Goal: Book appointment/travel/reservation

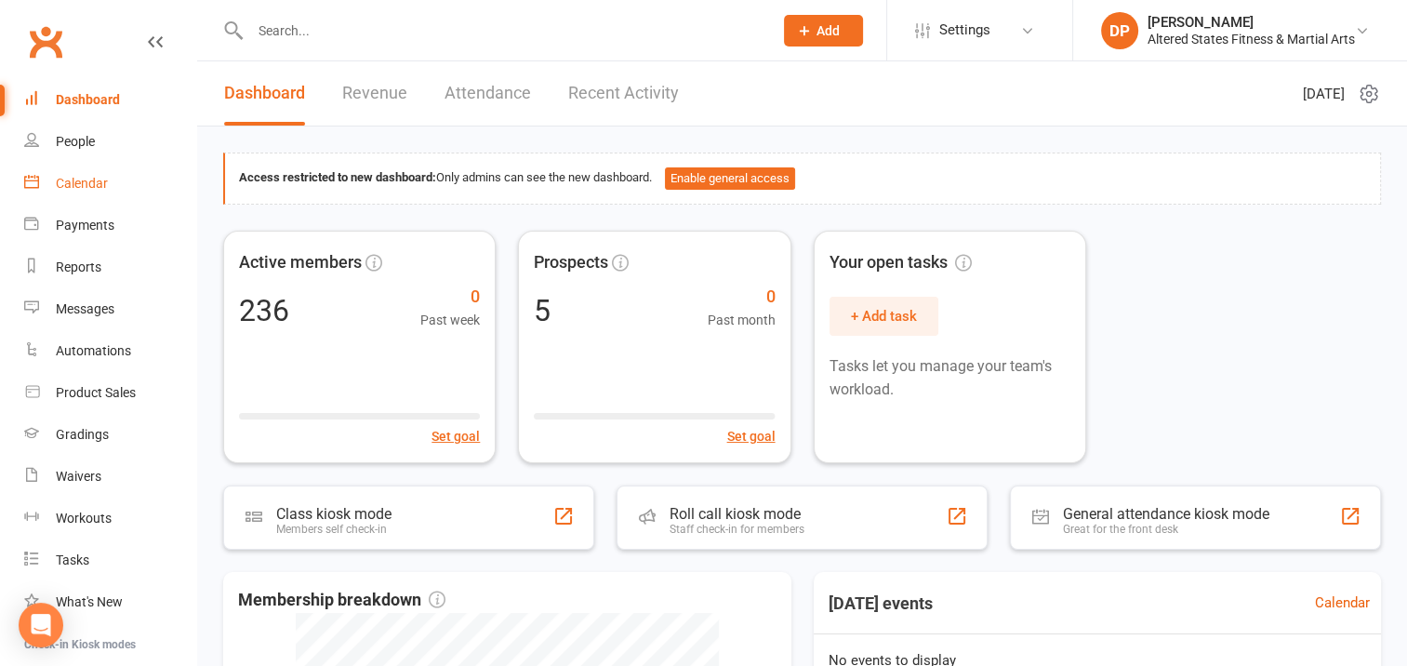
click at [82, 182] on div "Calendar" at bounding box center [82, 183] width 52 height 15
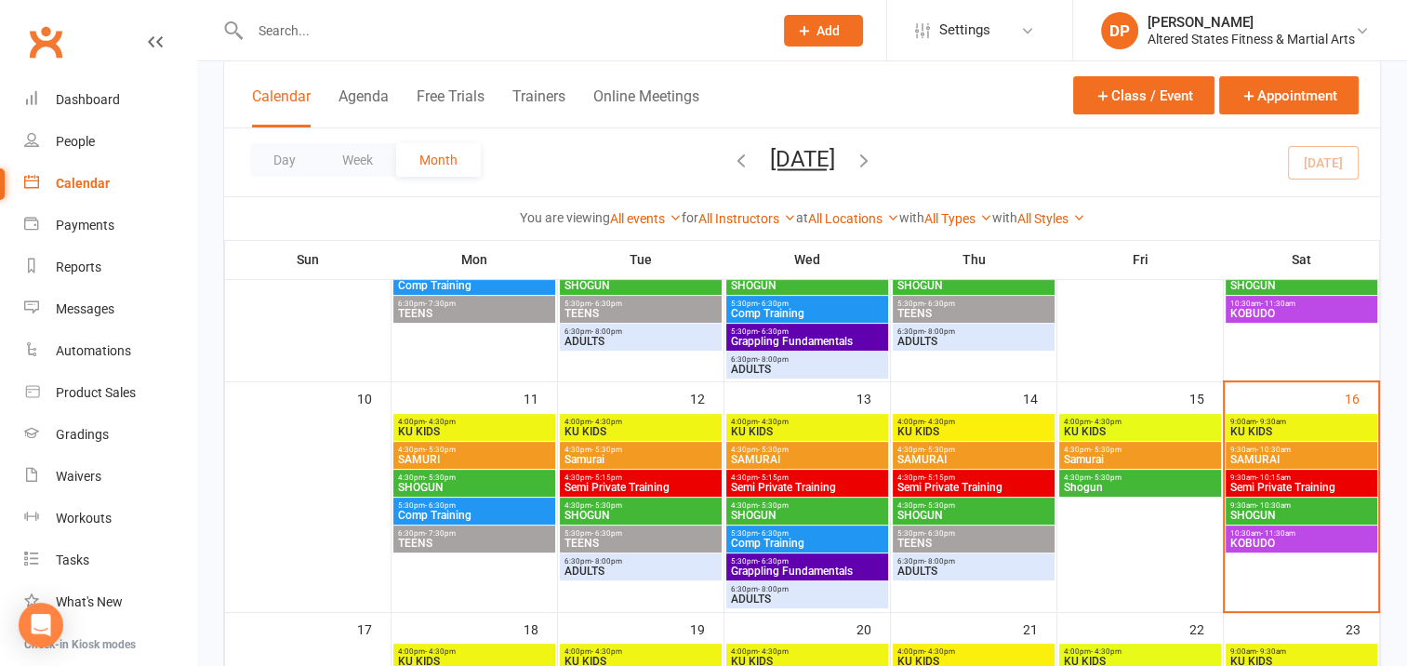
scroll to position [465, 0]
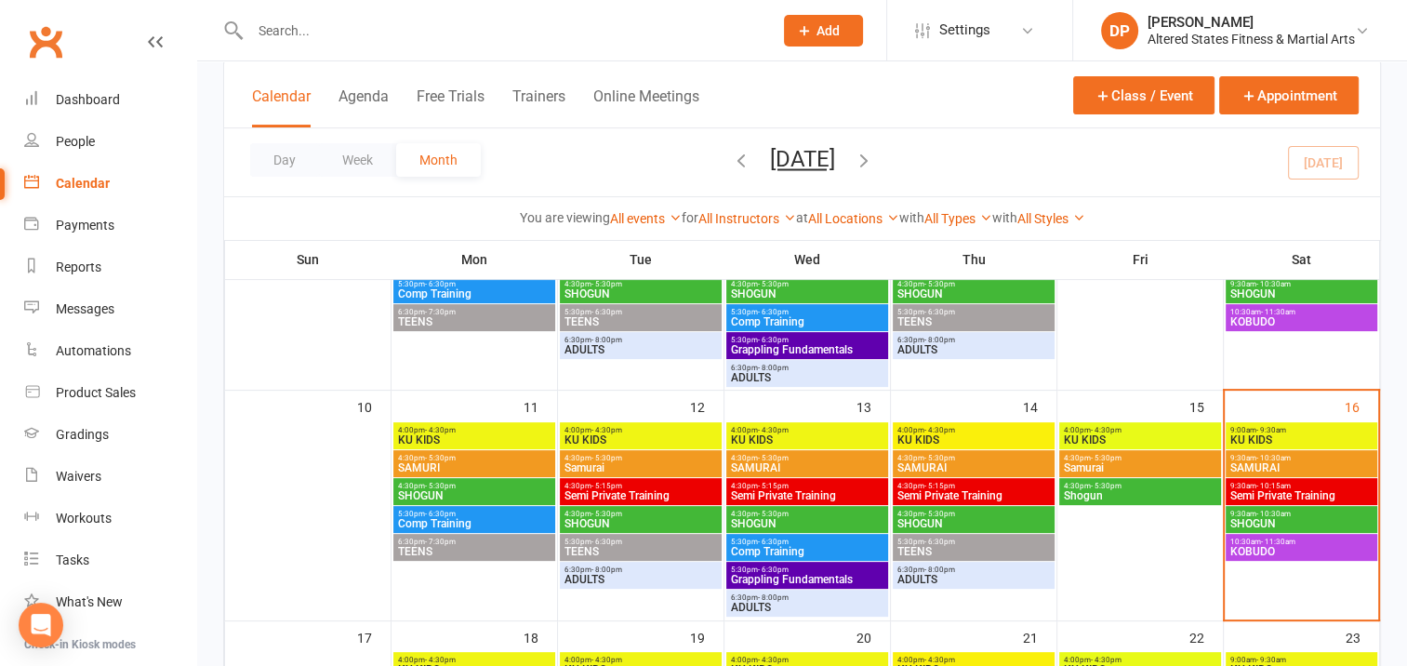
click at [1322, 549] on span "KOBUDO" at bounding box center [1301, 551] width 144 height 11
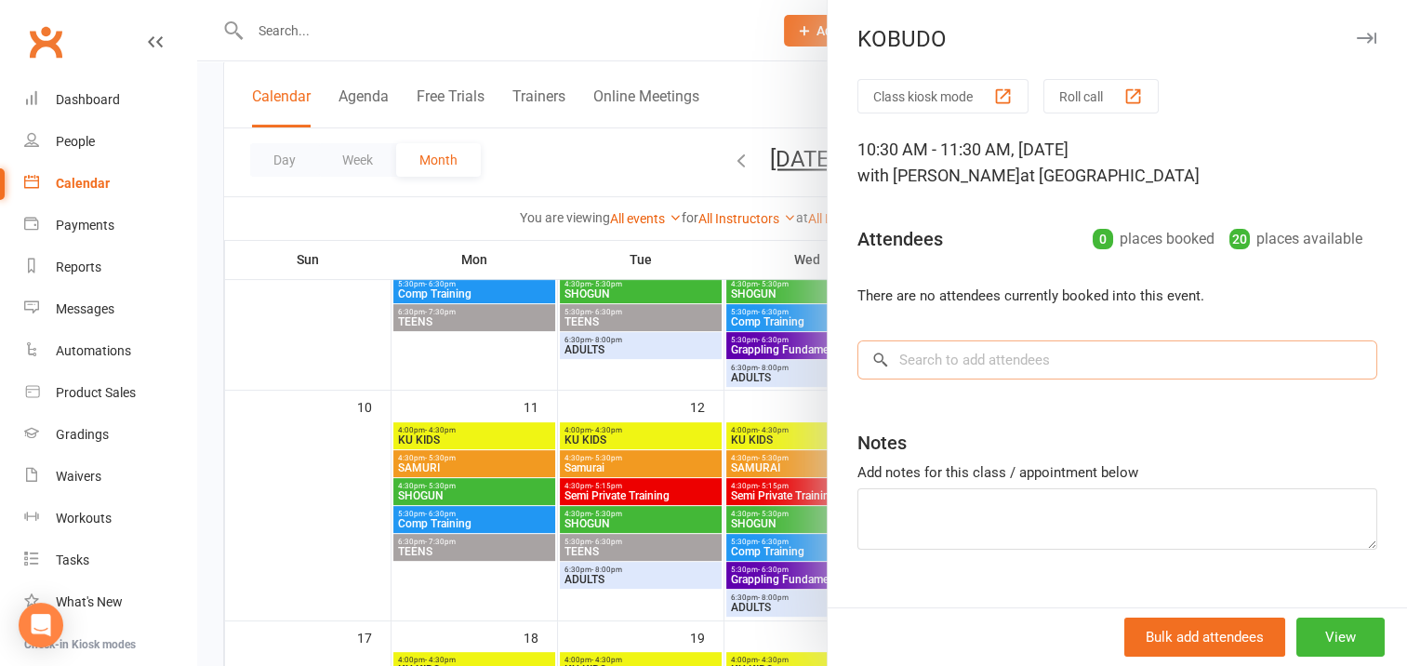
click at [904, 361] on input "search" at bounding box center [1117, 359] width 520 height 39
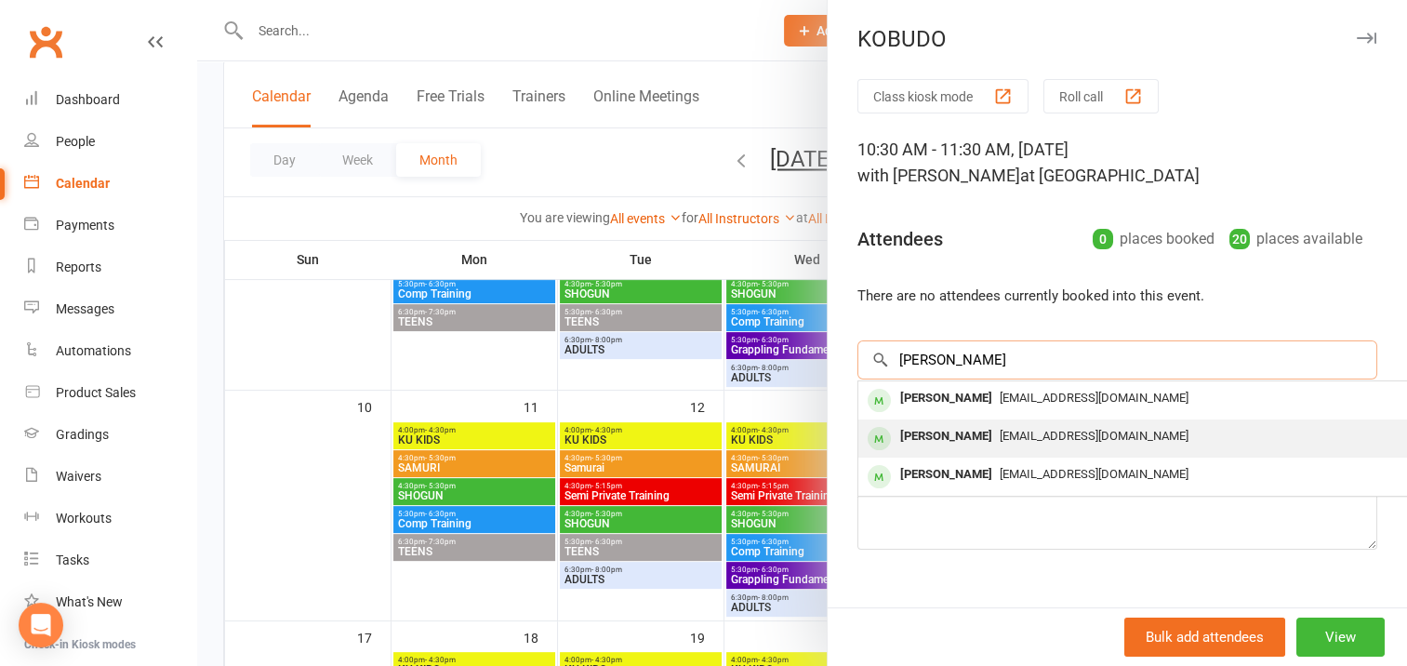
type input "[PERSON_NAME]"
click at [936, 433] on div "[PERSON_NAME]" at bounding box center [945, 436] width 107 height 27
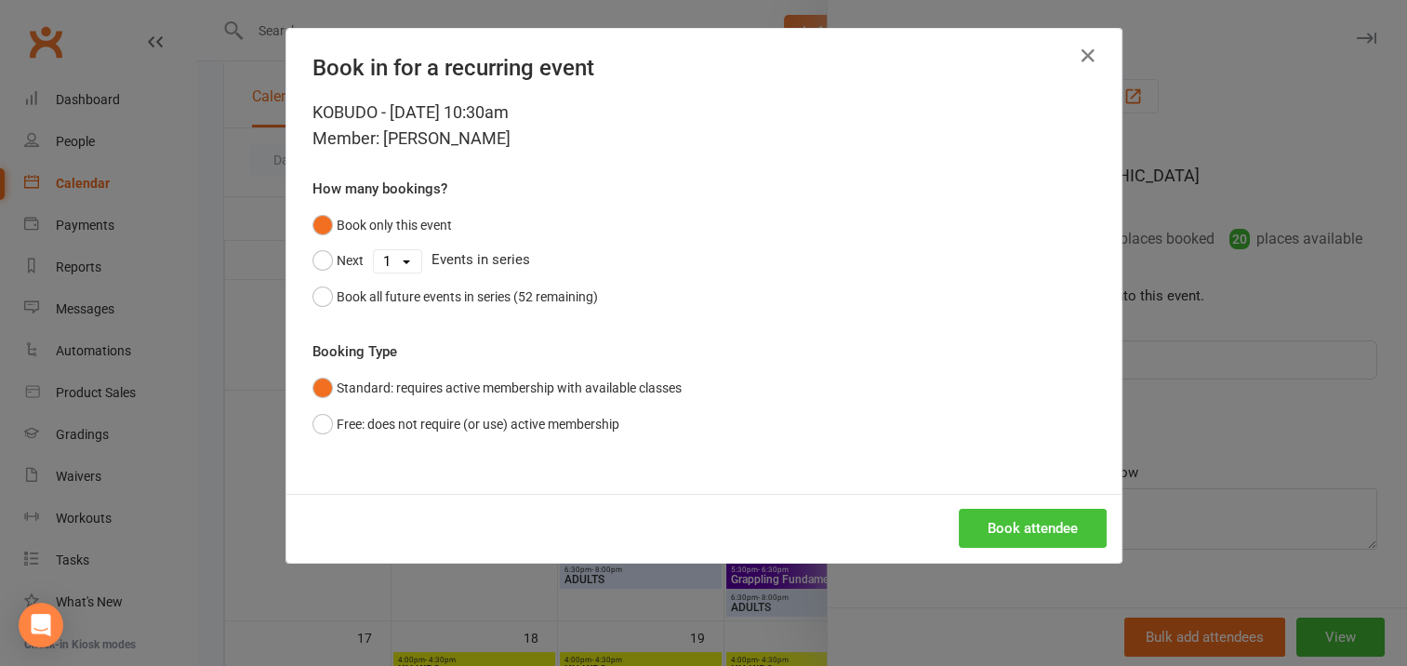
click at [1024, 529] on button "Book attendee" at bounding box center [1032, 528] width 148 height 39
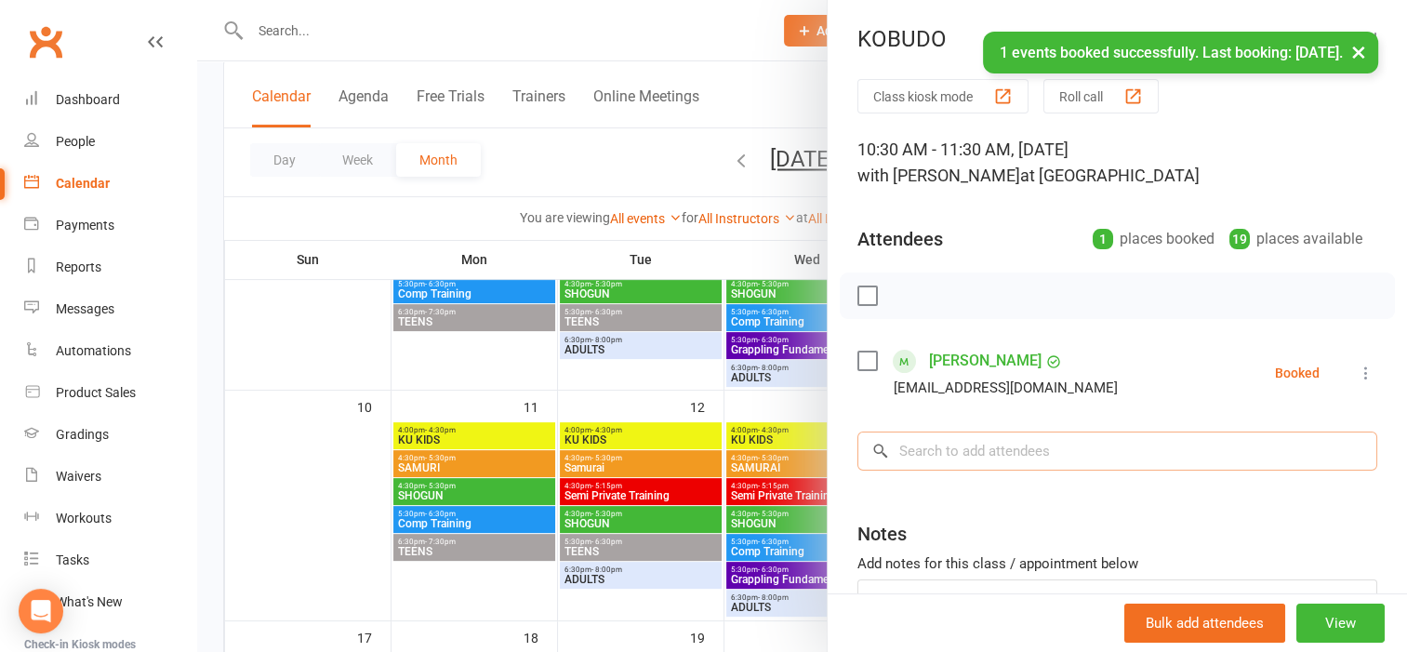
click at [924, 449] on input "search" at bounding box center [1117, 450] width 520 height 39
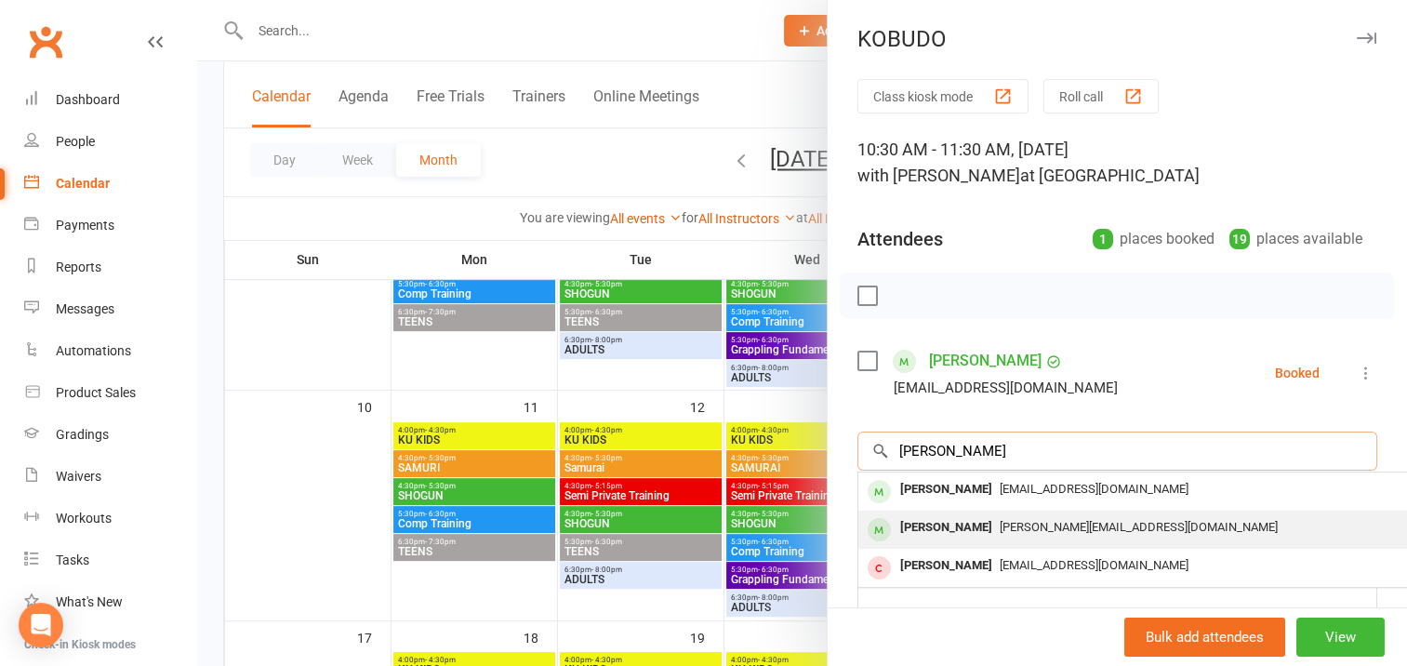
type input "[PERSON_NAME]"
click at [944, 530] on div "[PERSON_NAME]" at bounding box center [945, 527] width 107 height 27
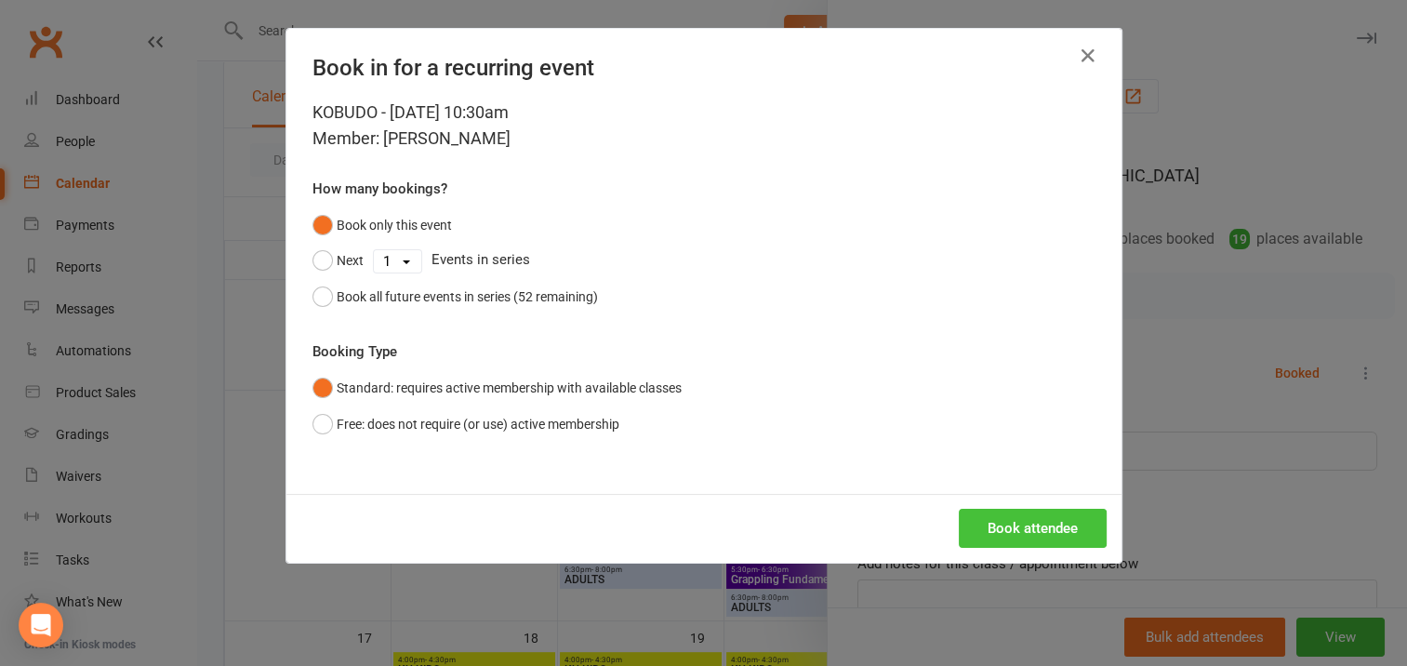
click at [1023, 529] on button "Book attendee" at bounding box center [1032, 528] width 148 height 39
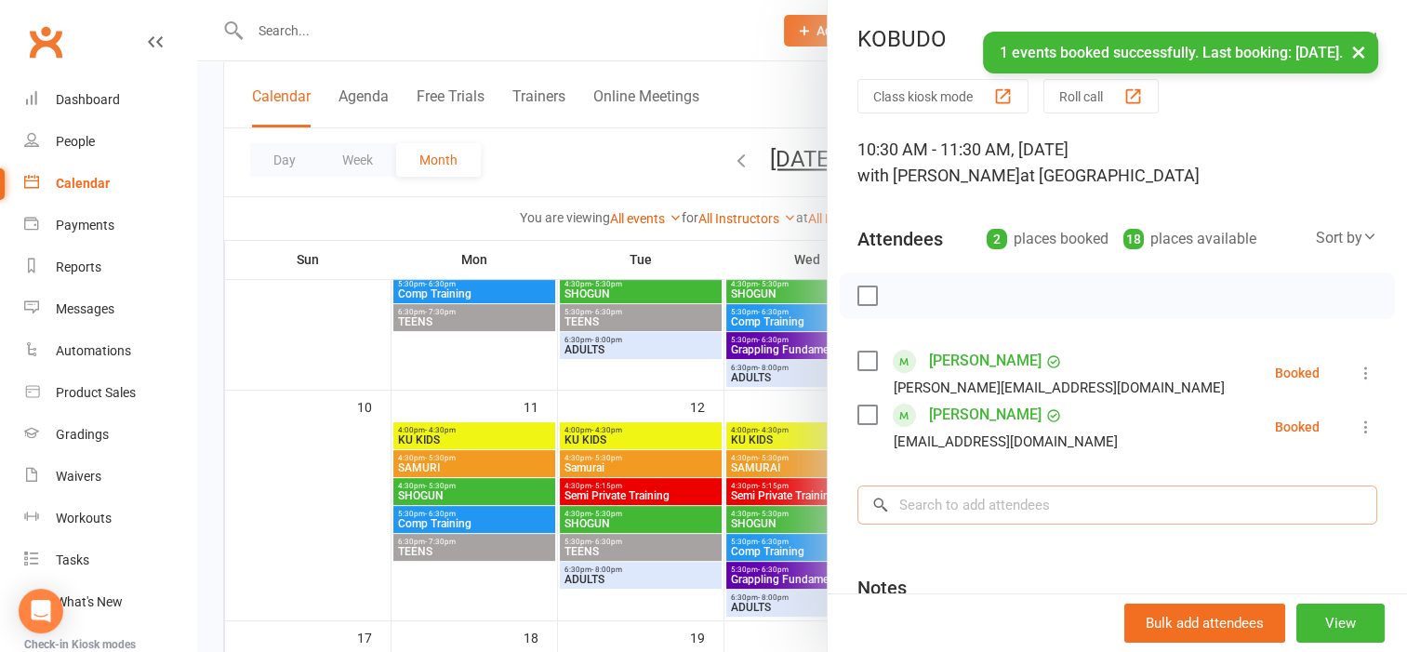
click at [931, 495] on input "search" at bounding box center [1117, 504] width 520 height 39
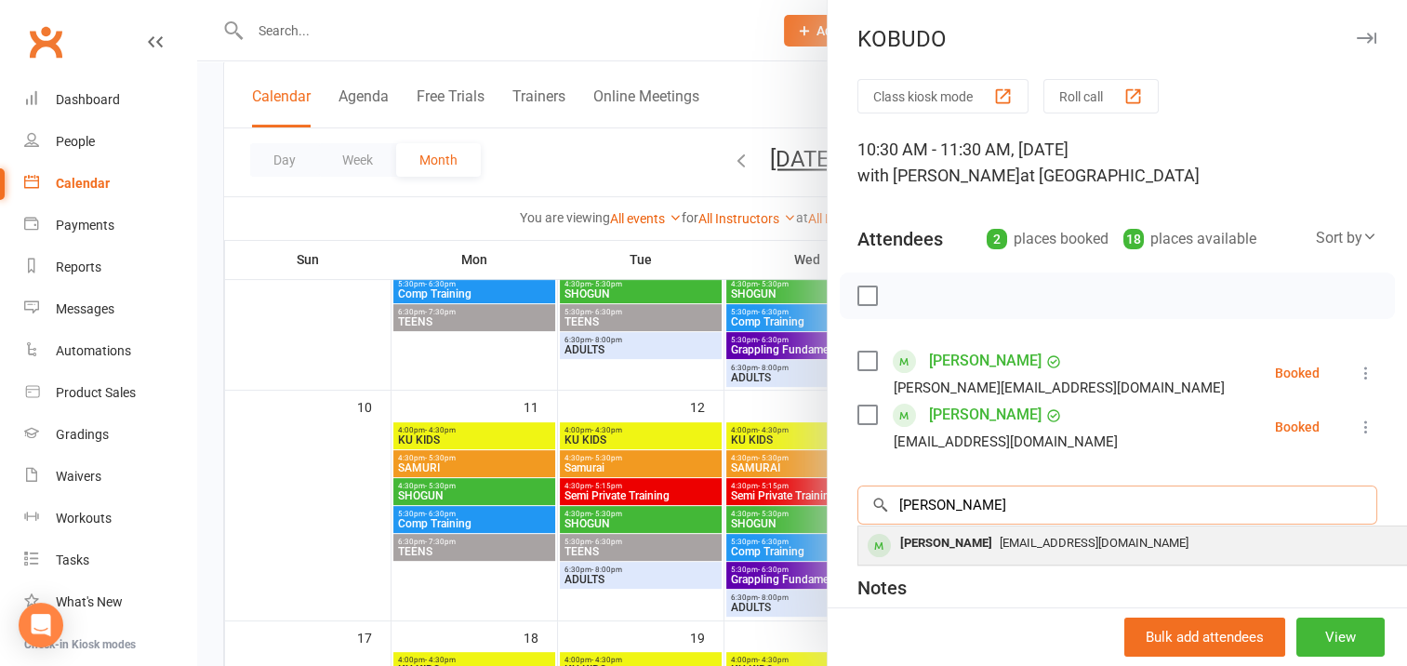
type input "[PERSON_NAME]"
click at [942, 540] on div "[PERSON_NAME]" at bounding box center [945, 543] width 107 height 27
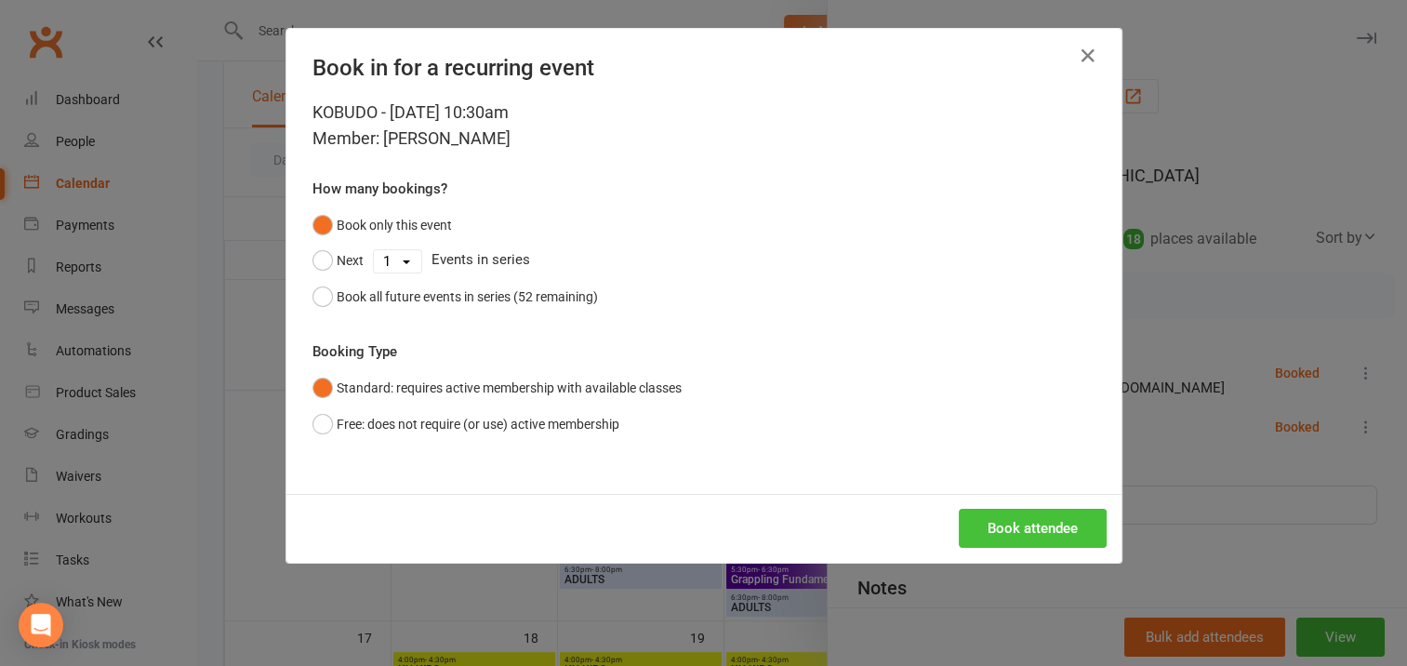
click at [1028, 526] on button "Book attendee" at bounding box center [1032, 528] width 148 height 39
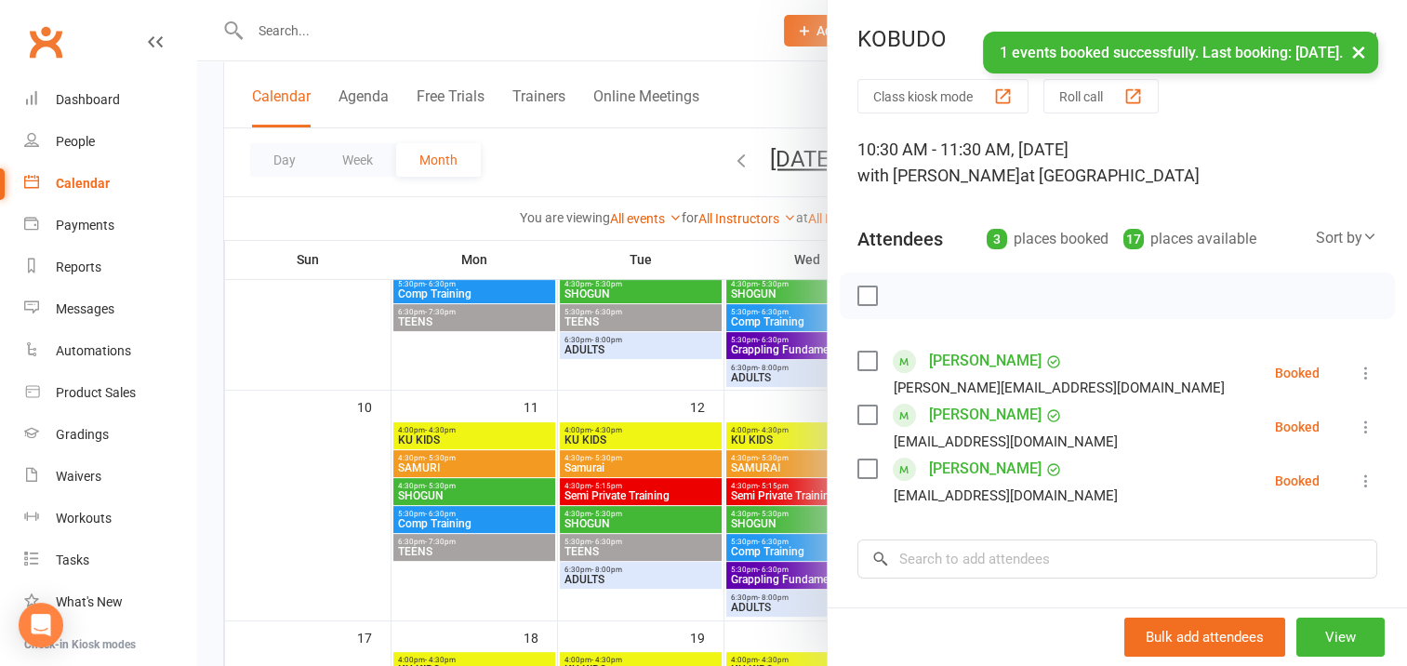
click at [857, 293] on label at bounding box center [866, 295] width 19 height 19
click at [906, 296] on icon "button" at bounding box center [907, 297] width 2 height 2
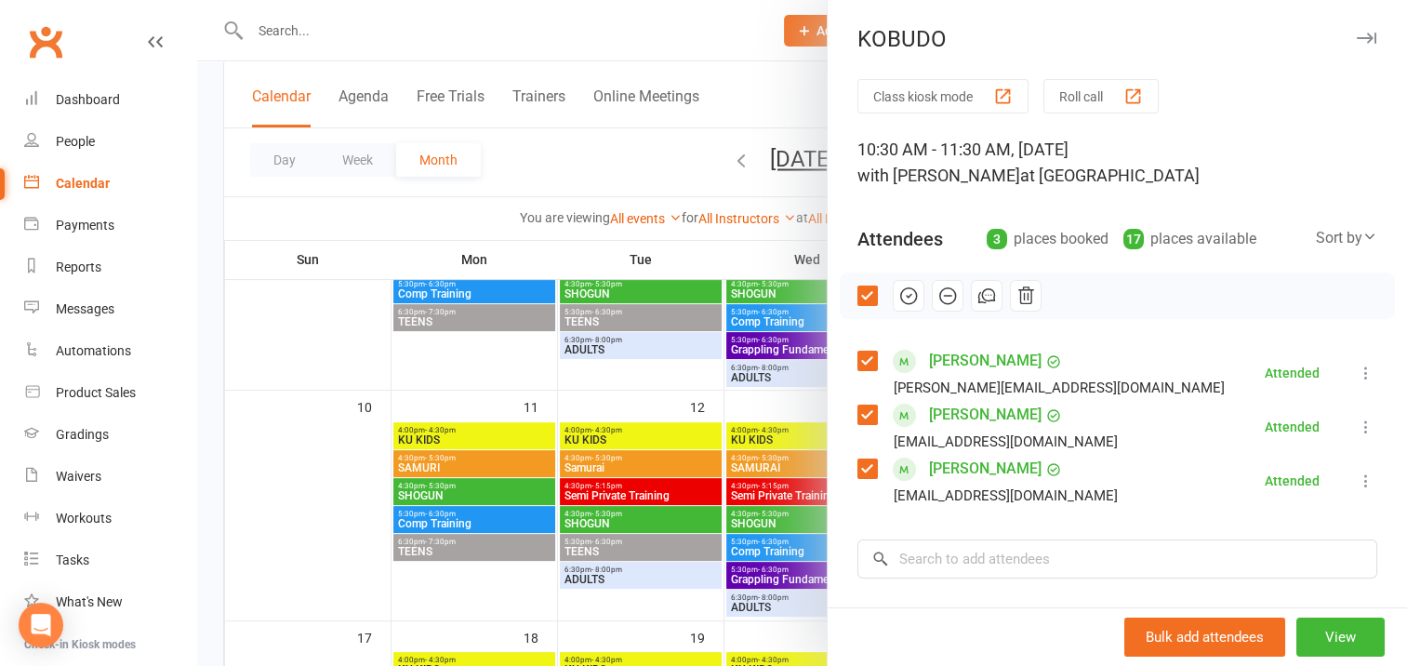
click at [1356, 35] on icon "button" at bounding box center [1366, 38] width 20 height 11
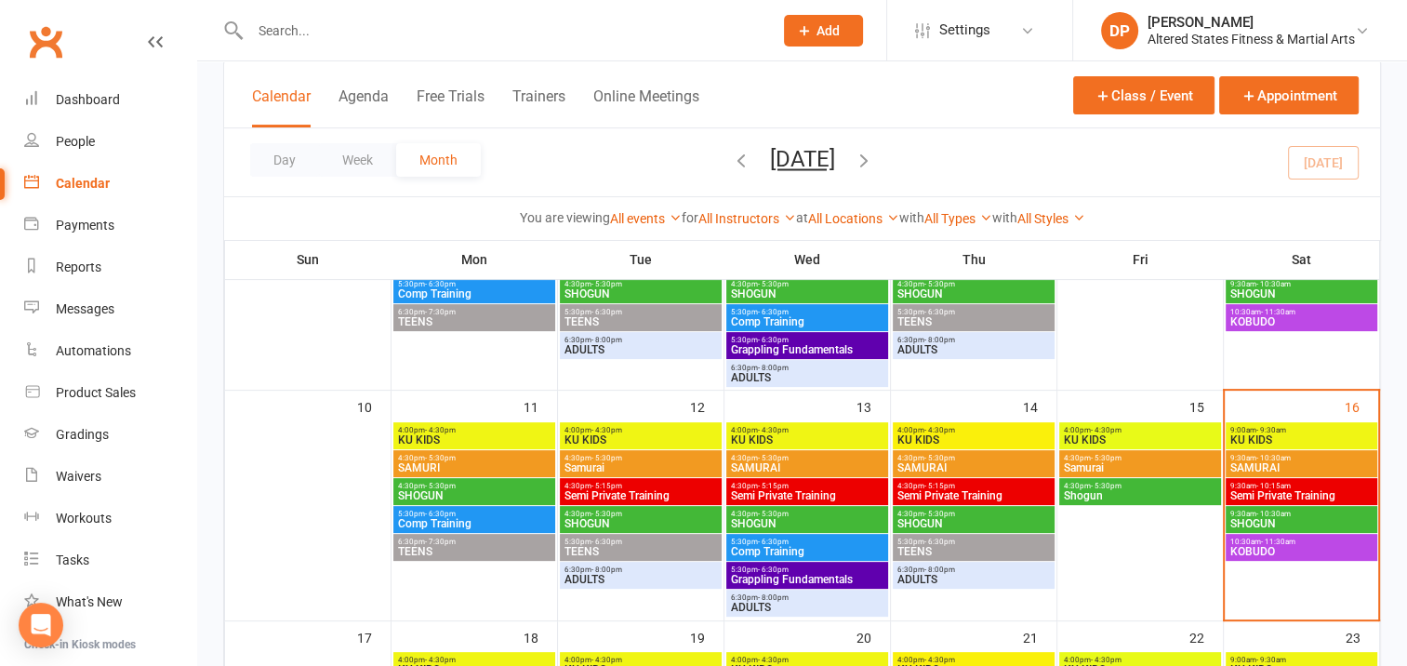
click at [1305, 435] on span "KU KIDS" at bounding box center [1301, 439] width 144 height 11
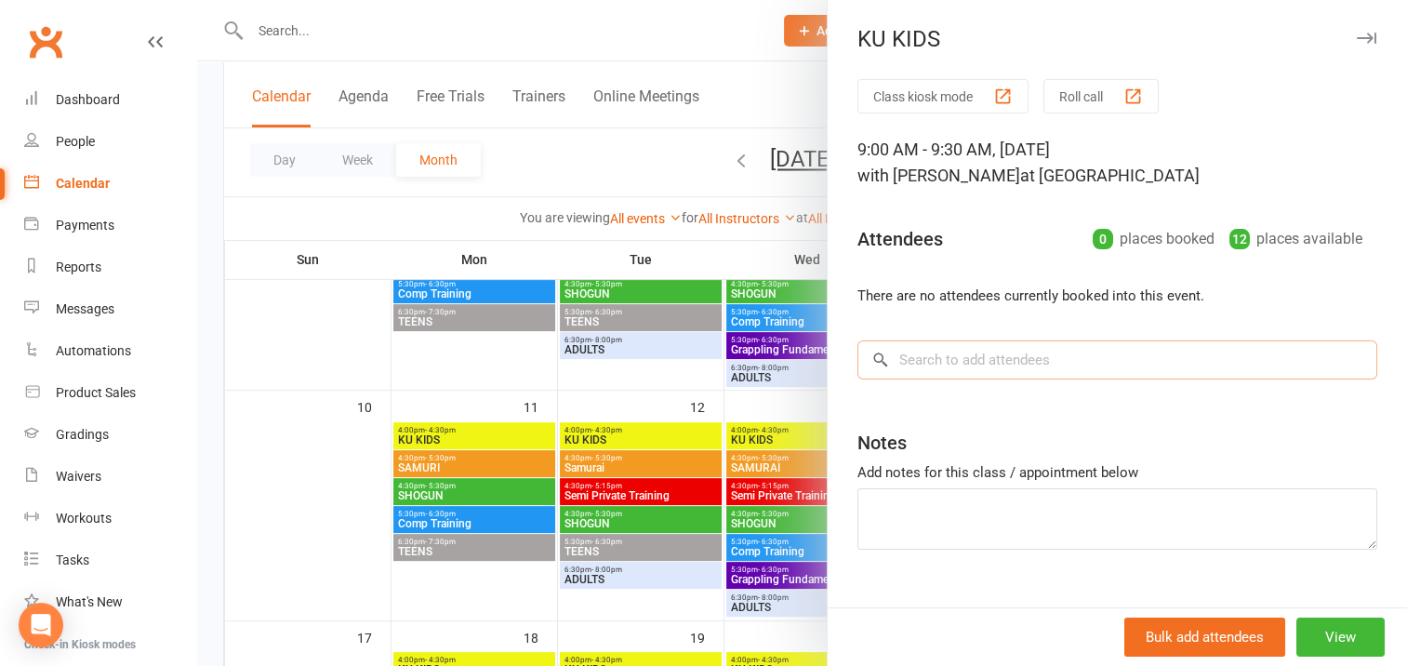
click at [893, 361] on input "search" at bounding box center [1117, 359] width 520 height 39
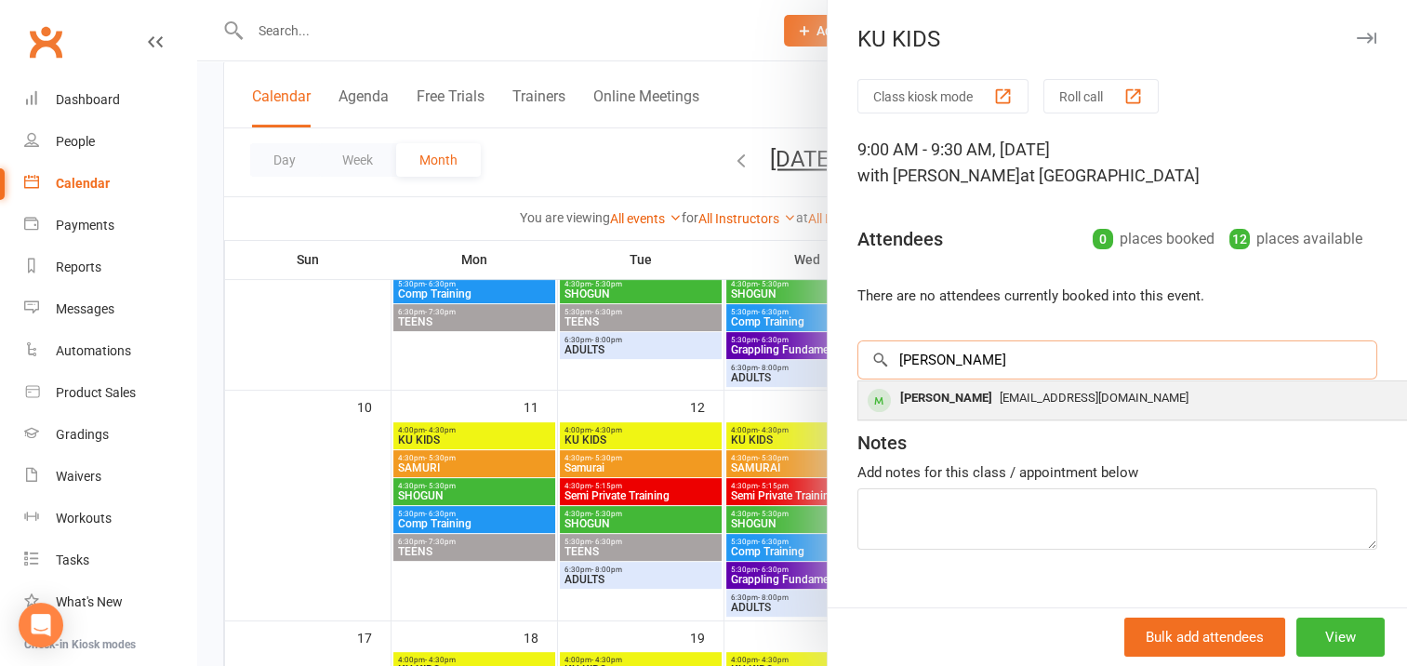
type input "[PERSON_NAME]"
click at [911, 392] on div "[PERSON_NAME]" at bounding box center [945, 398] width 107 height 27
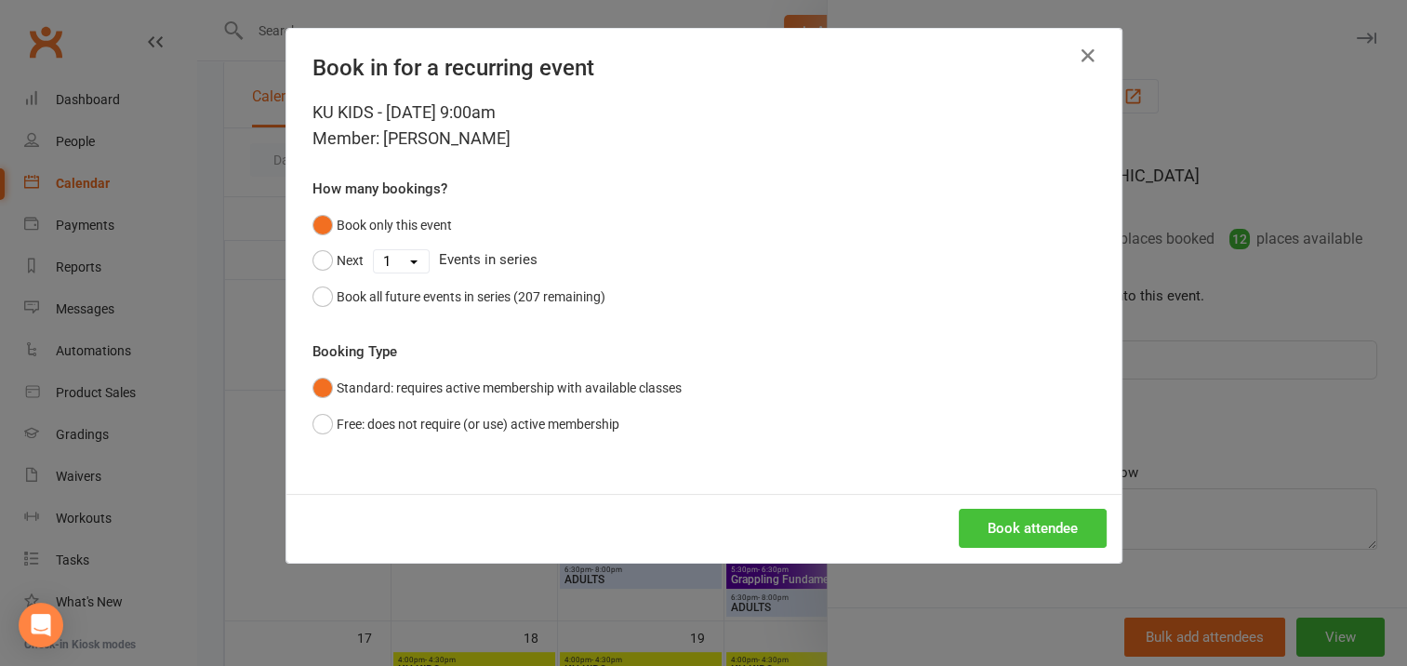
click at [987, 526] on button "Book attendee" at bounding box center [1032, 528] width 148 height 39
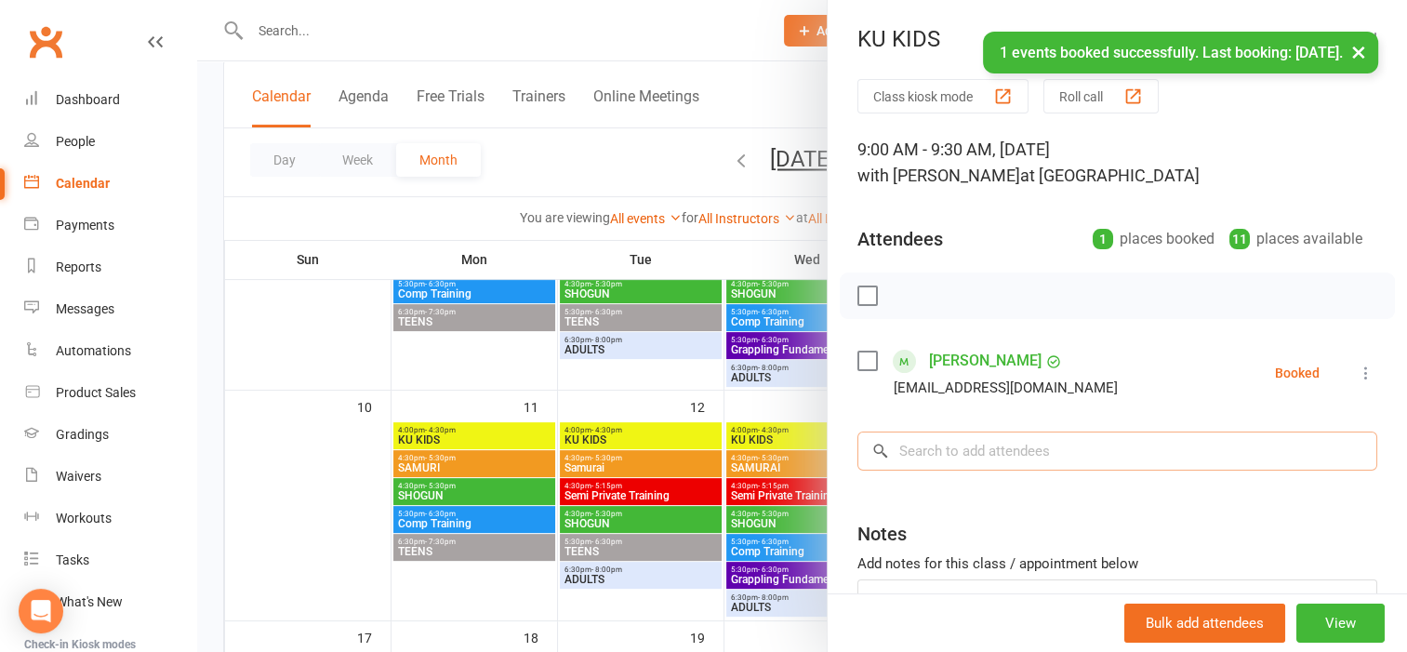
click at [926, 451] on input "search" at bounding box center [1117, 450] width 520 height 39
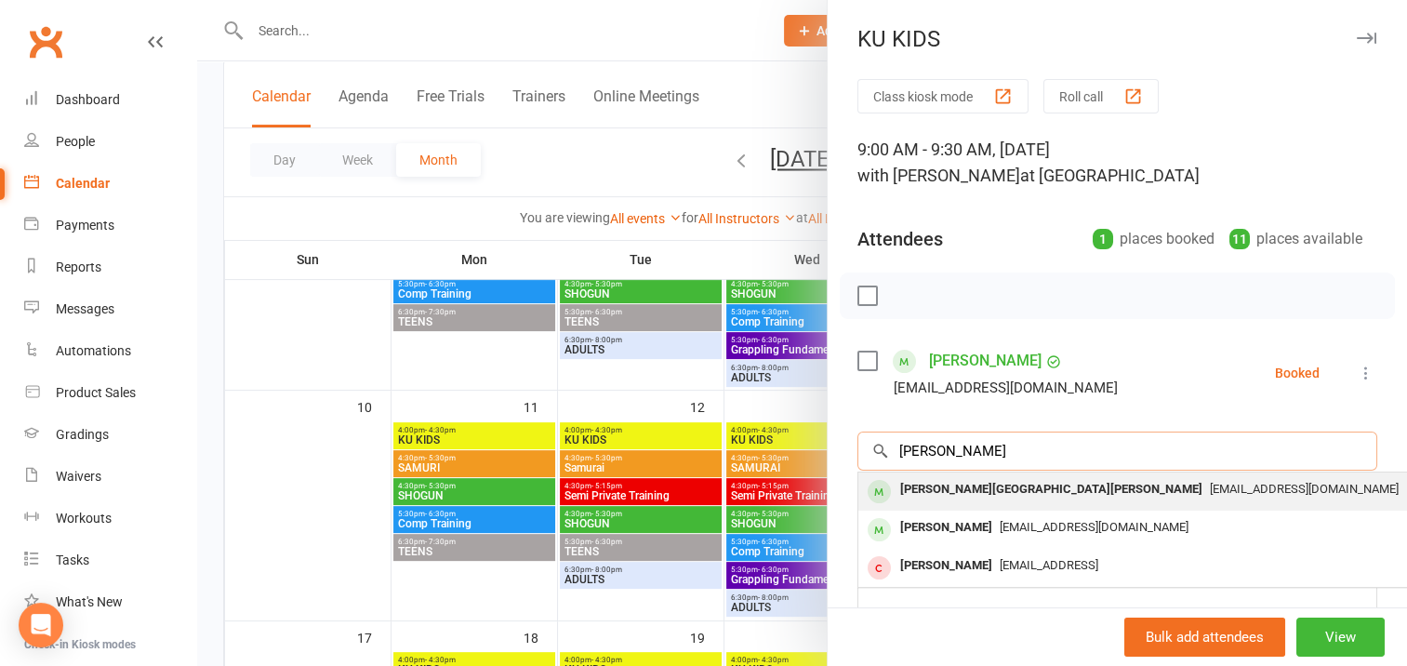
type input "[PERSON_NAME]"
click at [943, 491] on div "[PERSON_NAME][GEOGRAPHIC_DATA][PERSON_NAME]" at bounding box center [1050, 489] width 317 height 27
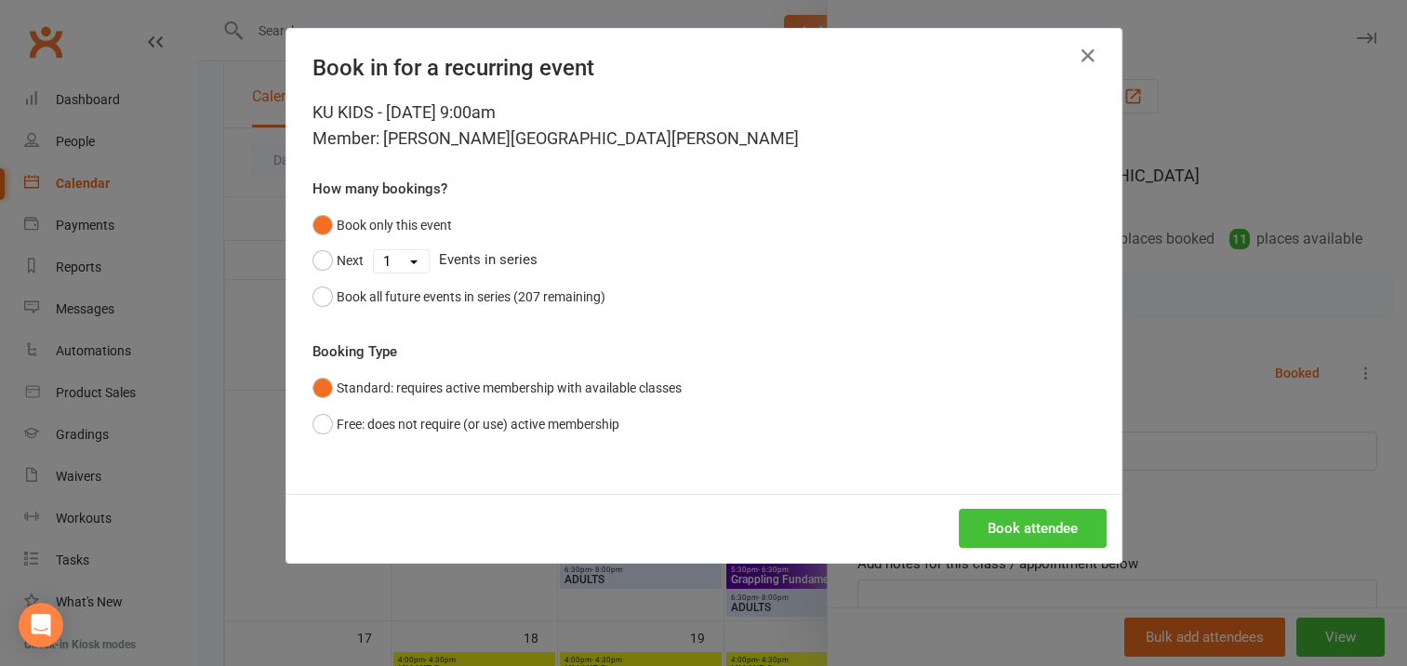
click at [1007, 529] on button "Book attendee" at bounding box center [1032, 528] width 148 height 39
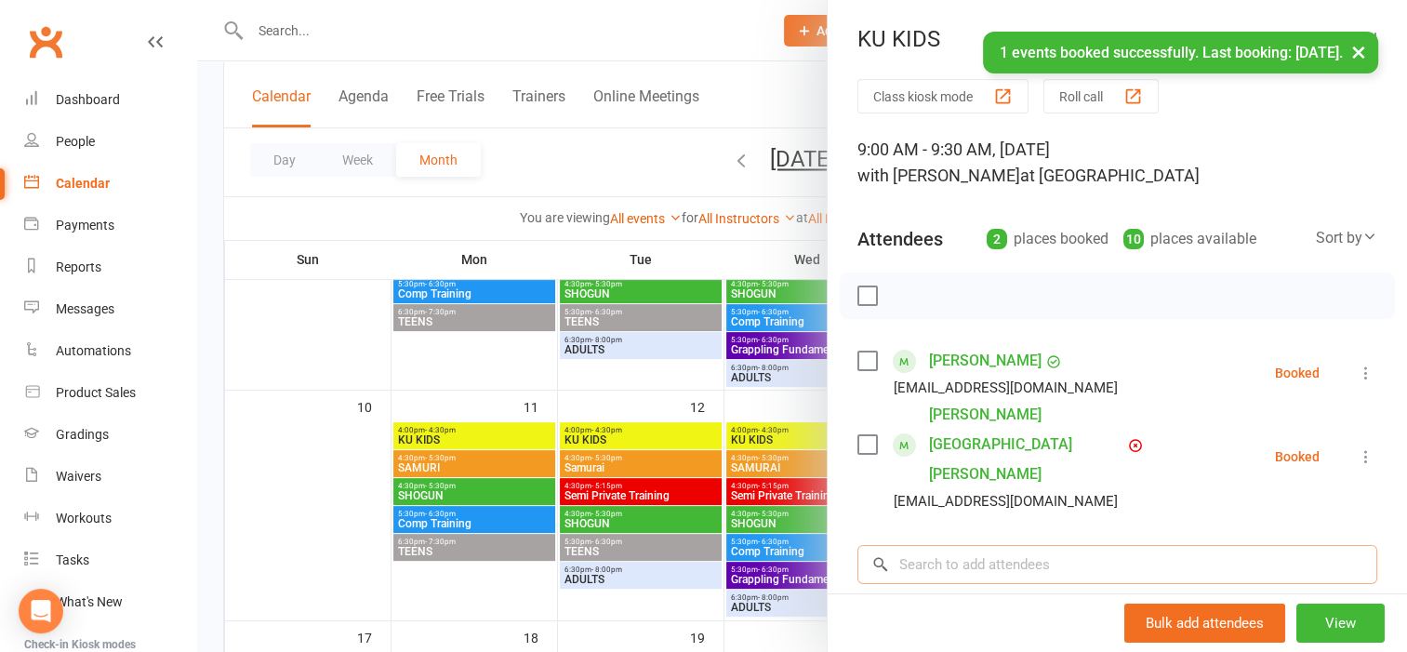
click at [924, 545] on input "search" at bounding box center [1117, 564] width 520 height 39
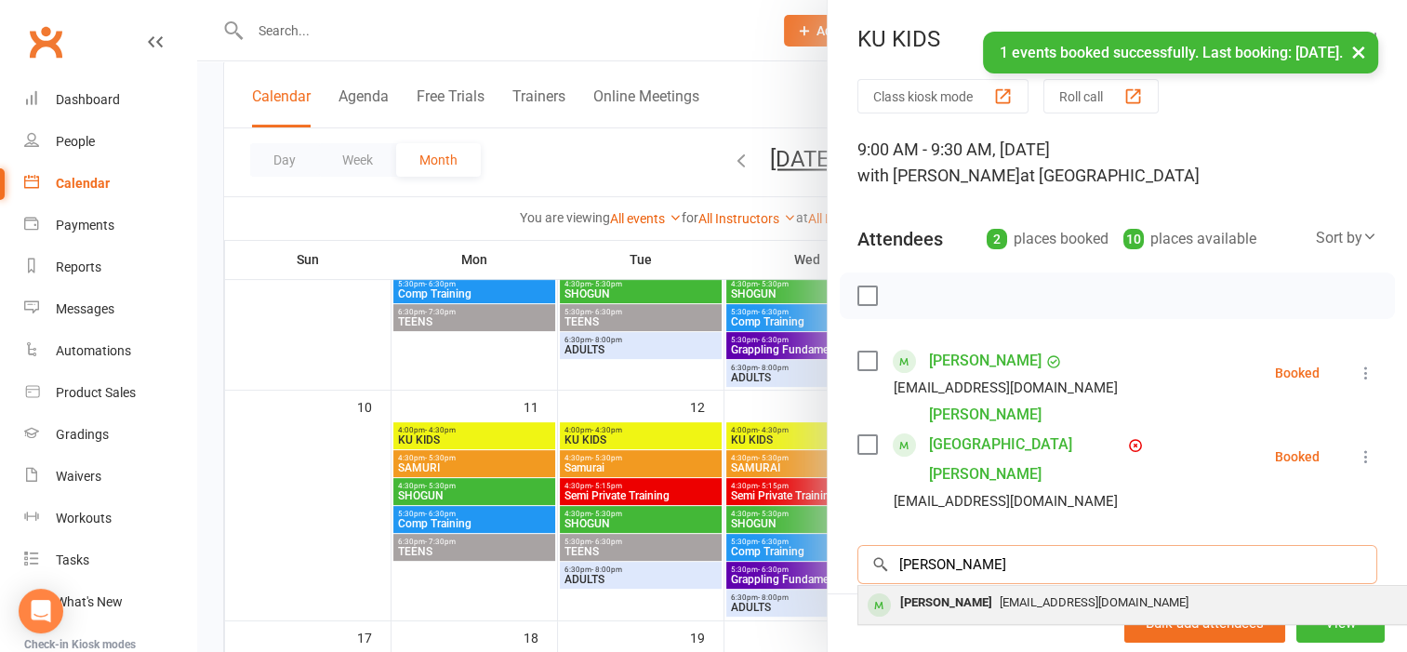
type input "[PERSON_NAME]"
click at [940, 589] on div "[PERSON_NAME]" at bounding box center [945, 602] width 107 height 27
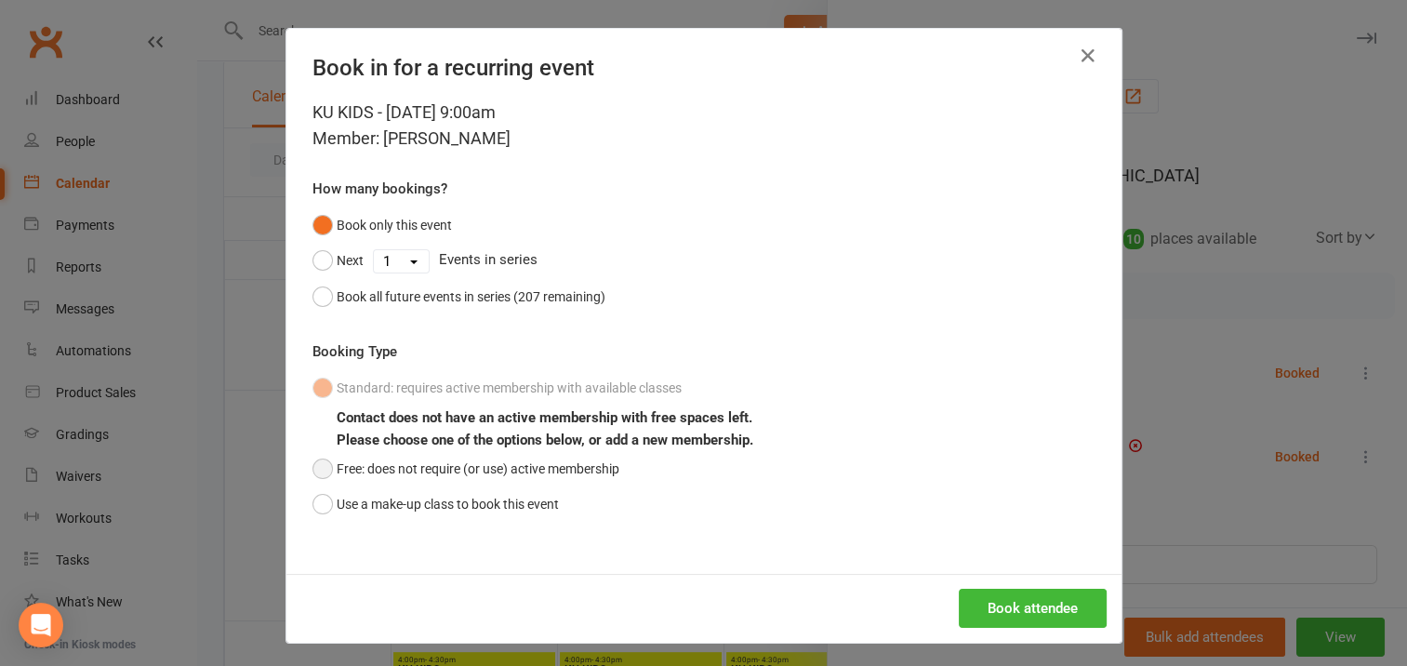
drag, startPoint x: 309, startPoint y: 465, endPoint x: 364, endPoint y: 486, distance: 59.7
click at [312, 465] on button "Free: does not require (or use) active membership" at bounding box center [465, 468] width 307 height 35
click at [1025, 601] on button "Book attendee" at bounding box center [1032, 607] width 148 height 39
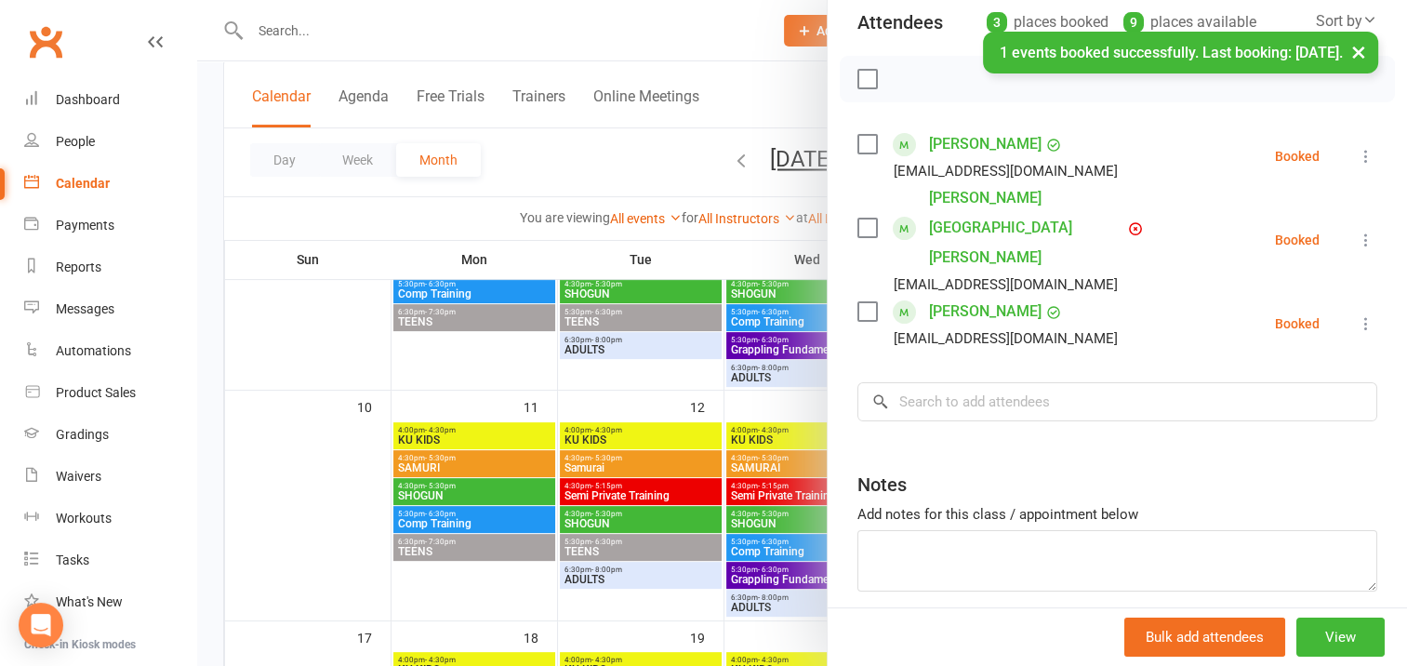
scroll to position [232, 0]
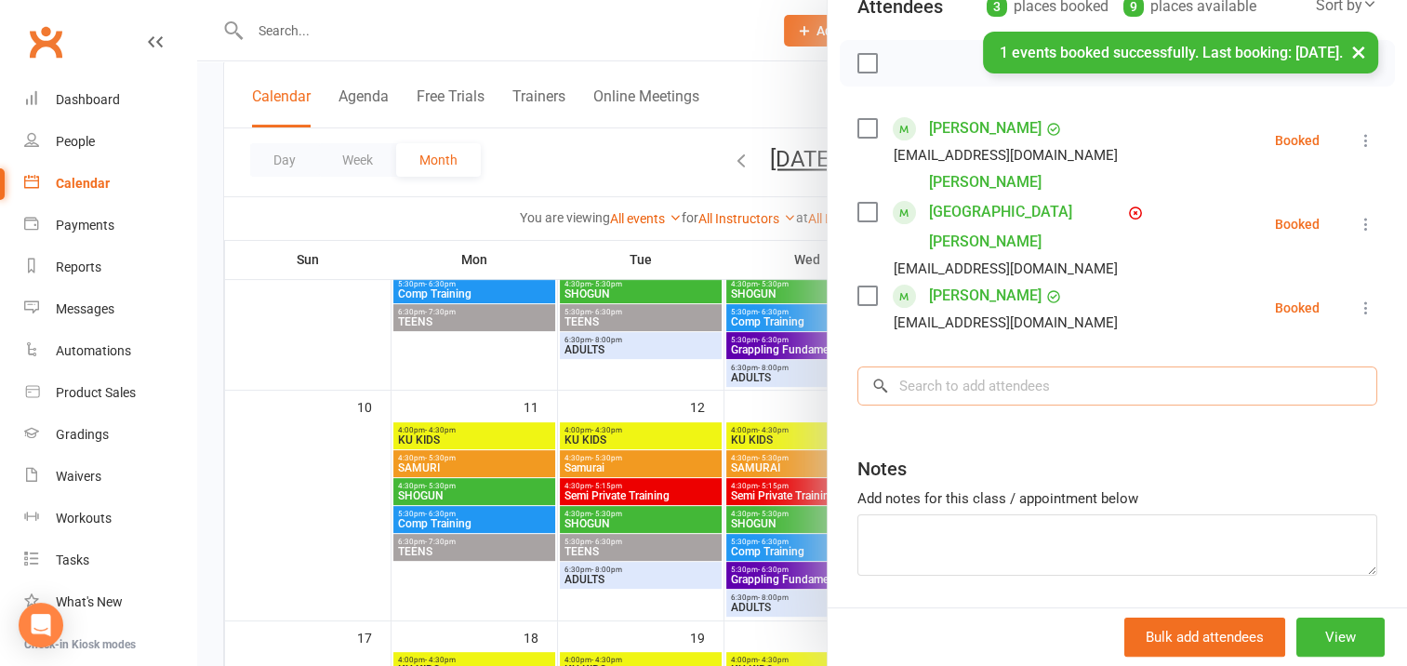
click at [923, 366] on input "search" at bounding box center [1117, 385] width 520 height 39
click at [900, 366] on input "search" at bounding box center [1117, 385] width 520 height 39
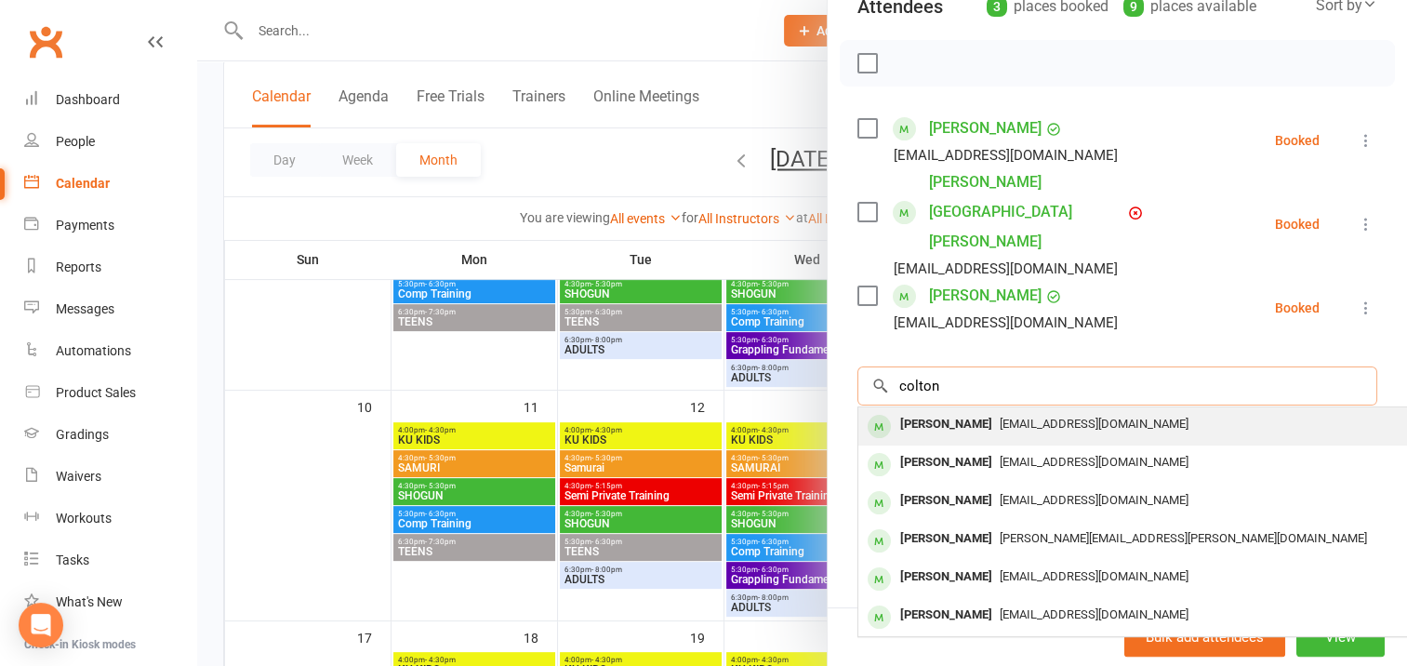
type input "colton"
click at [944, 411] on div "[PERSON_NAME]" at bounding box center [945, 424] width 107 height 27
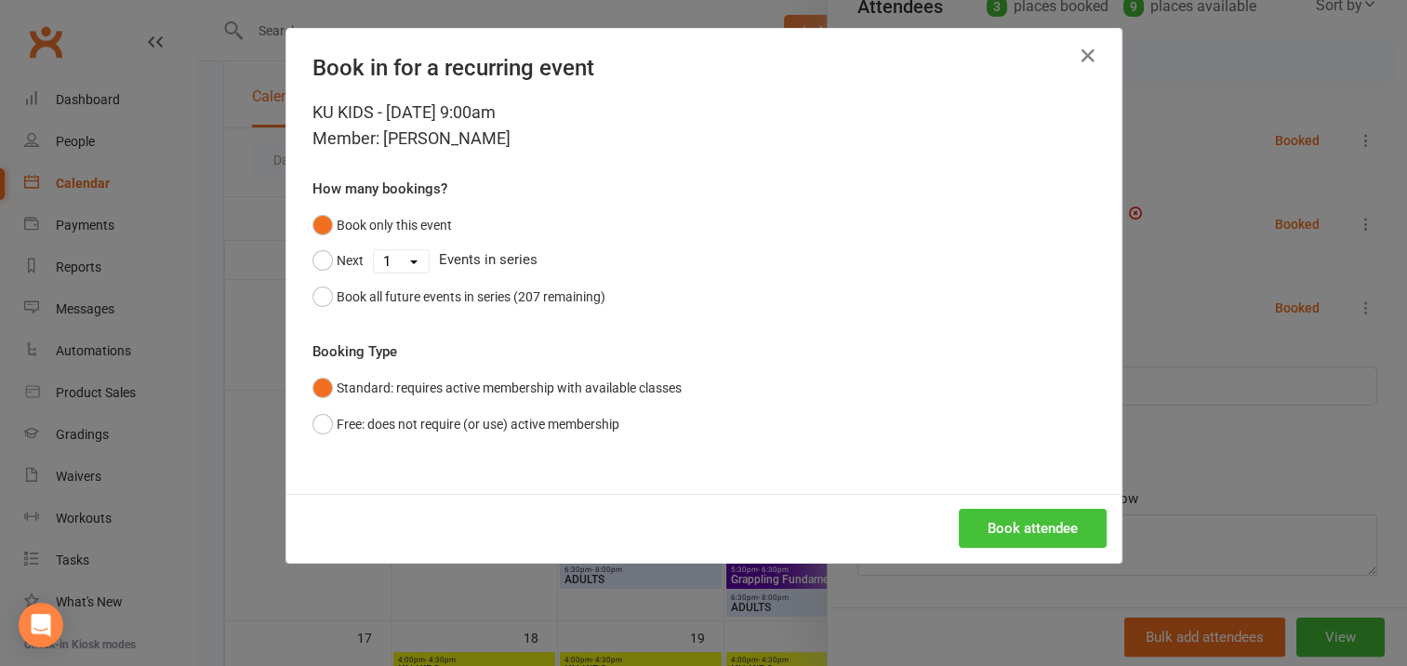
click at [1003, 528] on button "Book attendee" at bounding box center [1032, 528] width 148 height 39
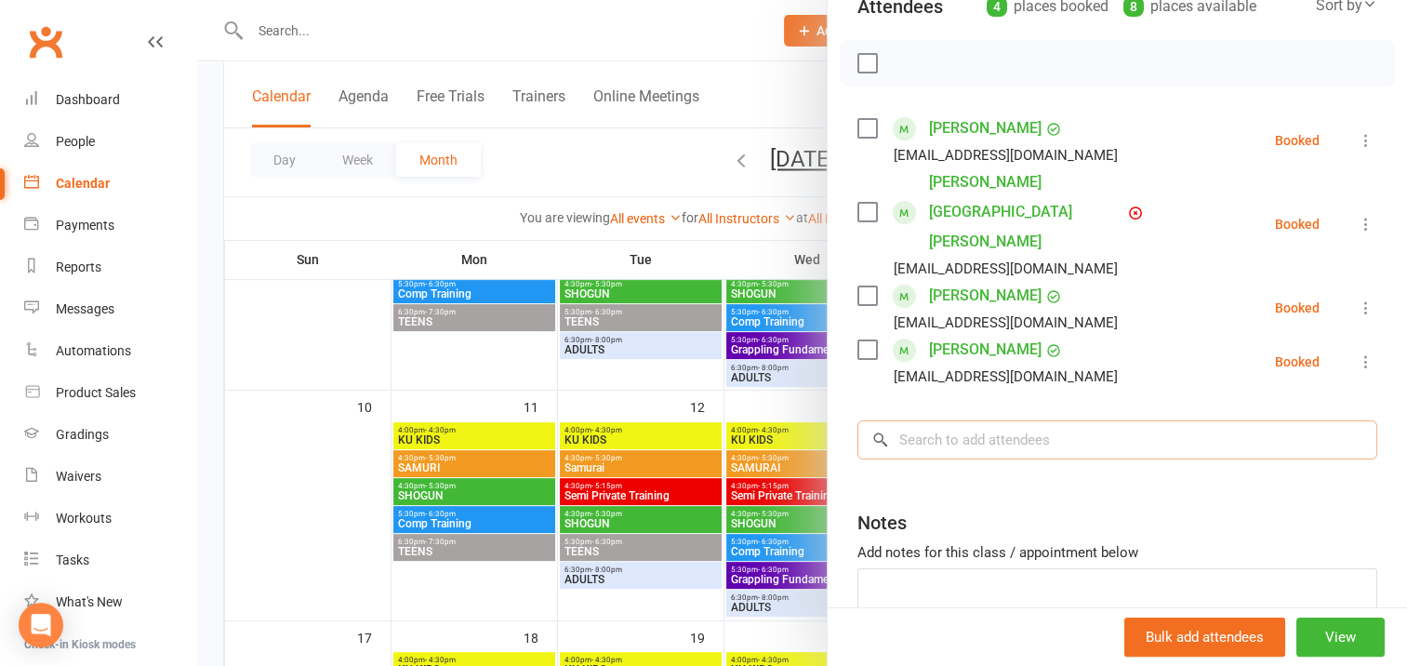
click at [915, 420] on input "search" at bounding box center [1117, 439] width 520 height 39
type input "f"
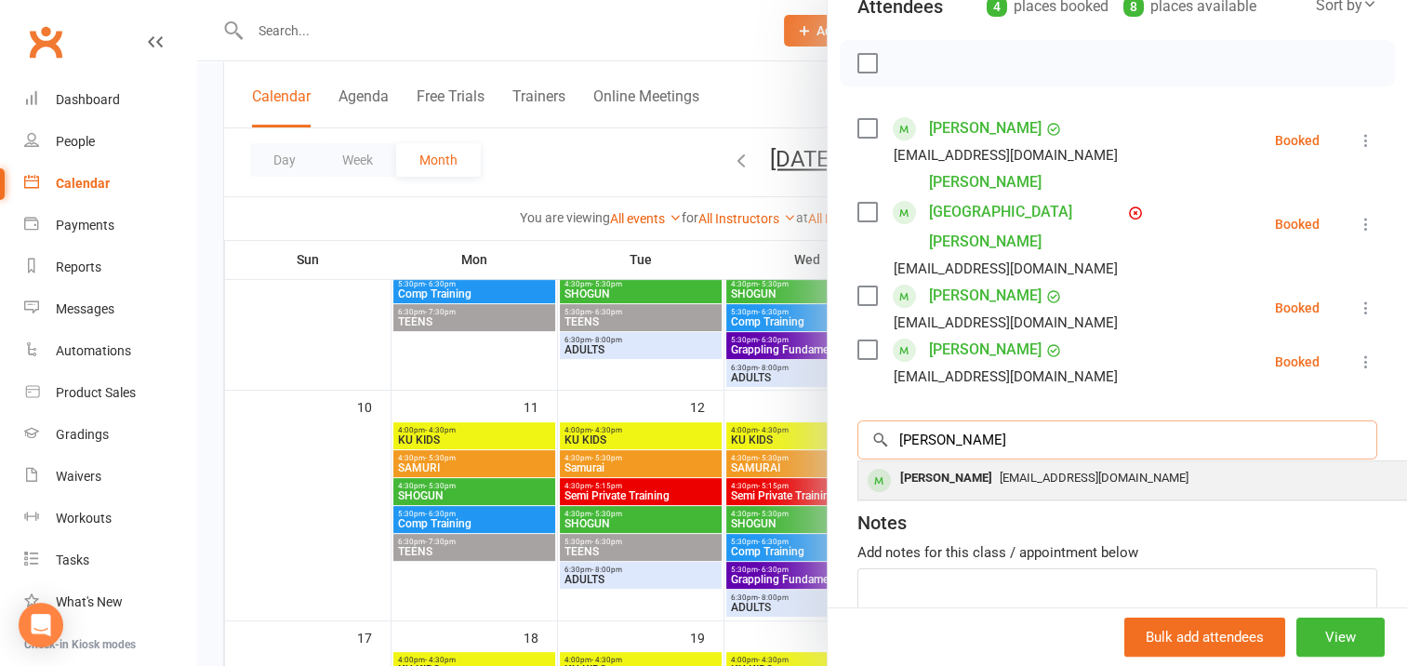
type input "[PERSON_NAME]"
click at [925, 465] on div "[PERSON_NAME]" at bounding box center [945, 478] width 107 height 27
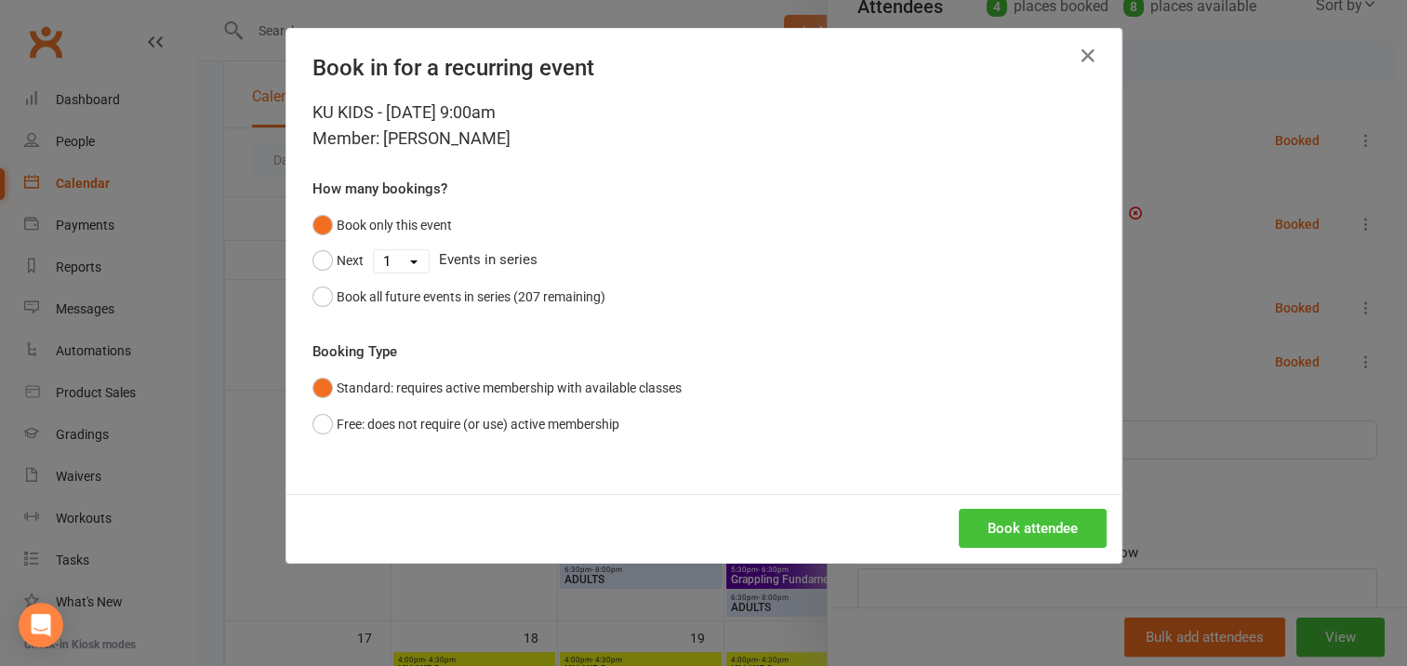
click at [997, 515] on button "Book attendee" at bounding box center [1032, 528] width 148 height 39
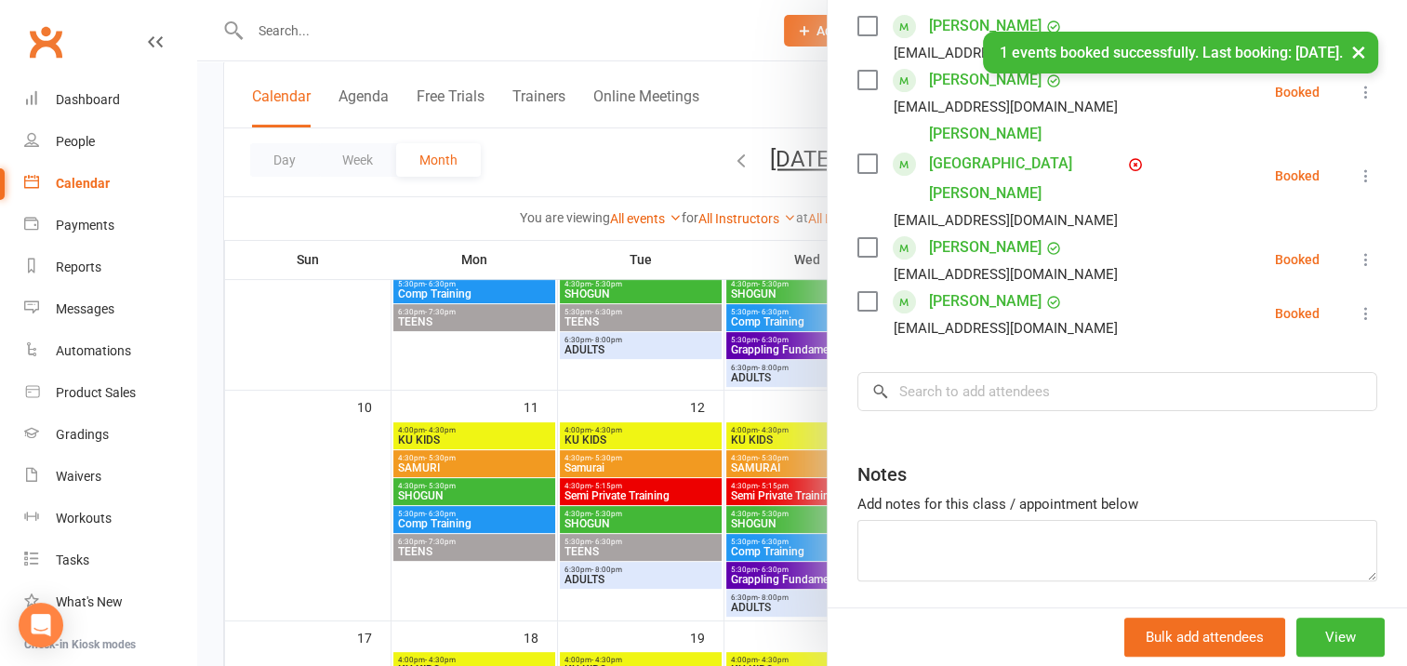
scroll to position [340, 0]
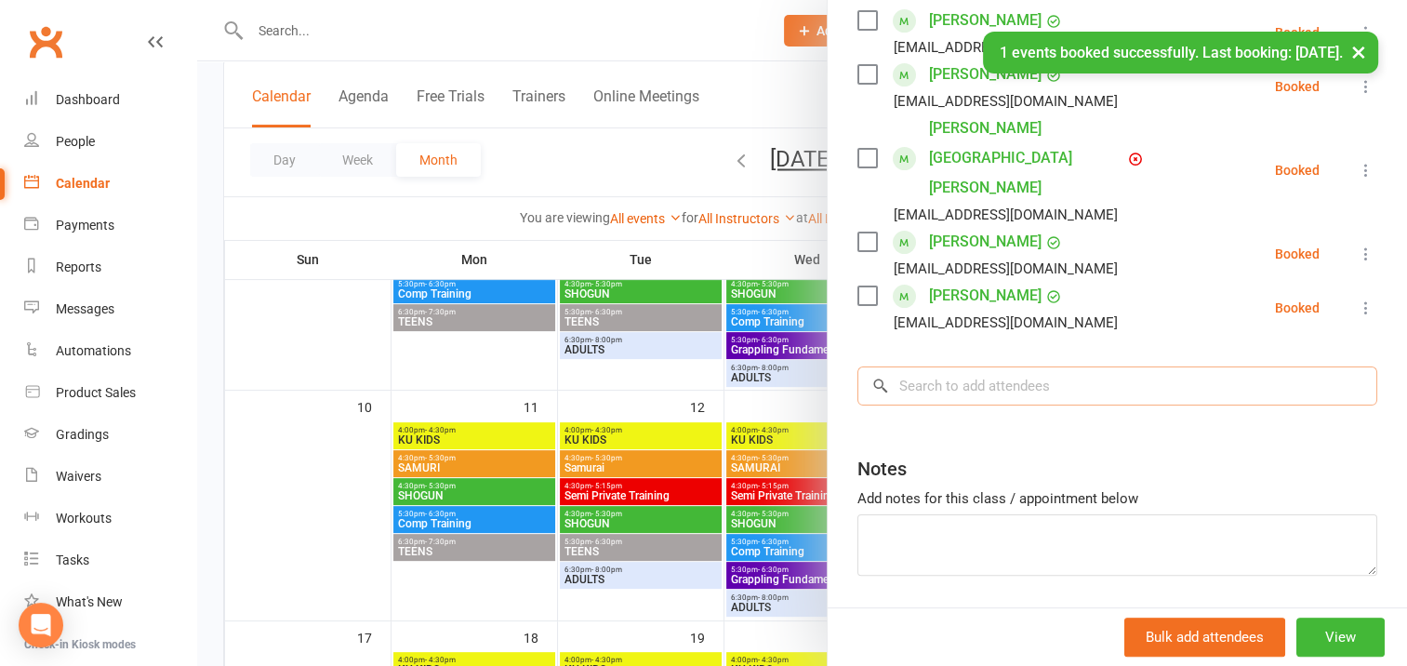
click at [912, 366] on input "search" at bounding box center [1117, 385] width 520 height 39
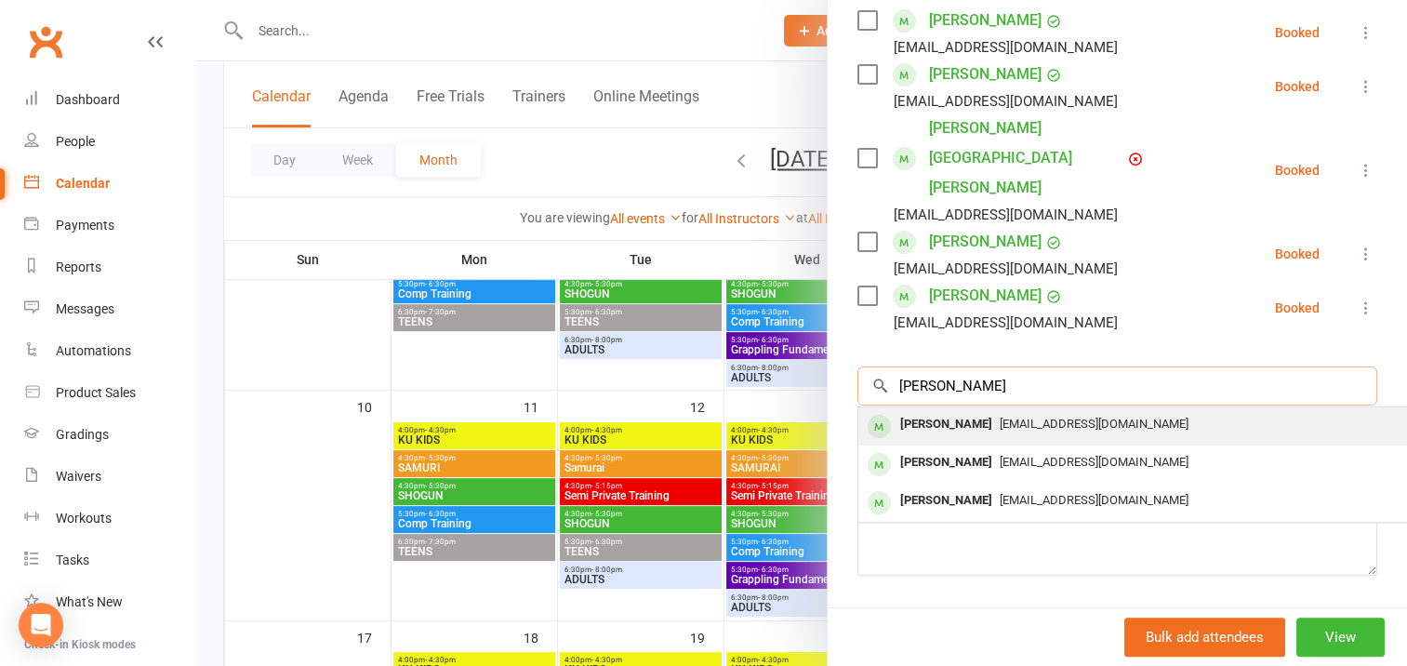
type input "[PERSON_NAME]"
click at [958, 411] on div "[PERSON_NAME]" at bounding box center [945, 424] width 107 height 27
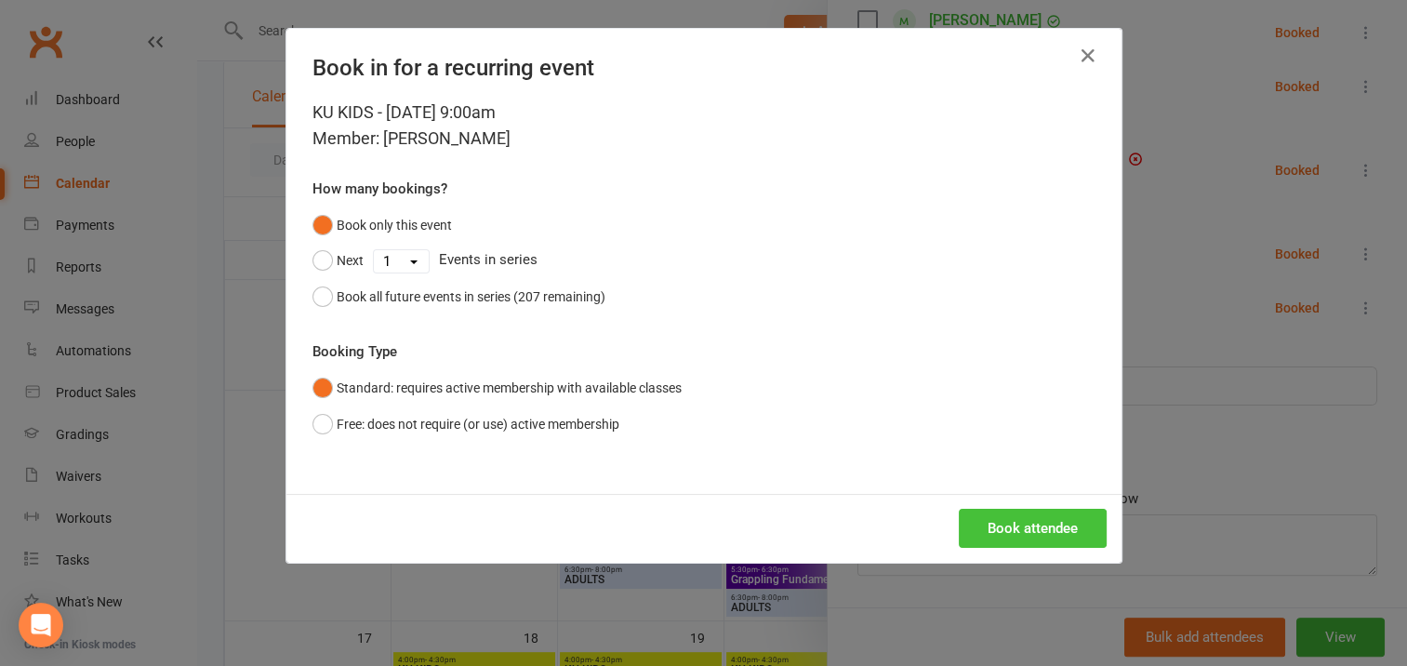
click at [1001, 519] on button "Book attendee" at bounding box center [1032, 528] width 148 height 39
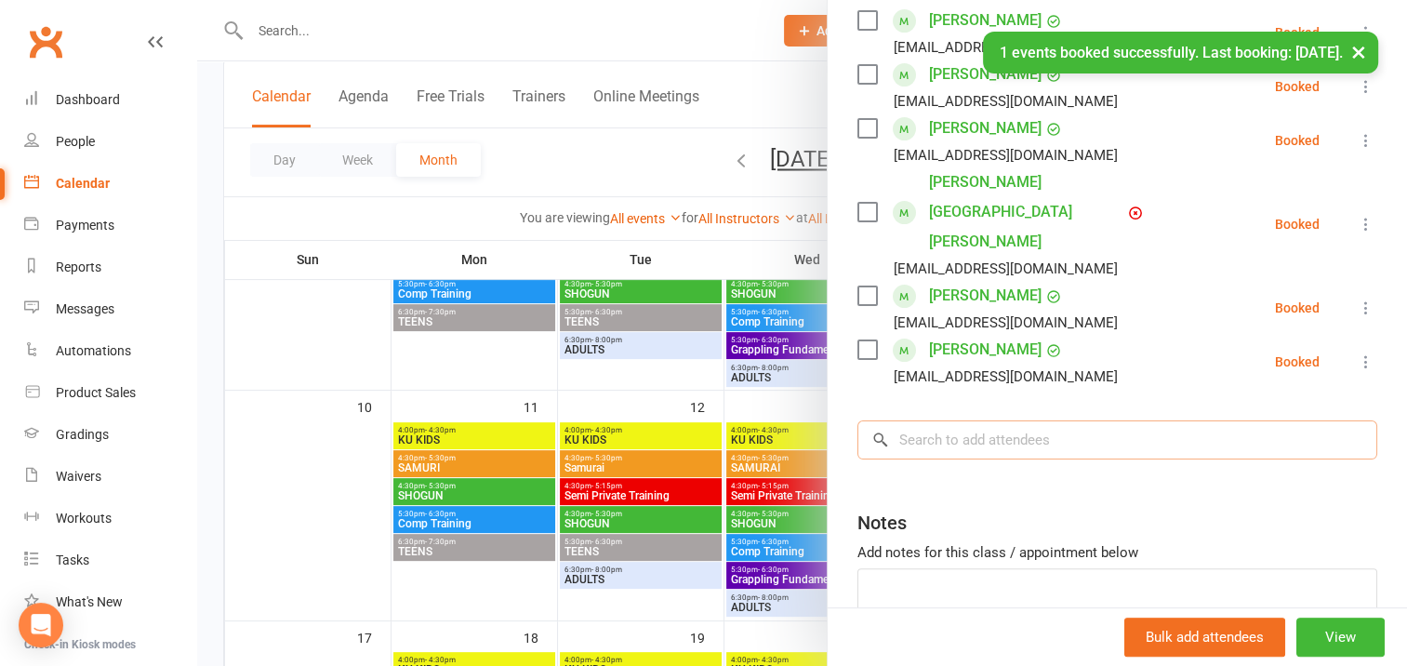
click at [918, 420] on input "search" at bounding box center [1117, 439] width 520 height 39
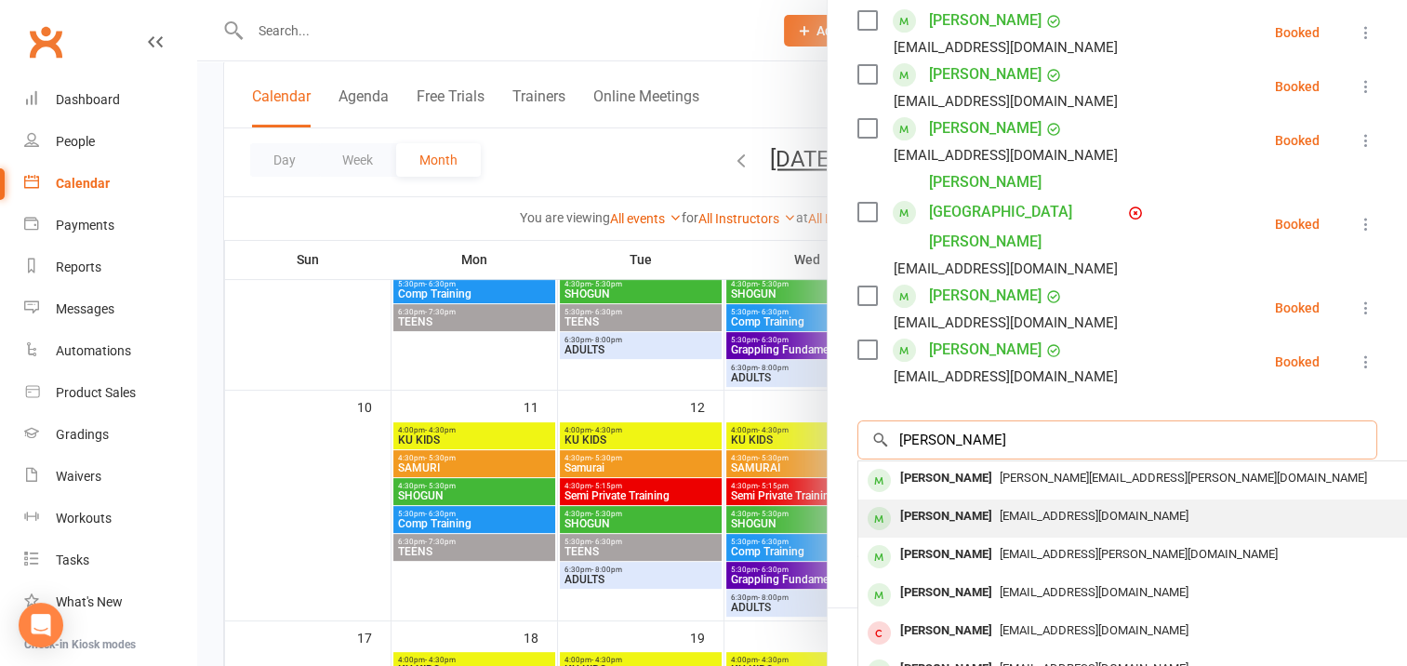
type input "[PERSON_NAME]"
click at [950, 503] on div "[PERSON_NAME]" at bounding box center [945, 516] width 107 height 27
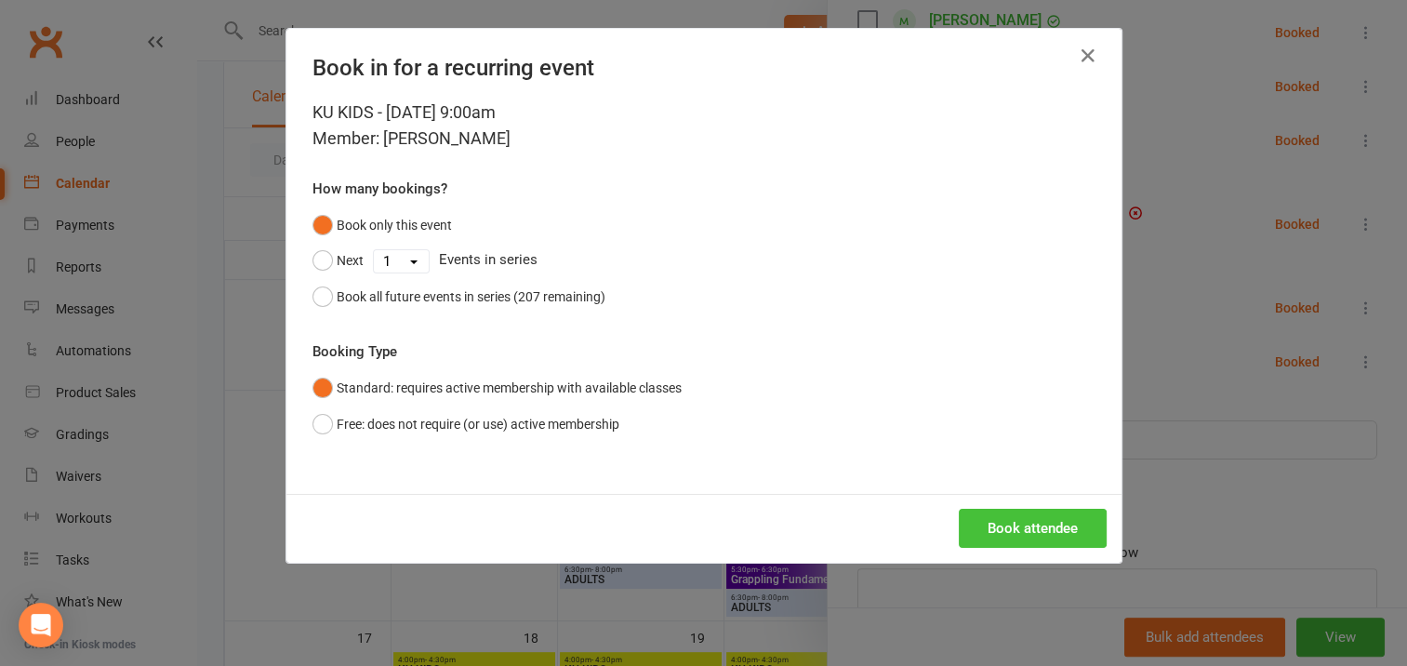
click at [1007, 521] on button "Book attendee" at bounding box center [1032, 528] width 148 height 39
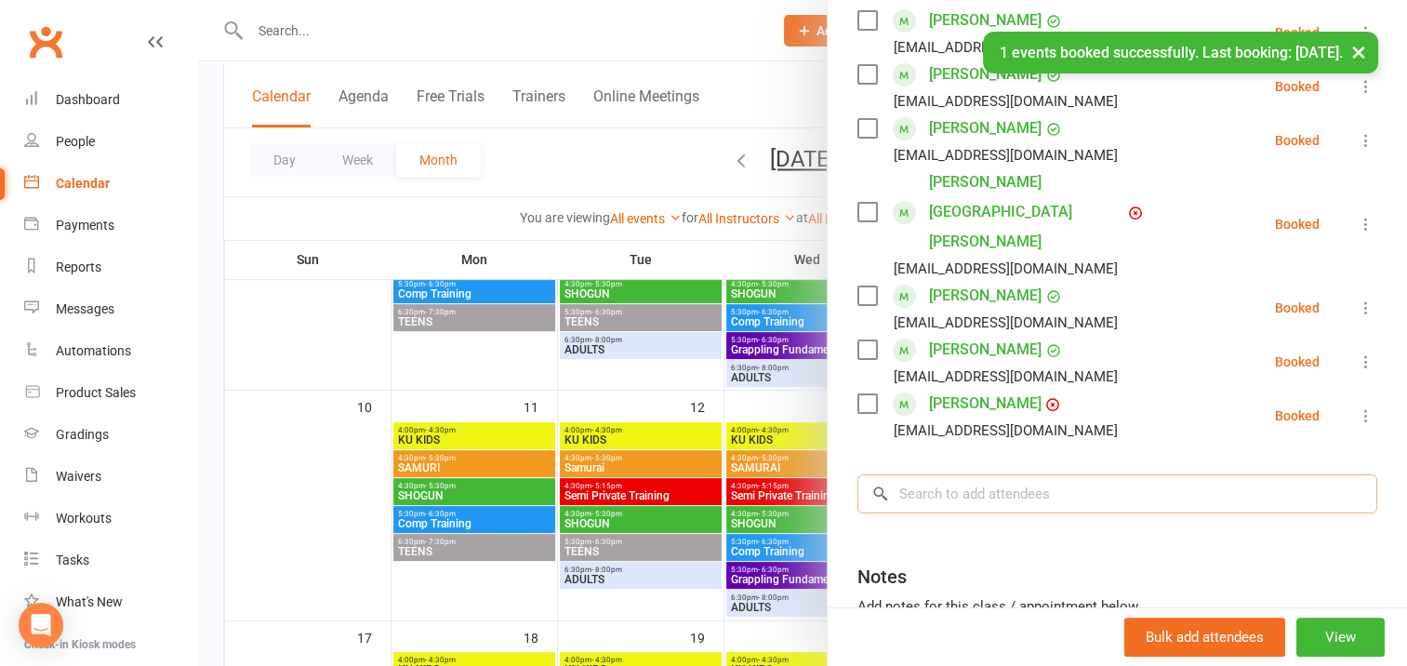
click at [918, 474] on input "search" at bounding box center [1117, 493] width 520 height 39
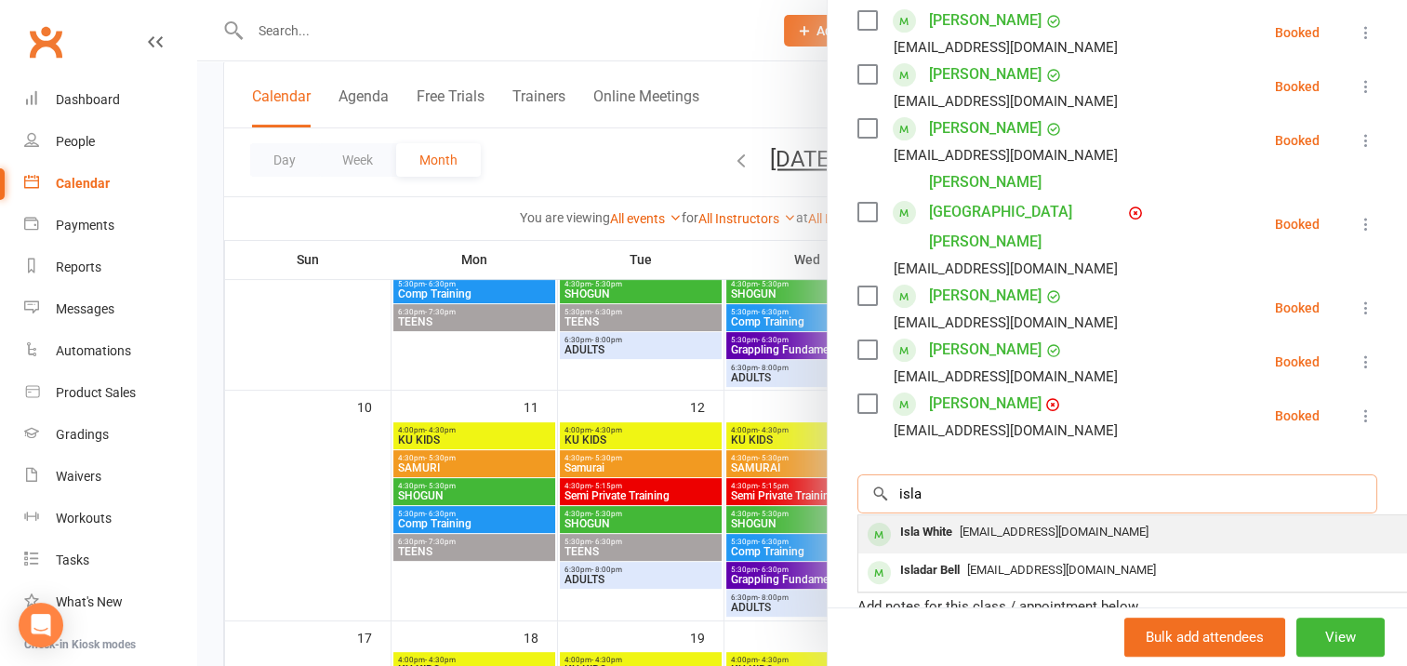
type input "isla"
click at [937, 519] on div "Isla White" at bounding box center [925, 532] width 67 height 27
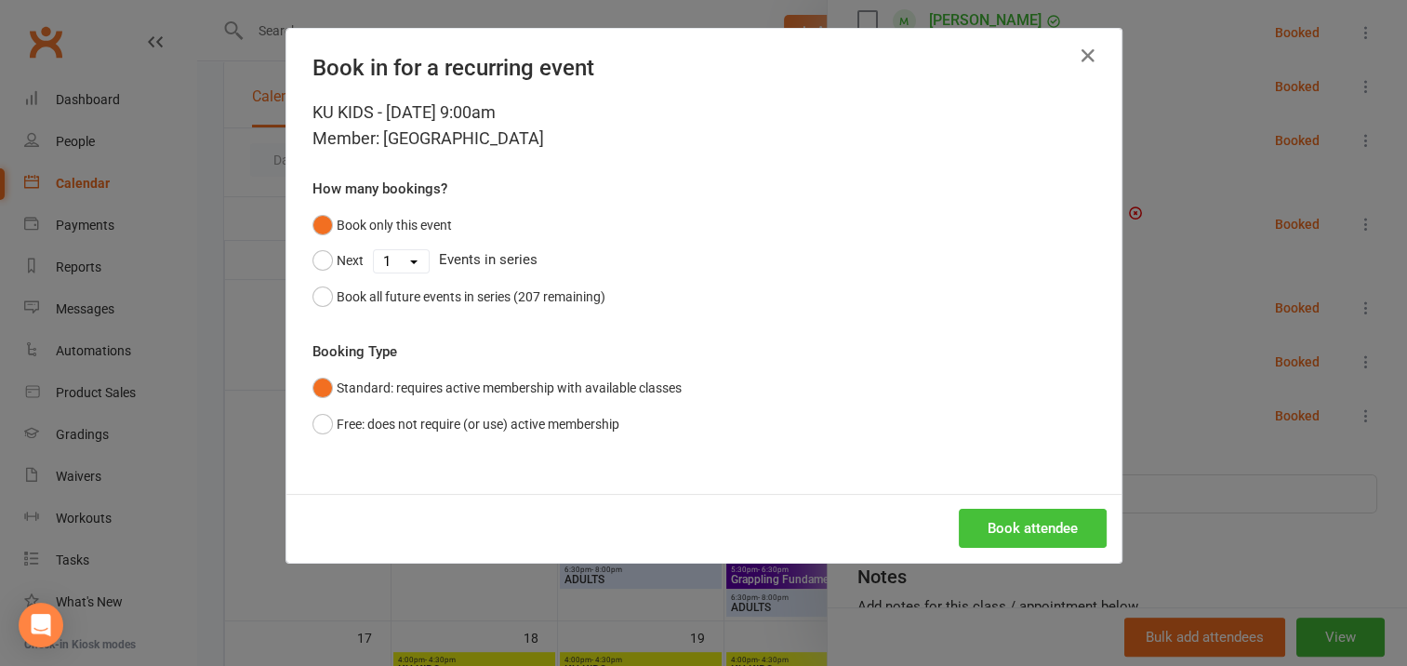
click at [1000, 521] on button "Book attendee" at bounding box center [1032, 528] width 148 height 39
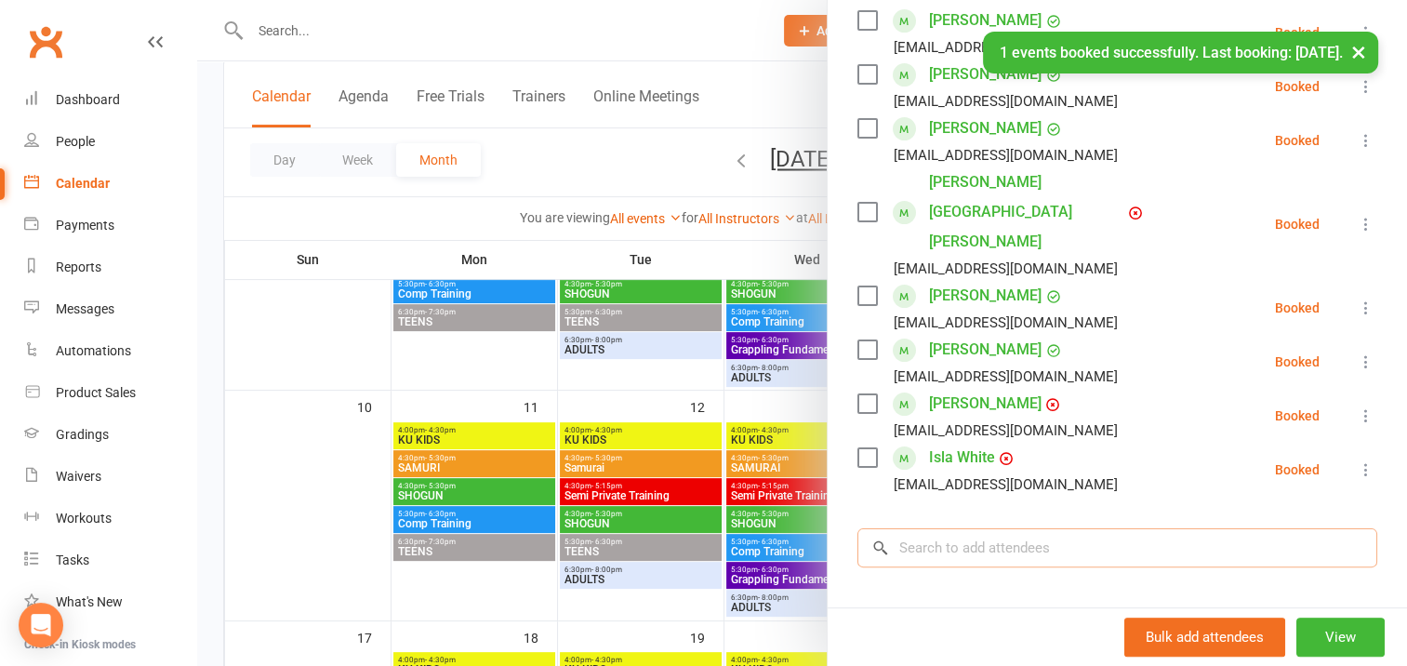
click at [925, 528] on input "search" at bounding box center [1117, 547] width 520 height 39
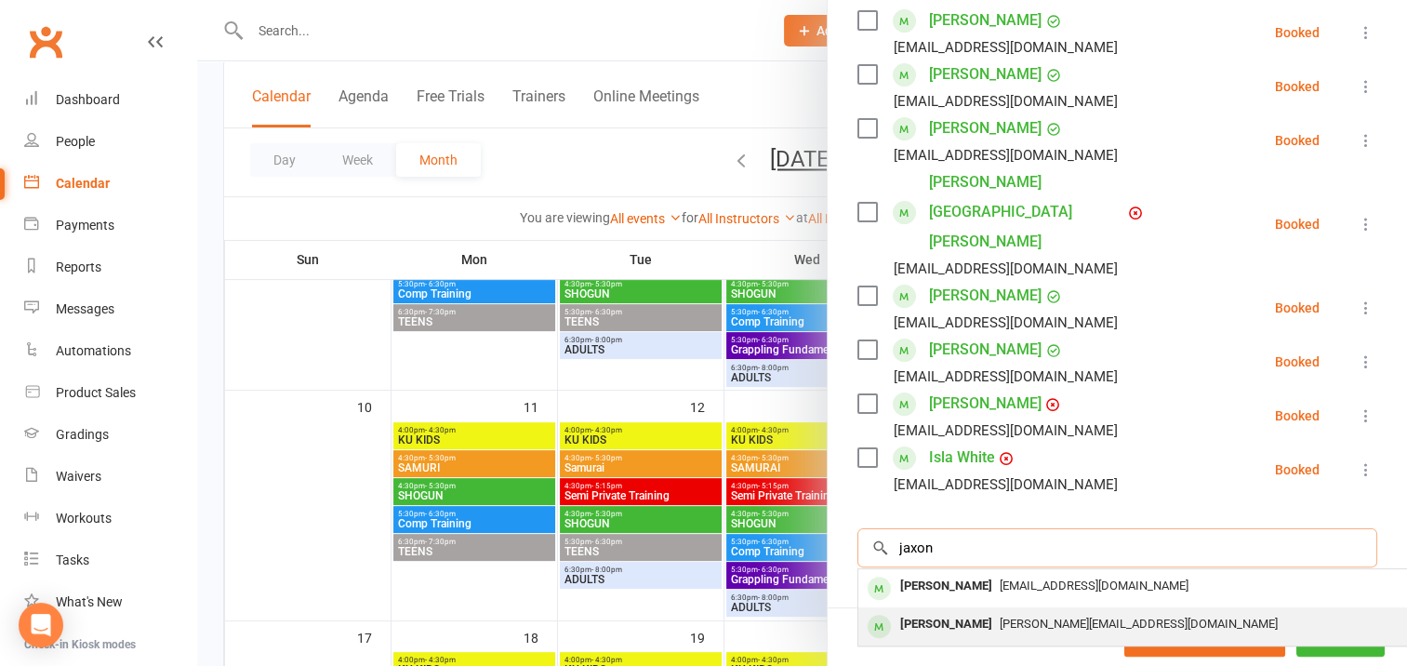
type input "jaxon"
click at [953, 611] on div "[PERSON_NAME]" at bounding box center [945, 624] width 107 height 27
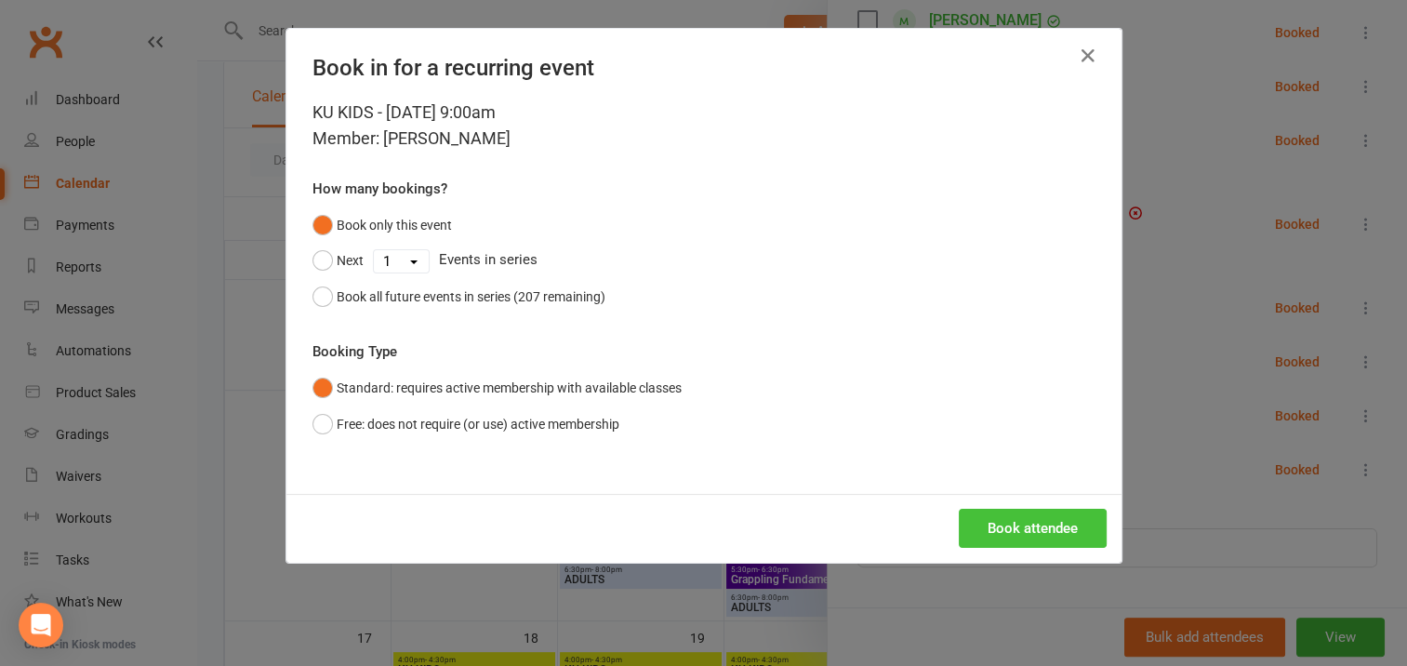
click at [1005, 525] on button "Book attendee" at bounding box center [1032, 528] width 148 height 39
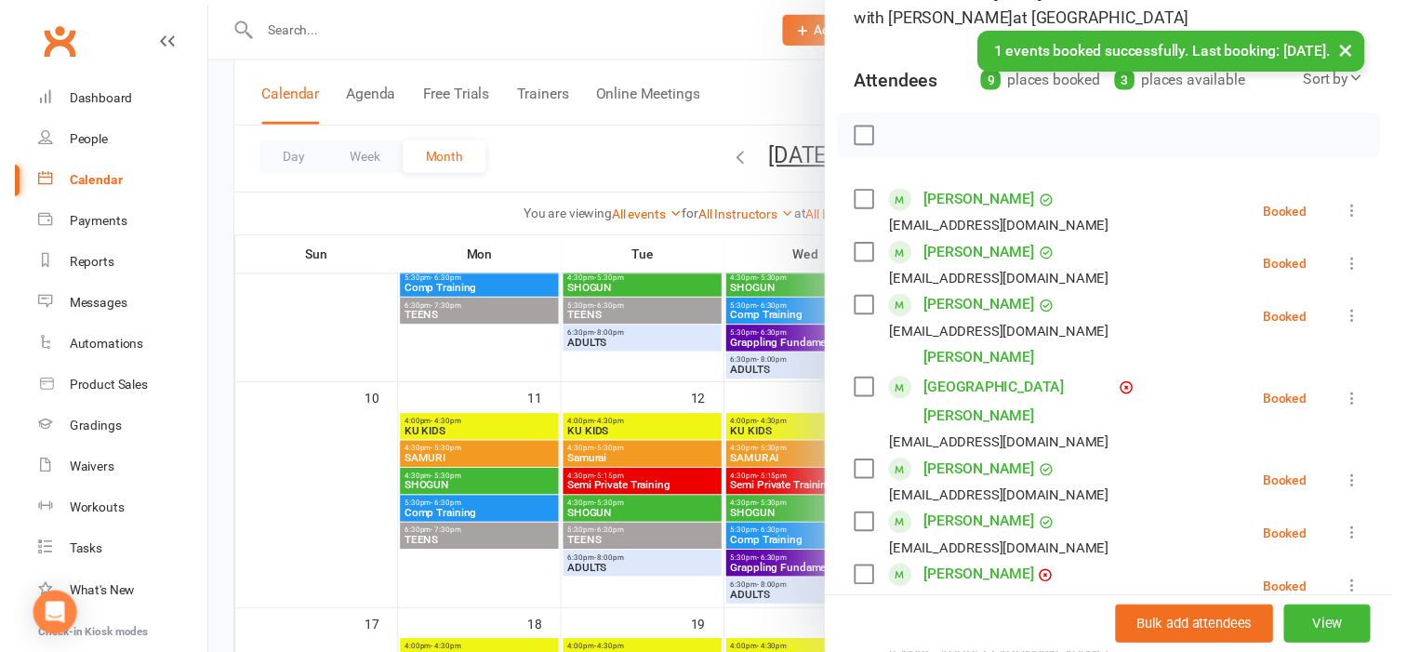
scroll to position [0, 0]
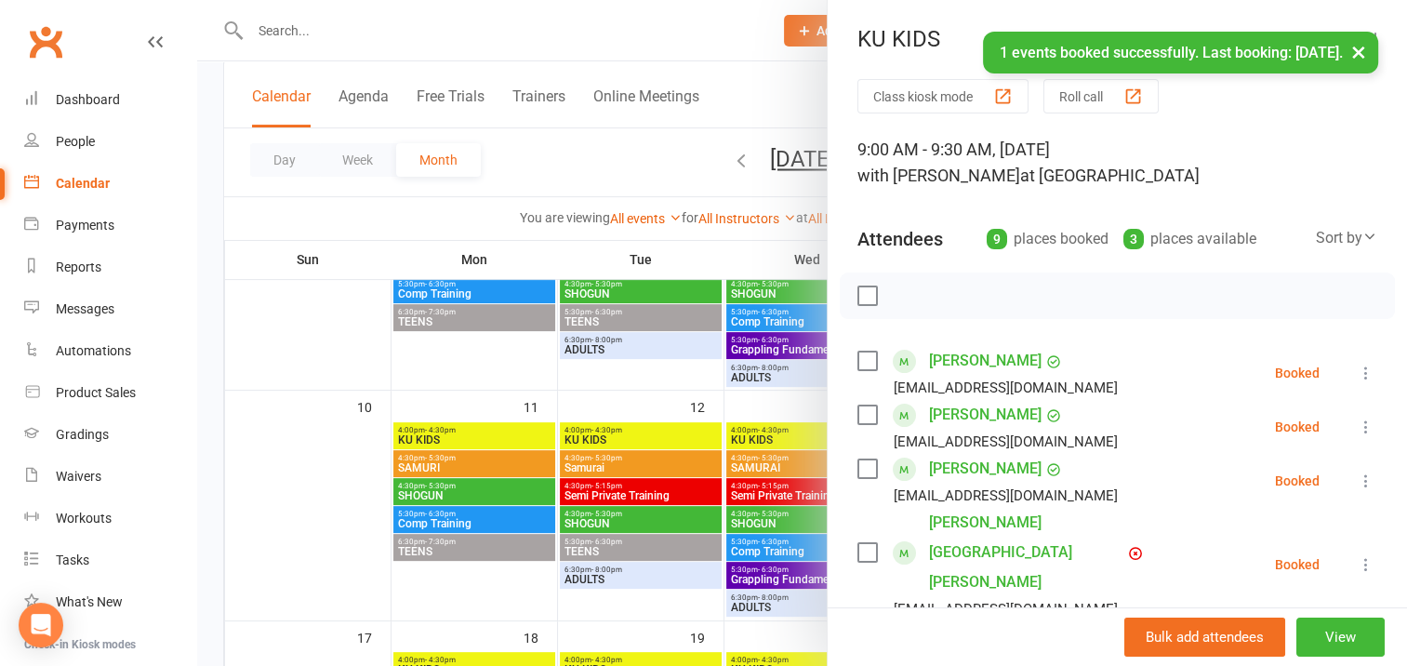
click at [859, 293] on label at bounding box center [866, 295] width 19 height 19
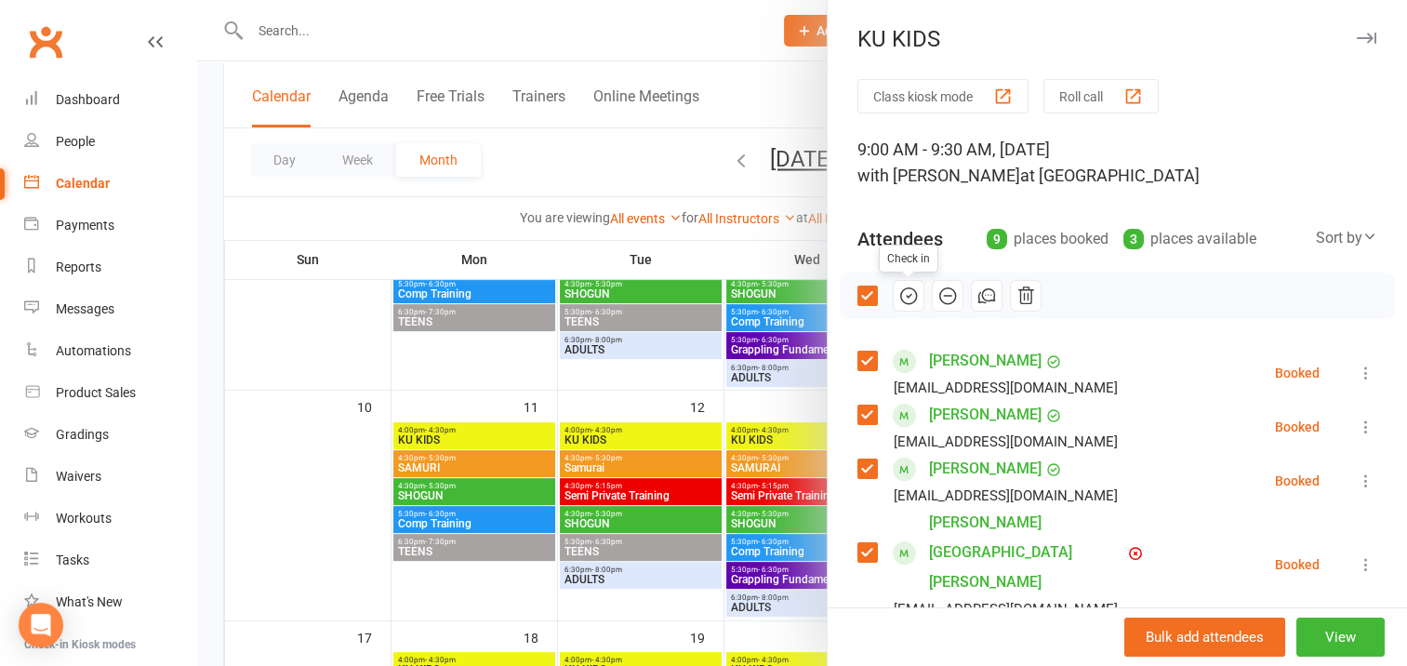
click at [898, 296] on icon "button" at bounding box center [908, 295] width 20 height 20
click at [1356, 36] on icon "button" at bounding box center [1366, 38] width 20 height 11
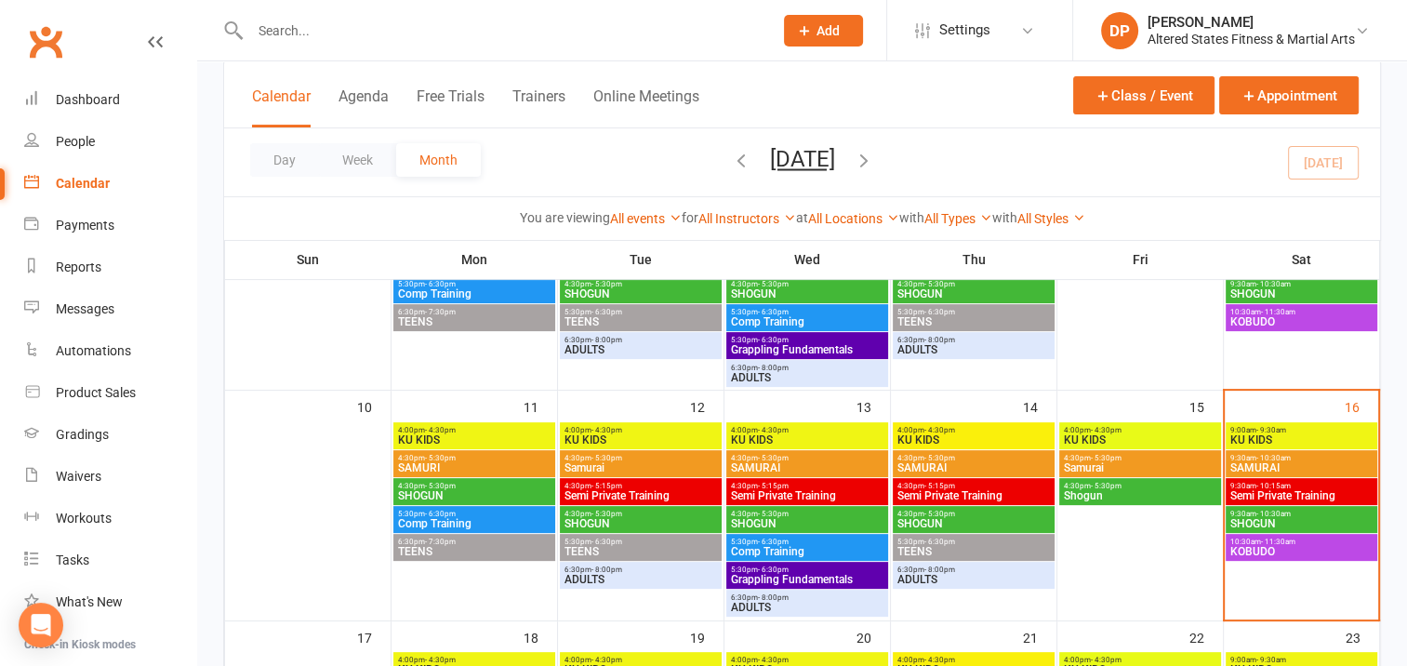
click at [1317, 429] on span "9:00am - 9:30am" at bounding box center [1301, 430] width 144 height 8
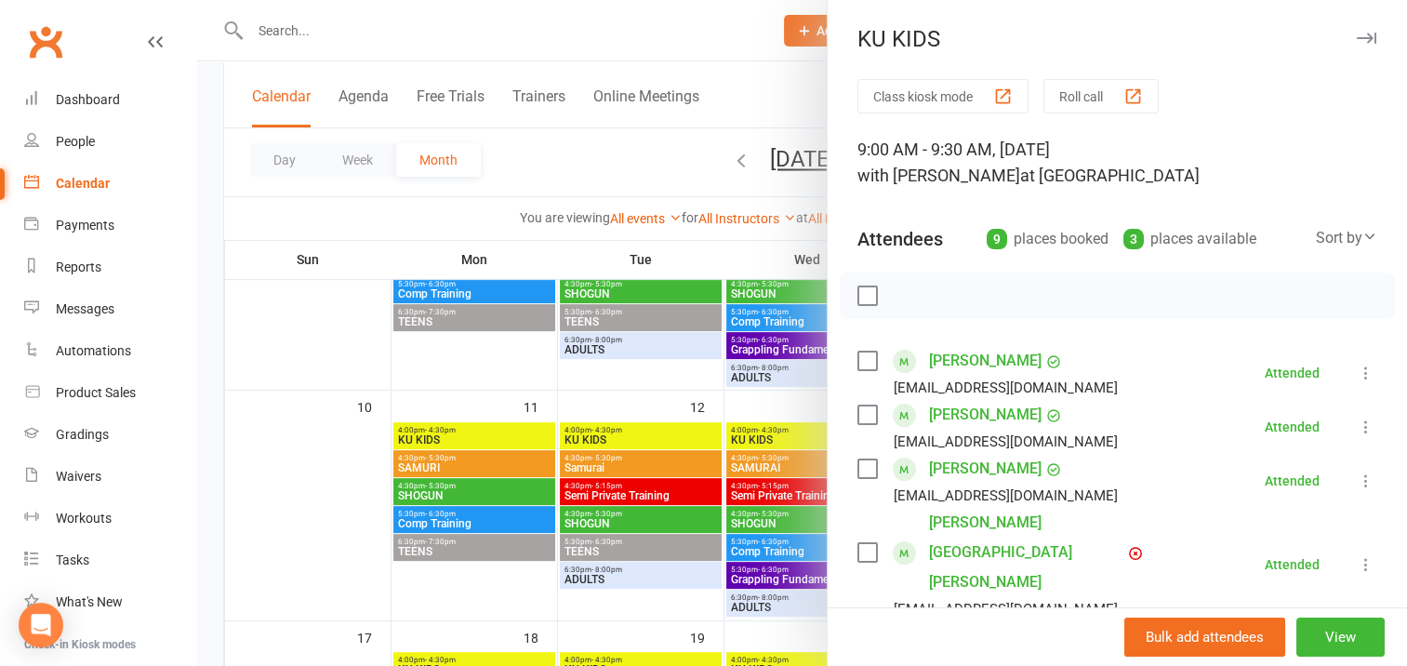
click at [766, 401] on div at bounding box center [801, 333] width 1209 height 666
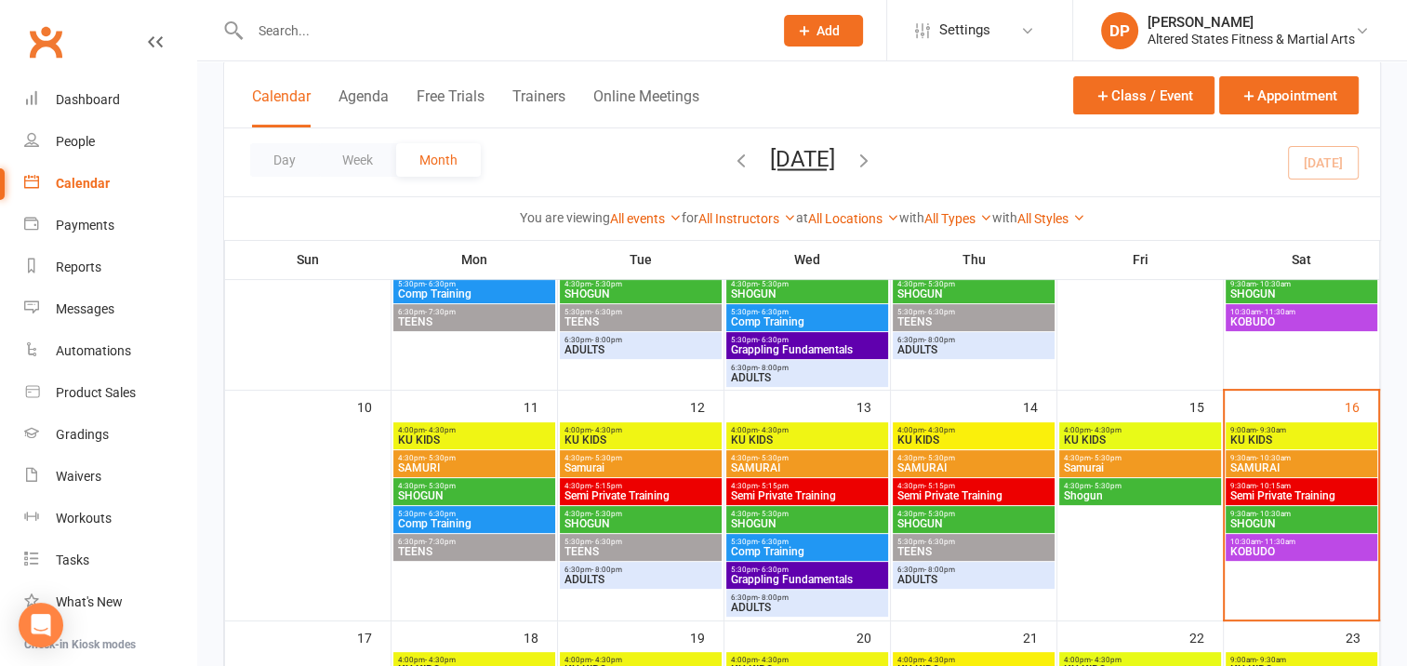
click at [1296, 465] on span "SAMURAI" at bounding box center [1301, 467] width 144 height 11
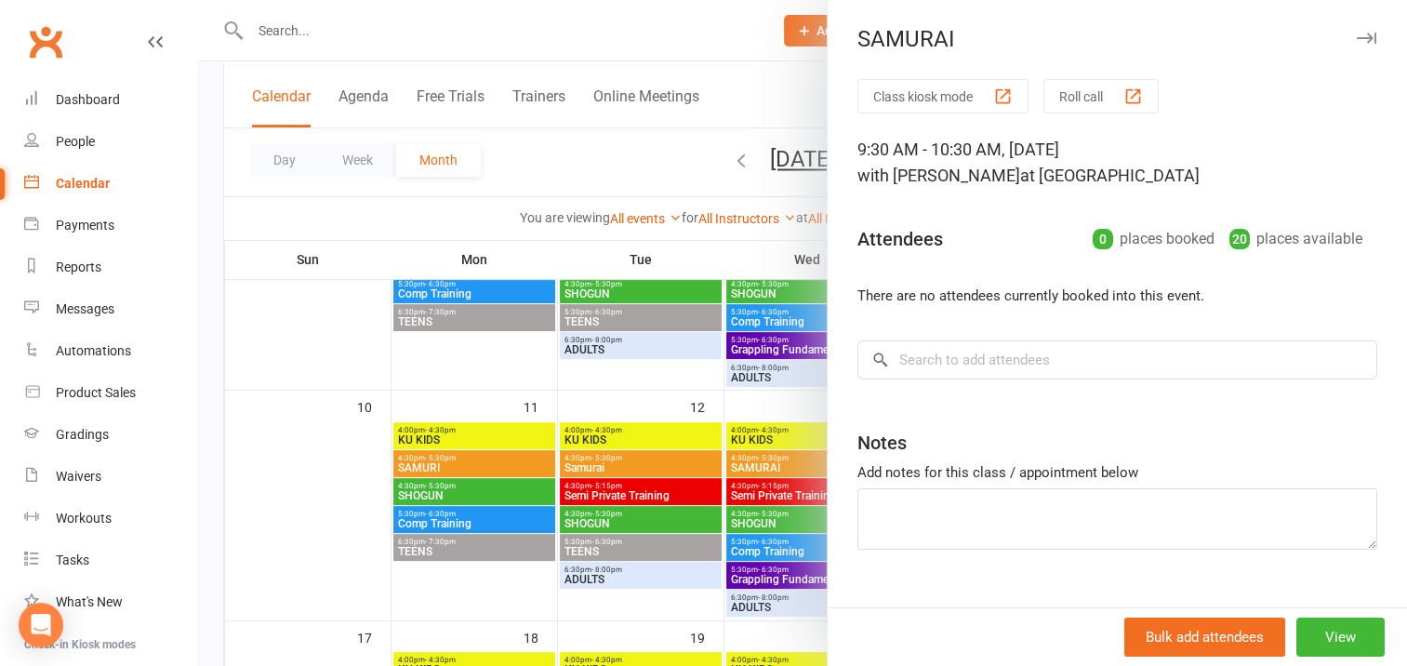
click at [1356, 35] on icon "button" at bounding box center [1366, 38] width 20 height 11
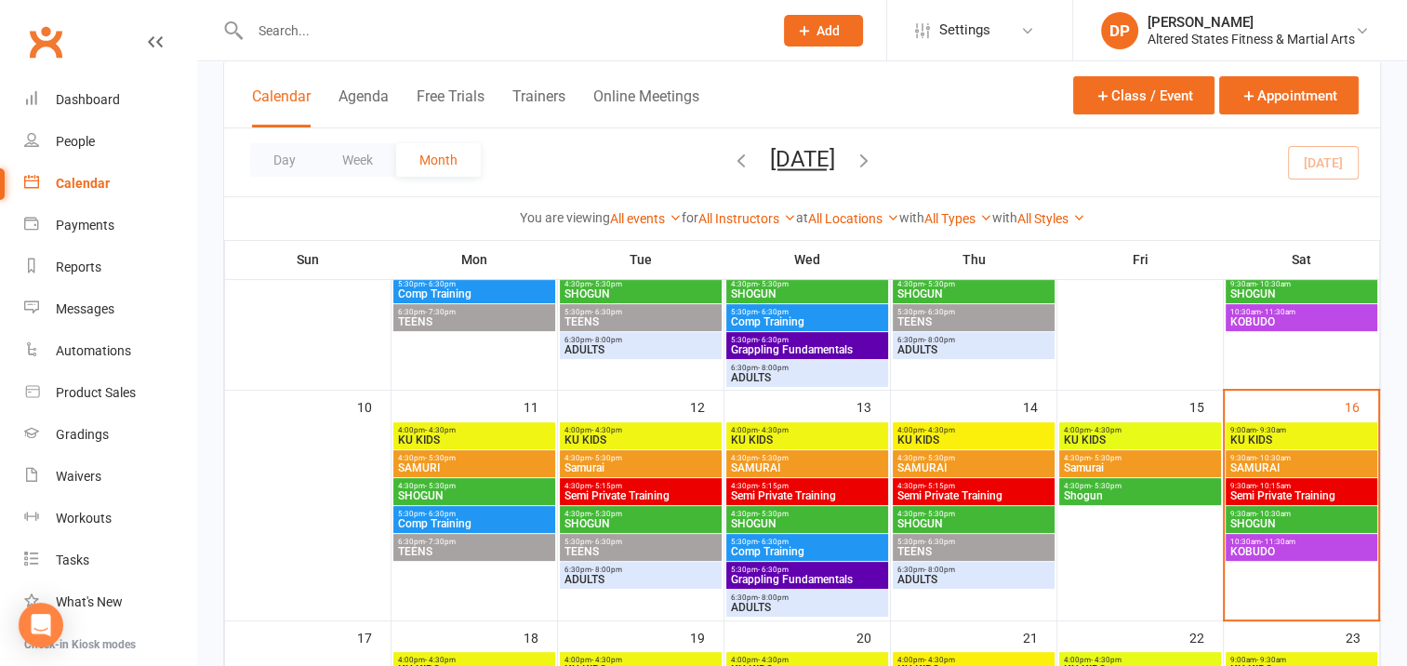
click at [1146, 430] on span "4:00pm - 4:30pm" at bounding box center [1140, 430] width 154 height 8
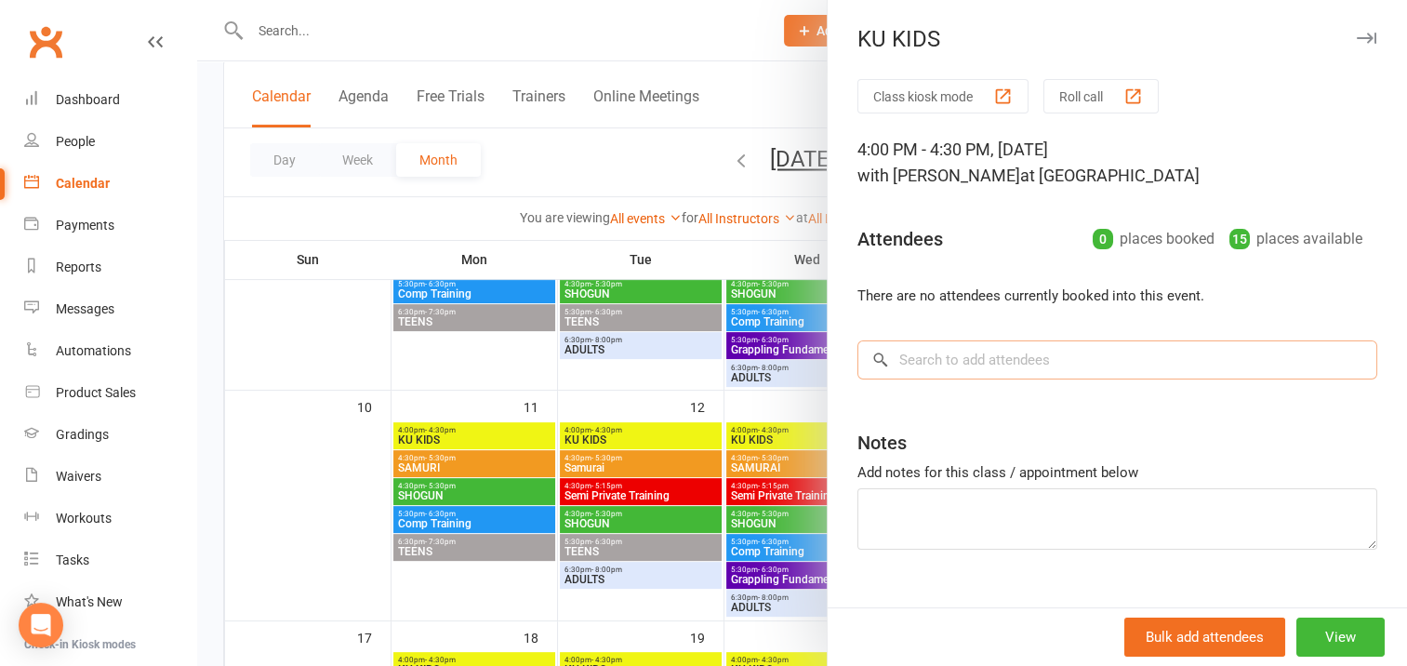
click at [918, 355] on input "search" at bounding box center [1117, 359] width 520 height 39
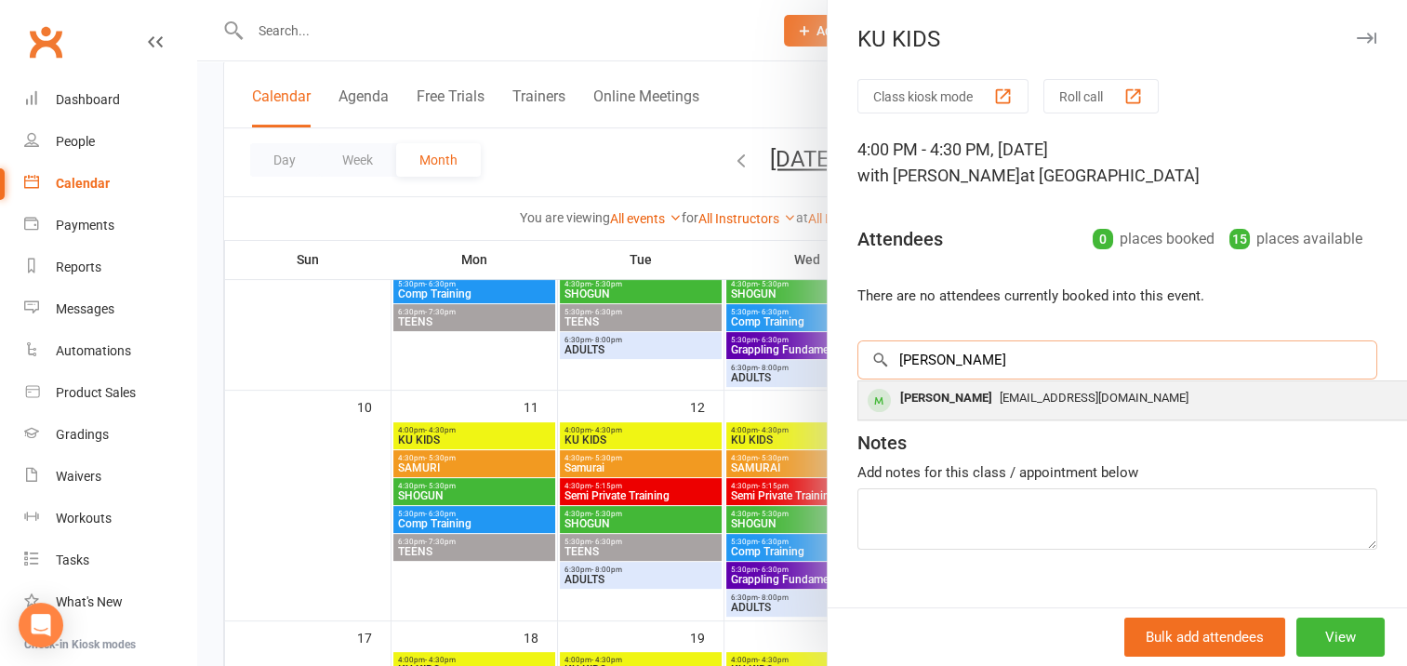
type input "[PERSON_NAME]"
click at [945, 396] on div "[PERSON_NAME]" at bounding box center [945, 398] width 107 height 27
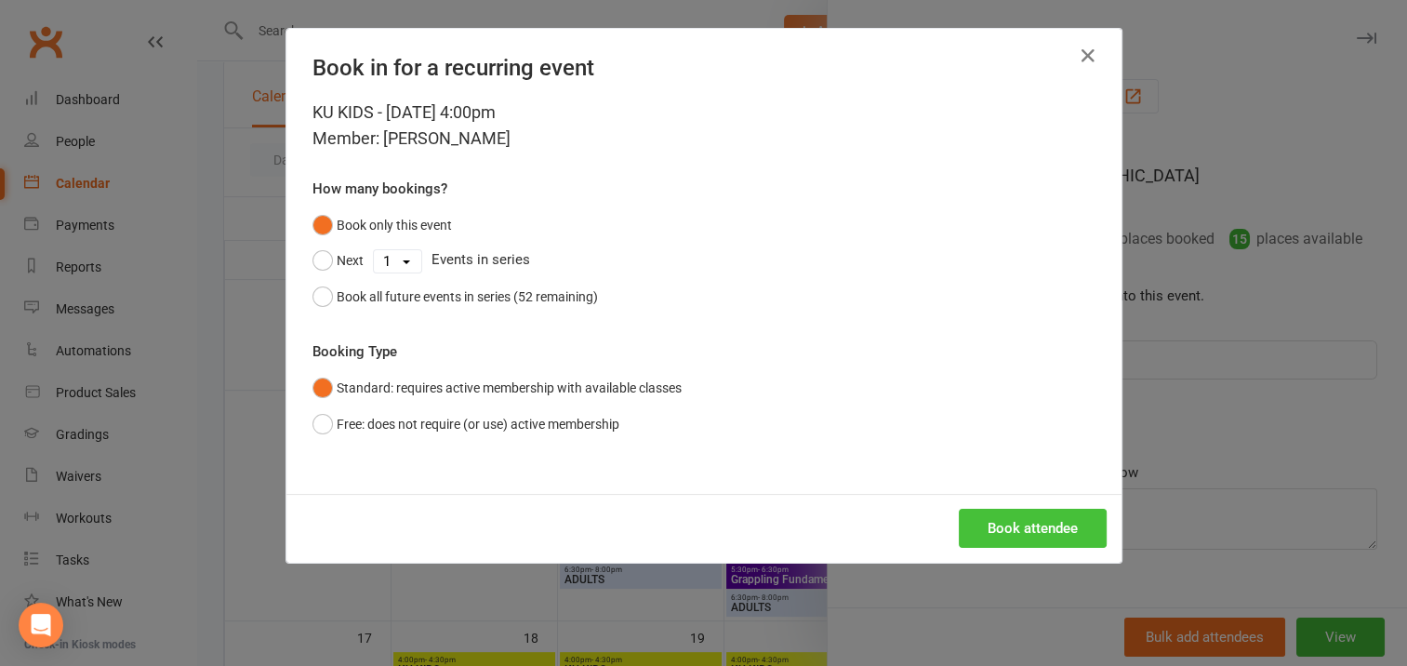
click at [1012, 522] on button "Book attendee" at bounding box center [1032, 528] width 148 height 39
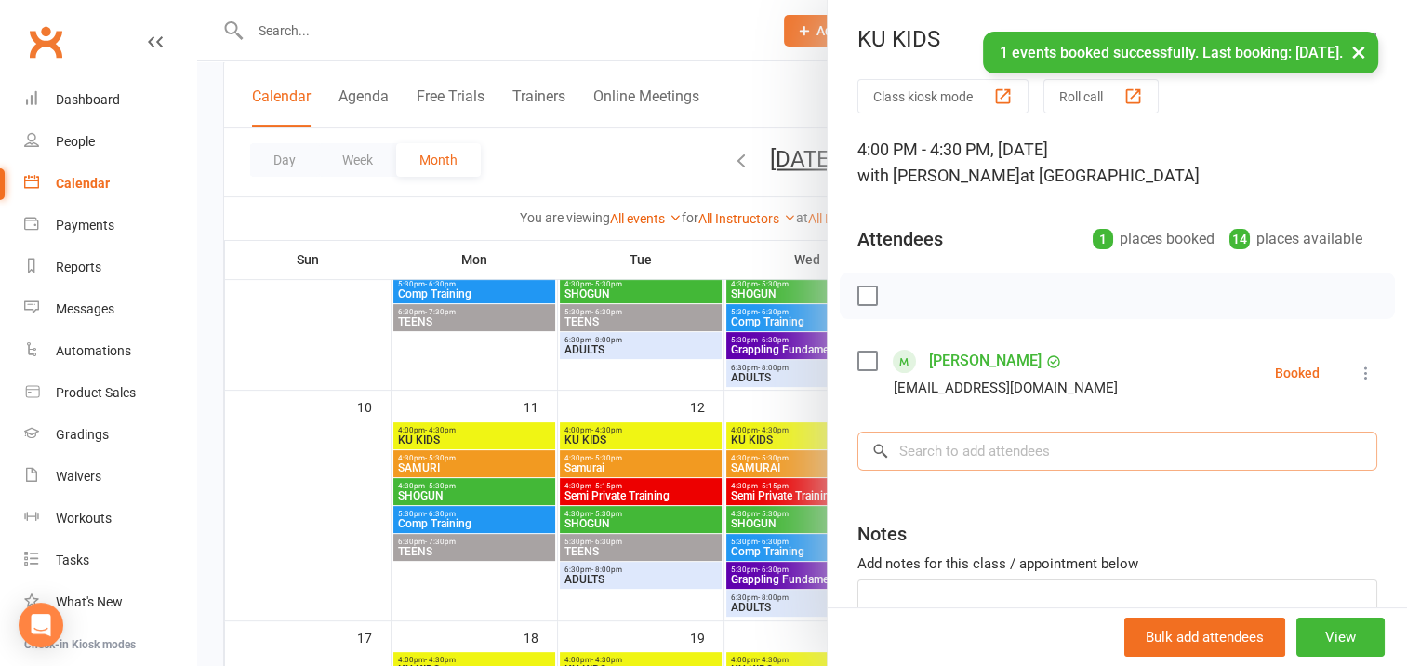
click at [918, 452] on input "search" at bounding box center [1117, 450] width 520 height 39
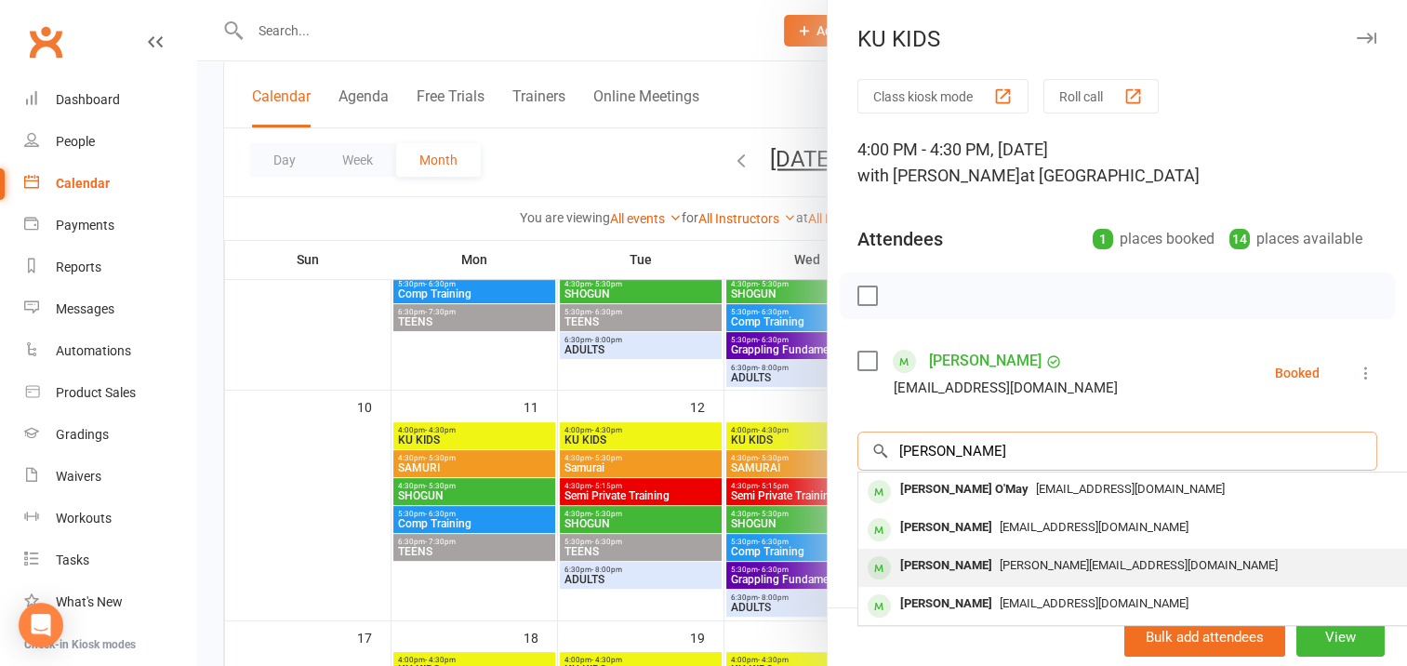
type input "[PERSON_NAME]"
click at [956, 566] on div "[PERSON_NAME]" at bounding box center [945, 565] width 107 height 27
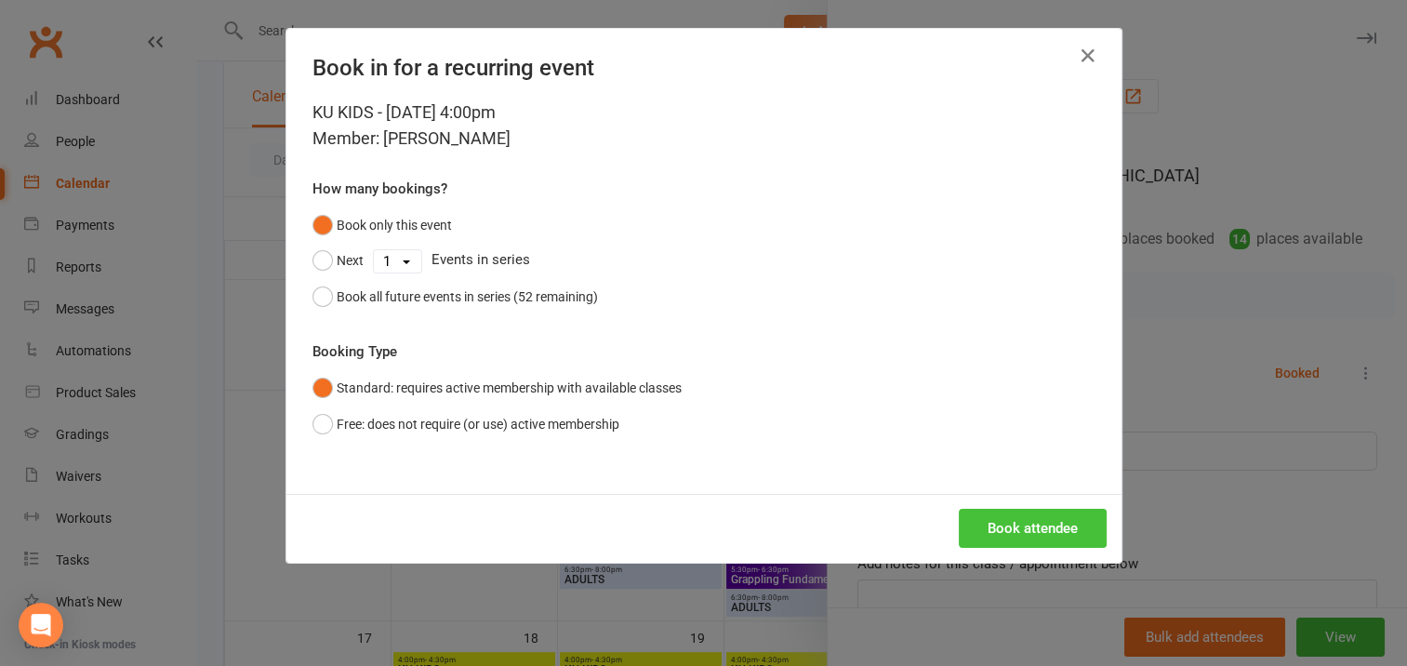
click at [1013, 529] on button "Book attendee" at bounding box center [1032, 528] width 148 height 39
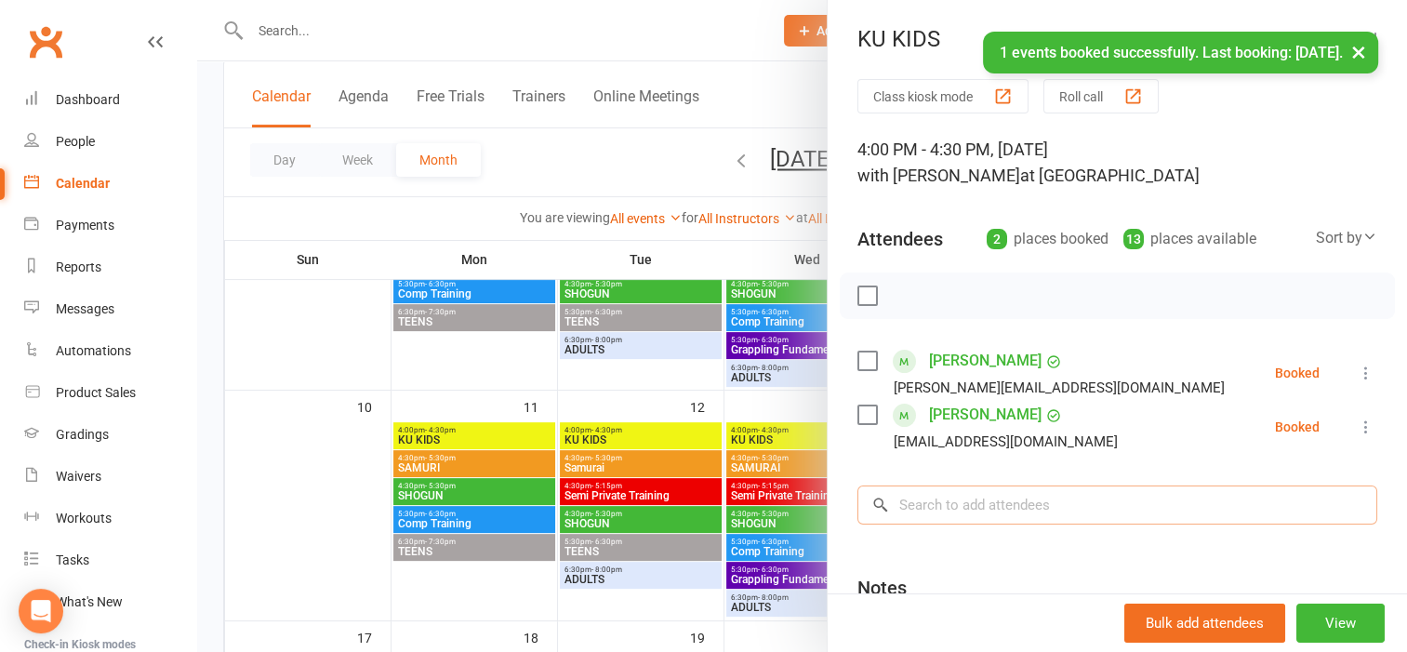
click at [936, 497] on input "search" at bounding box center [1117, 504] width 520 height 39
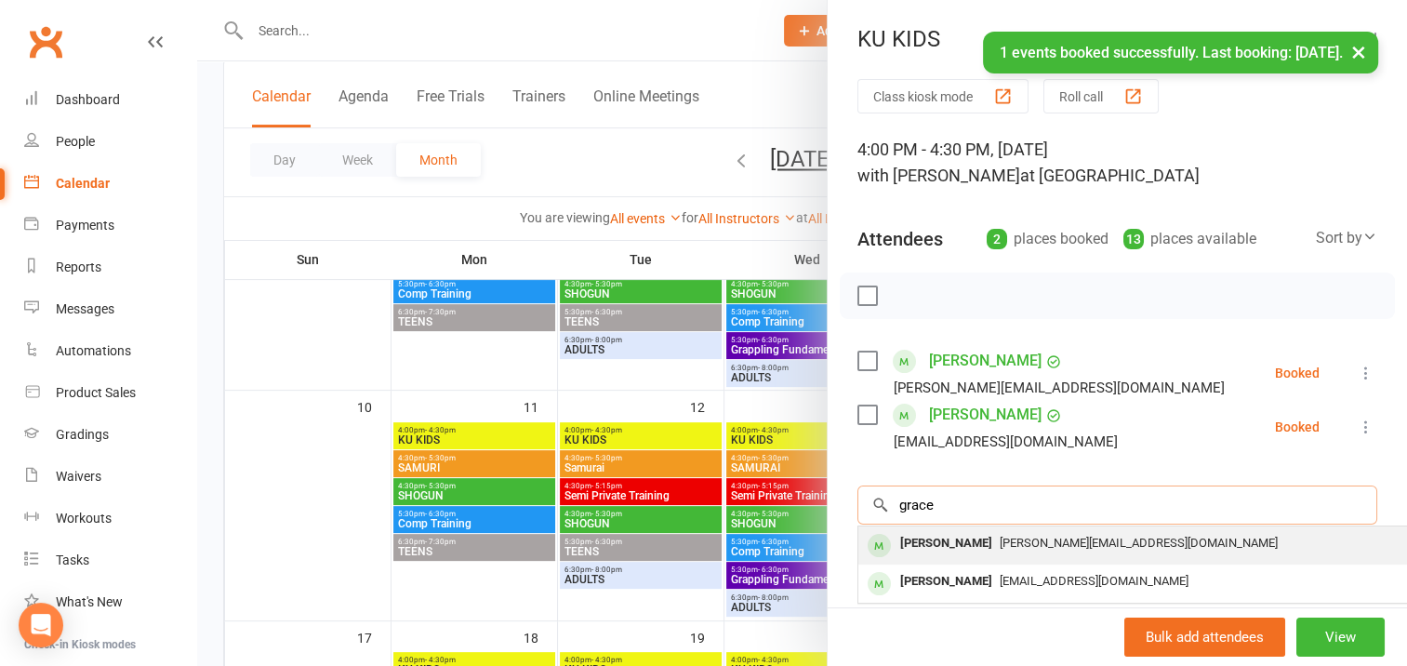
type input "grace"
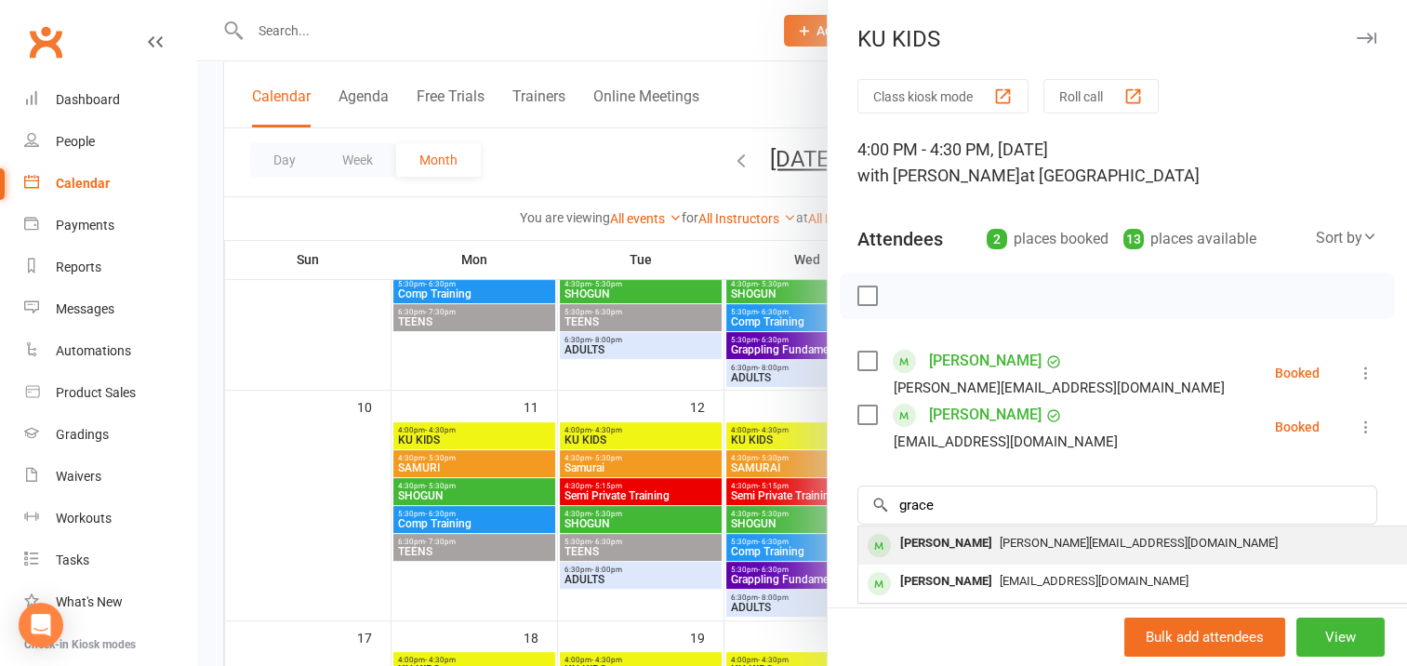
click at [954, 542] on div "[PERSON_NAME]" at bounding box center [945, 543] width 107 height 27
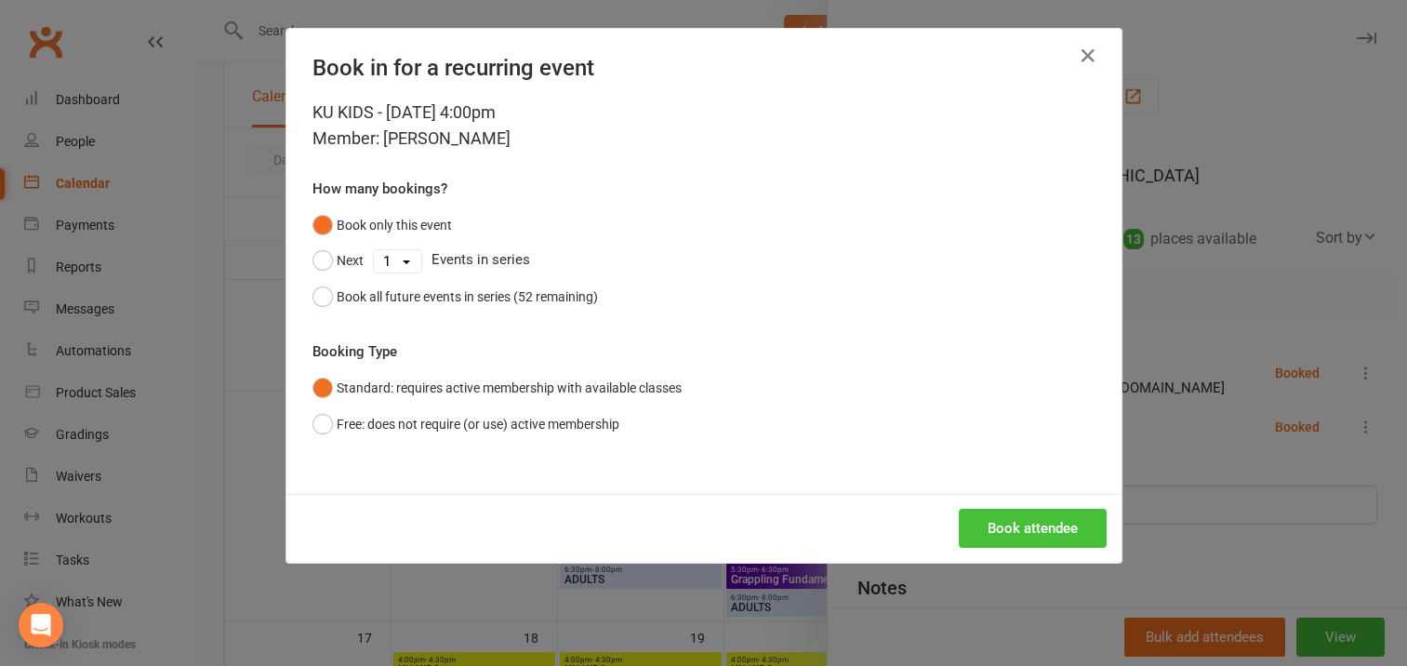
click at [989, 525] on button "Book attendee" at bounding box center [1032, 528] width 148 height 39
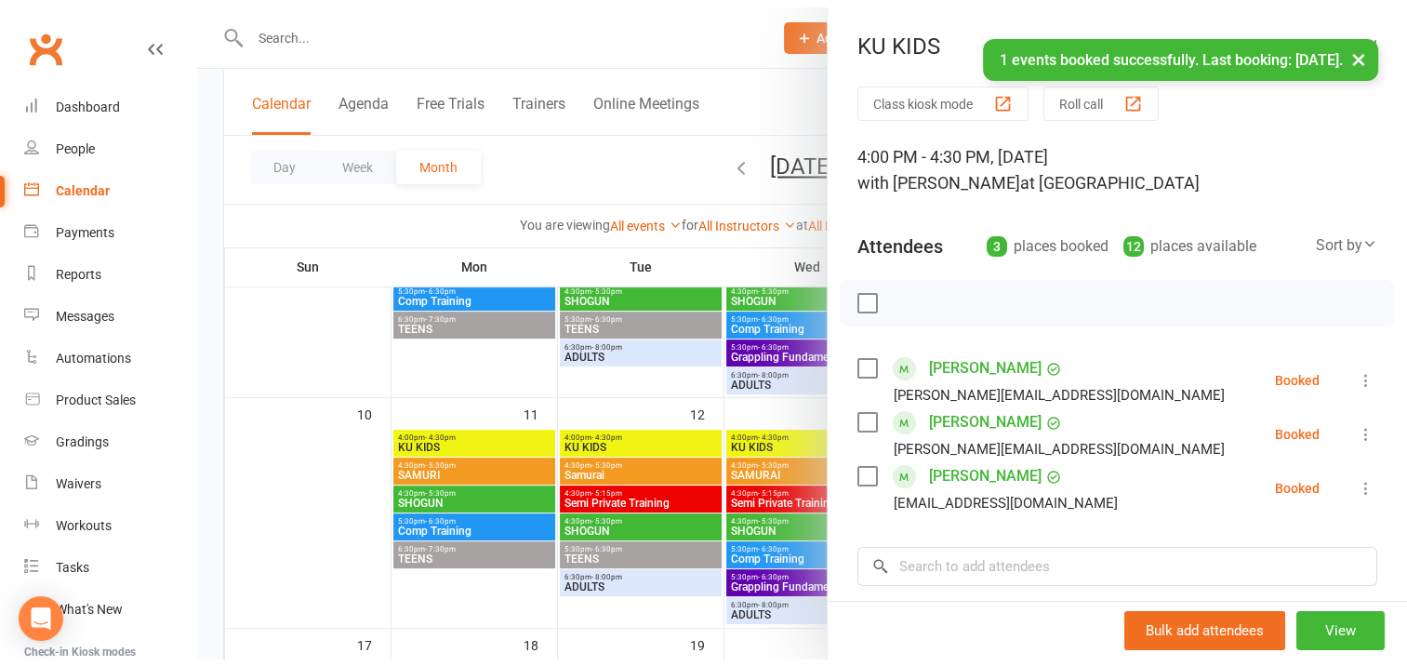
scroll to position [186, 0]
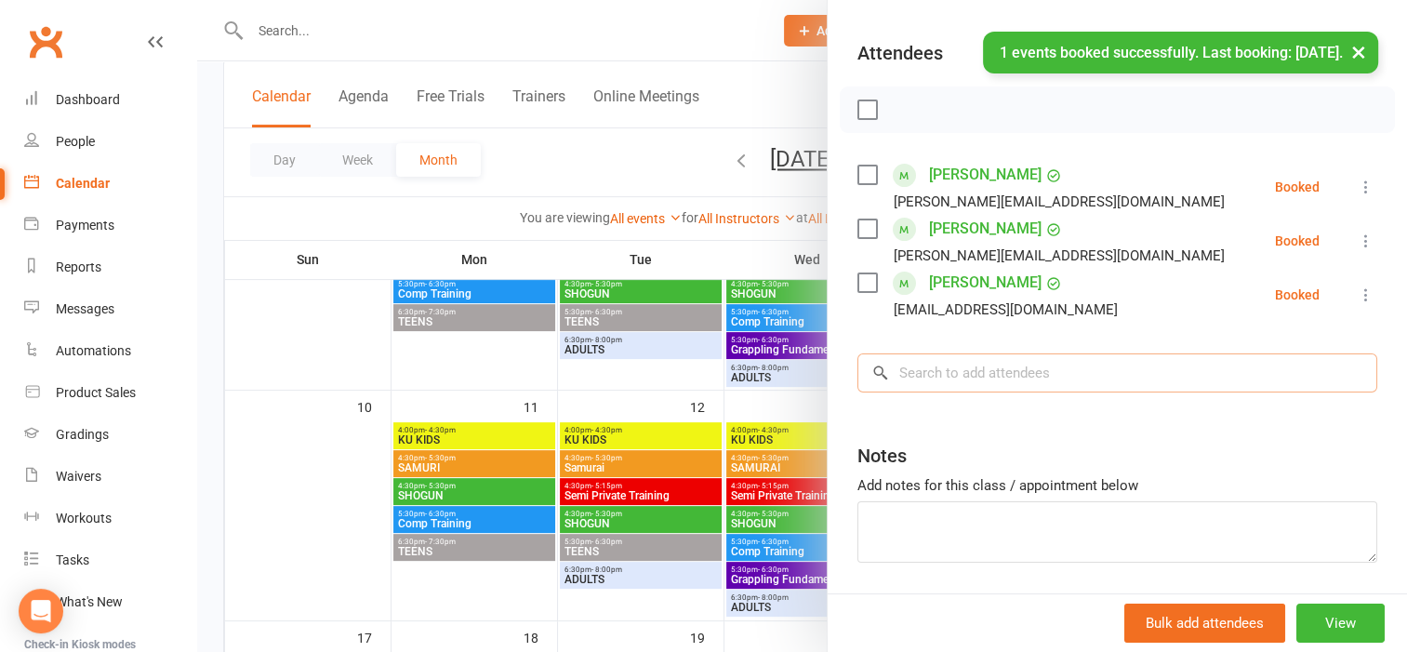
click at [918, 376] on input "search" at bounding box center [1117, 372] width 520 height 39
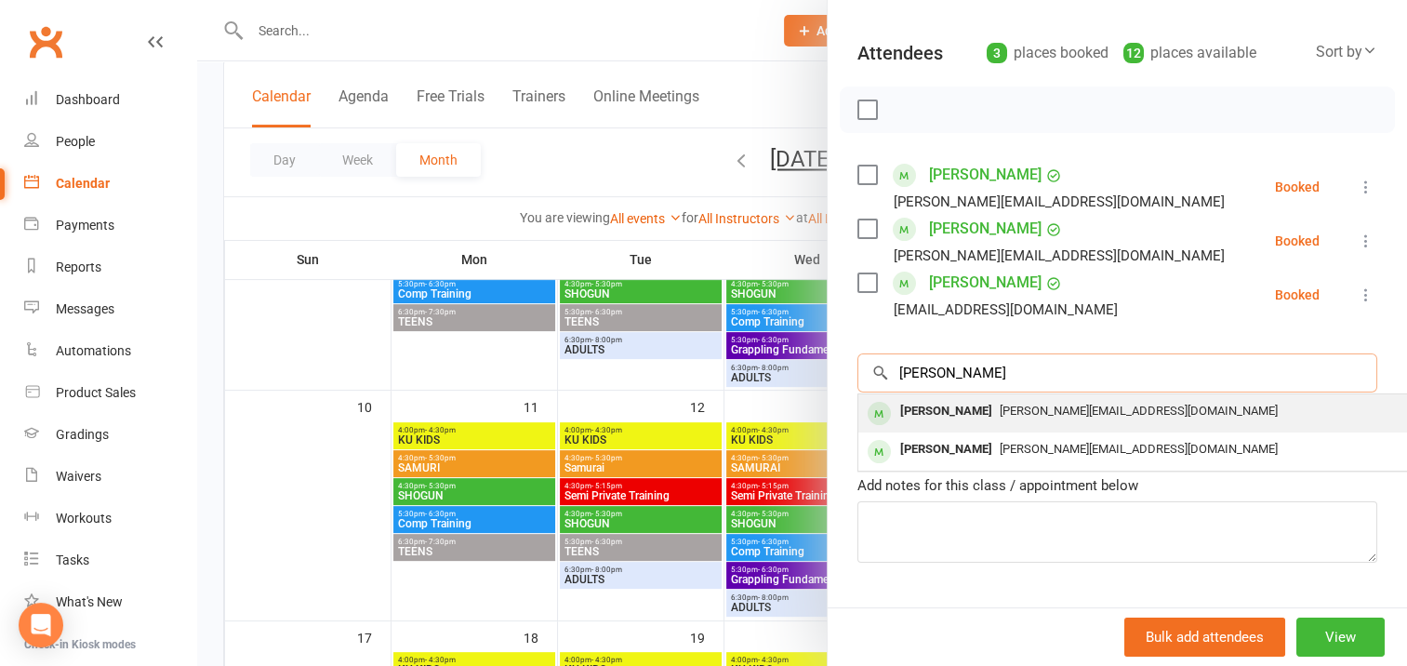
type input "[PERSON_NAME]"
click at [928, 404] on div "[PERSON_NAME]" at bounding box center [945, 411] width 107 height 27
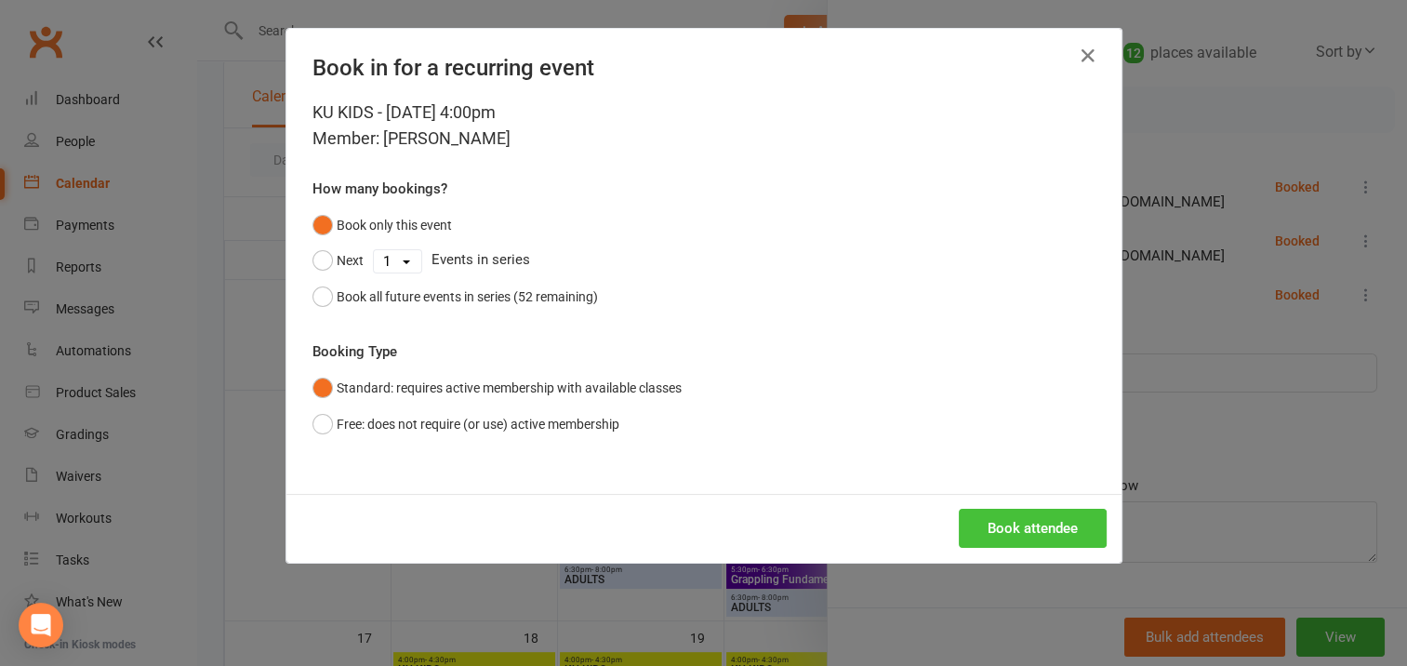
click at [998, 528] on button "Book attendee" at bounding box center [1032, 528] width 148 height 39
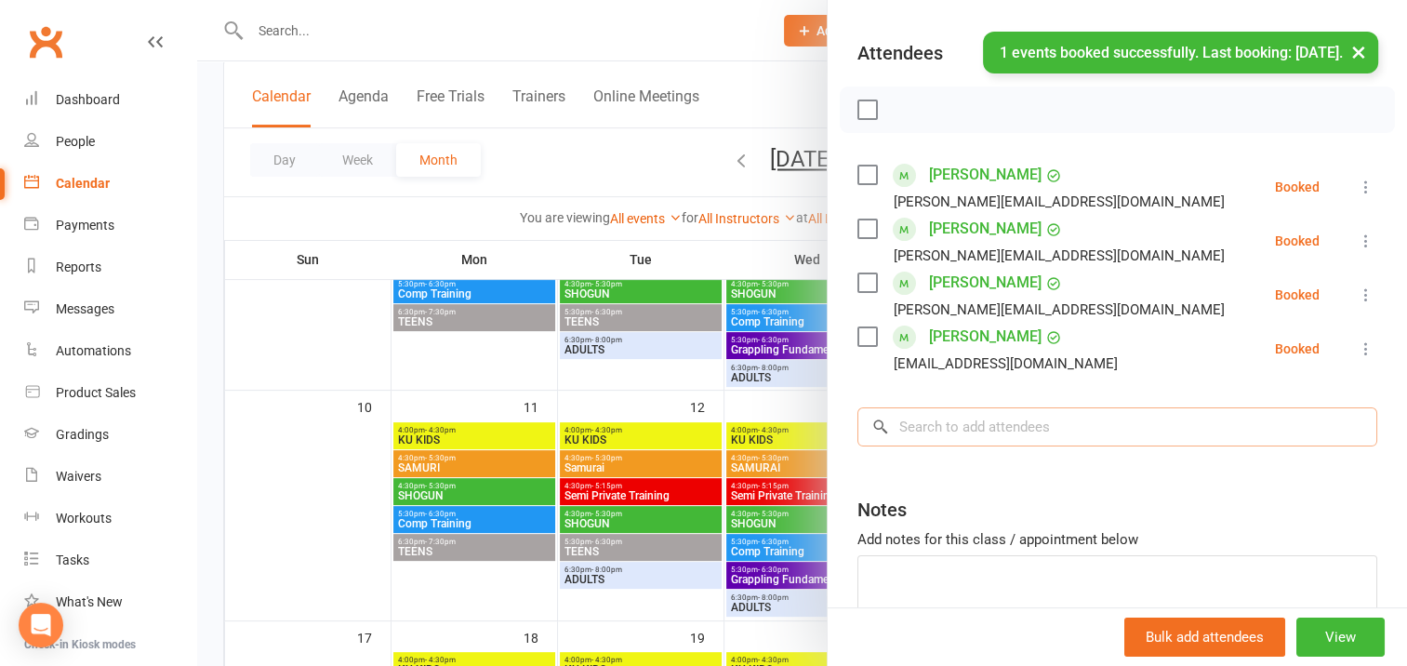
click at [924, 428] on input "search" at bounding box center [1117, 426] width 520 height 39
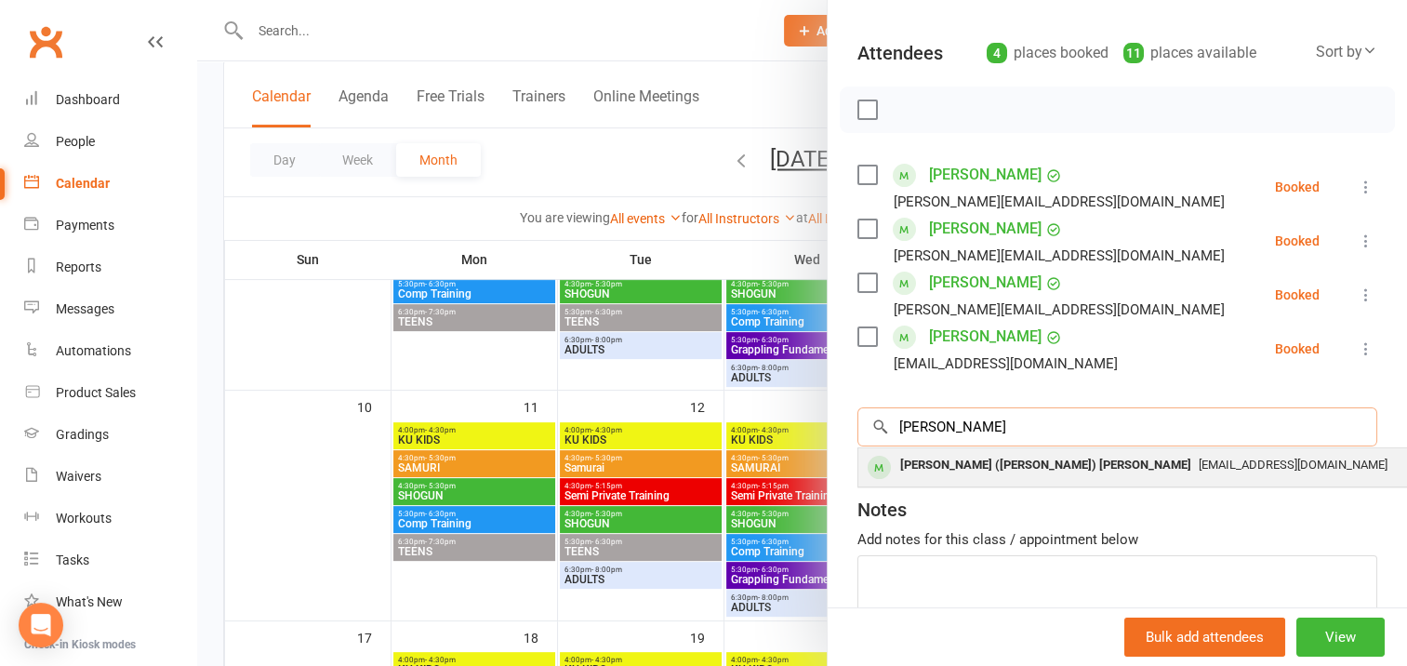
type input "[PERSON_NAME]"
click at [918, 462] on div "[PERSON_NAME] ([PERSON_NAME]) [PERSON_NAME]" at bounding box center [1045, 465] width 306 height 27
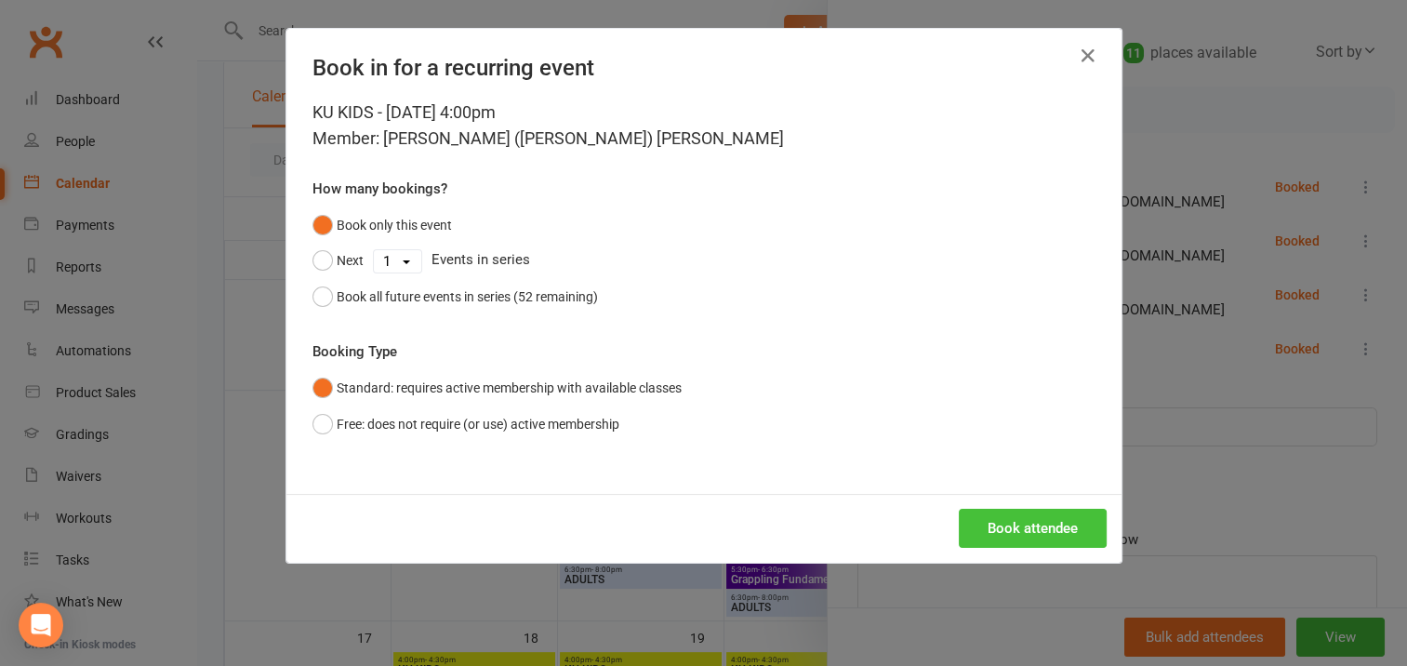
click at [999, 520] on button "Book attendee" at bounding box center [1032, 528] width 148 height 39
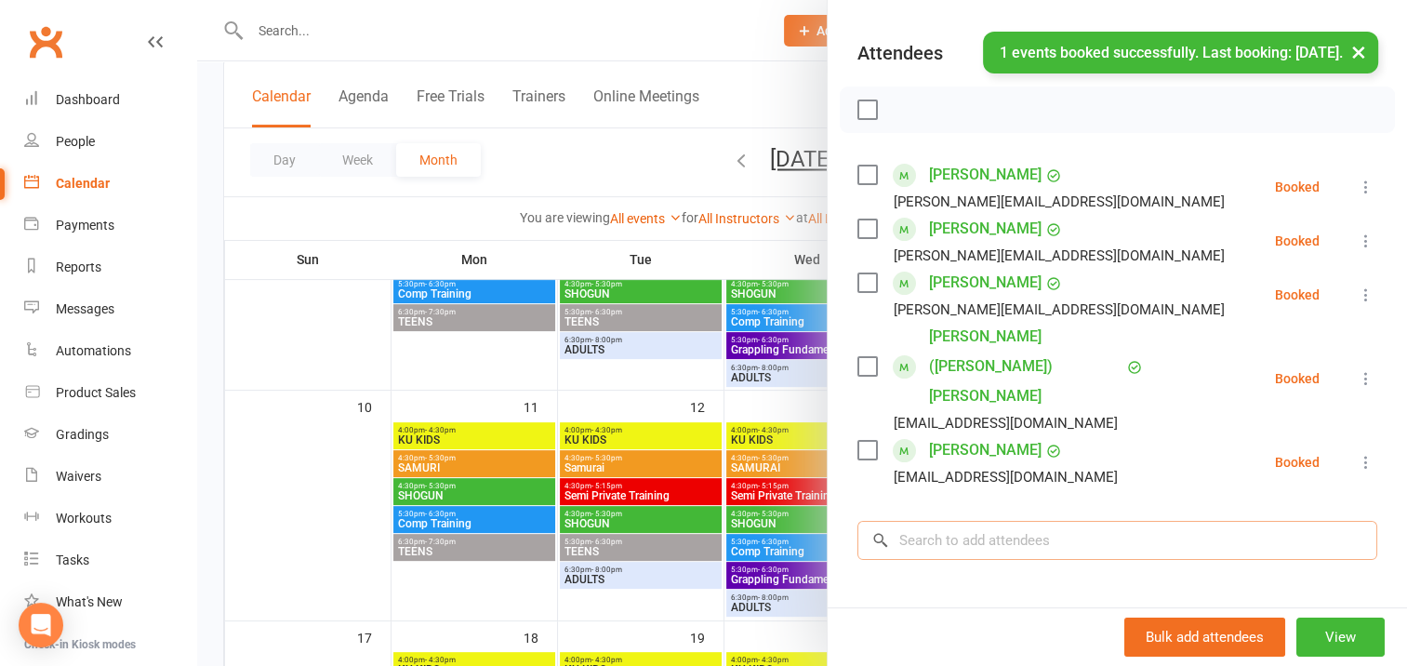
click at [916, 521] on input "search" at bounding box center [1117, 540] width 520 height 39
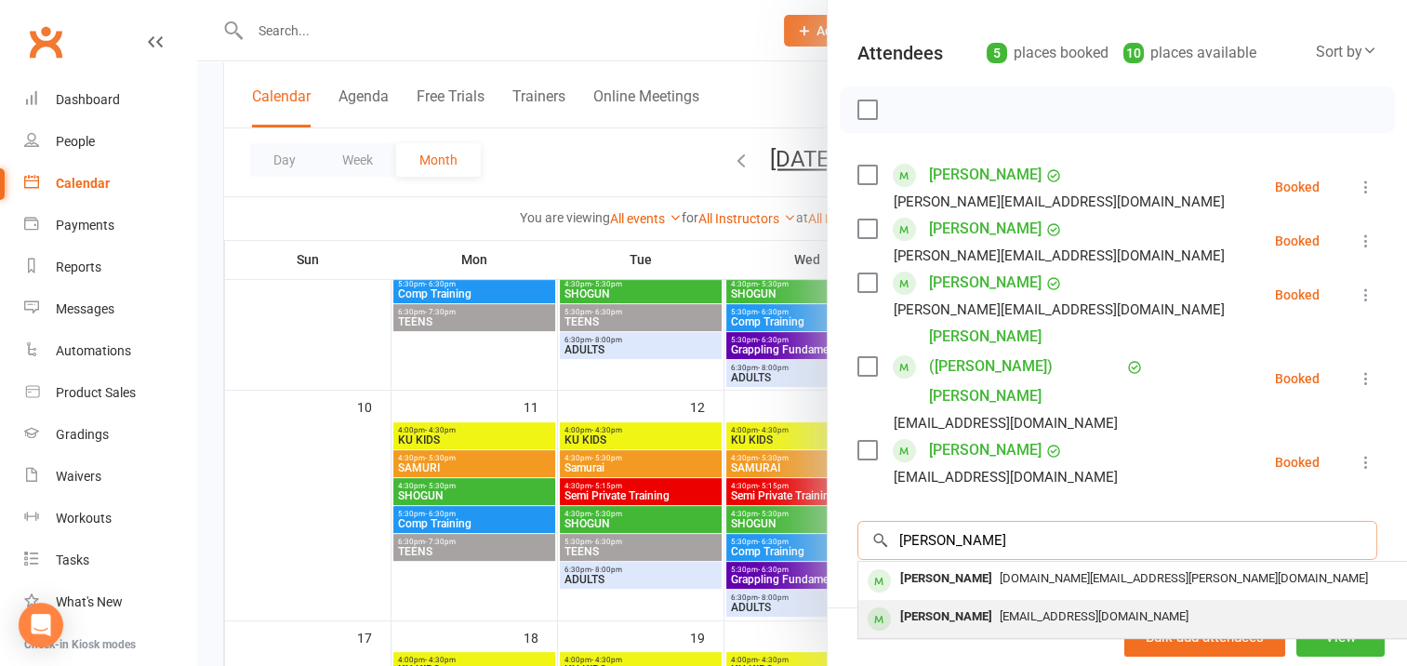
type input "[PERSON_NAME]"
click at [942, 603] on div "[PERSON_NAME]" at bounding box center [945, 616] width 107 height 27
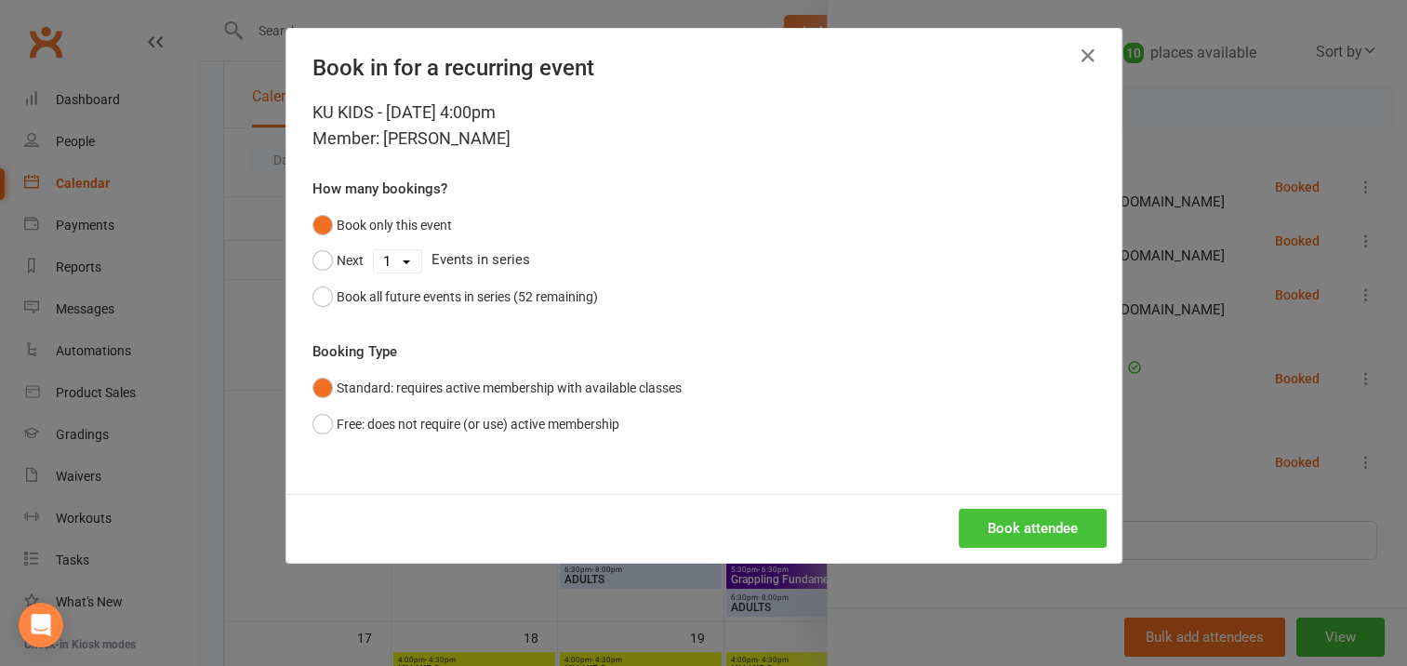
click at [990, 522] on button "Book attendee" at bounding box center [1032, 528] width 148 height 39
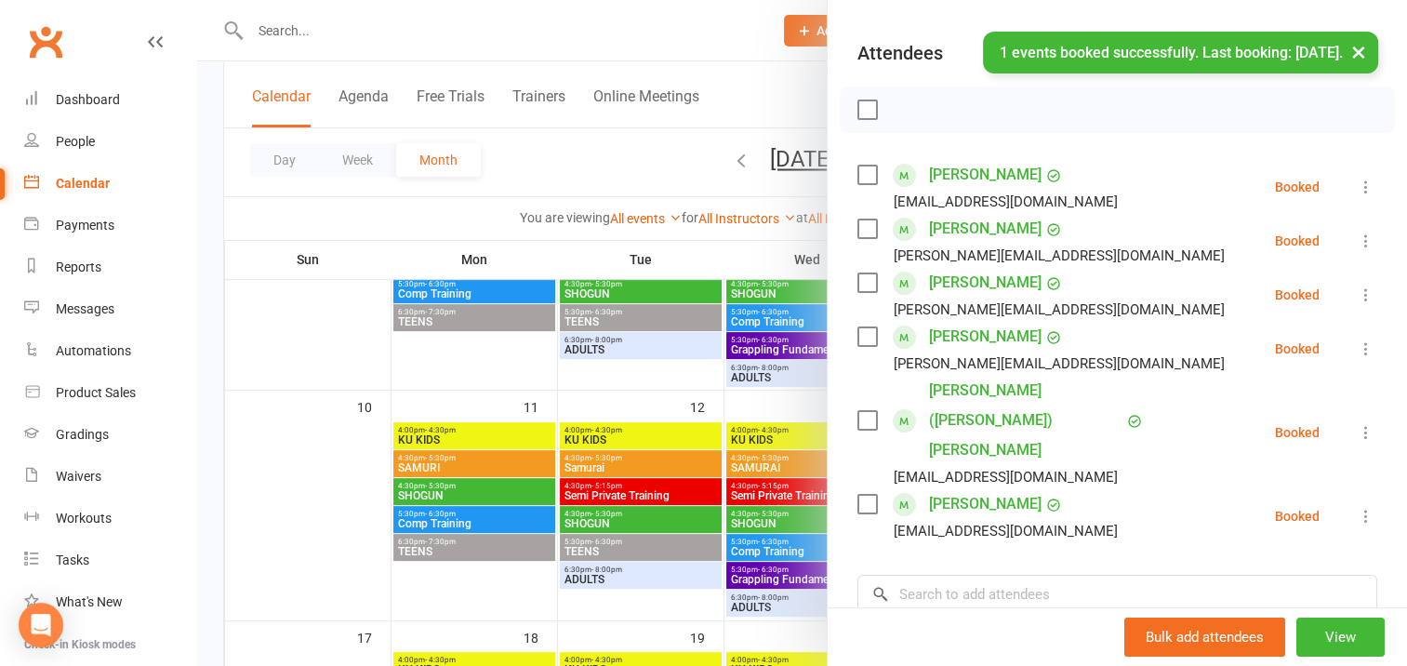
scroll to position [0, 0]
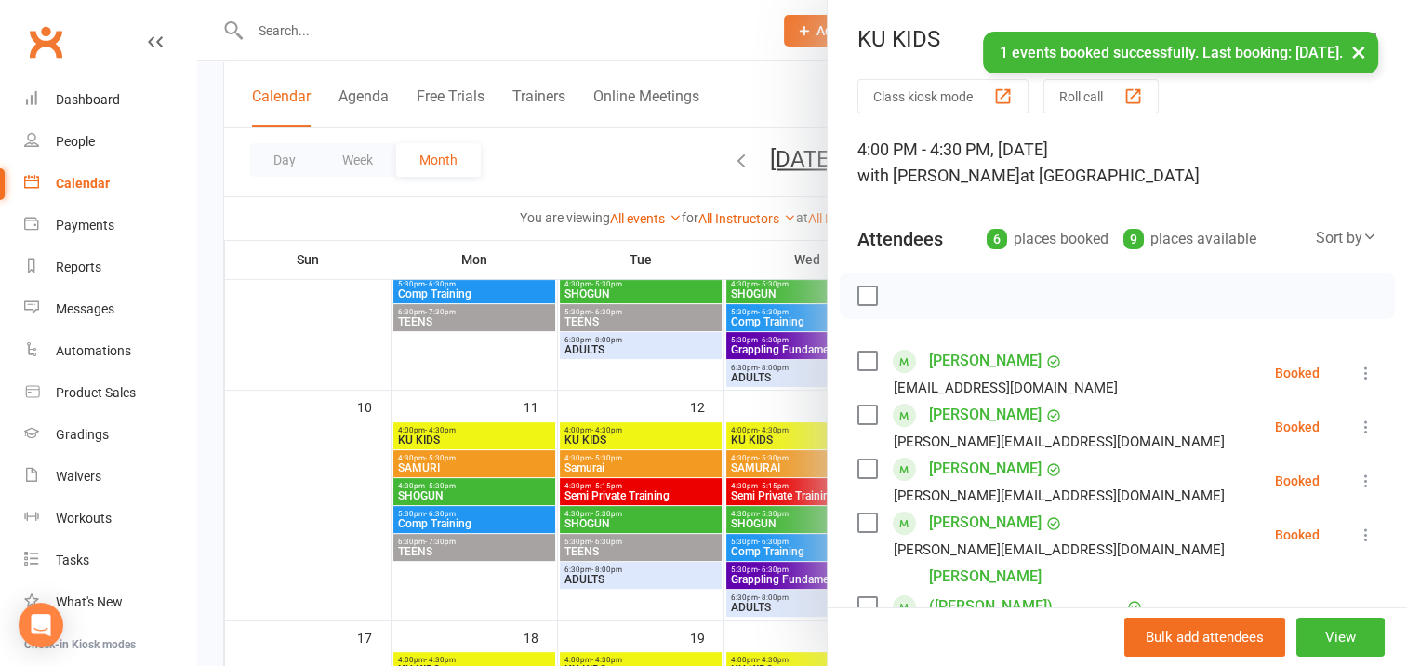
click at [857, 298] on label at bounding box center [866, 295] width 19 height 19
click at [898, 291] on icon "button" at bounding box center [908, 295] width 20 height 20
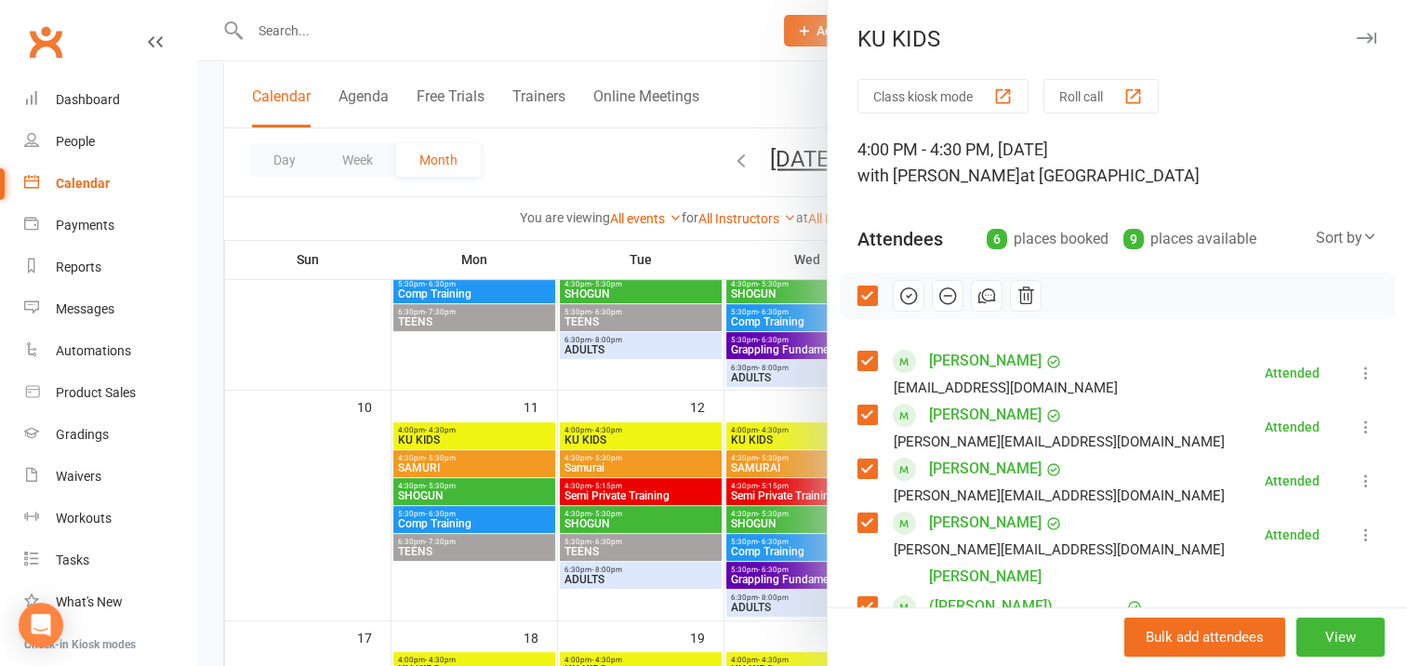
click at [1356, 35] on icon "button" at bounding box center [1366, 38] width 20 height 11
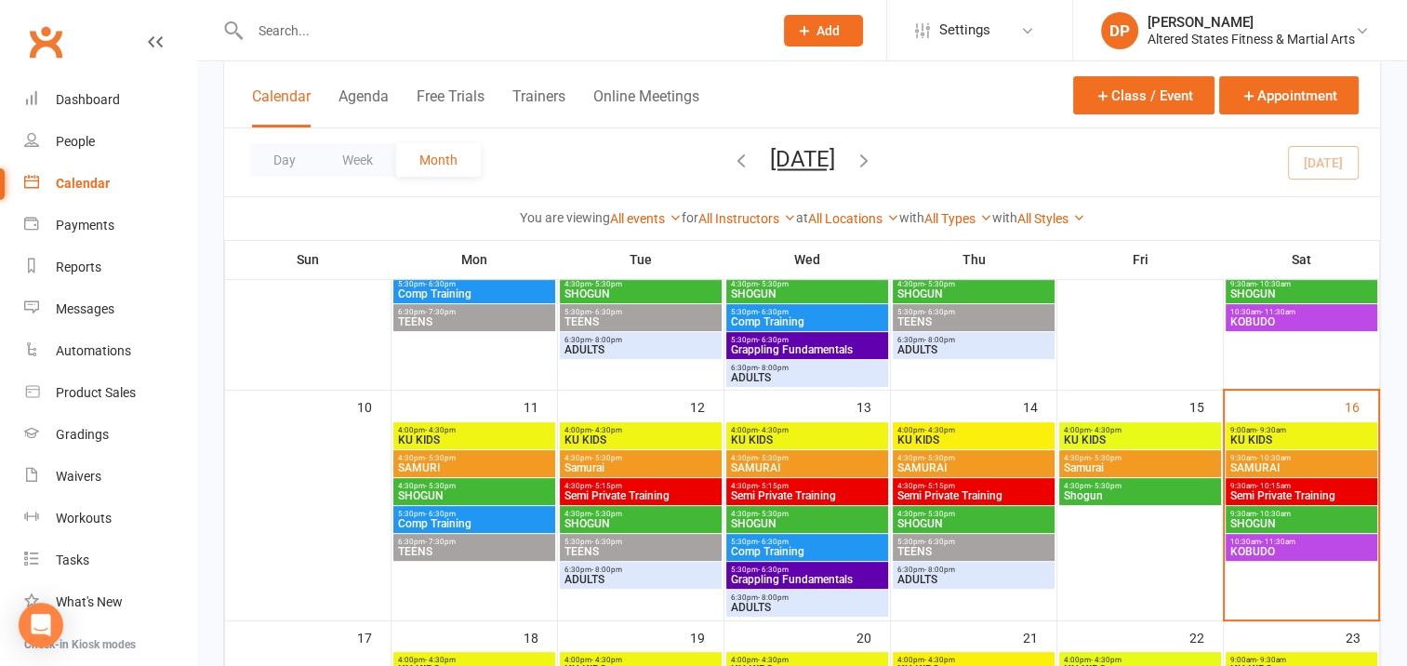
click at [1145, 458] on span "4:30pm - 5:30pm" at bounding box center [1140, 458] width 154 height 8
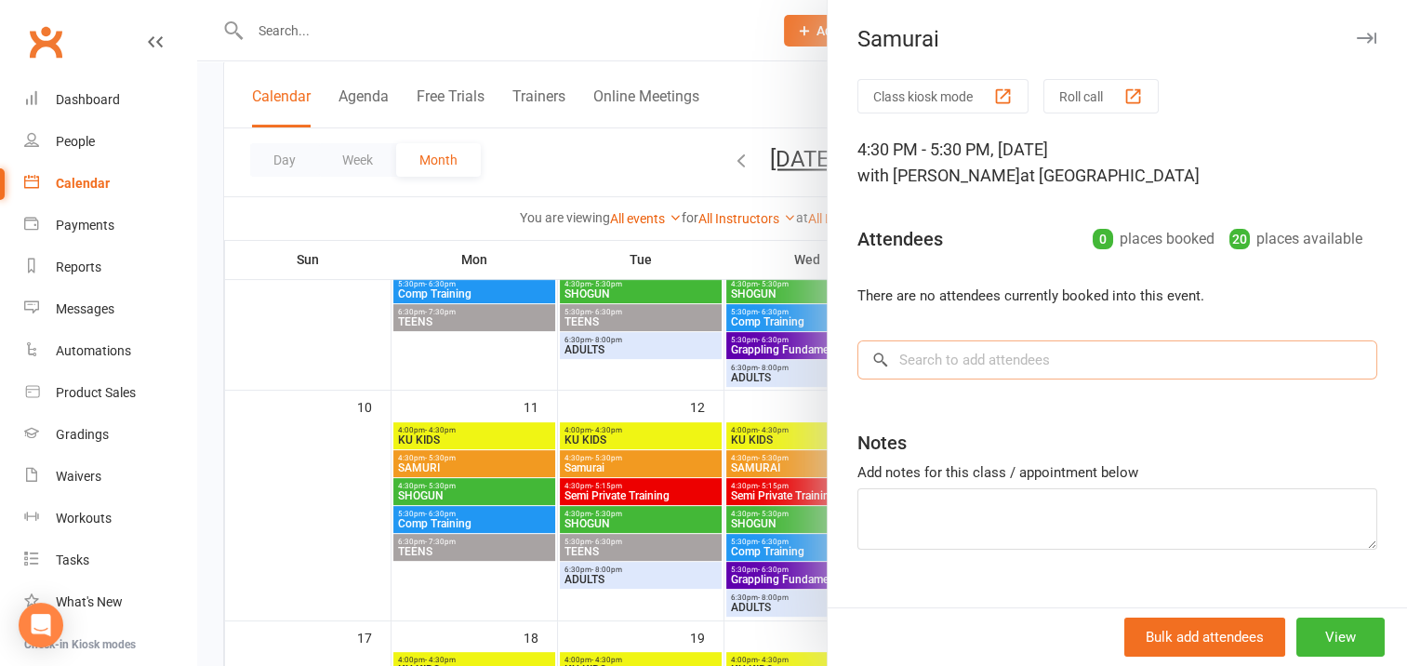
click at [931, 357] on input "search" at bounding box center [1117, 359] width 520 height 39
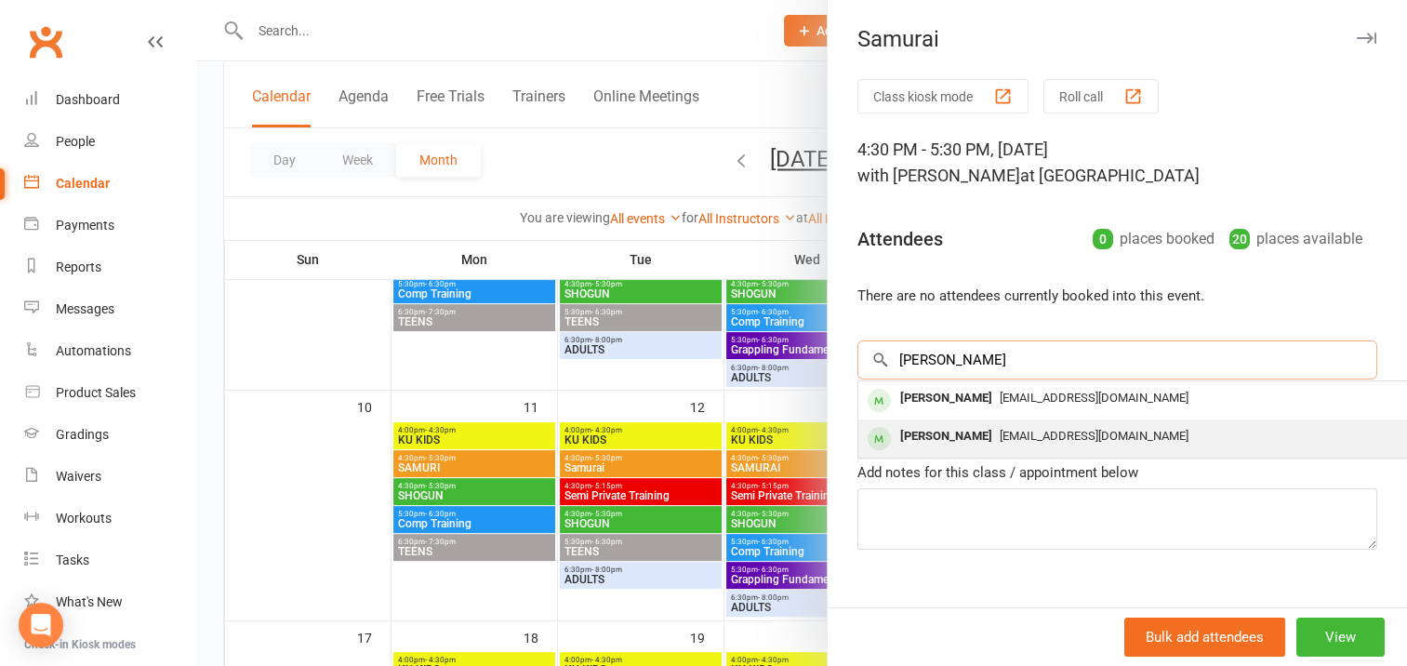
type input "[PERSON_NAME]"
click at [945, 437] on div "[PERSON_NAME]" at bounding box center [945, 436] width 107 height 27
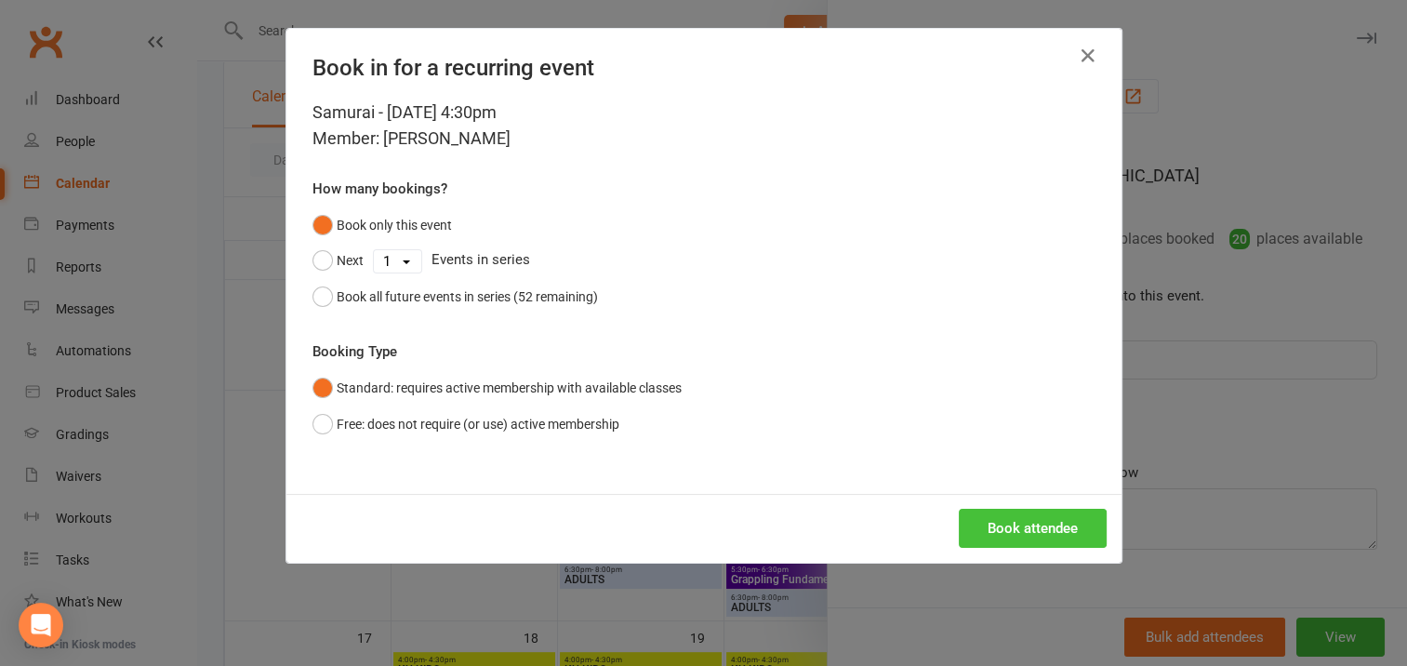
click at [999, 516] on button "Book attendee" at bounding box center [1032, 528] width 148 height 39
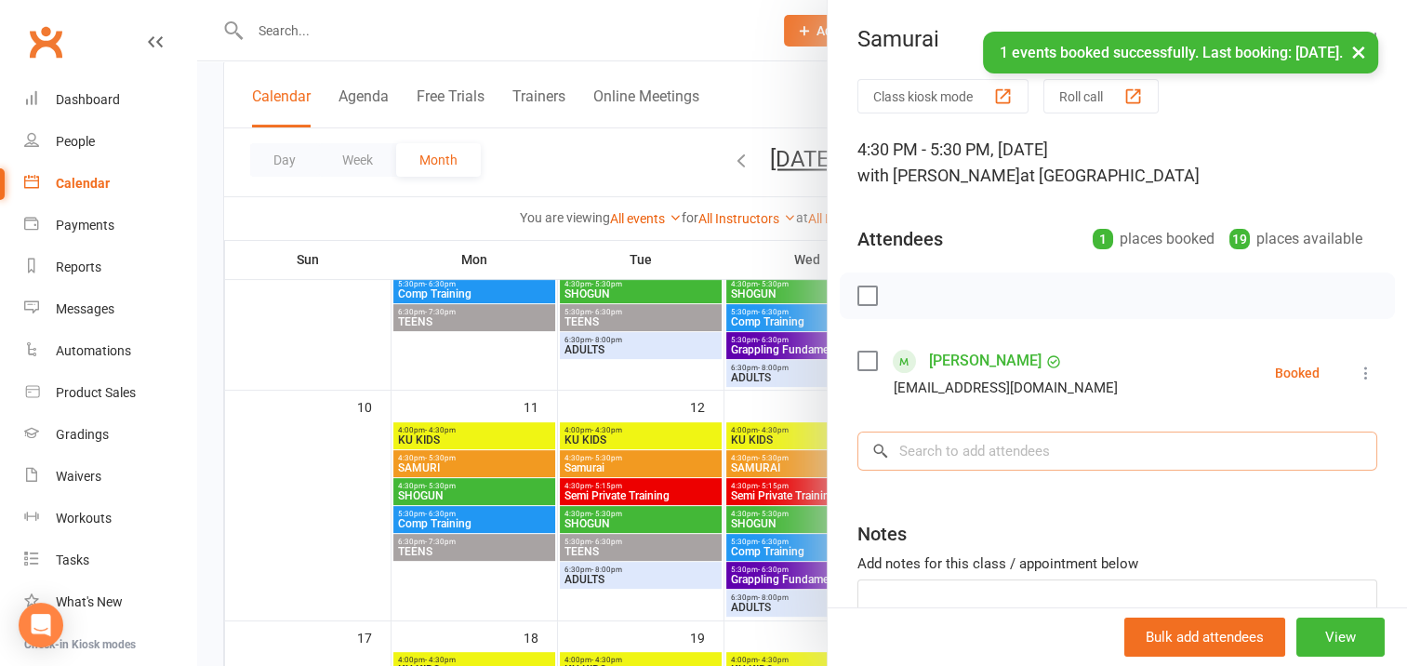
click at [922, 445] on input "search" at bounding box center [1117, 450] width 520 height 39
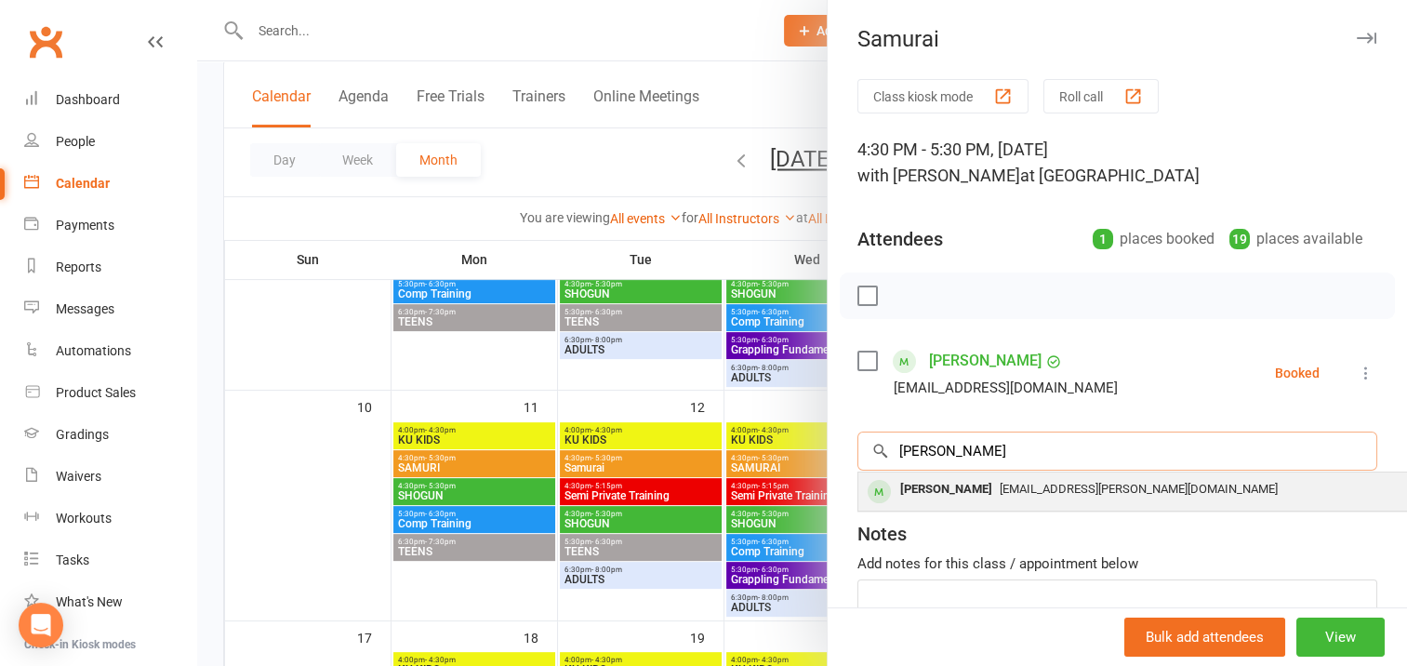
type input "[PERSON_NAME]"
click at [945, 488] on div "[PERSON_NAME]" at bounding box center [945, 489] width 107 height 27
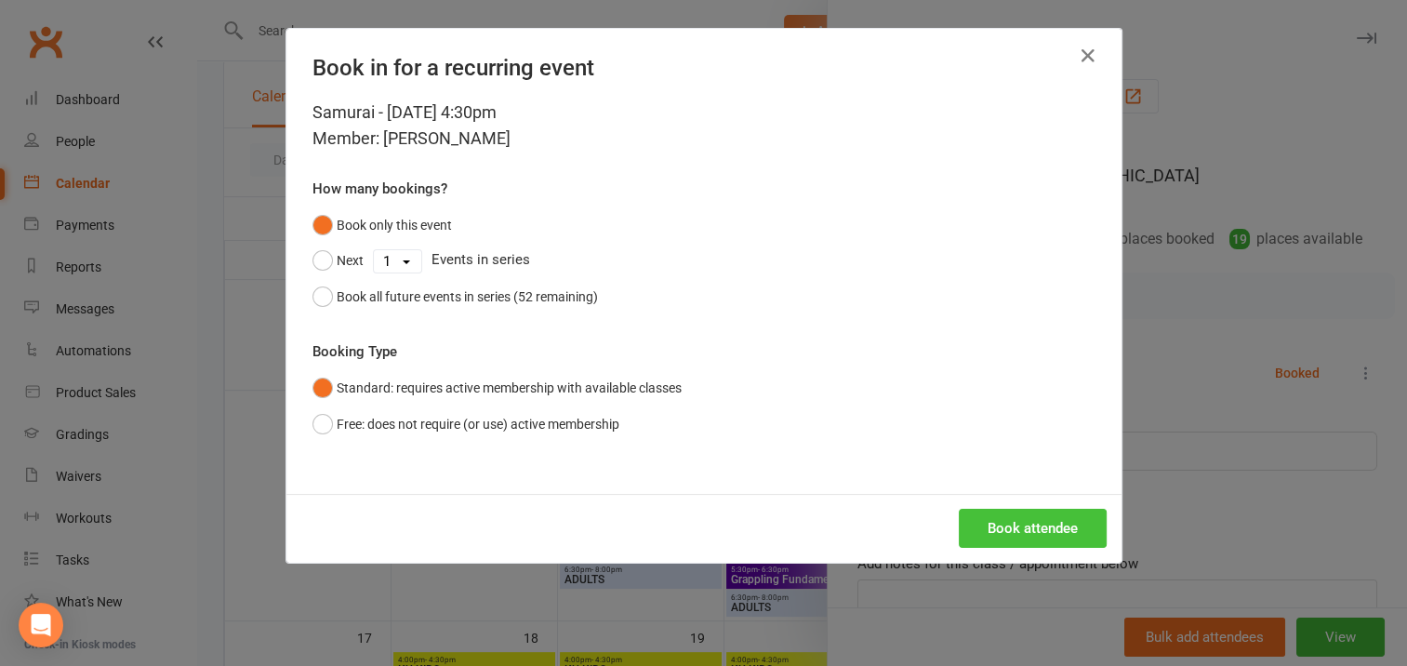
click at [1030, 529] on button "Book attendee" at bounding box center [1032, 528] width 148 height 39
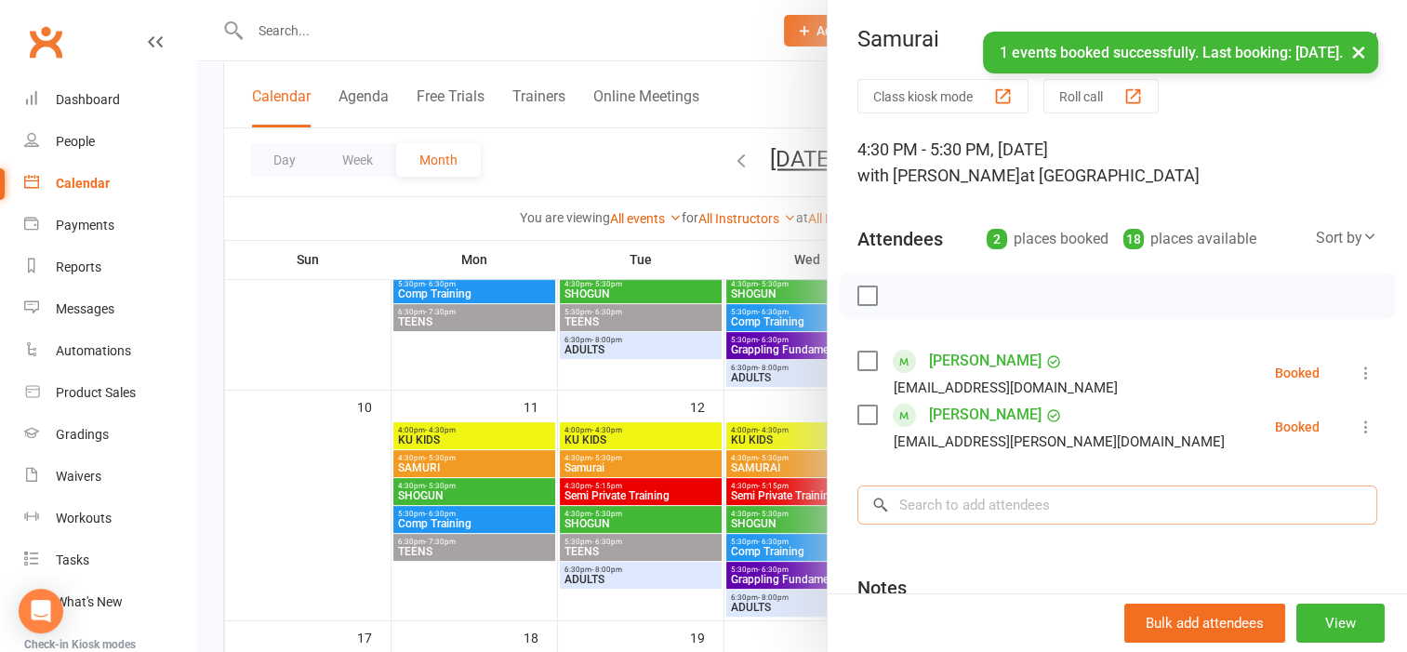
click at [946, 509] on input "search" at bounding box center [1117, 504] width 520 height 39
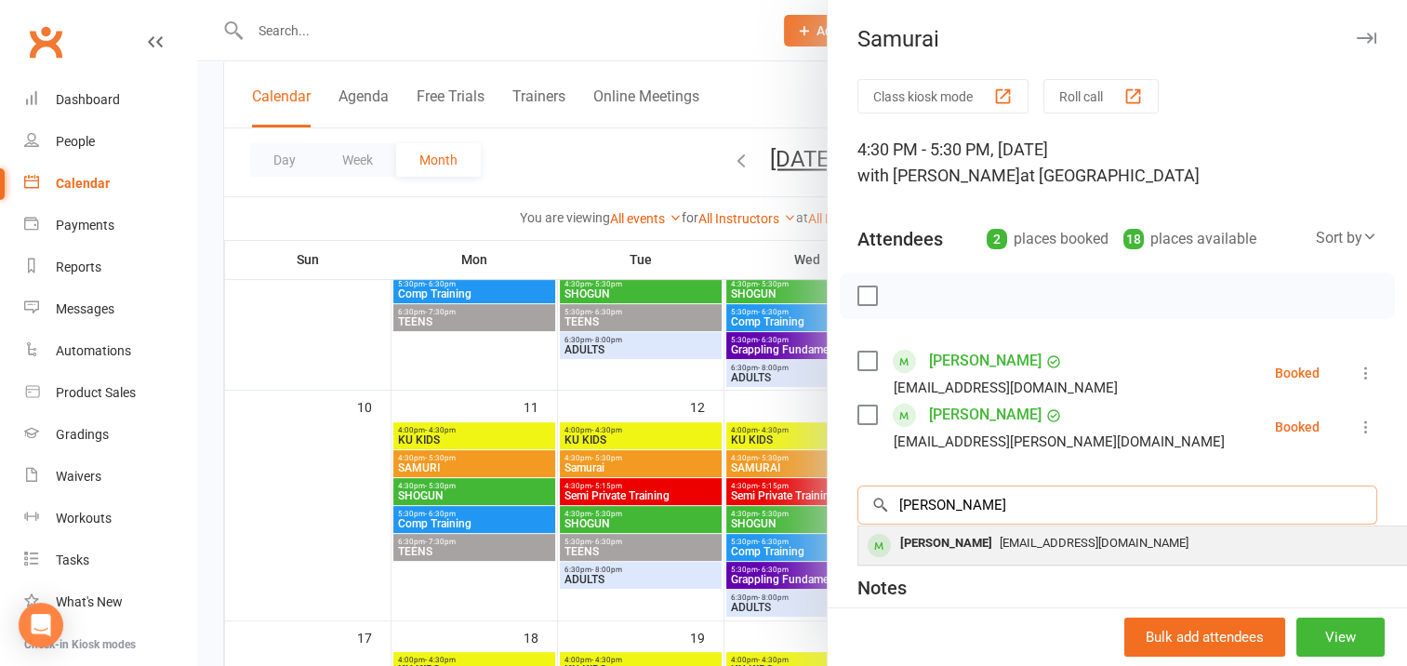
type input "[PERSON_NAME]"
click at [933, 539] on div "[PERSON_NAME]" at bounding box center [945, 543] width 107 height 27
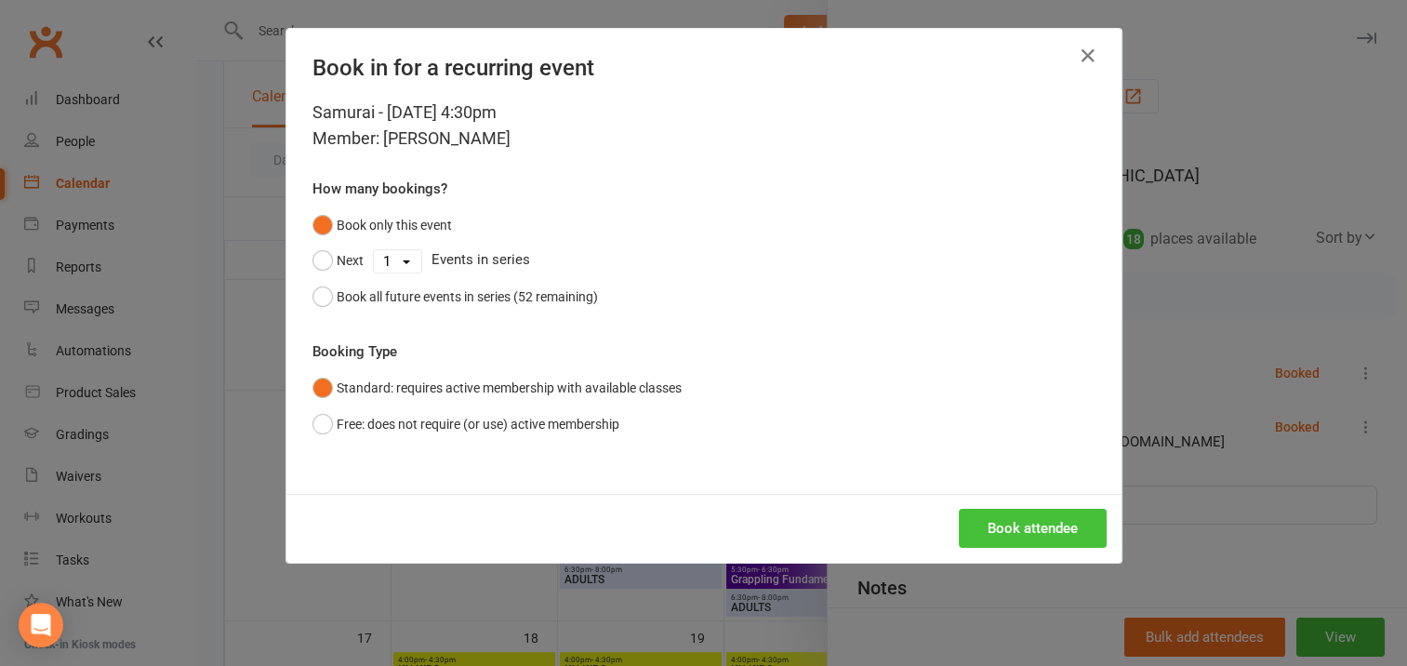
click at [984, 523] on button "Book attendee" at bounding box center [1032, 528] width 148 height 39
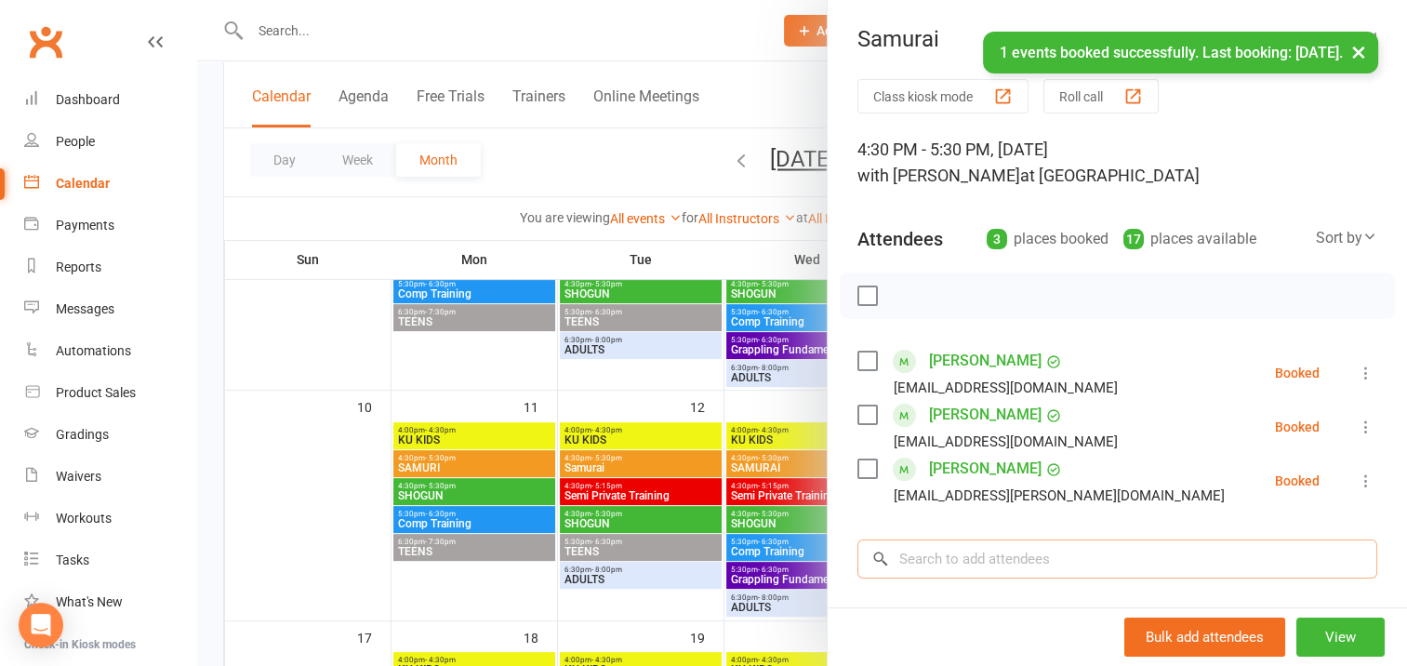
click at [923, 556] on input "search" at bounding box center [1117, 558] width 520 height 39
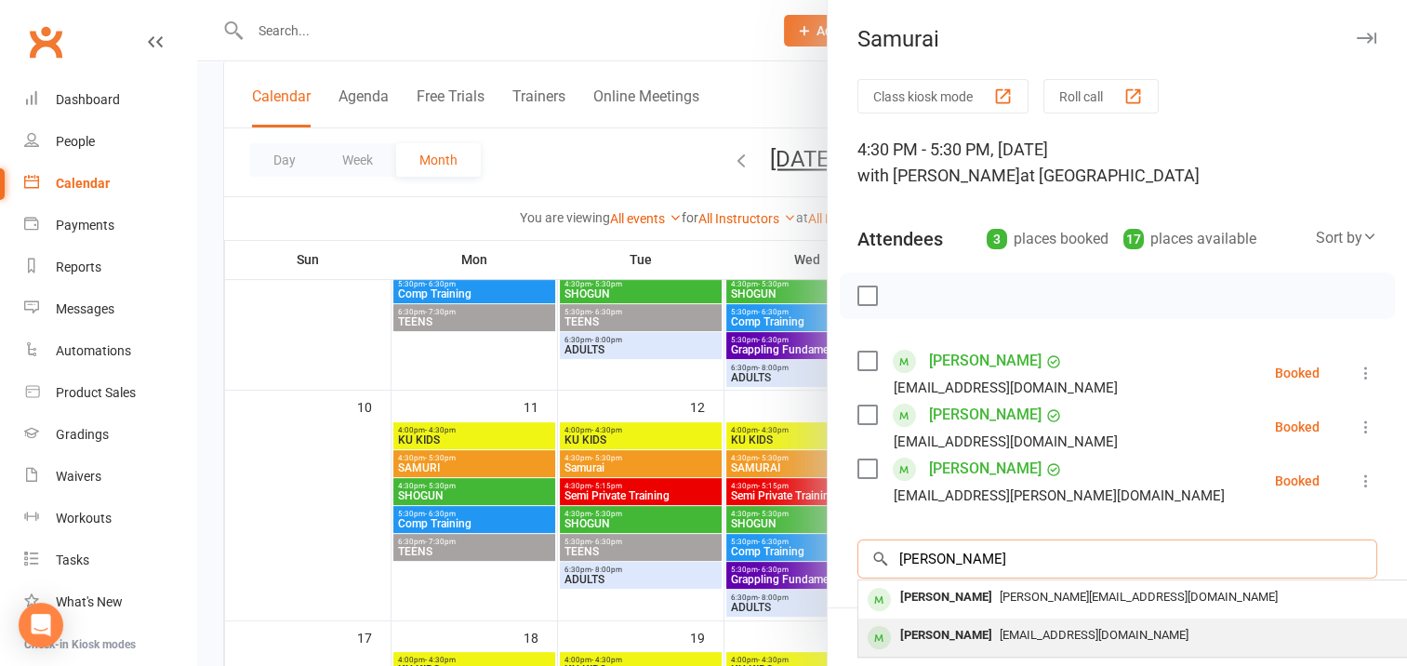
type input "[PERSON_NAME]"
click at [959, 636] on div "[PERSON_NAME]" at bounding box center [945, 635] width 107 height 27
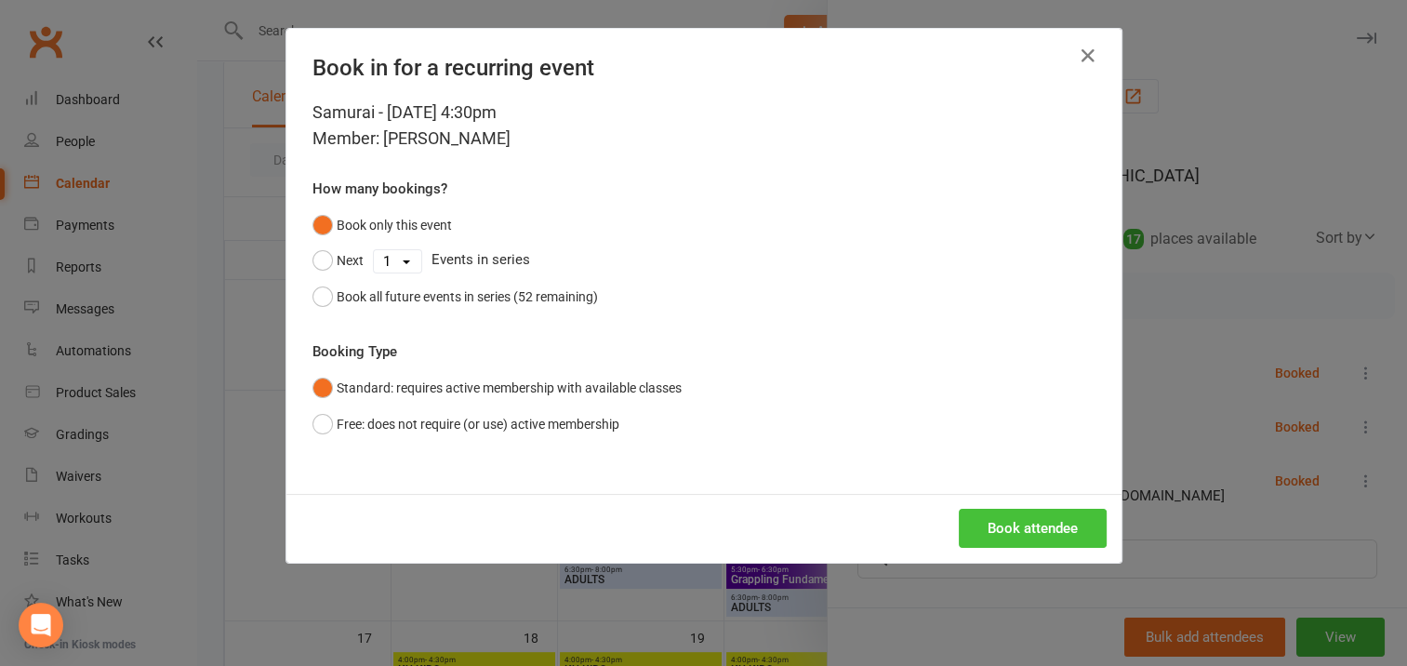
click at [997, 528] on button "Book attendee" at bounding box center [1032, 528] width 148 height 39
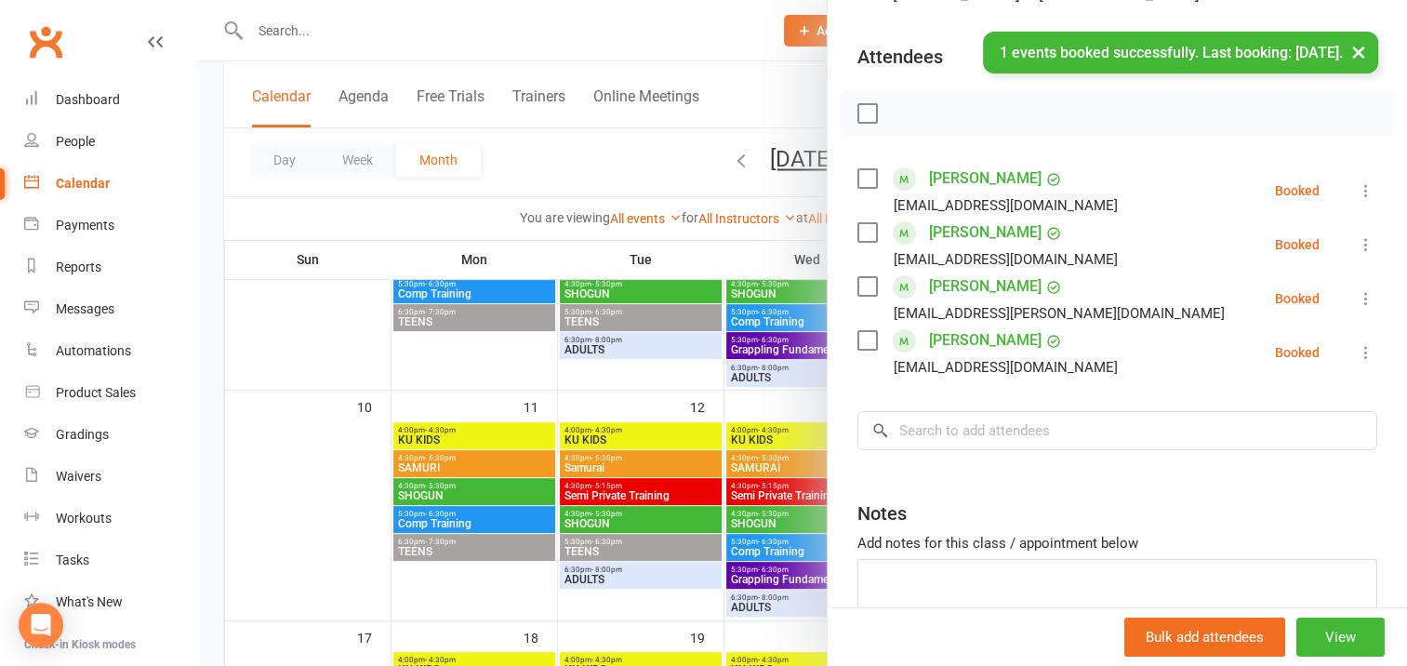
scroll to position [186, 0]
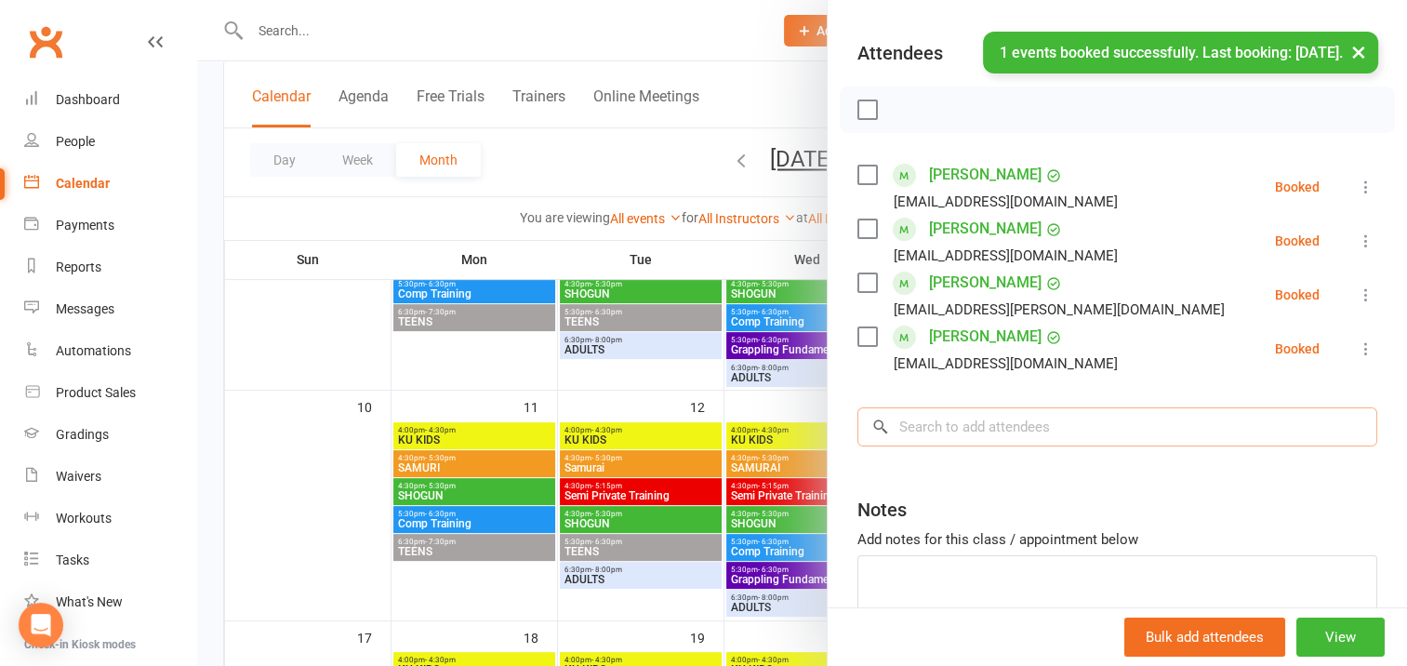
click at [904, 431] on input "search" at bounding box center [1117, 426] width 520 height 39
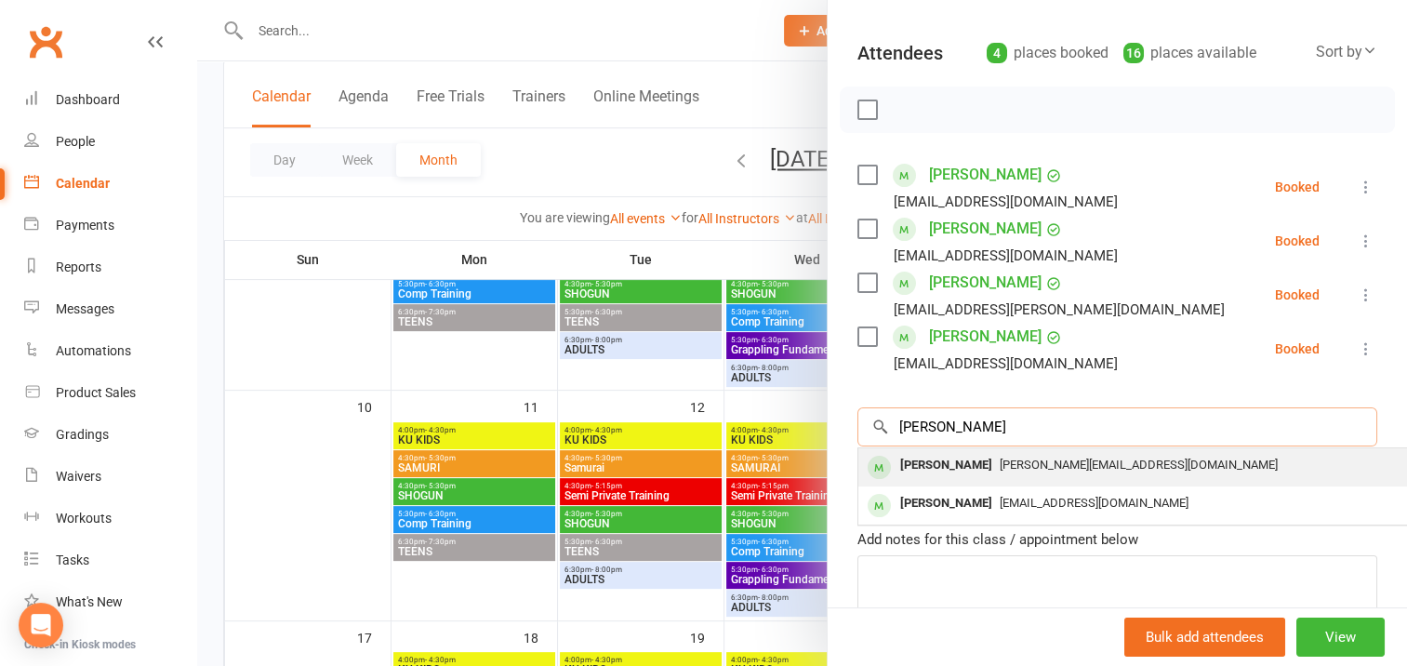
type input "[PERSON_NAME]"
click at [945, 461] on div "[PERSON_NAME]" at bounding box center [945, 465] width 107 height 27
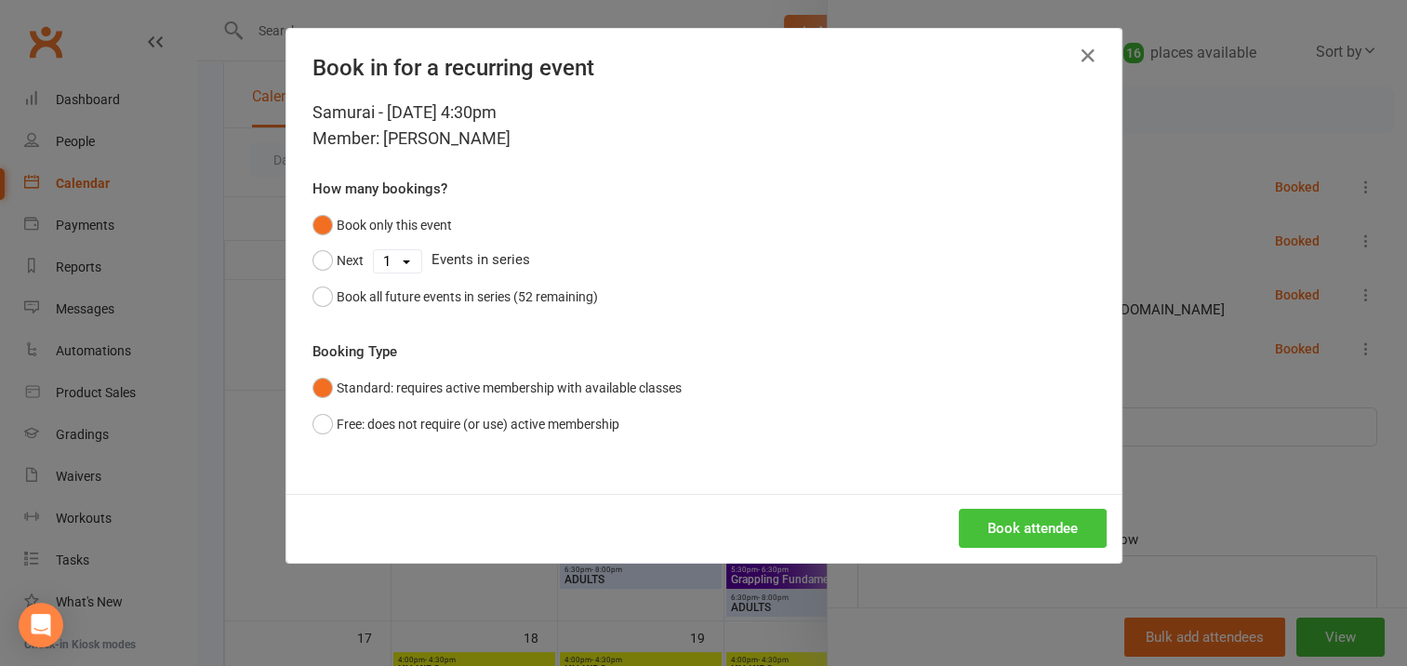
click at [1011, 530] on button "Book attendee" at bounding box center [1032, 528] width 148 height 39
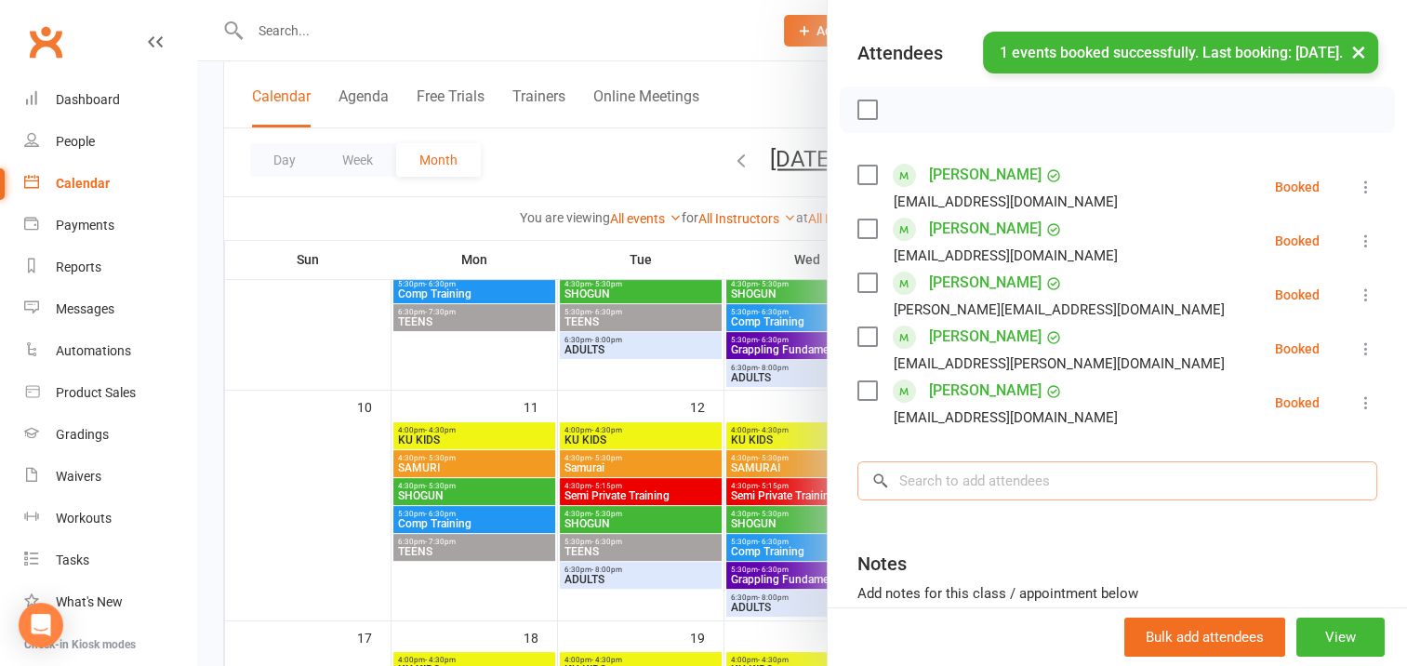
click at [922, 478] on input "search" at bounding box center [1117, 480] width 520 height 39
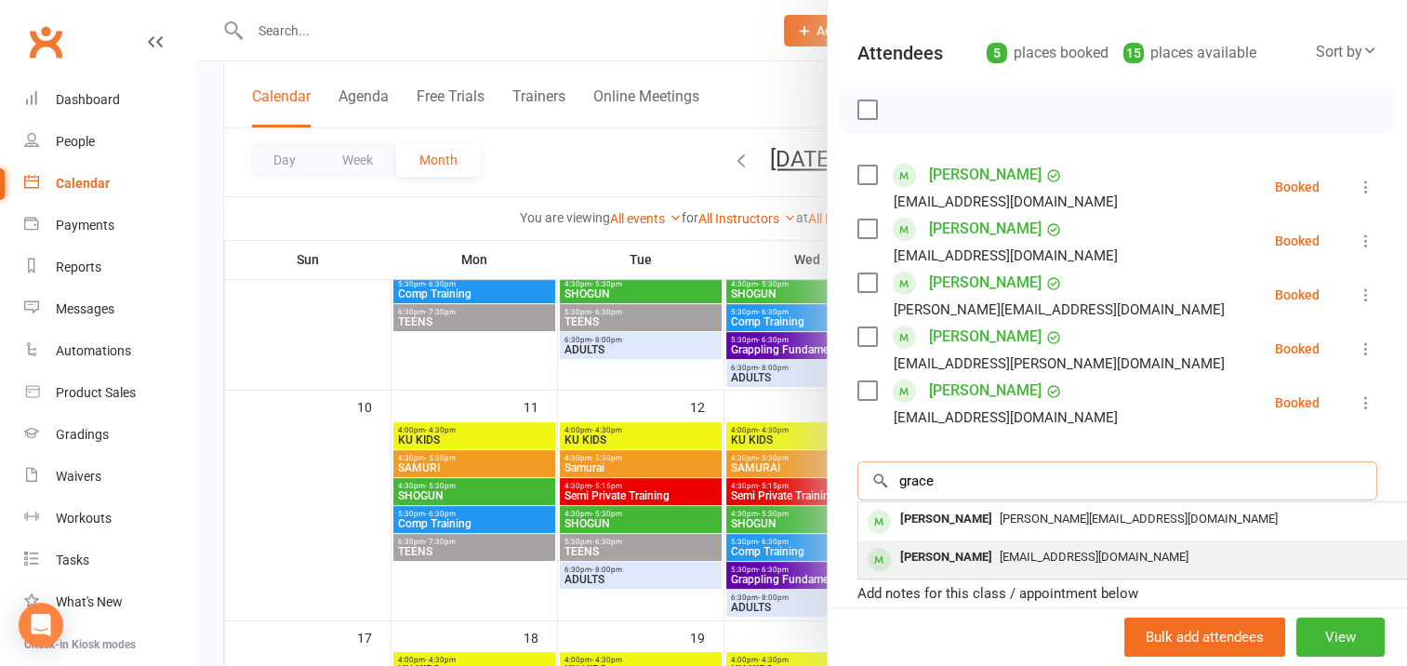
type input "grace"
click at [956, 559] on div "[PERSON_NAME]" at bounding box center [945, 557] width 107 height 27
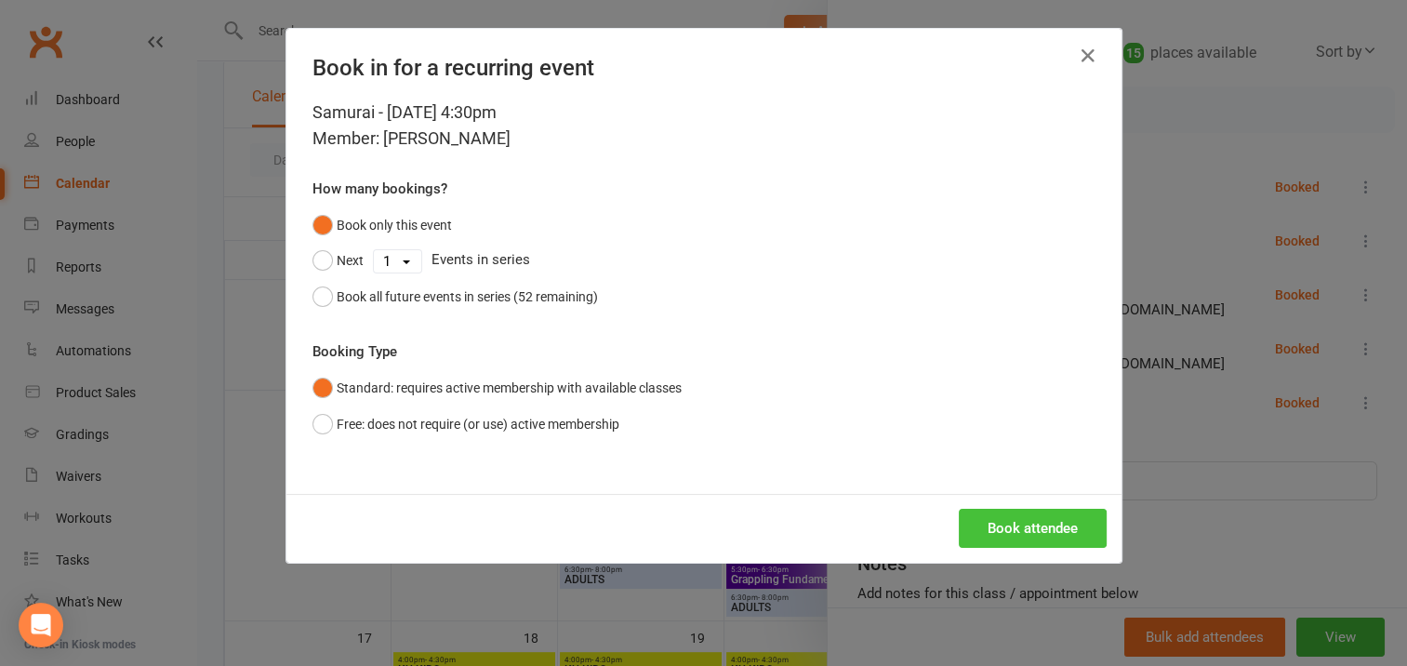
click at [987, 527] on button "Book attendee" at bounding box center [1032, 528] width 148 height 39
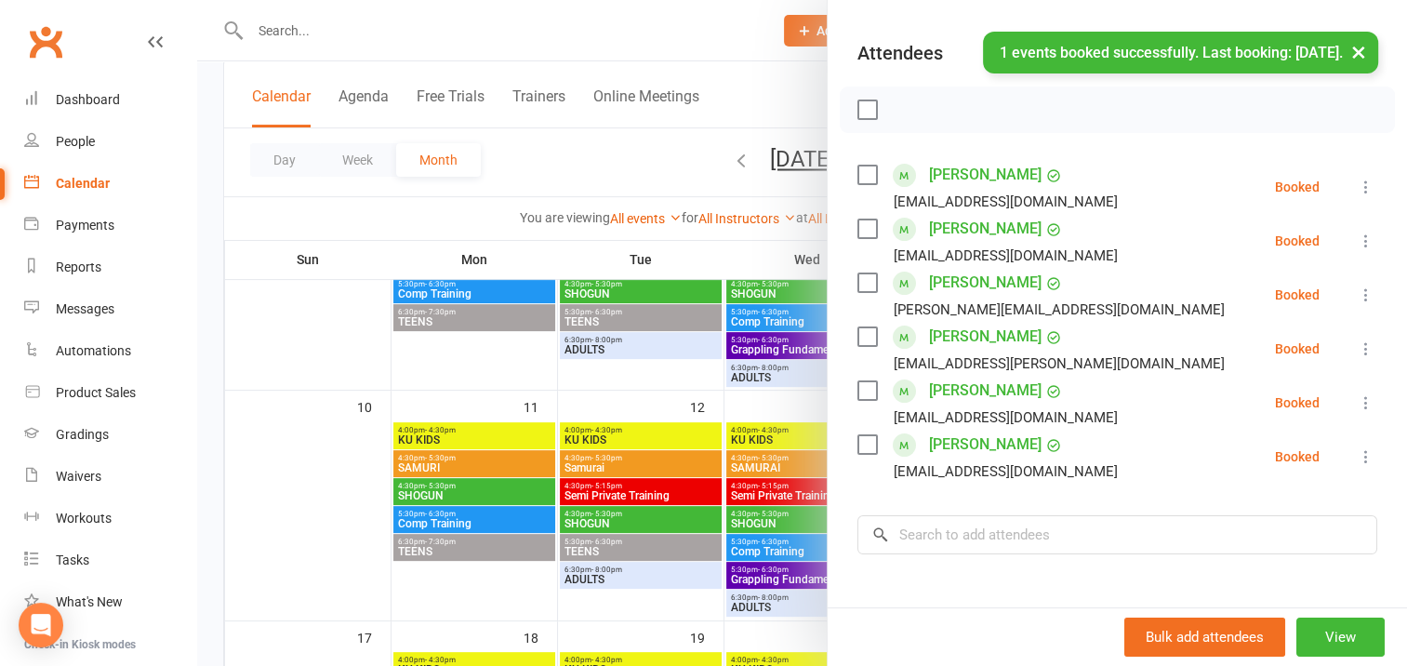
scroll to position [372, 0]
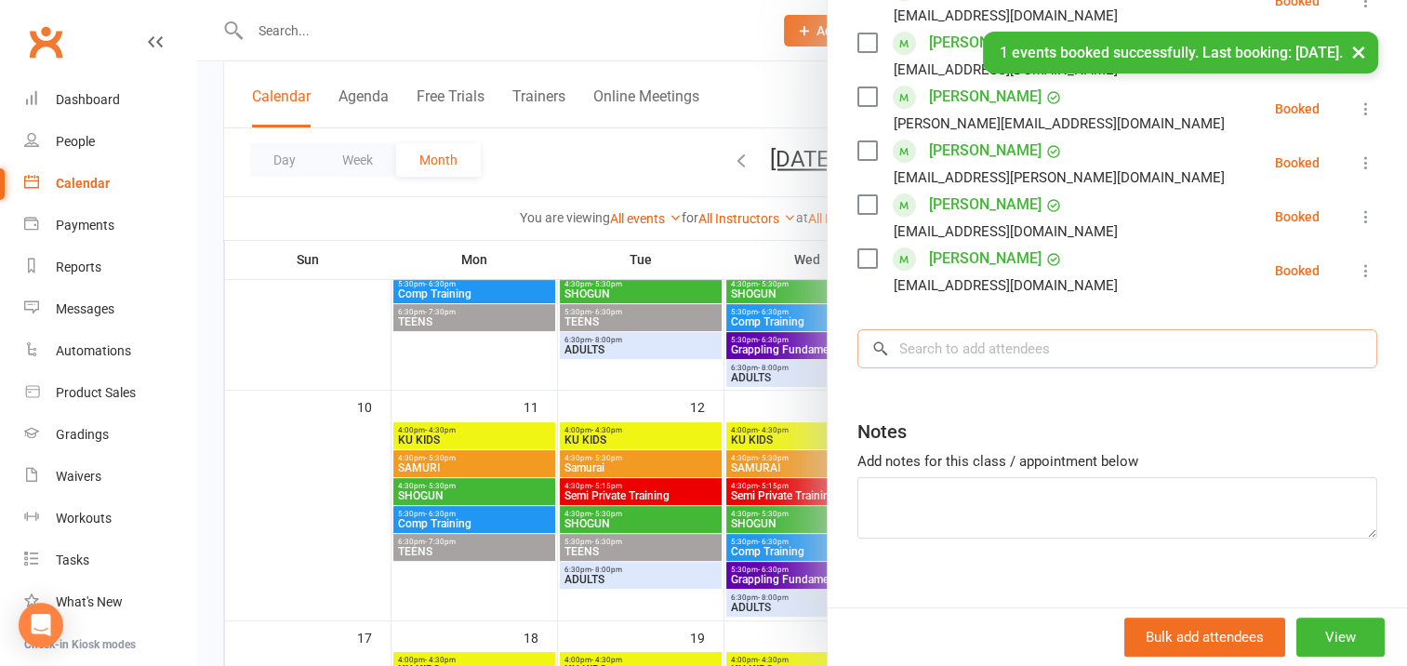
click at [907, 350] on input "search" at bounding box center [1117, 348] width 520 height 39
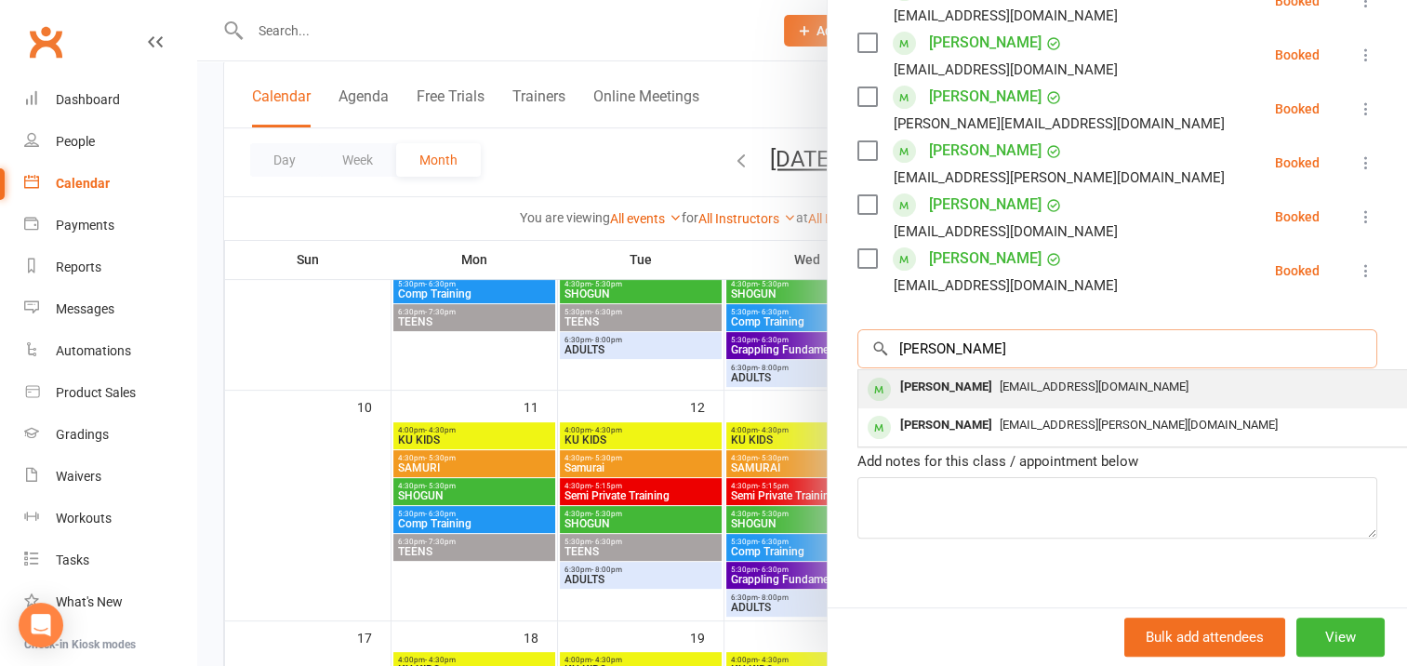
type input "[PERSON_NAME]"
click at [931, 383] on div "[PERSON_NAME]" at bounding box center [945, 387] width 107 height 27
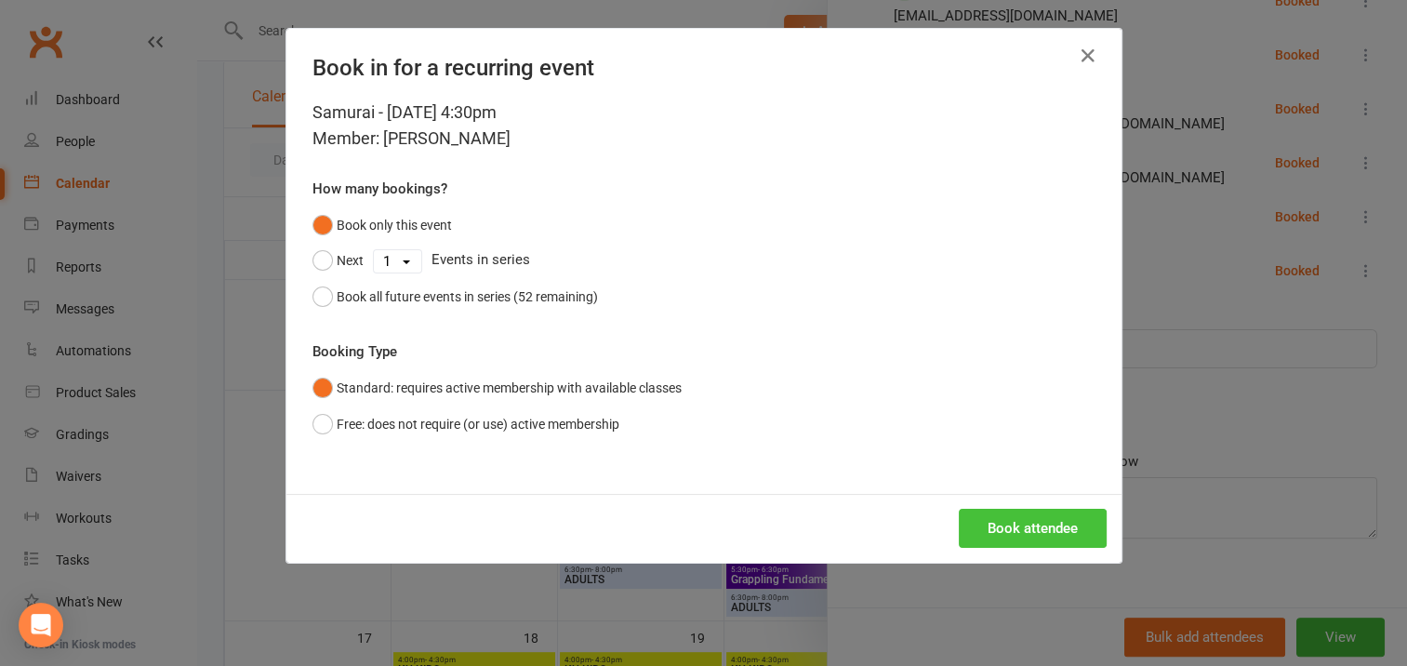
click at [1004, 522] on button "Book attendee" at bounding box center [1032, 528] width 148 height 39
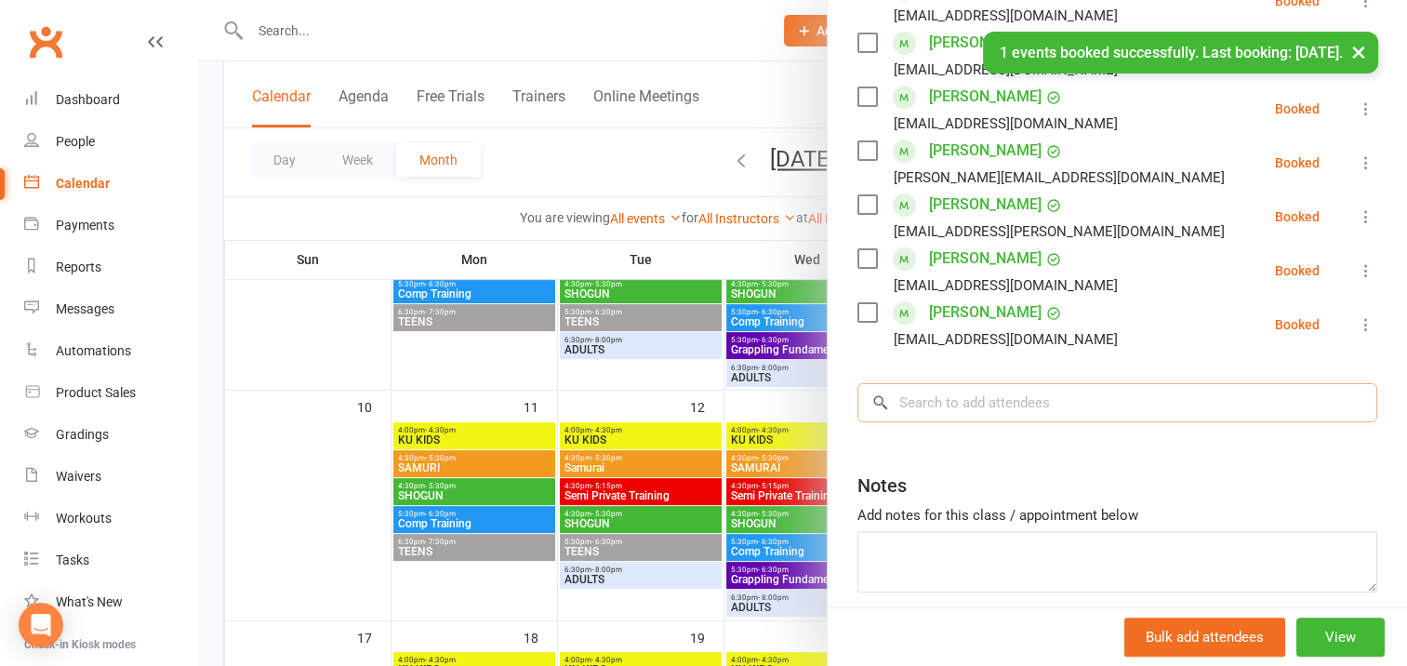
click at [910, 402] on input "search" at bounding box center [1117, 402] width 520 height 39
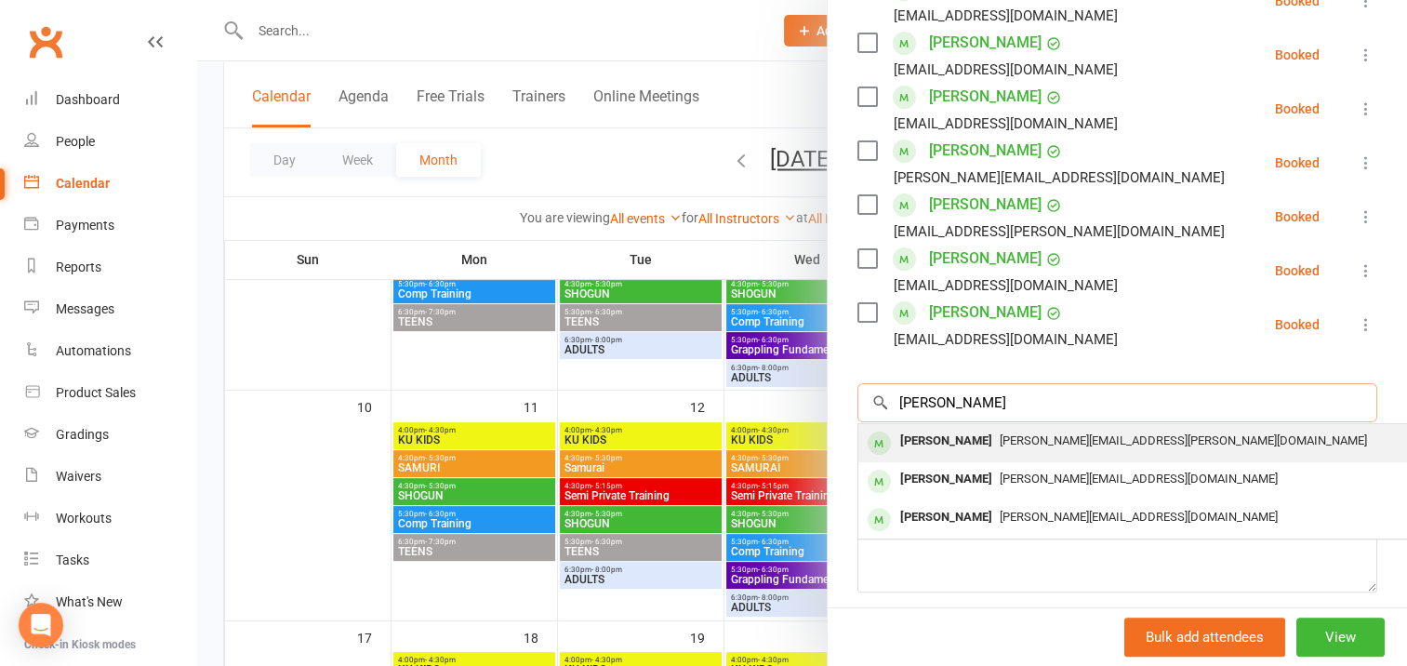
type input "[PERSON_NAME]"
click at [932, 439] on div "[PERSON_NAME]" at bounding box center [945, 441] width 107 height 27
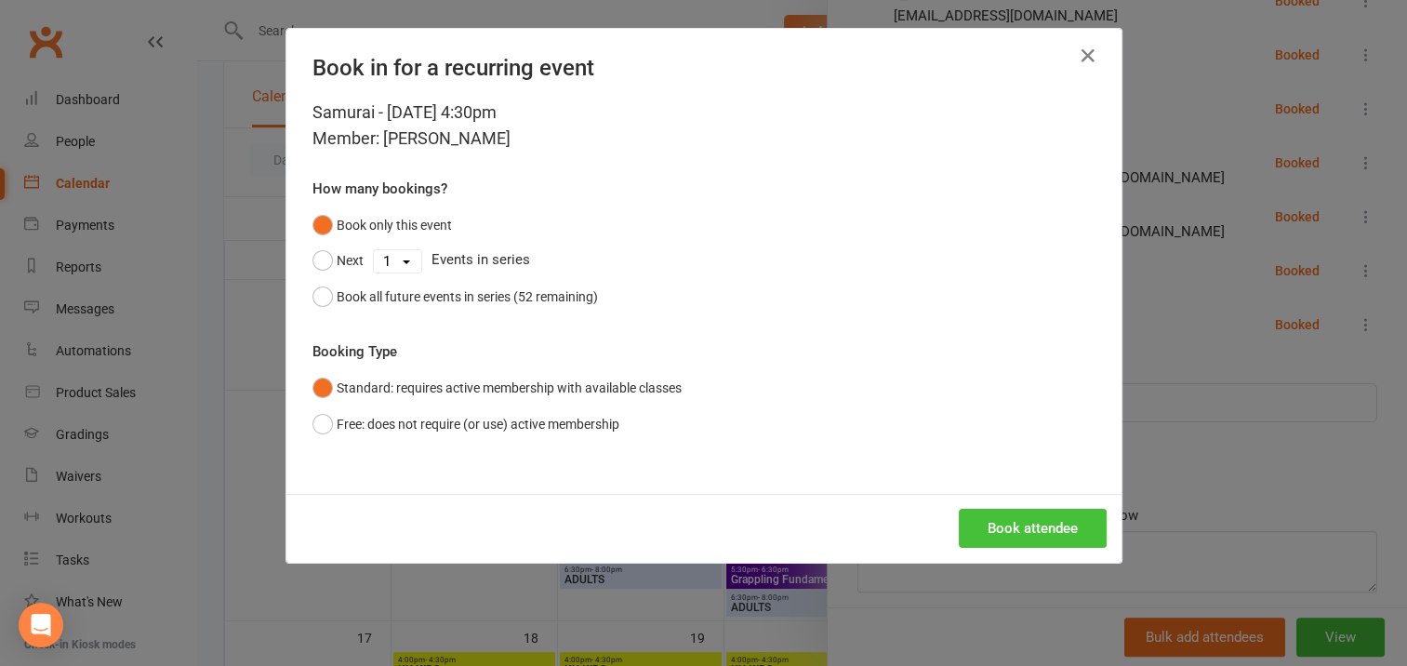
click at [1001, 517] on button "Book attendee" at bounding box center [1032, 528] width 148 height 39
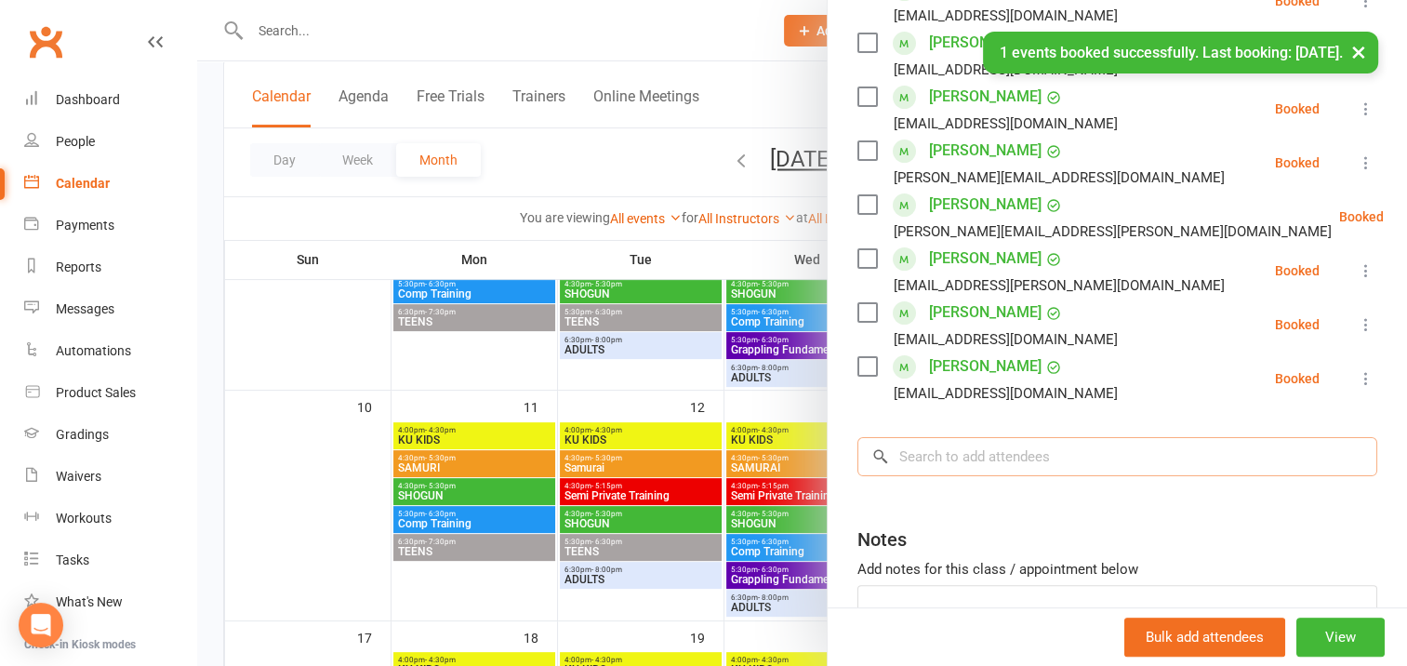
click at [918, 453] on input "search" at bounding box center [1117, 456] width 520 height 39
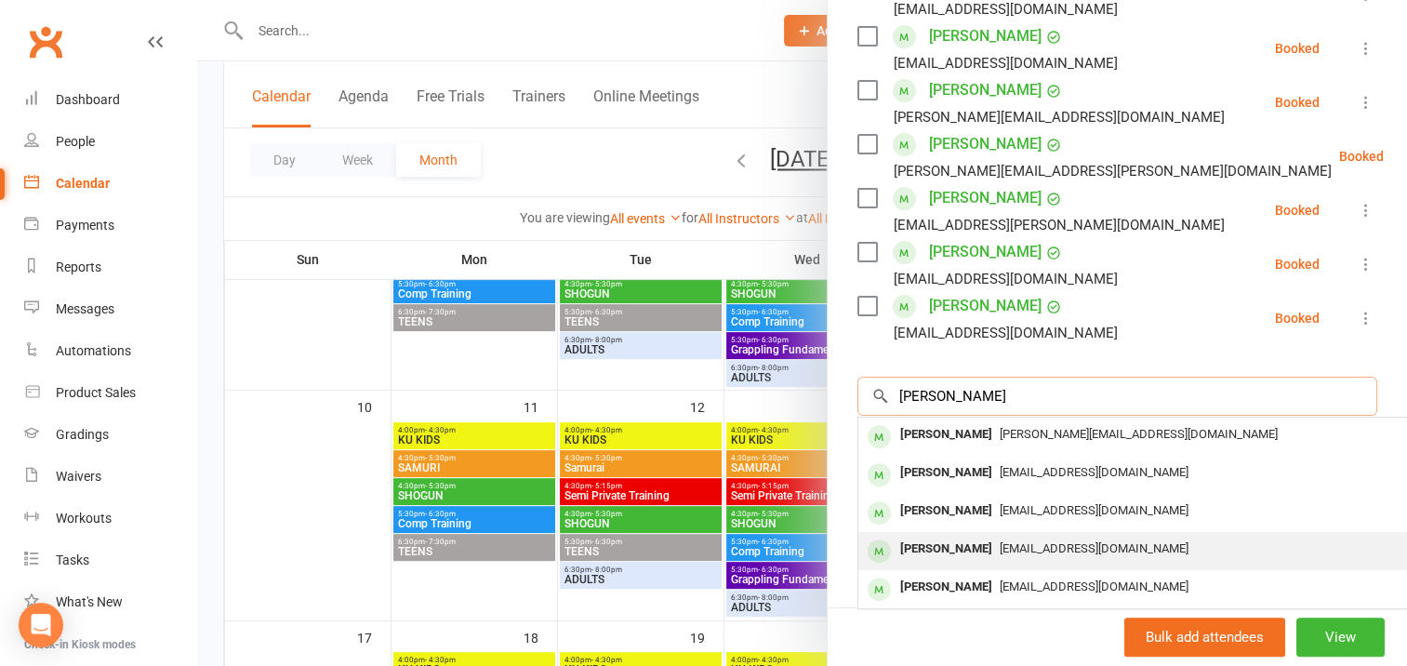
scroll to position [465, 0]
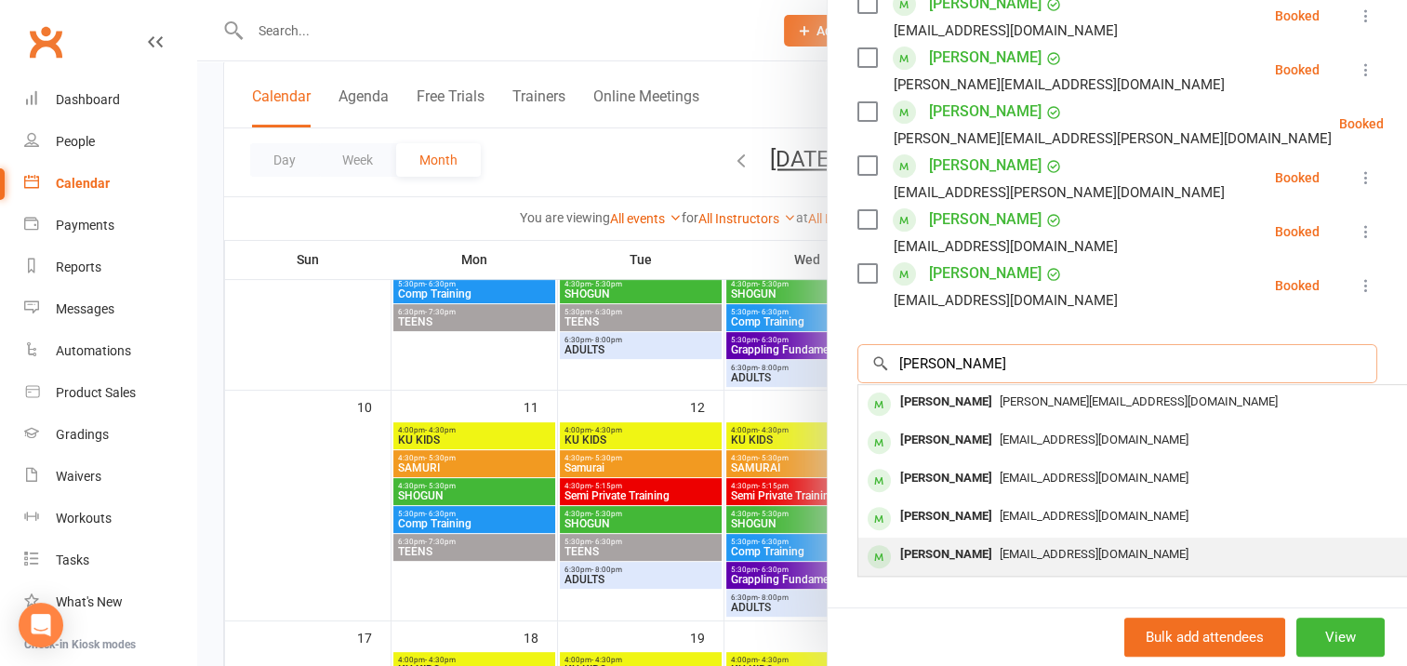
type input "[PERSON_NAME]"
click at [952, 550] on div "[PERSON_NAME]" at bounding box center [945, 554] width 107 height 27
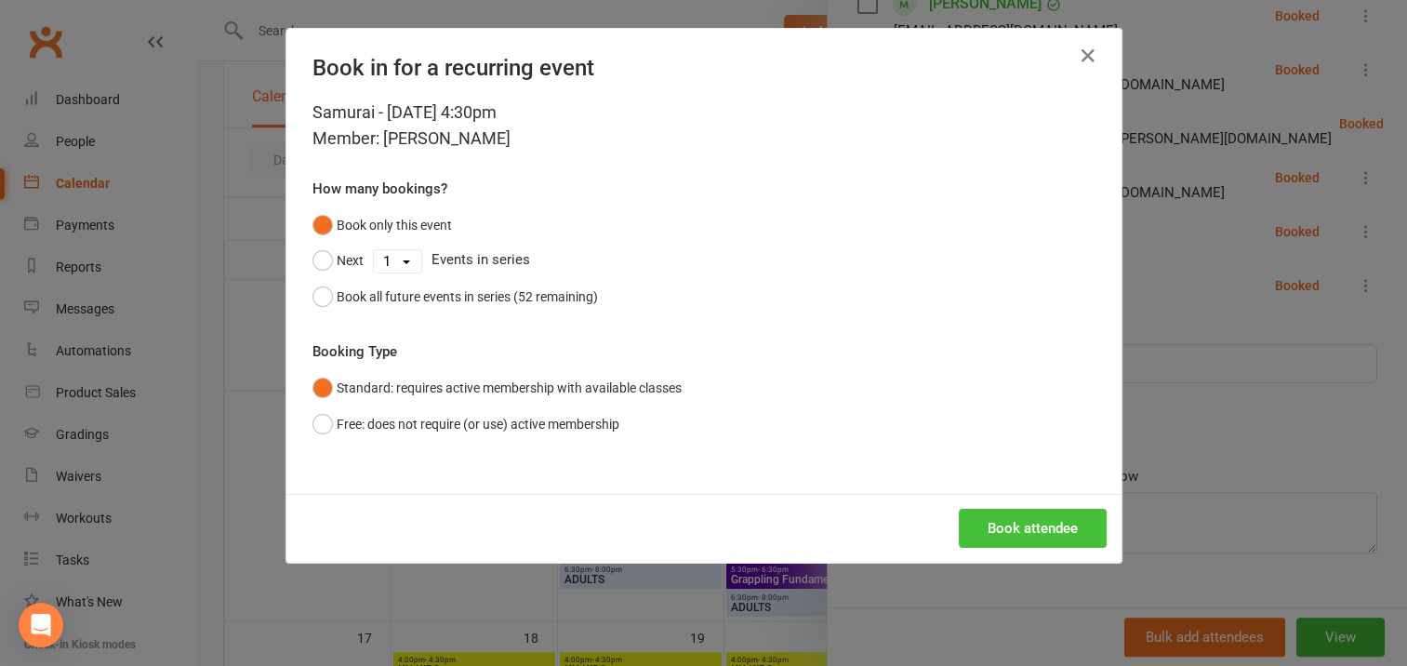
click at [989, 526] on button "Book attendee" at bounding box center [1032, 528] width 148 height 39
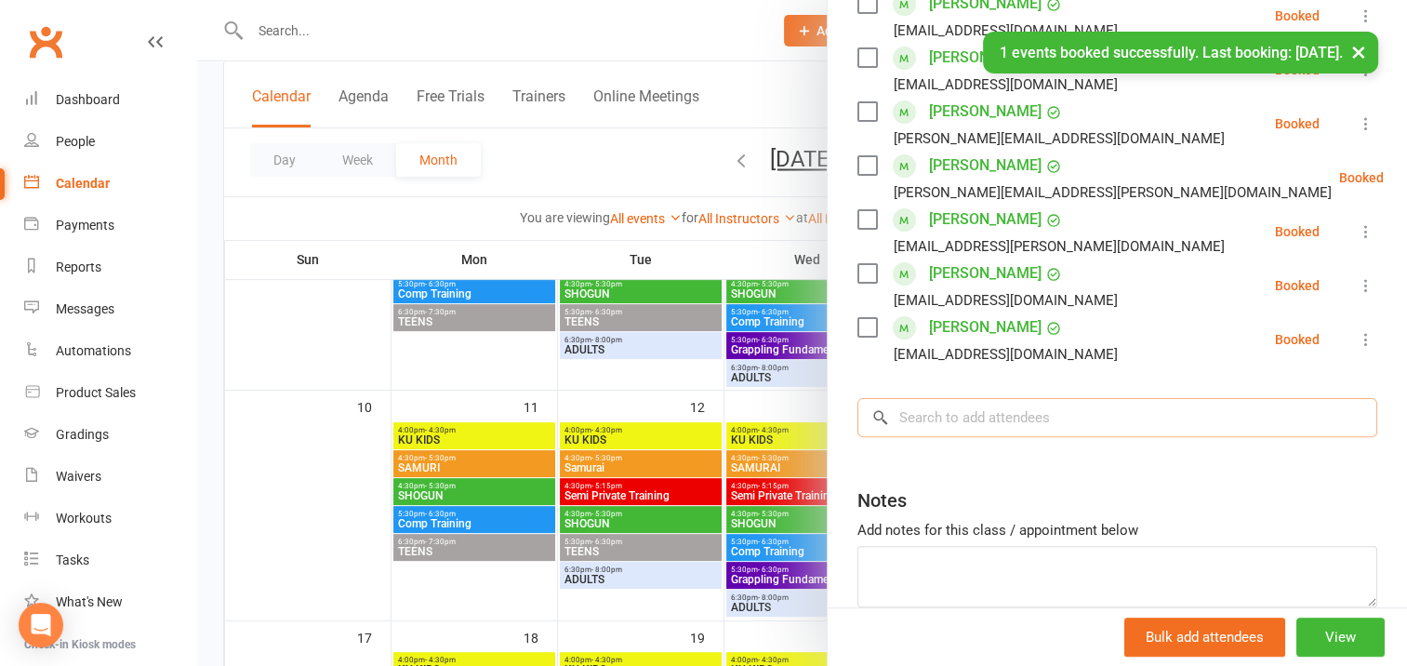
click at [905, 413] on input "search" at bounding box center [1117, 417] width 520 height 39
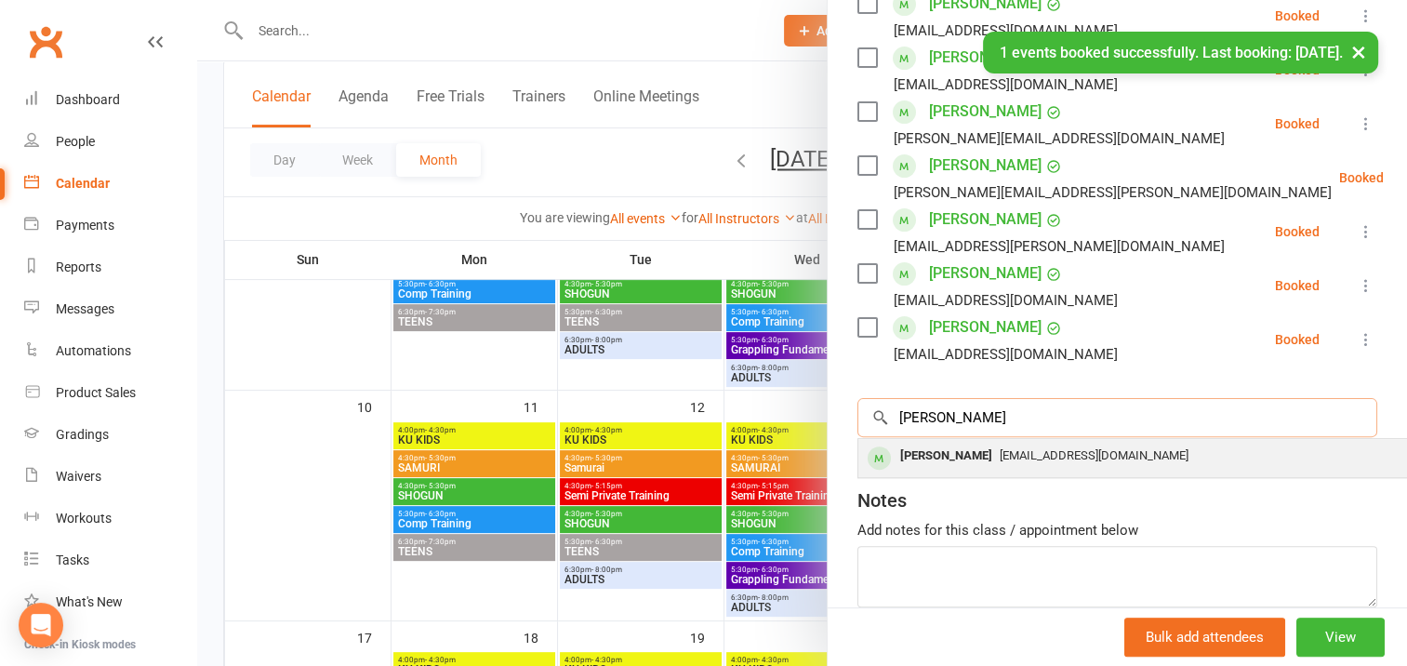
type input "[PERSON_NAME]"
click at [940, 456] on div "[PERSON_NAME]" at bounding box center [945, 456] width 107 height 27
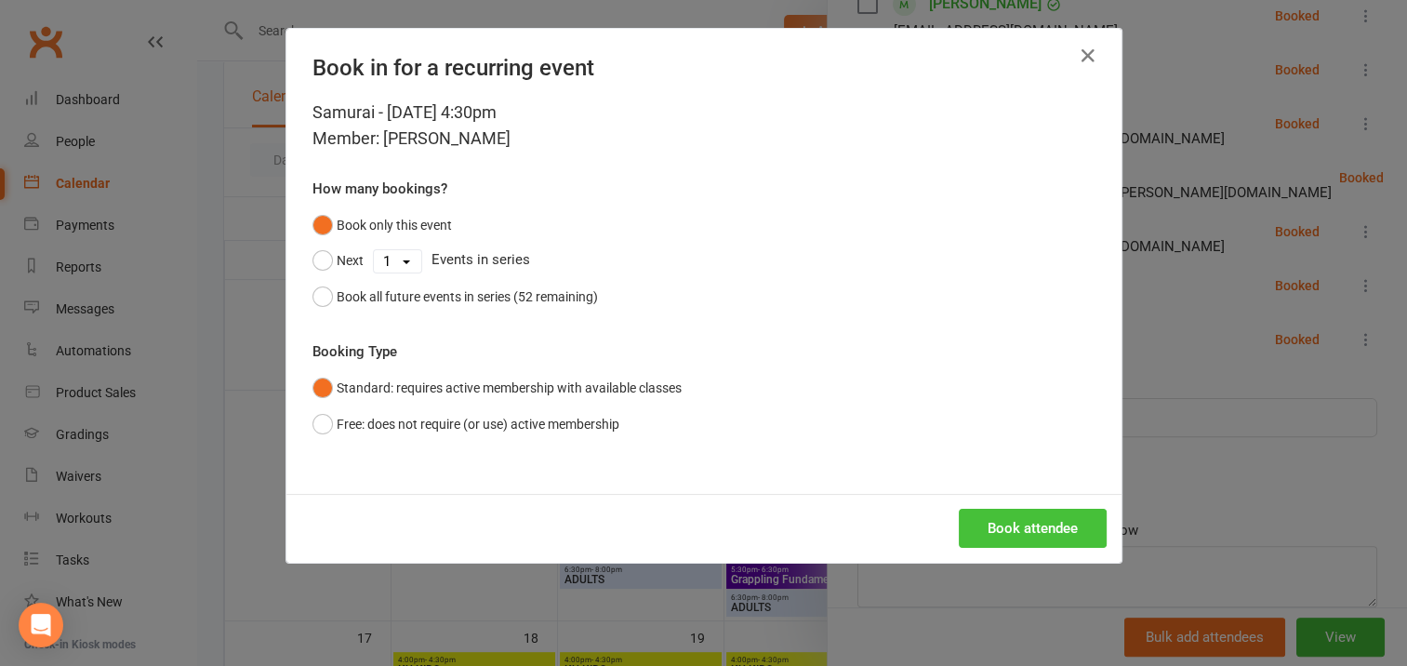
click at [1046, 526] on button "Book attendee" at bounding box center [1032, 528] width 148 height 39
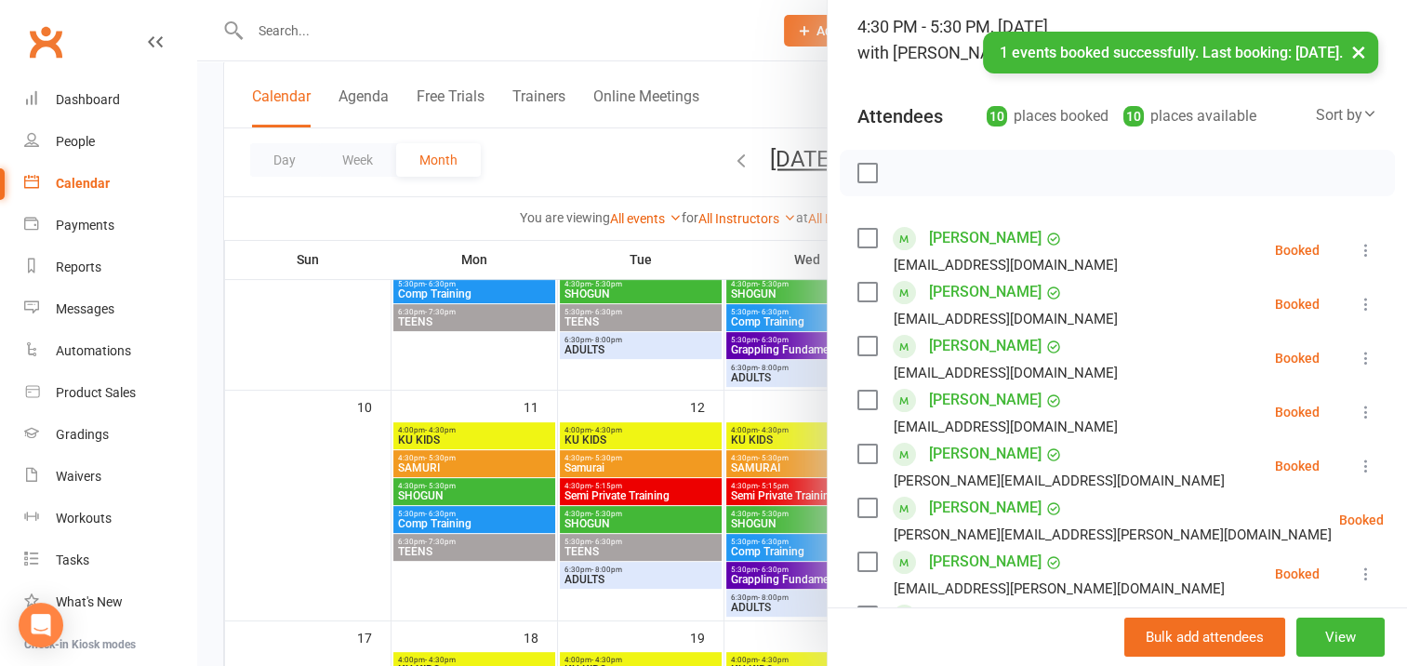
scroll to position [0, 0]
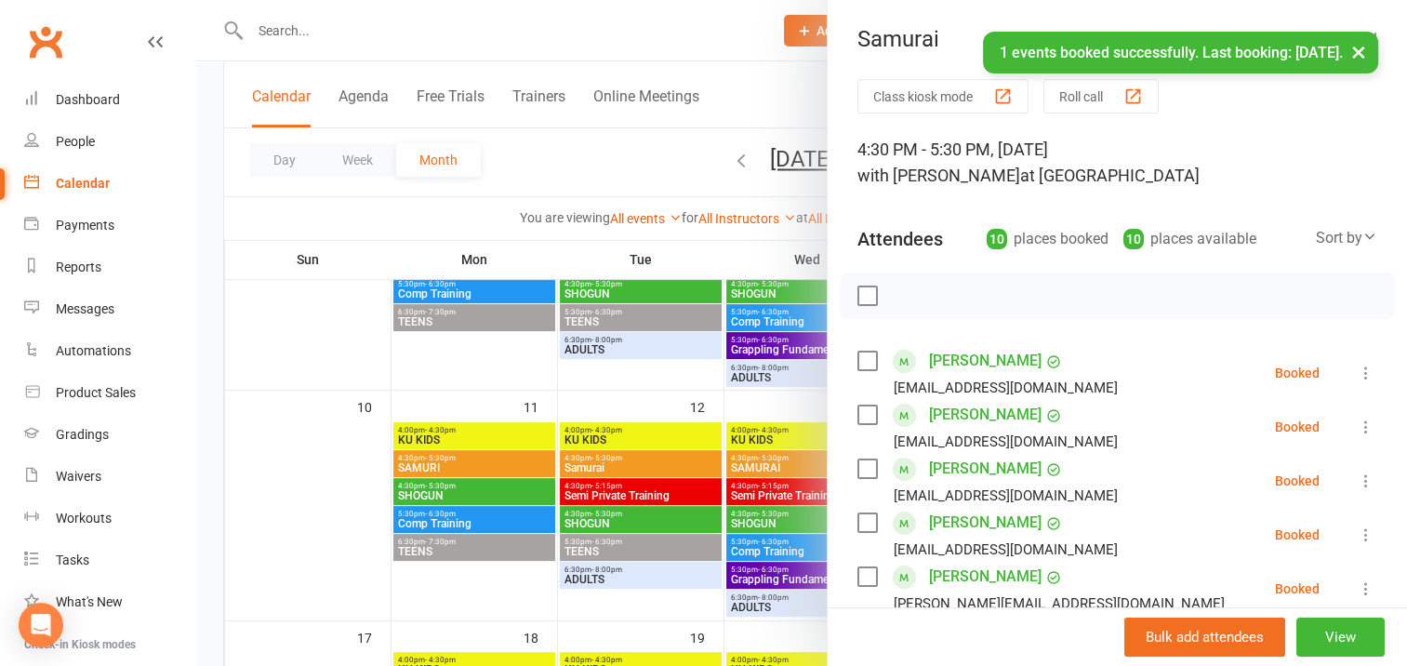
click at [857, 298] on label at bounding box center [866, 295] width 19 height 19
click at [900, 298] on icon "button" at bounding box center [908, 295] width 20 height 20
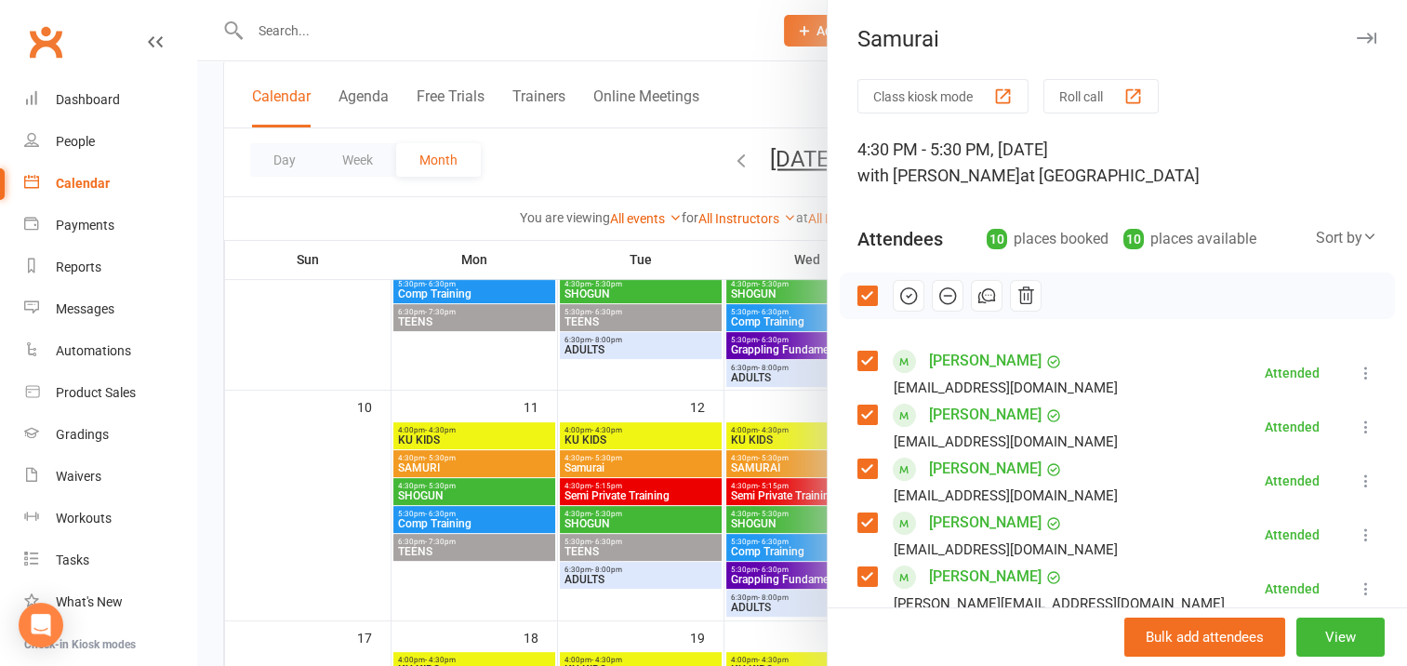
click at [1356, 37] on icon "button" at bounding box center [1366, 38] width 20 height 11
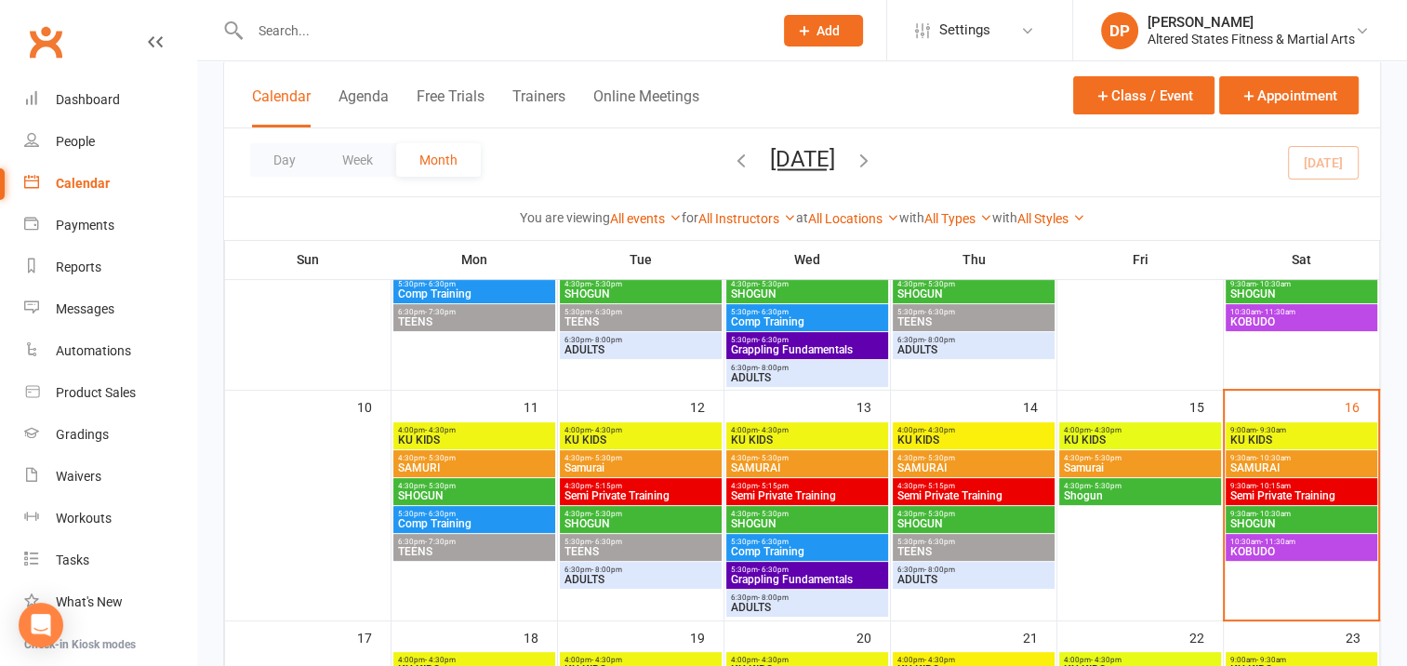
click at [1300, 467] on span "SAMURAI" at bounding box center [1301, 467] width 144 height 11
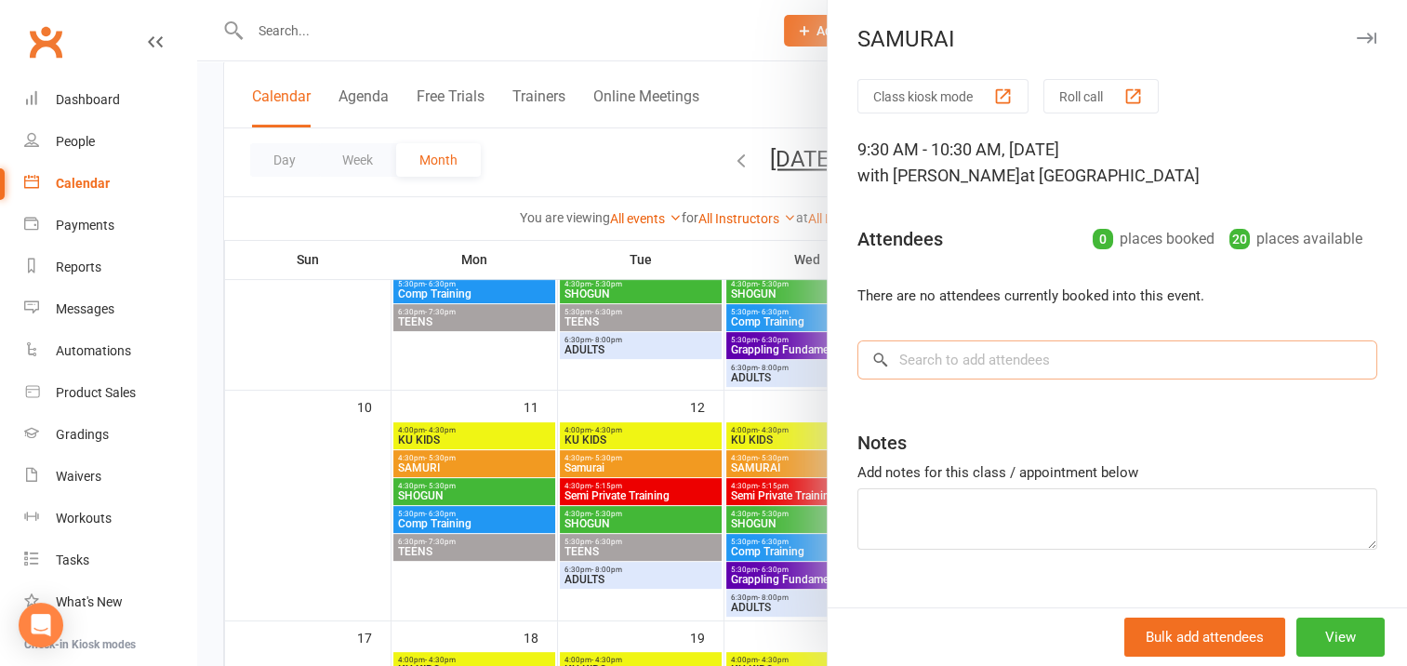
click at [906, 353] on input "search" at bounding box center [1117, 359] width 520 height 39
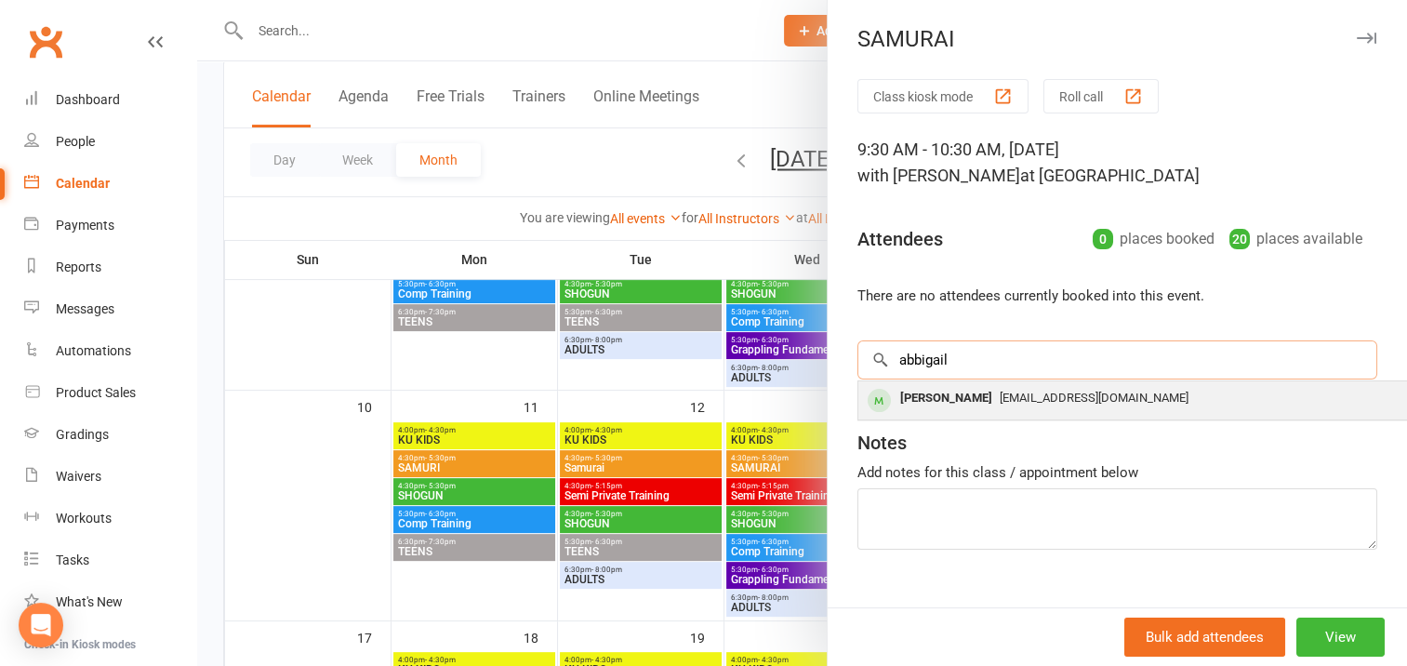
type input "abbigail"
click at [961, 395] on div "[PERSON_NAME]" at bounding box center [945, 398] width 107 height 27
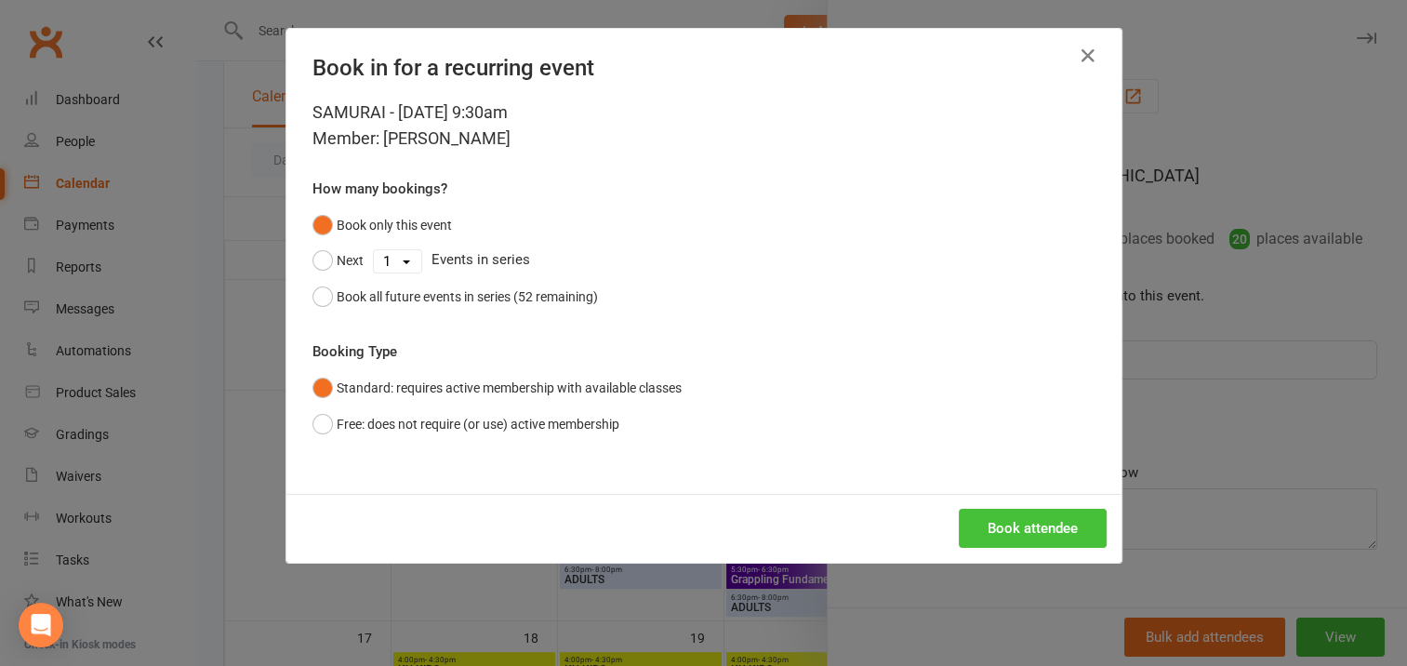
click at [1005, 524] on button "Book attendee" at bounding box center [1032, 528] width 148 height 39
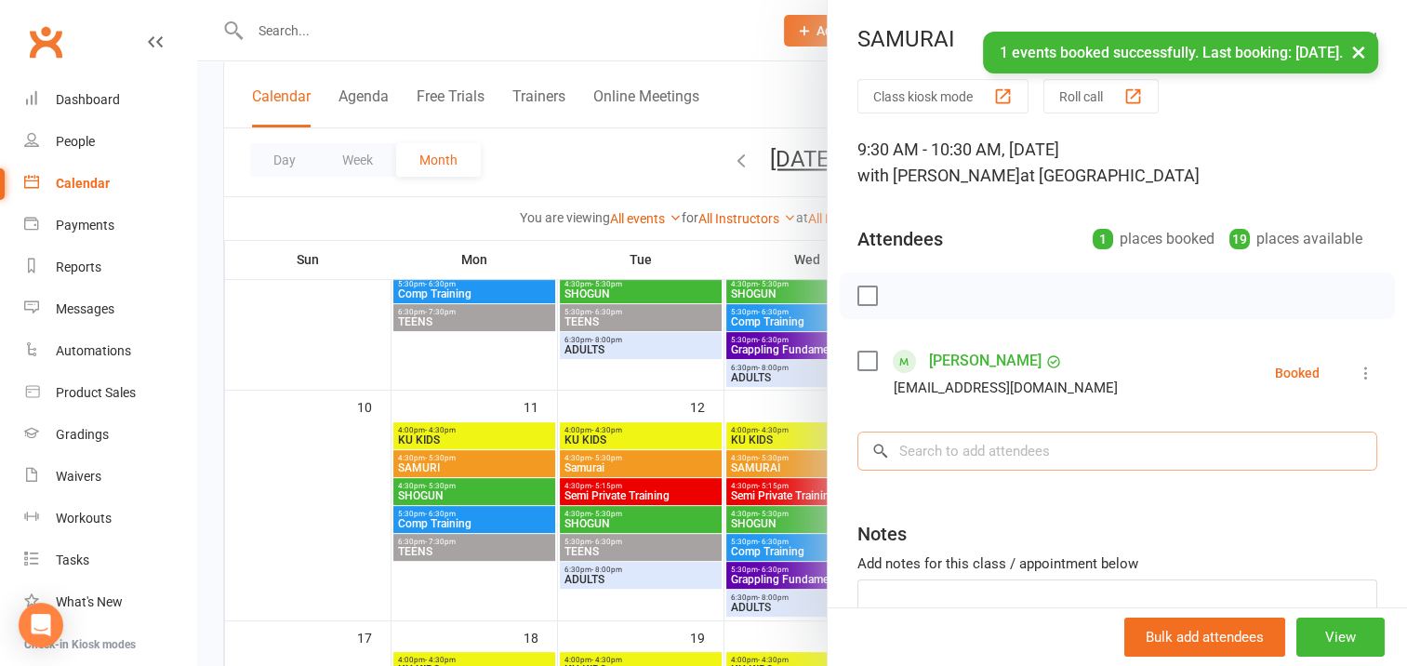
click at [899, 450] on input "search" at bounding box center [1117, 450] width 520 height 39
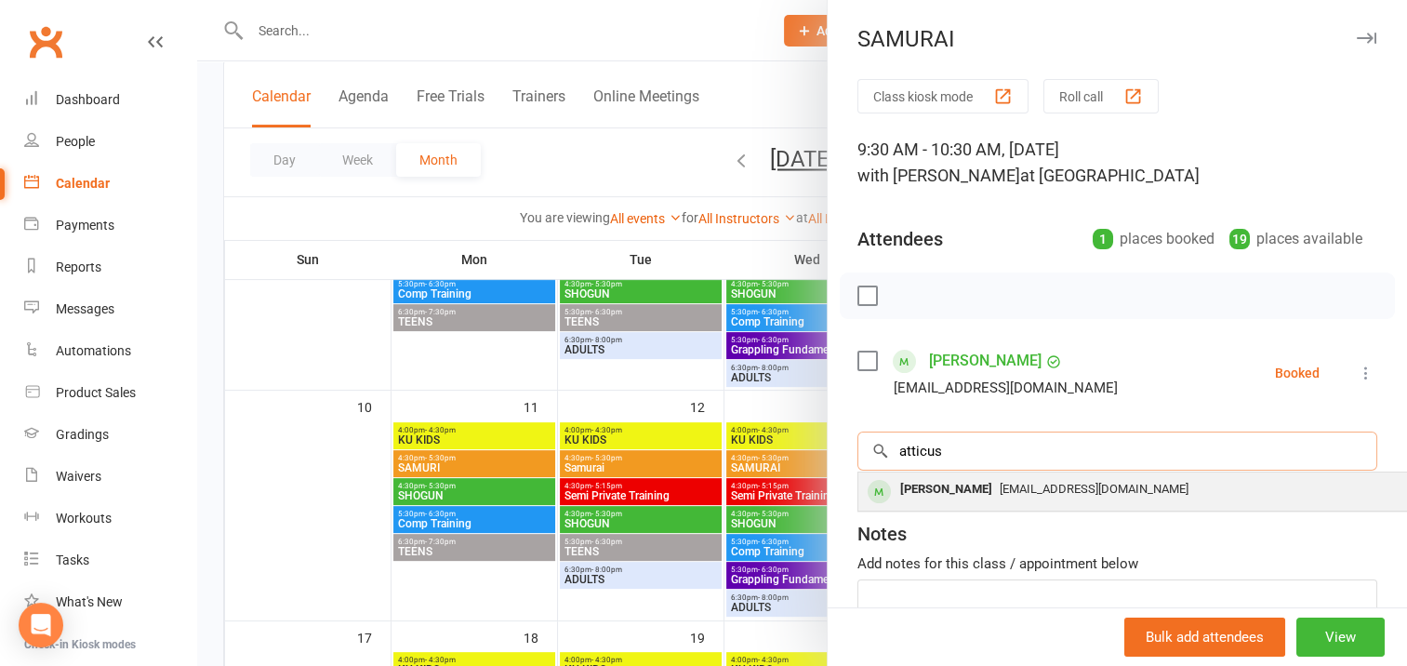
type input "atticus"
click at [960, 493] on div "[PERSON_NAME]" at bounding box center [945, 489] width 107 height 27
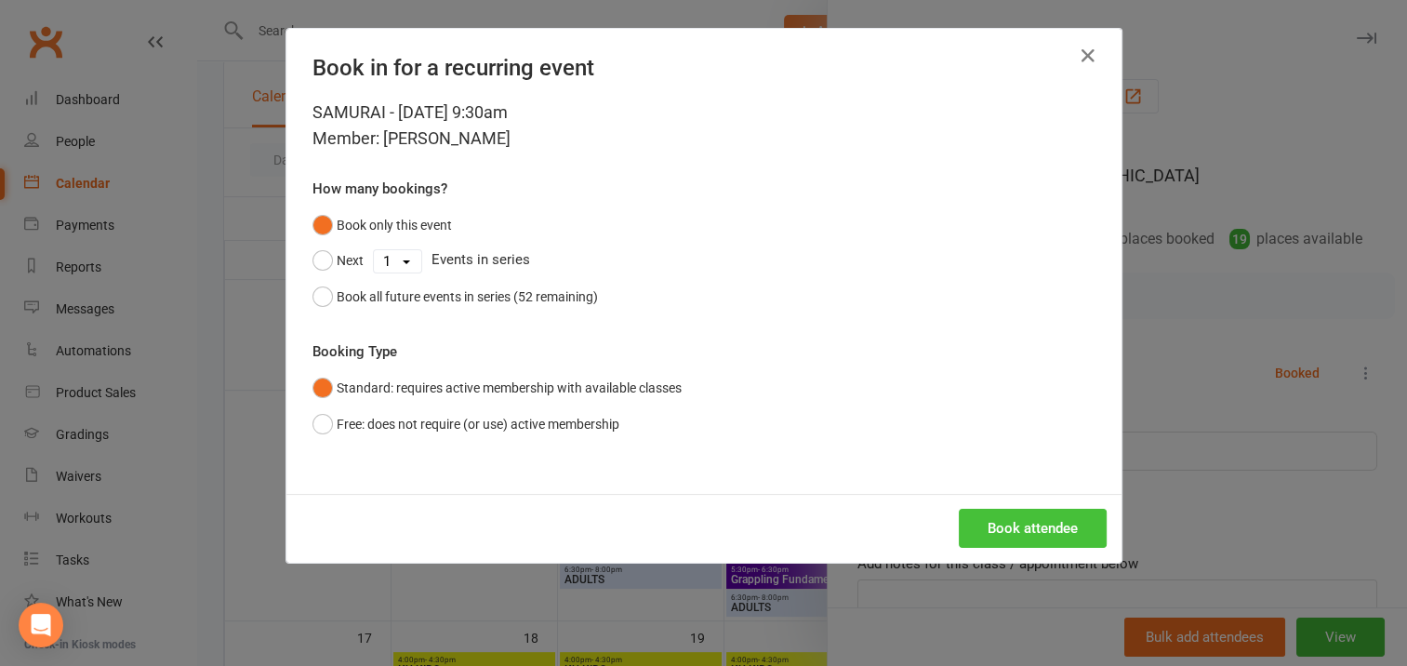
click at [1000, 522] on button "Book attendee" at bounding box center [1032, 528] width 148 height 39
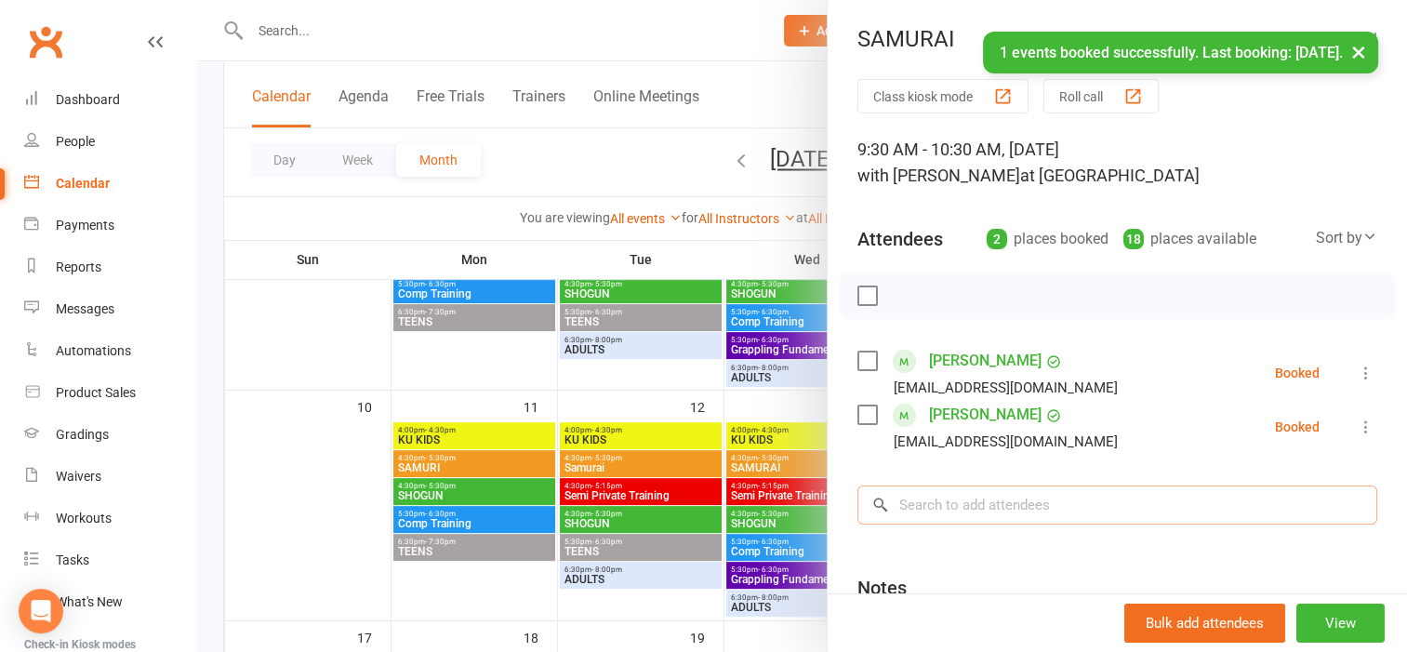
click at [923, 495] on input "search" at bounding box center [1117, 504] width 520 height 39
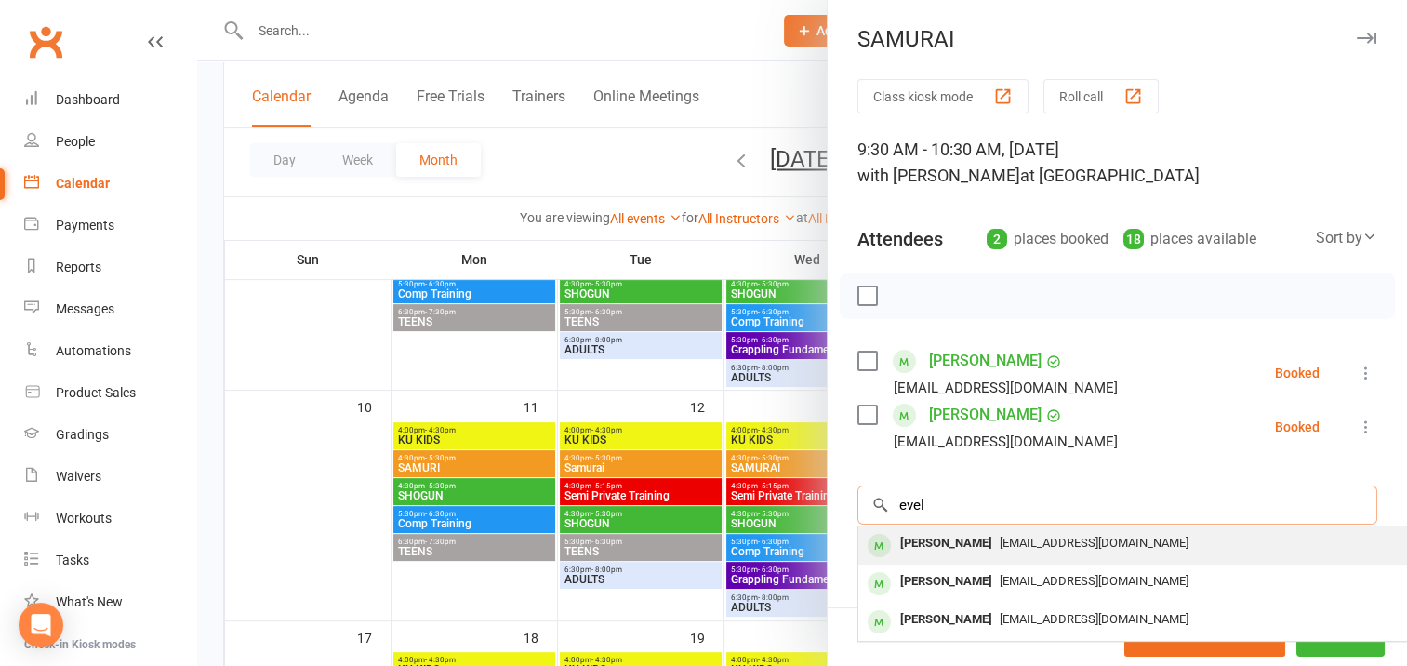
type input "evel"
click at [962, 540] on div "[PERSON_NAME]" at bounding box center [945, 543] width 107 height 27
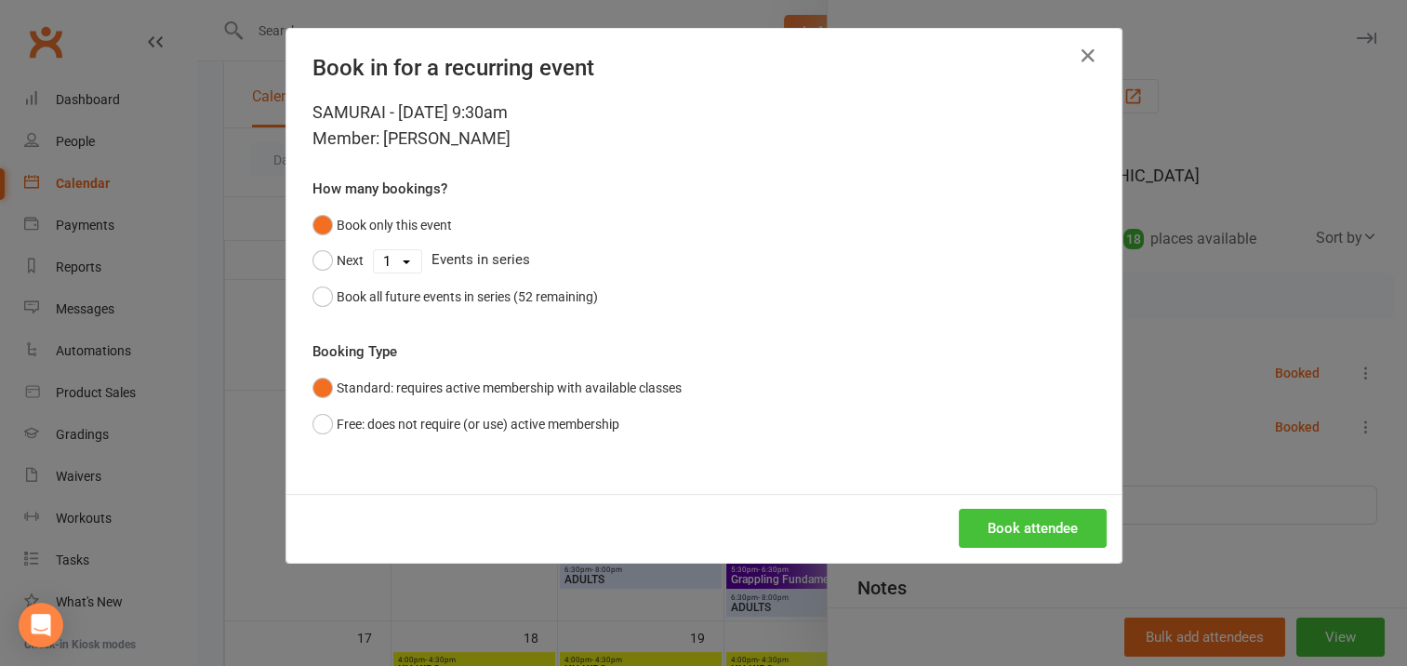
click at [997, 524] on button "Book attendee" at bounding box center [1032, 528] width 148 height 39
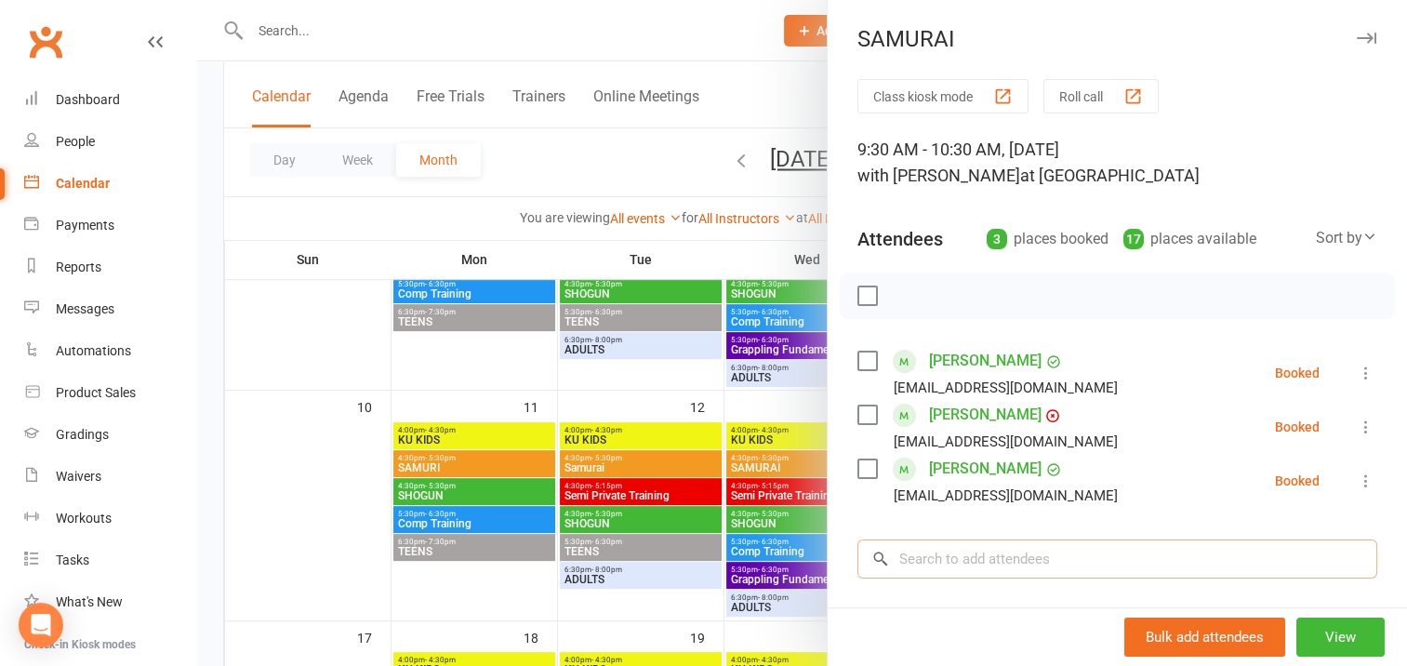
click at [941, 558] on input "search" at bounding box center [1117, 558] width 520 height 39
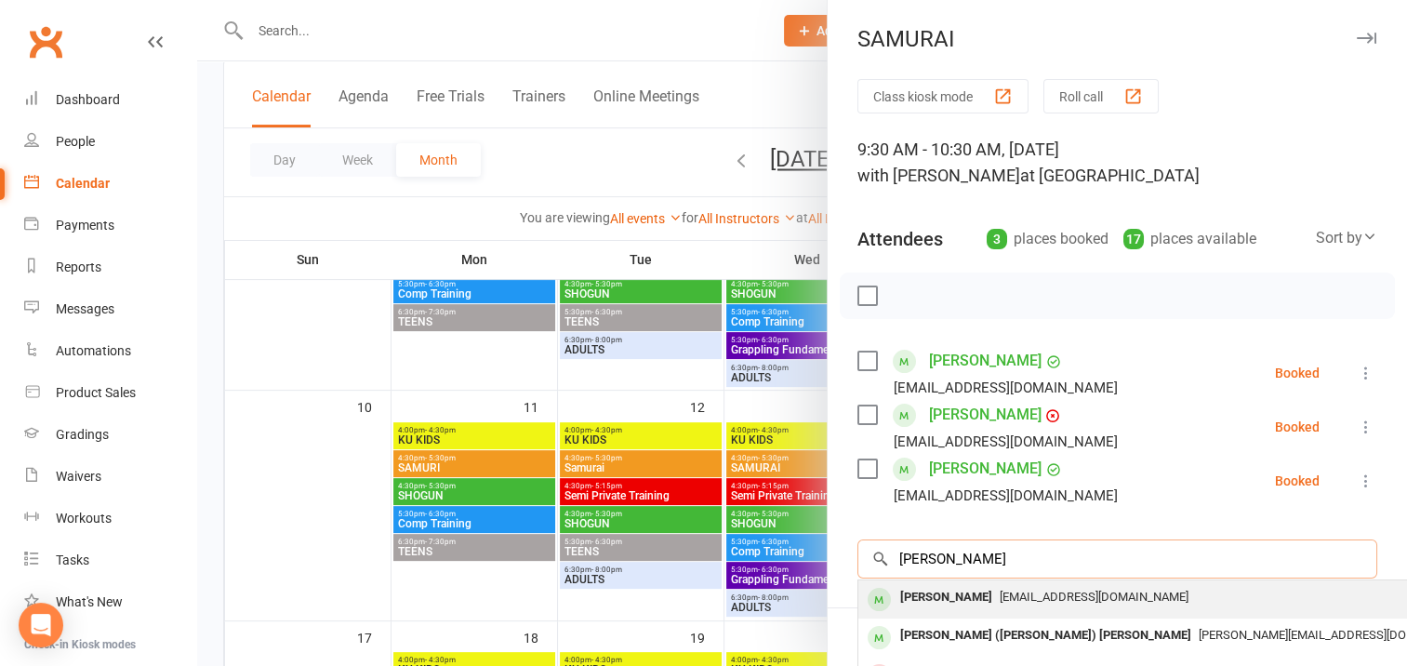
type input "[PERSON_NAME]"
click at [966, 600] on div "[PERSON_NAME]" at bounding box center [945, 597] width 107 height 27
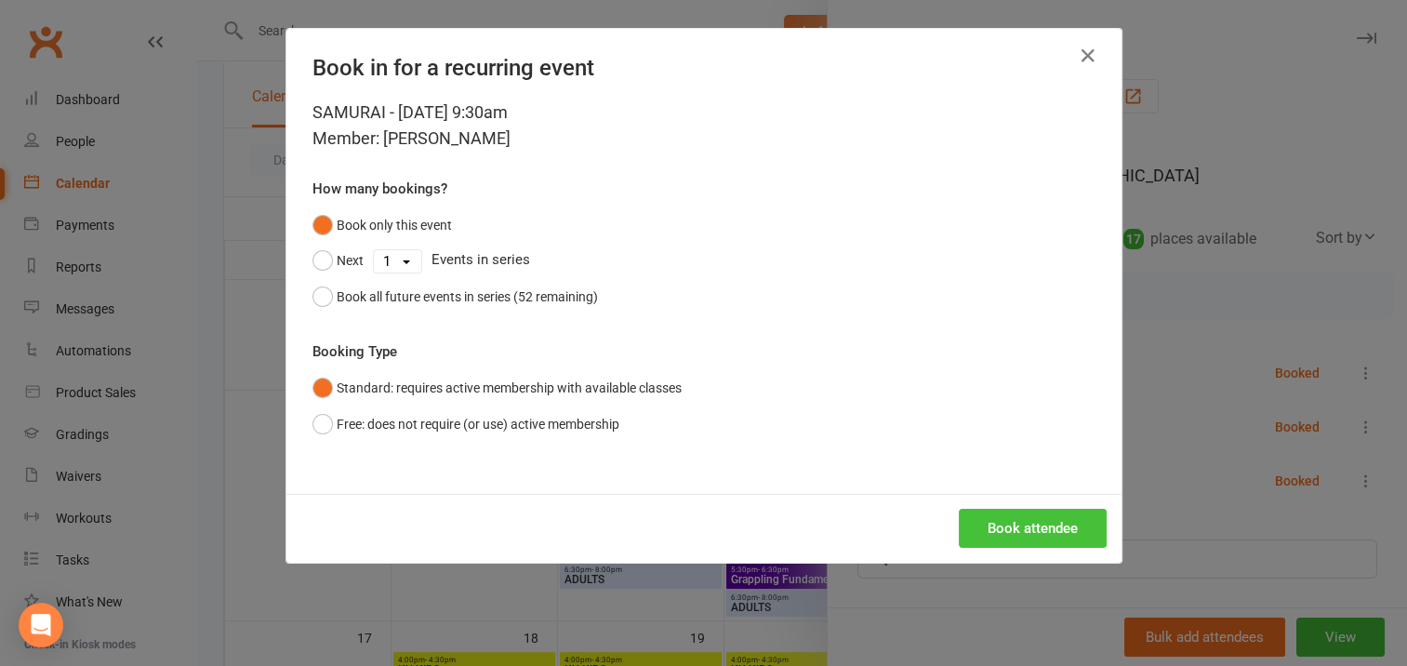
click at [1024, 532] on button "Book attendee" at bounding box center [1032, 528] width 148 height 39
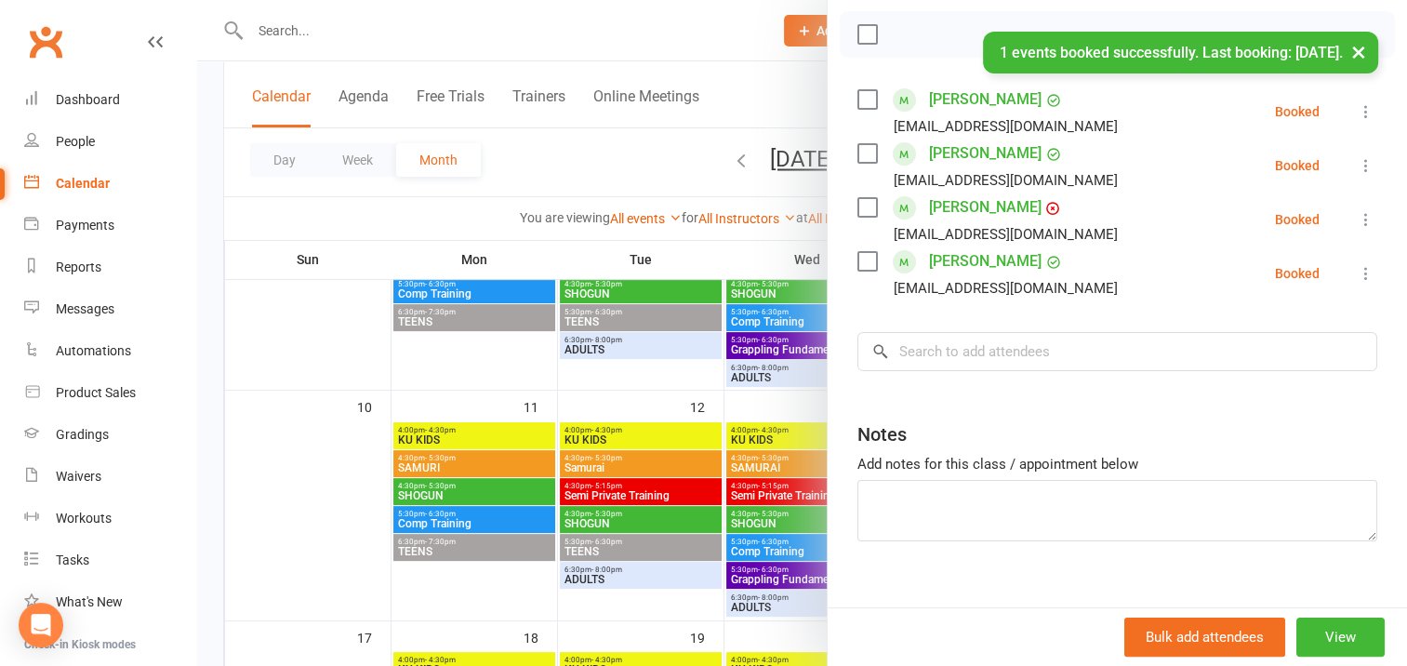
scroll to position [279, 0]
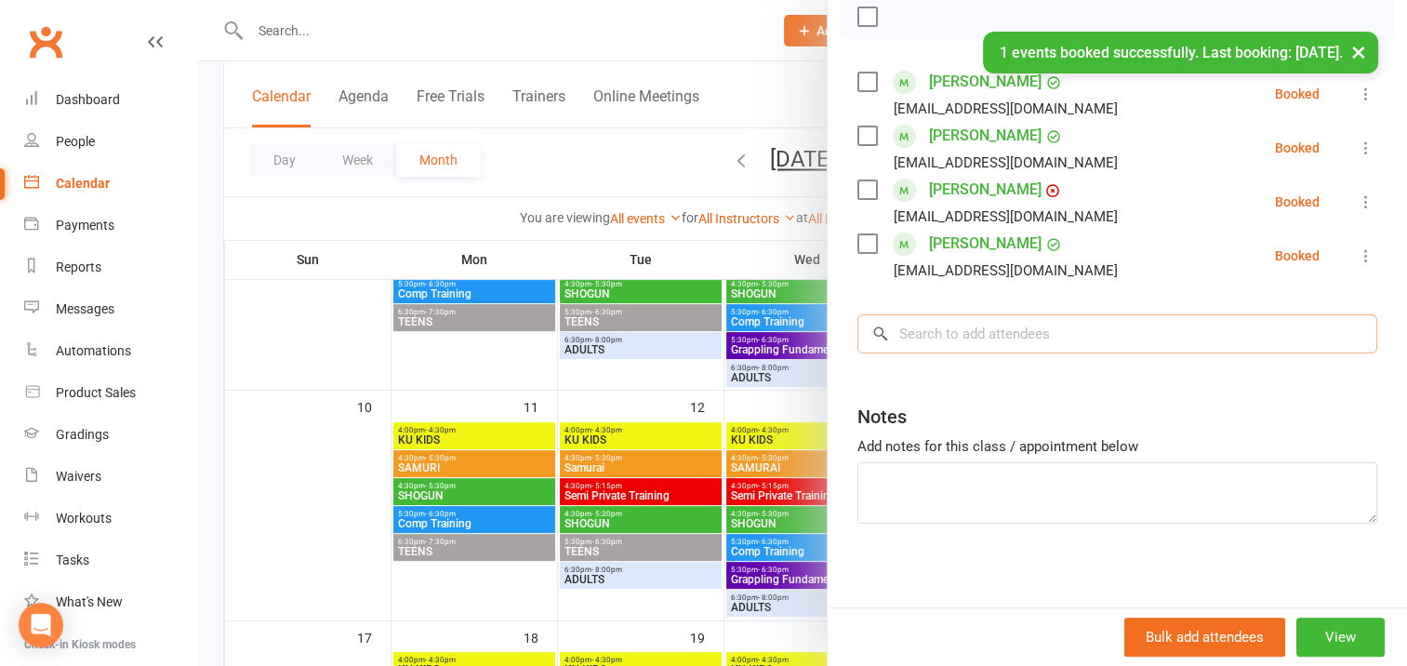
click at [908, 340] on input "search" at bounding box center [1117, 333] width 520 height 39
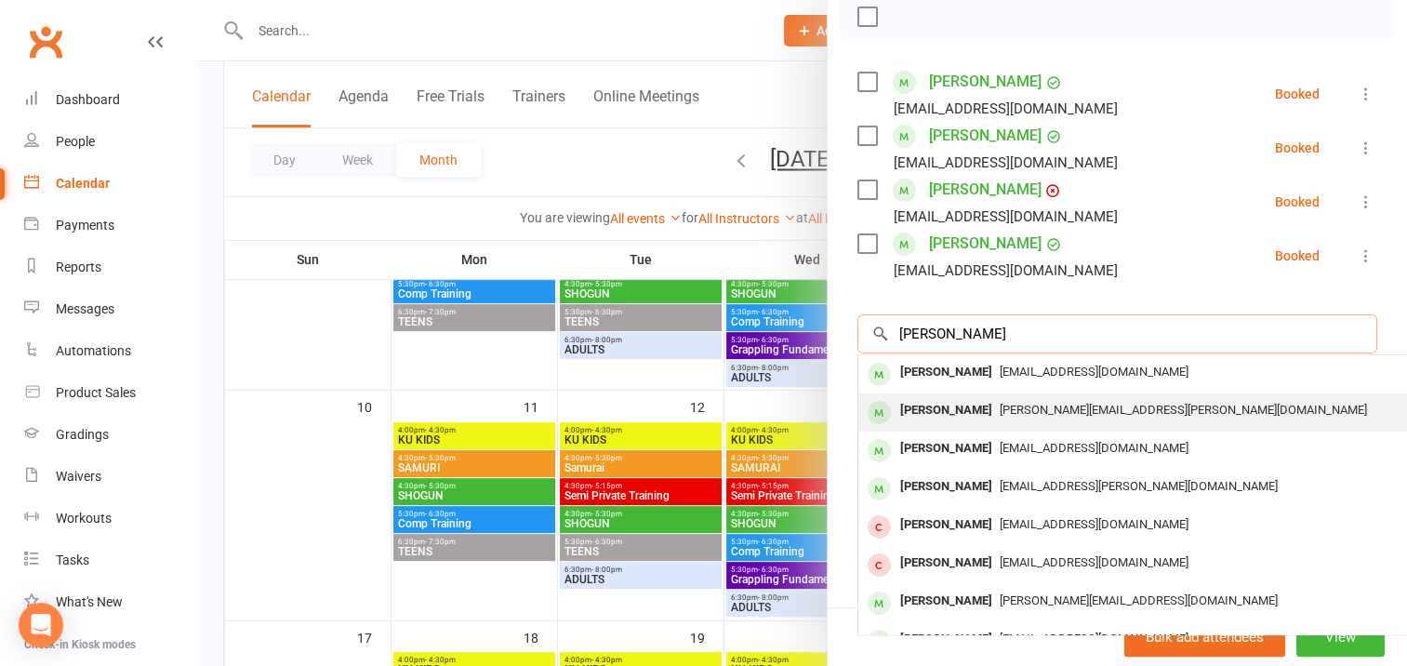
type input "[PERSON_NAME]"
click at [938, 403] on div "[PERSON_NAME]" at bounding box center [945, 410] width 107 height 27
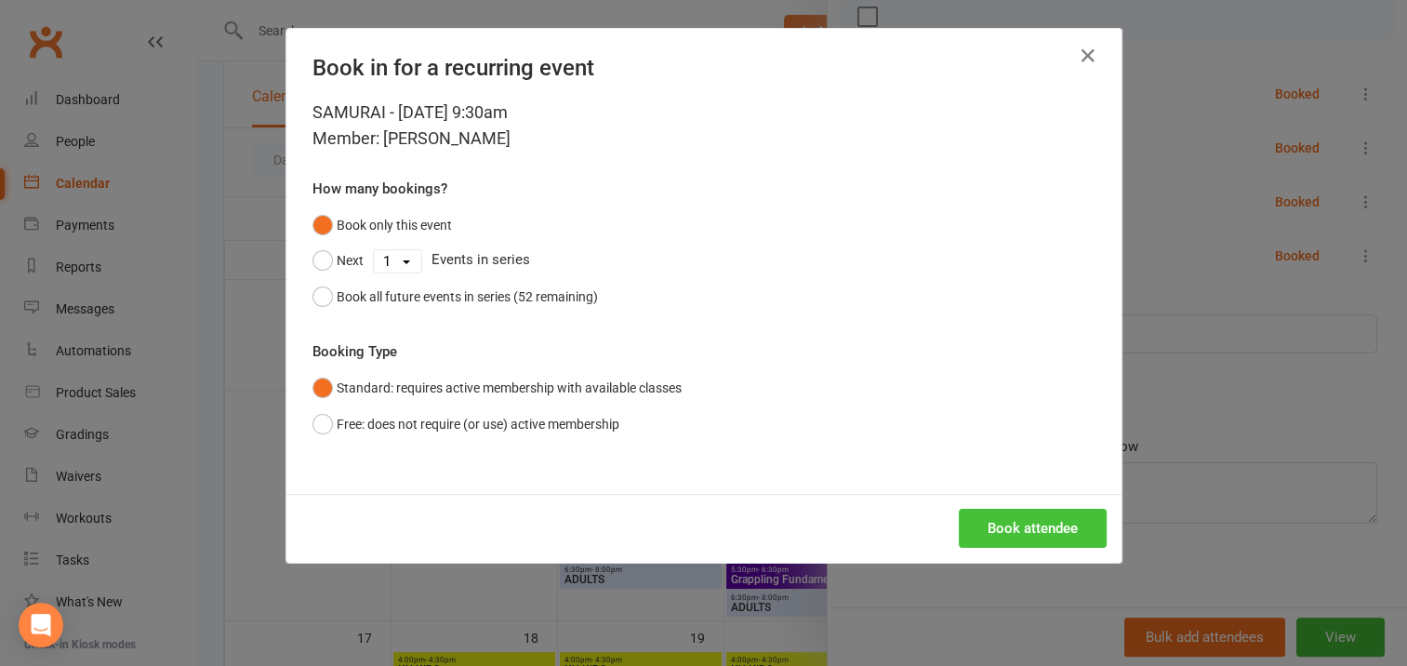
click at [1008, 523] on button "Book attendee" at bounding box center [1032, 528] width 148 height 39
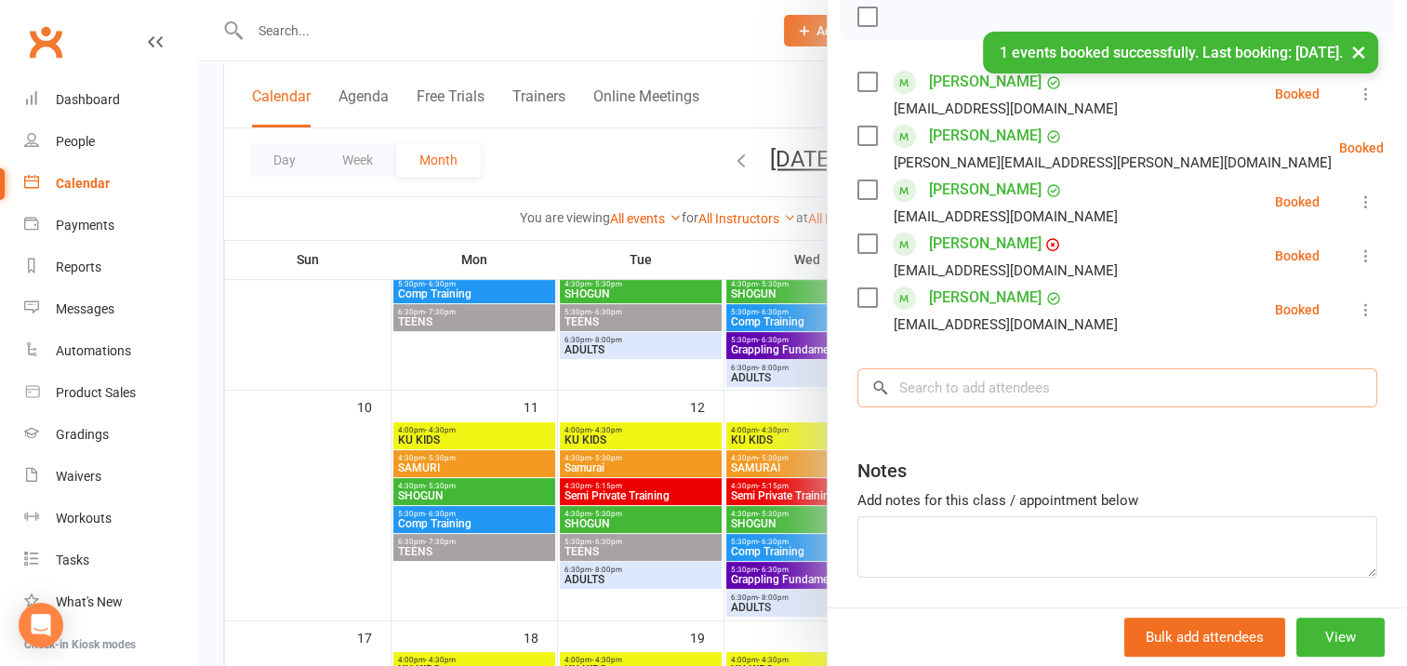
click at [908, 379] on input "search" at bounding box center [1117, 387] width 520 height 39
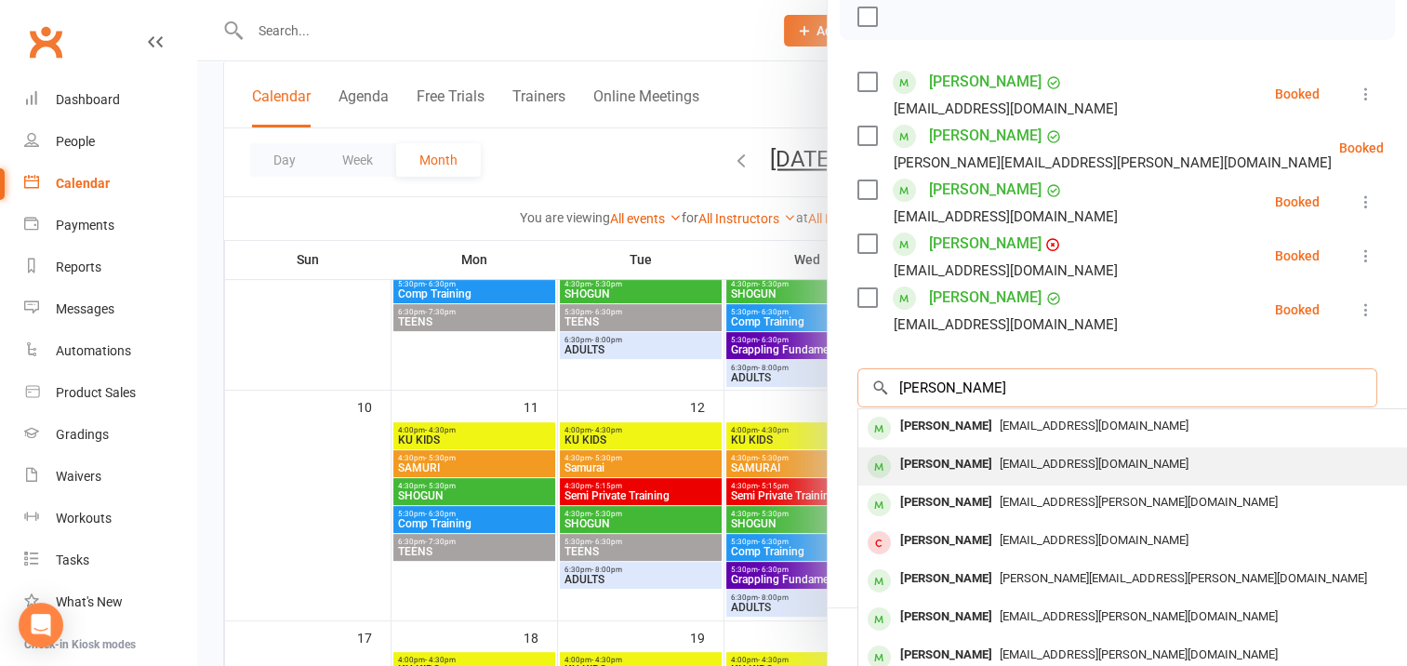
type input "[PERSON_NAME]"
click at [961, 466] on div "[PERSON_NAME]" at bounding box center [945, 464] width 107 height 27
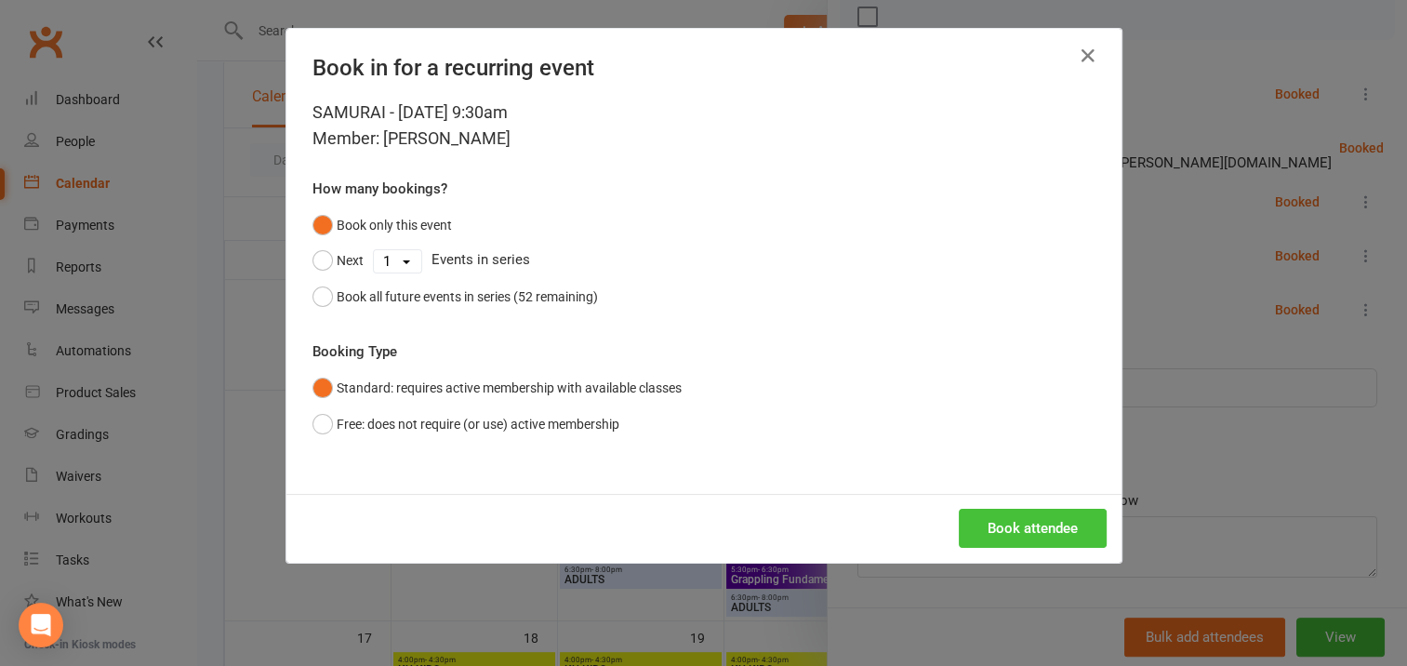
click at [1011, 518] on button "Book attendee" at bounding box center [1032, 528] width 148 height 39
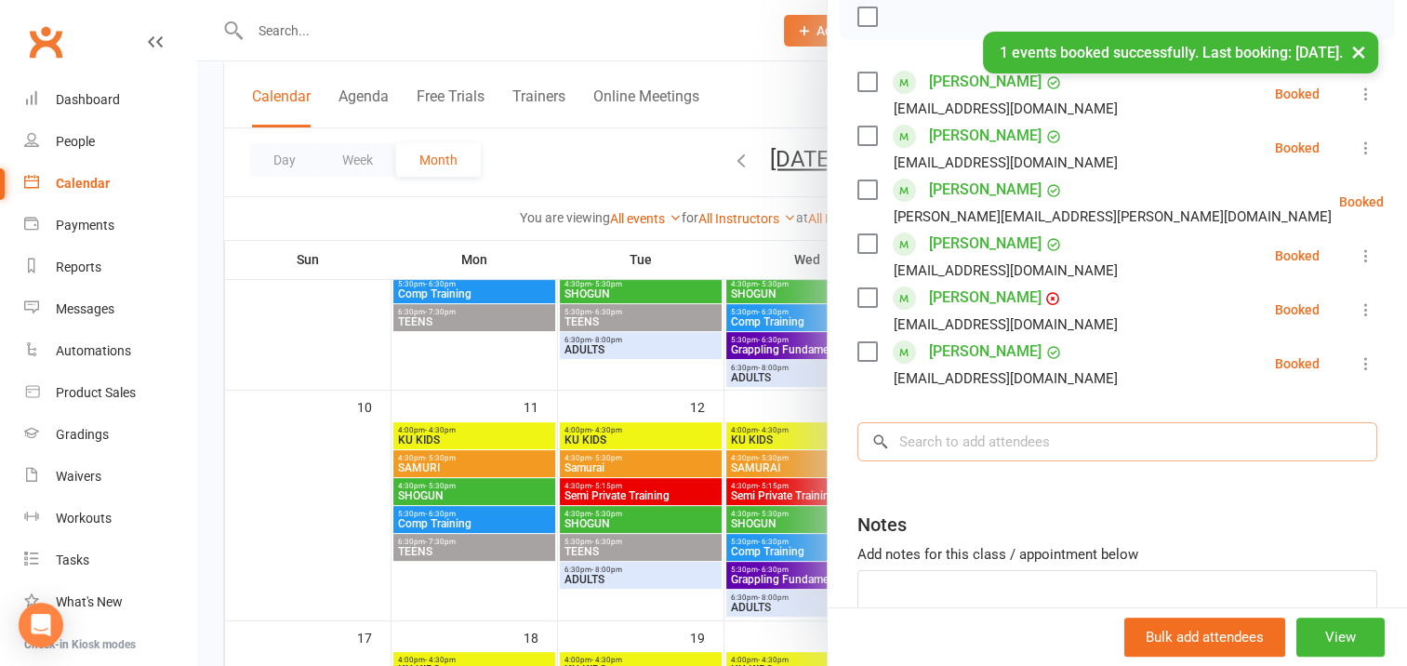
click at [924, 443] on input "search" at bounding box center [1117, 441] width 520 height 39
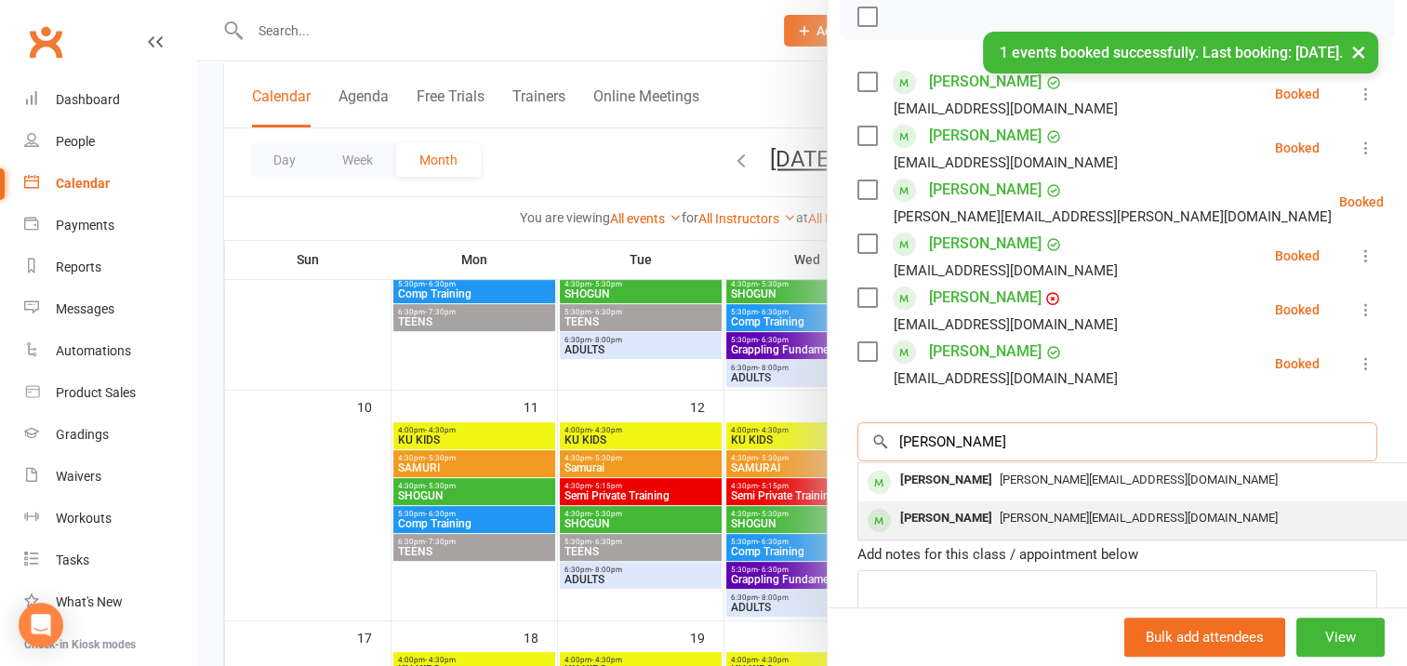
type input "[PERSON_NAME]"
click at [948, 514] on div "[PERSON_NAME]" at bounding box center [945, 518] width 107 height 27
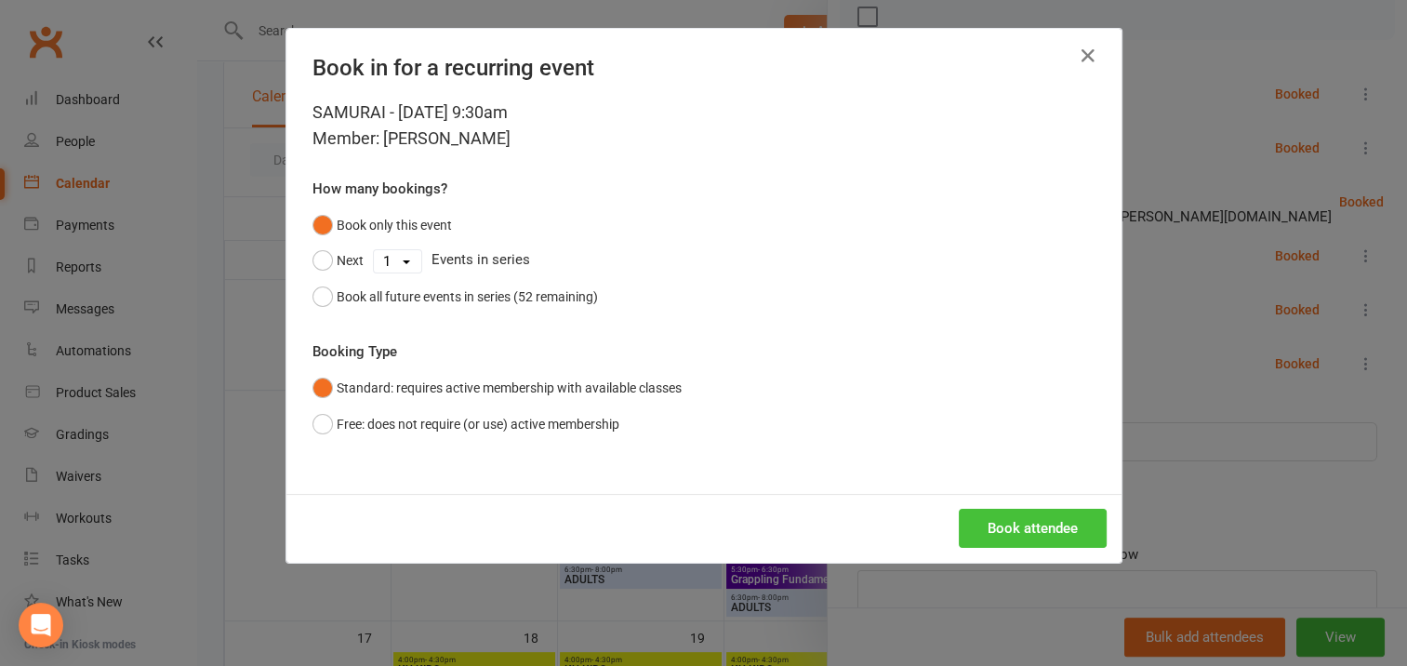
click at [1007, 521] on button "Book attendee" at bounding box center [1032, 528] width 148 height 39
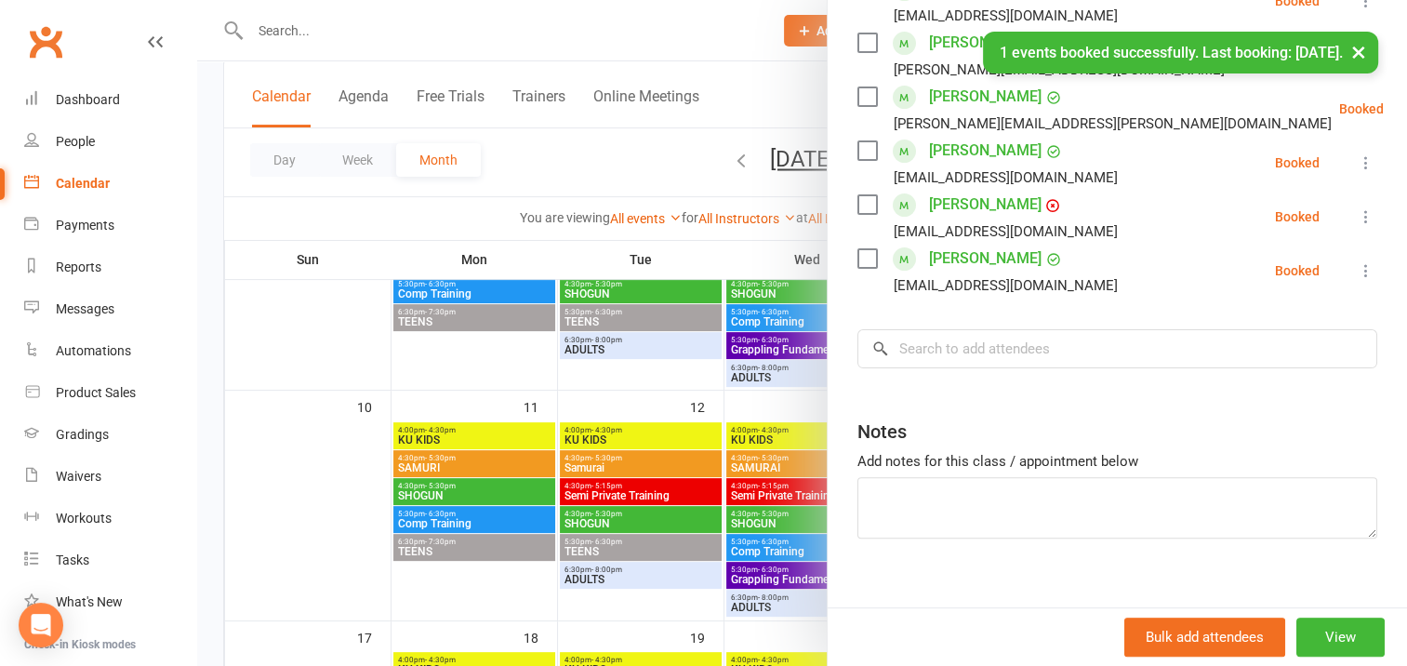
scroll to position [448, 0]
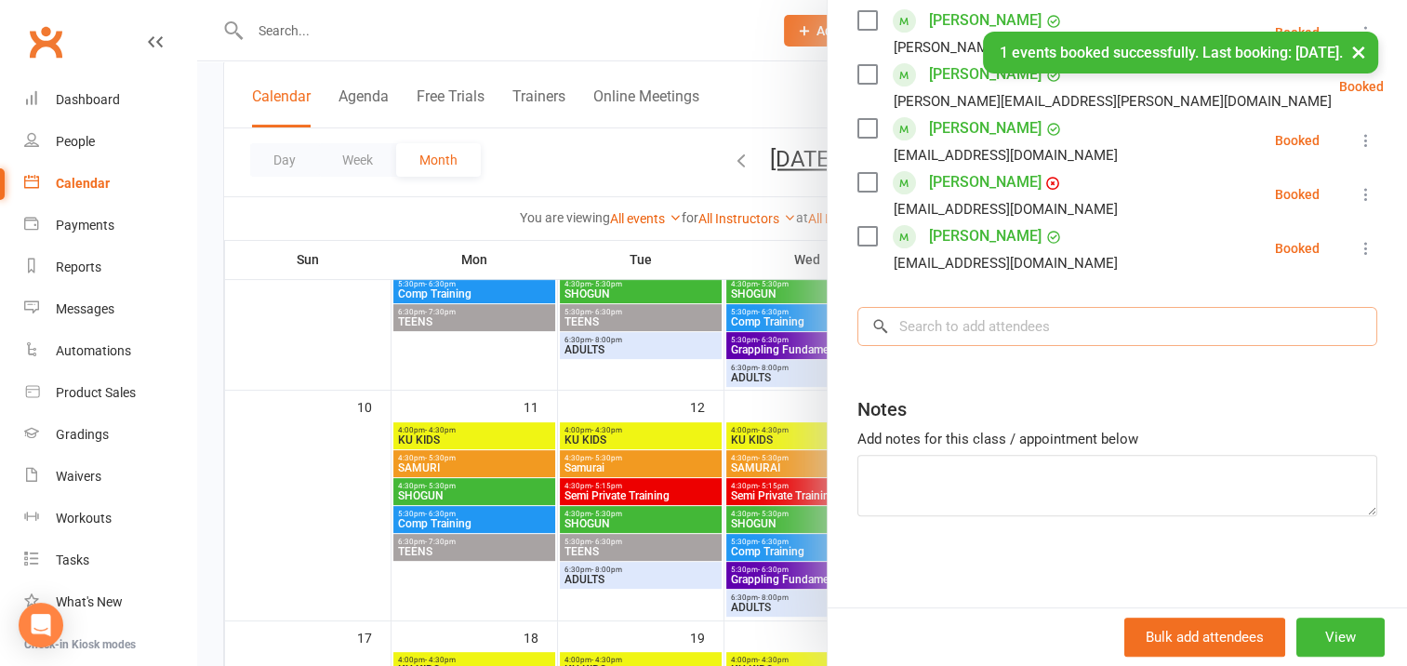
click at [910, 326] on input "search" at bounding box center [1117, 326] width 520 height 39
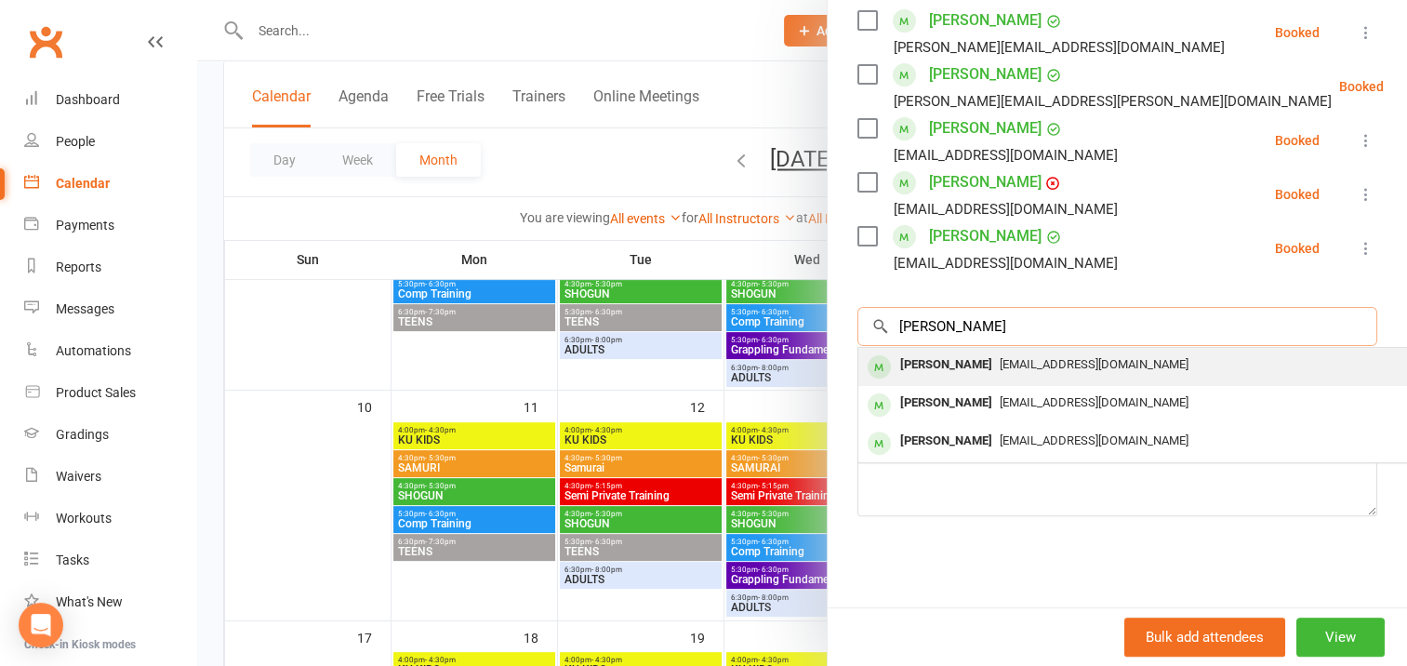
type input "[PERSON_NAME]"
click at [934, 363] on div "[PERSON_NAME]" at bounding box center [945, 364] width 107 height 27
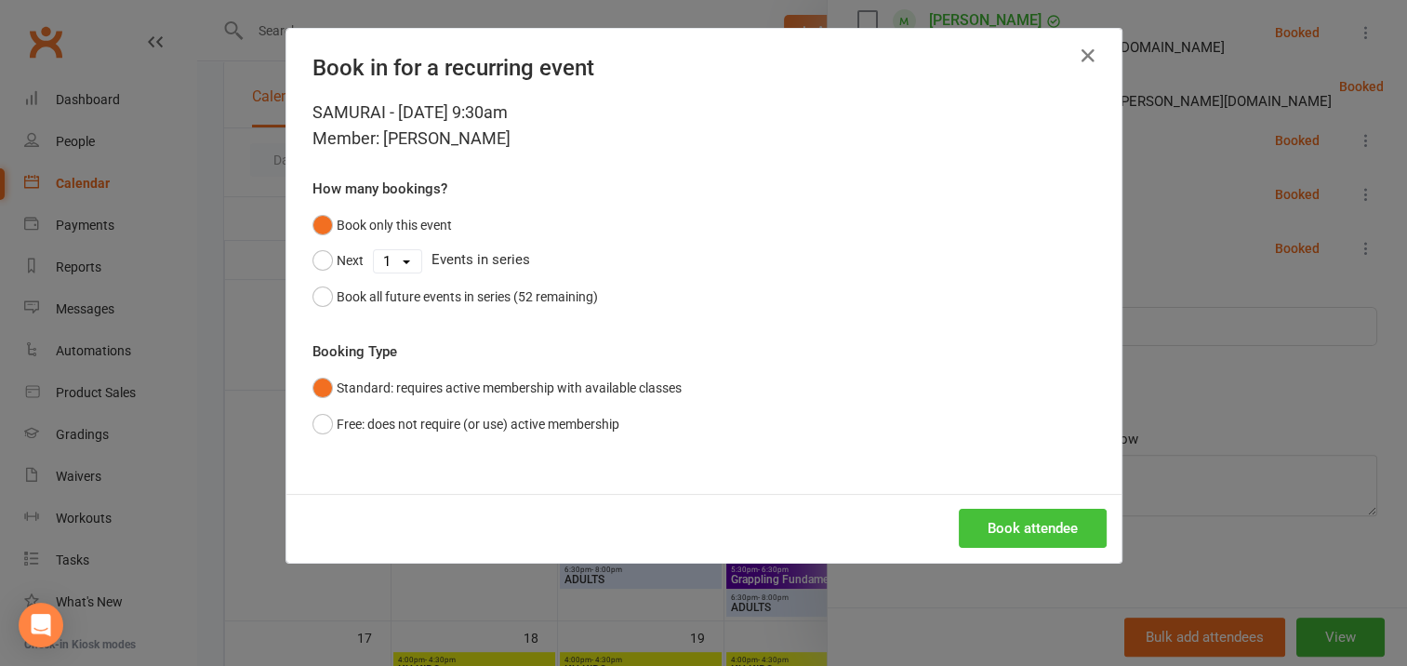
click at [998, 523] on button "Book attendee" at bounding box center [1032, 528] width 148 height 39
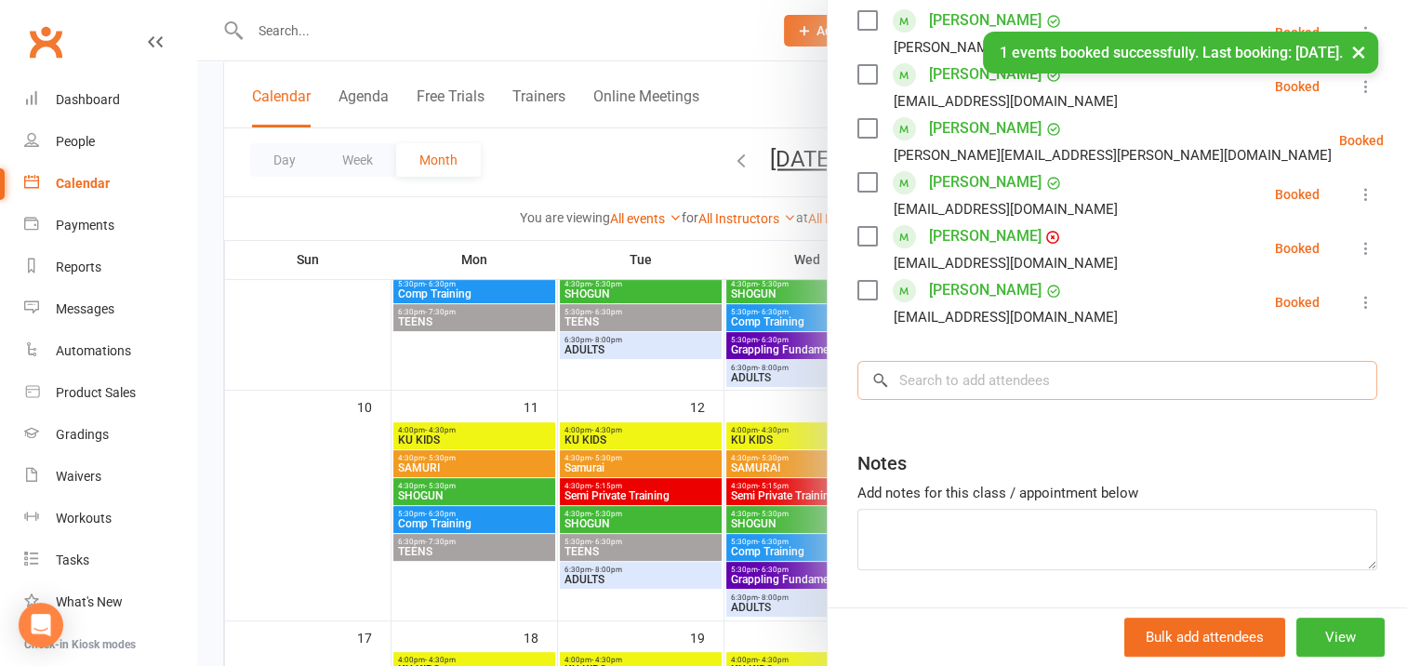
click at [927, 376] on input "search" at bounding box center [1117, 380] width 520 height 39
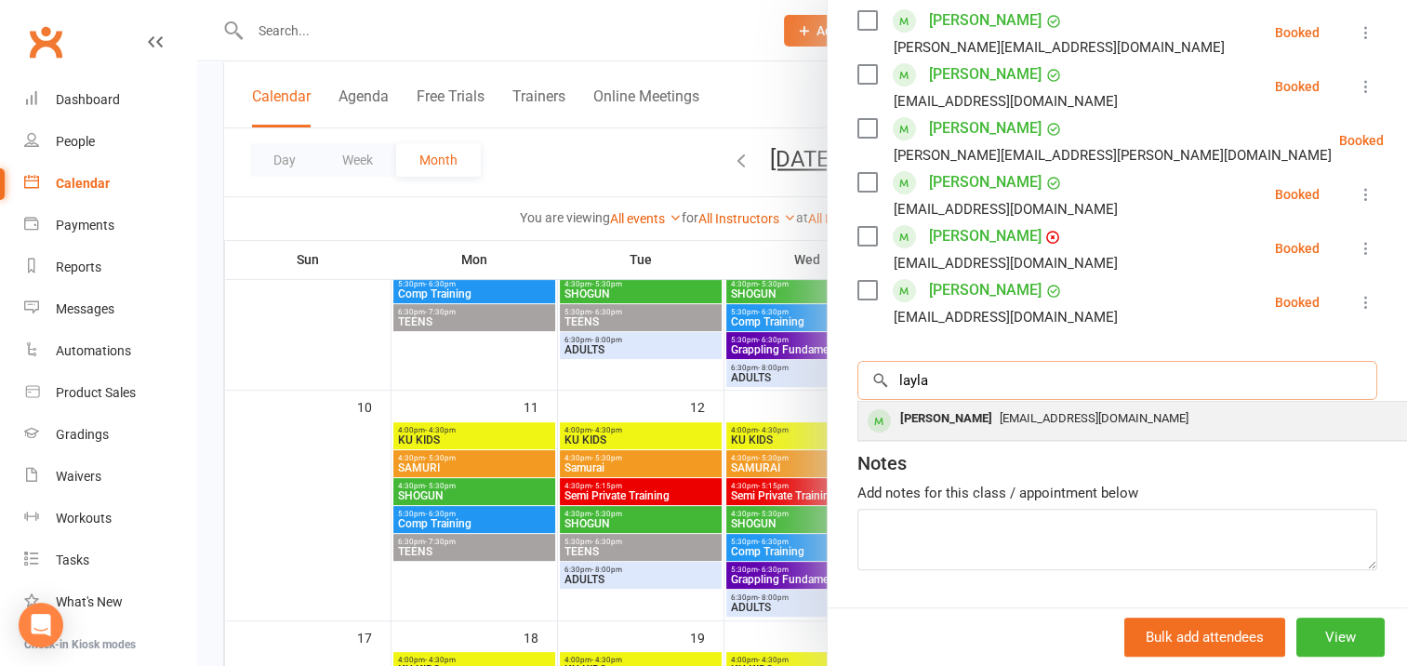
type input "layla"
click at [930, 419] on div "[PERSON_NAME]" at bounding box center [945, 418] width 107 height 27
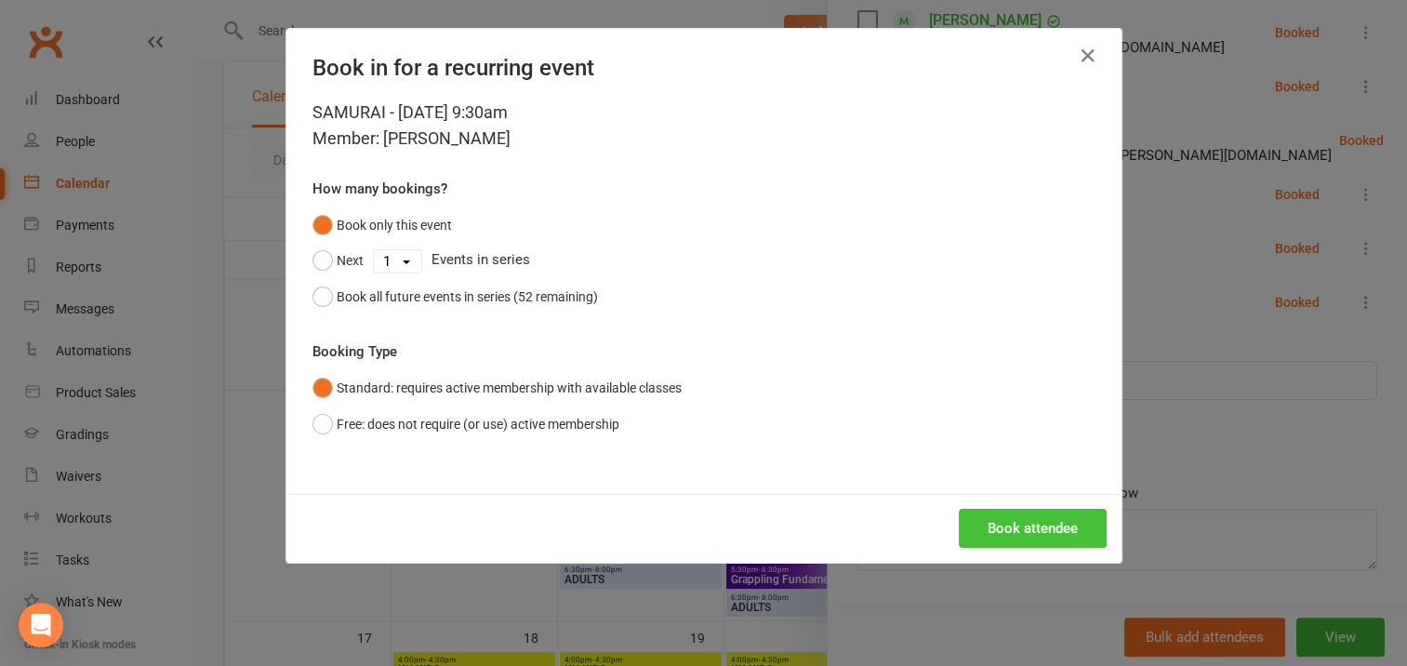
click at [1000, 528] on button "Book attendee" at bounding box center [1032, 528] width 148 height 39
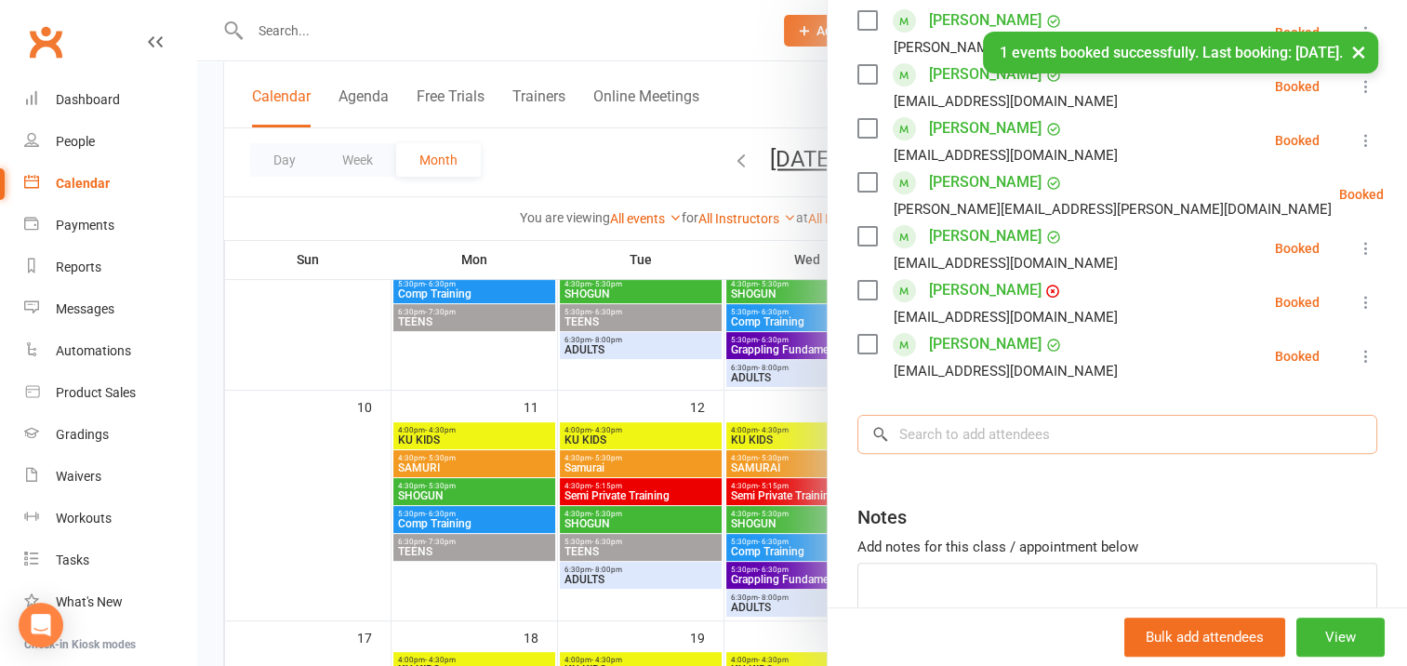
click at [907, 429] on input "search" at bounding box center [1117, 434] width 520 height 39
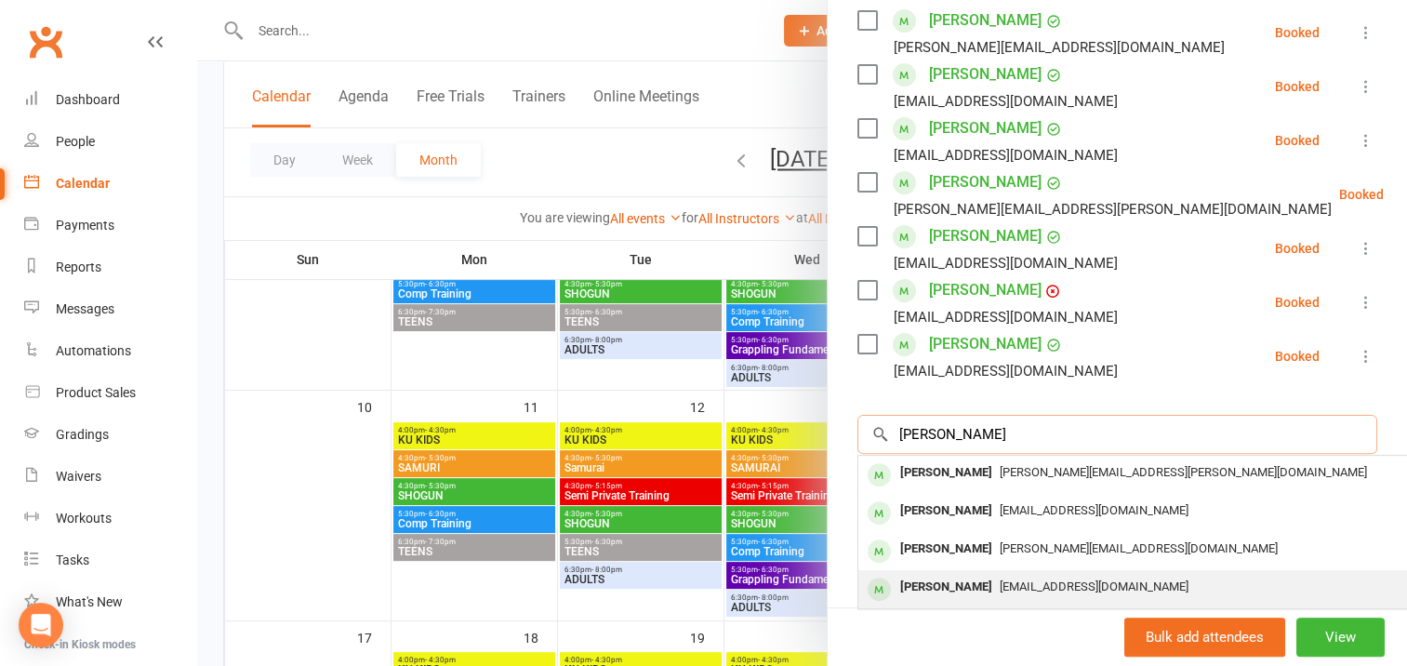
type input "[PERSON_NAME]"
click at [954, 584] on div "[PERSON_NAME]" at bounding box center [945, 587] width 107 height 27
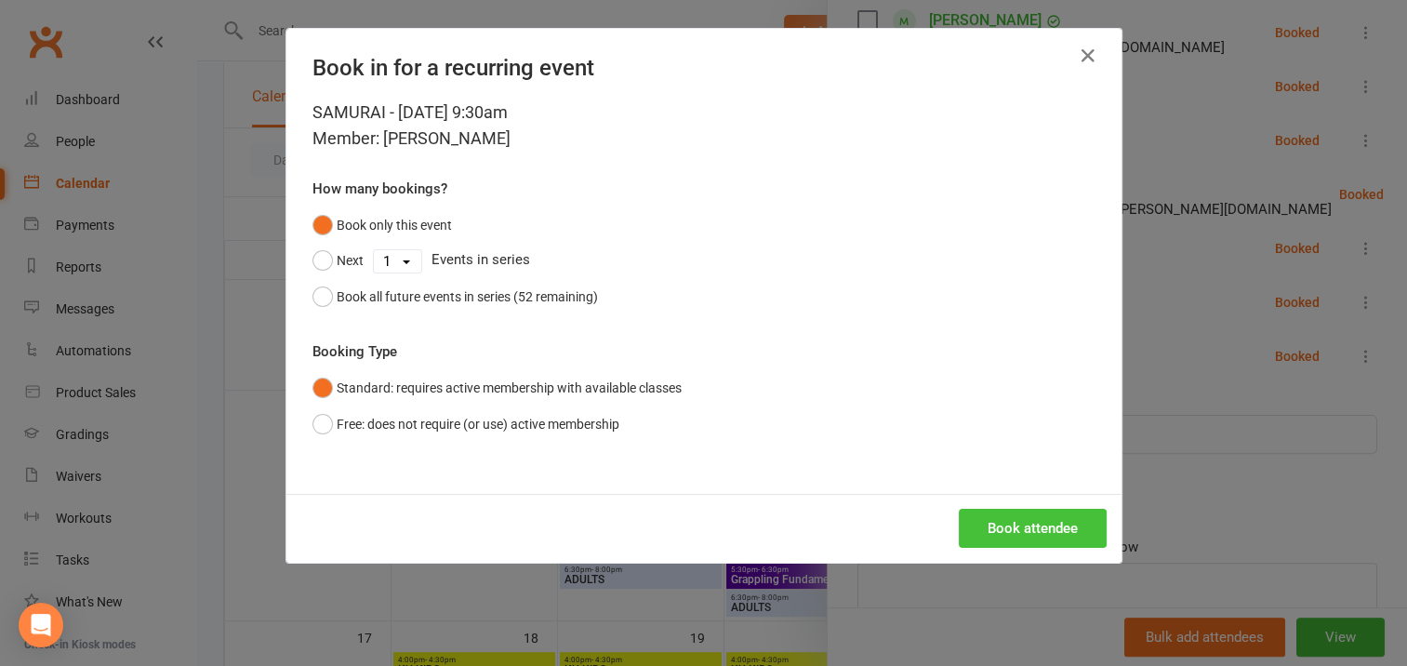
click at [997, 522] on button "Book attendee" at bounding box center [1032, 528] width 148 height 39
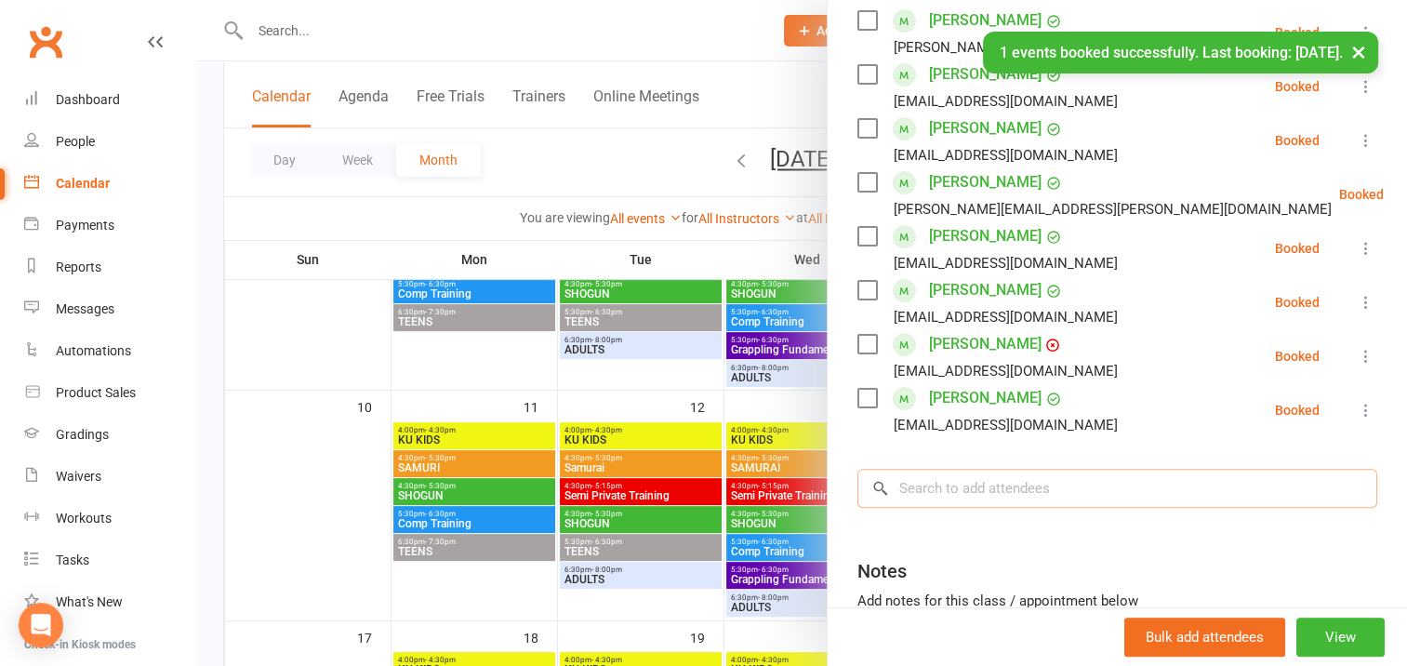
click at [919, 484] on input "search" at bounding box center [1117, 488] width 520 height 39
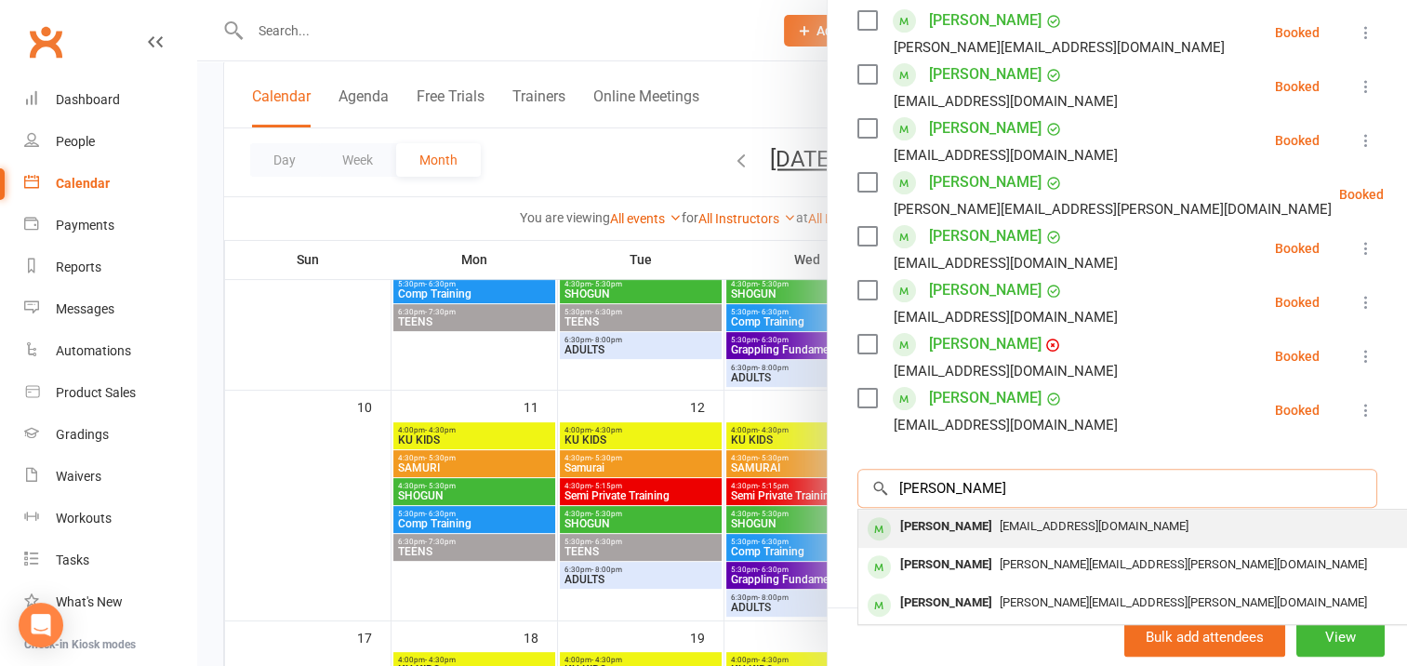
type input "[PERSON_NAME]"
click at [952, 521] on div "[PERSON_NAME]" at bounding box center [945, 526] width 107 height 27
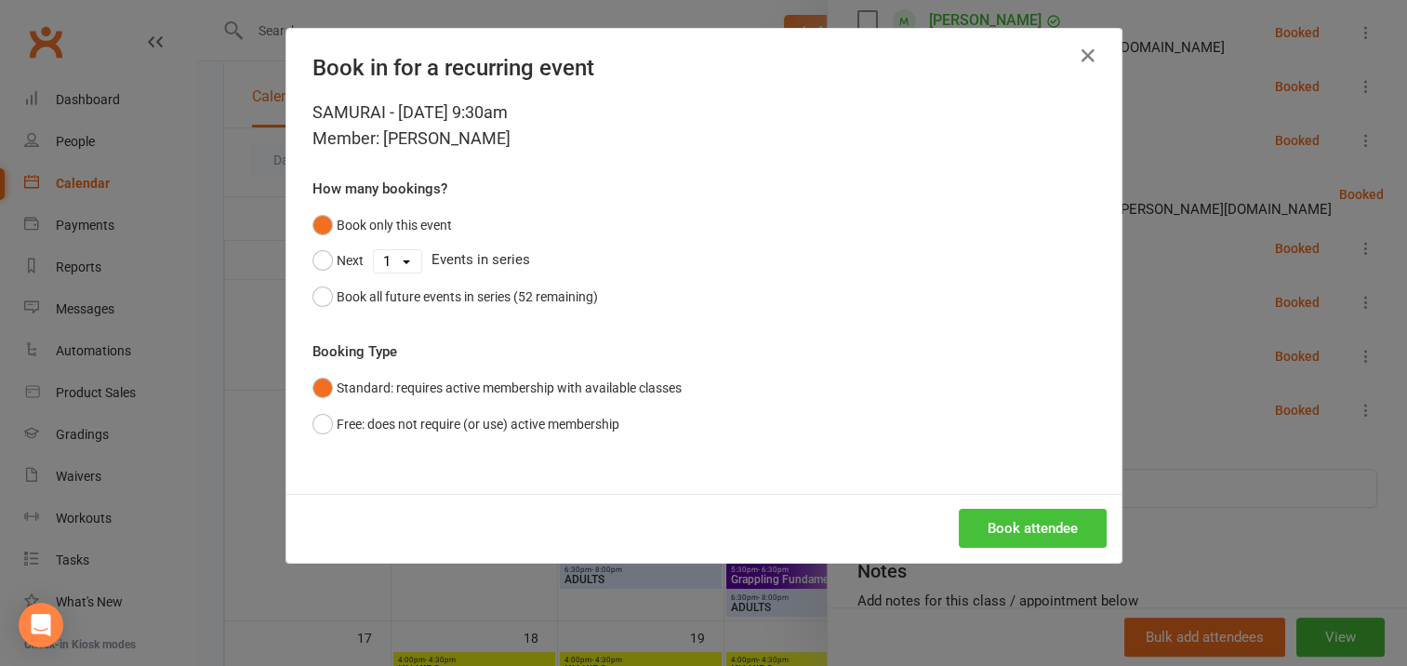
click at [996, 525] on button "Book attendee" at bounding box center [1032, 528] width 148 height 39
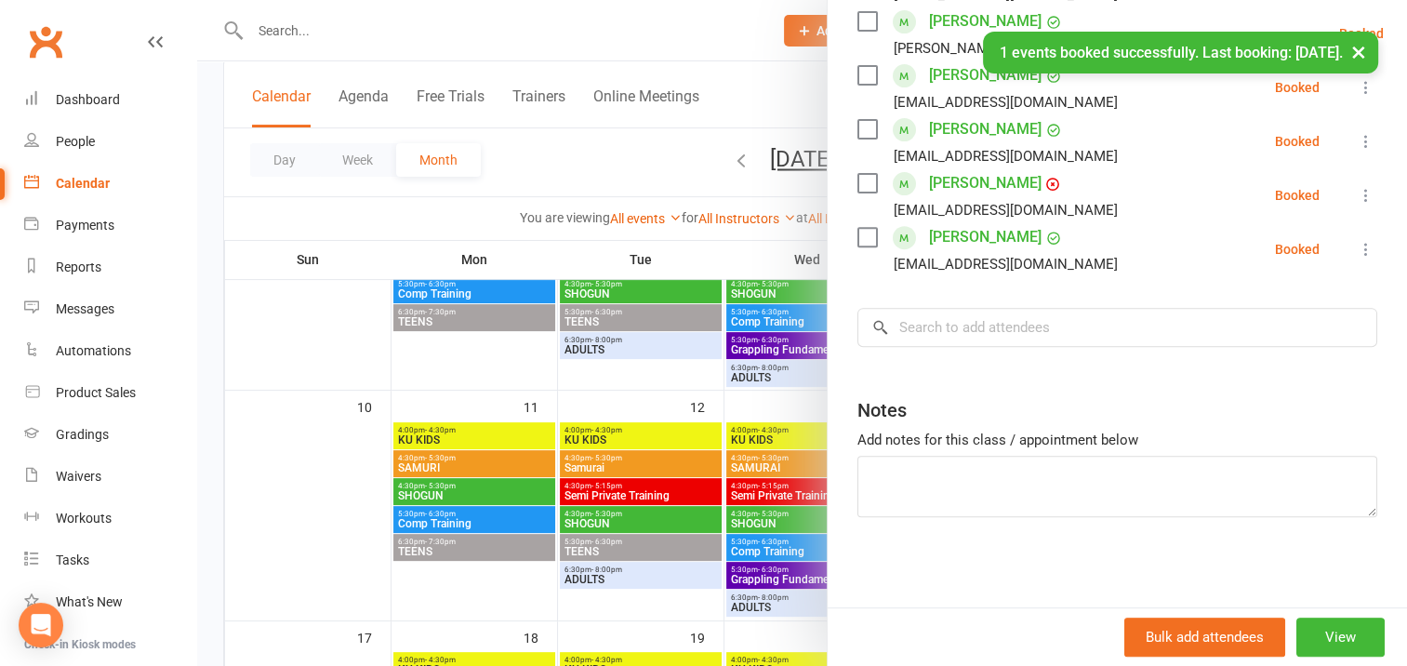
scroll to position [664, 0]
click at [902, 327] on input "search" at bounding box center [1117, 326] width 520 height 39
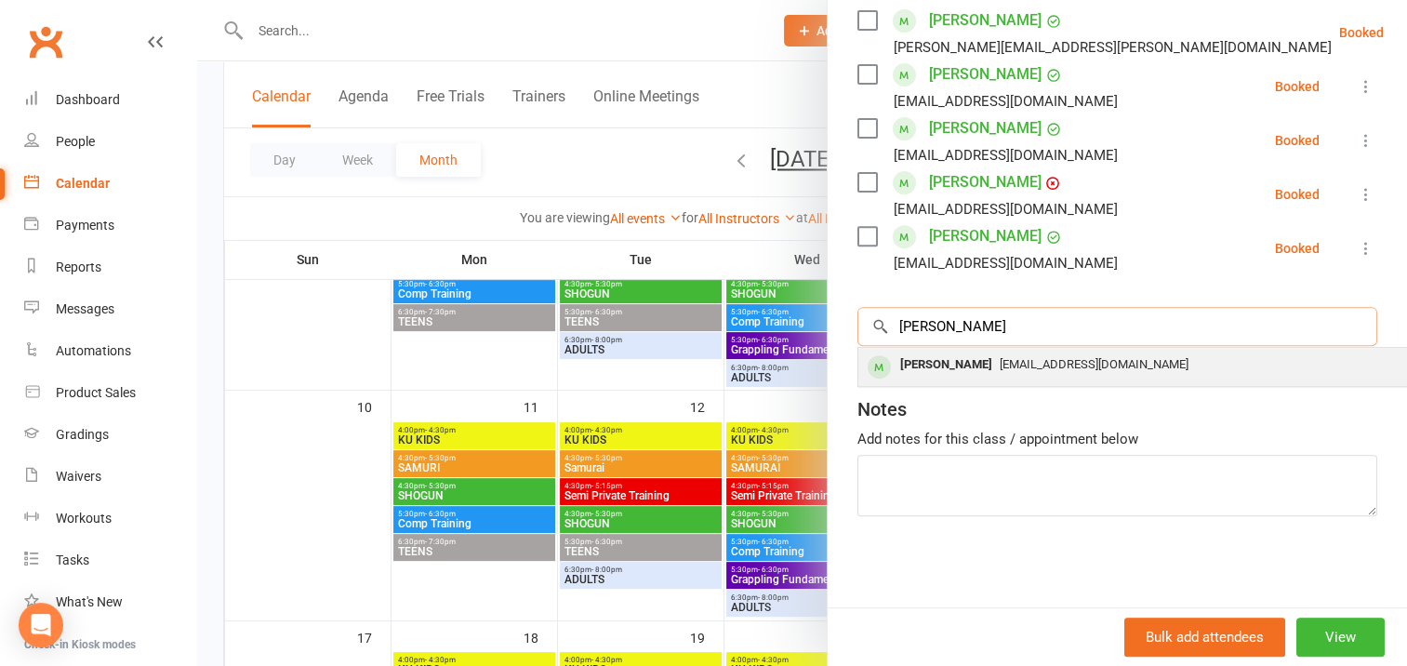
type input "[PERSON_NAME]"
click at [940, 362] on div "[PERSON_NAME]" at bounding box center [945, 364] width 107 height 27
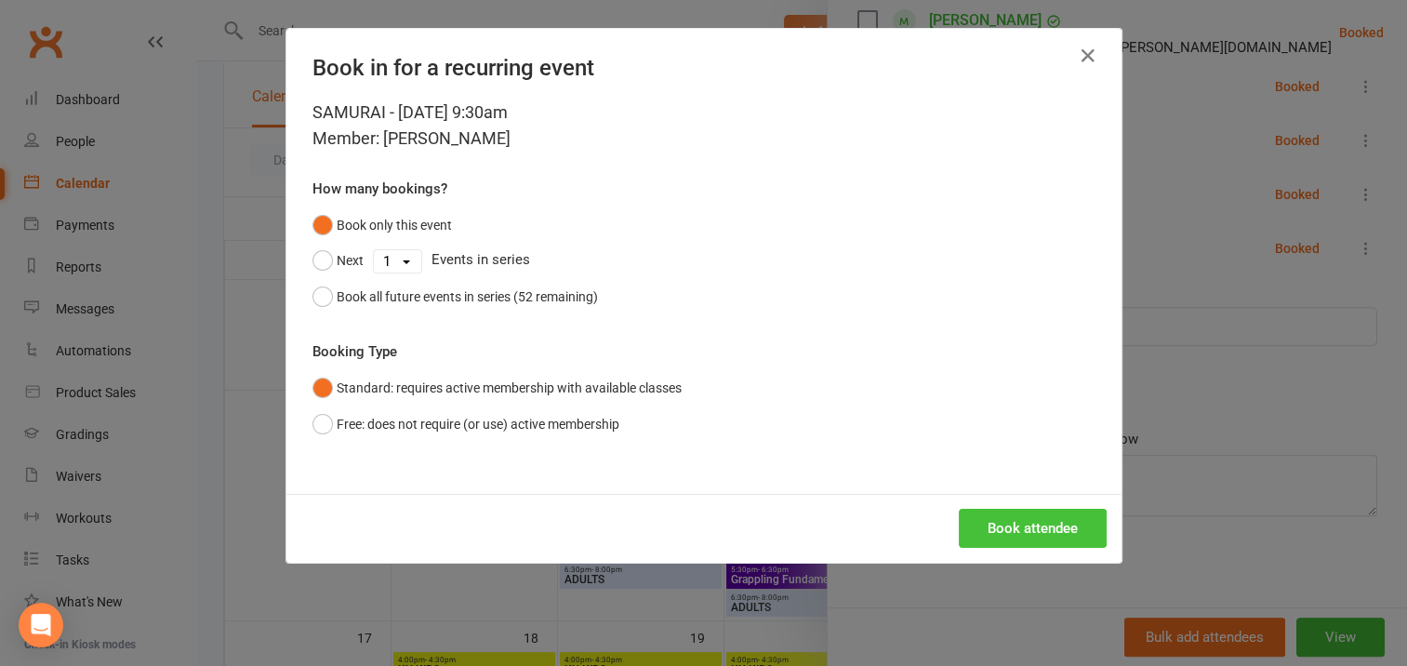
click at [1016, 526] on button "Book attendee" at bounding box center [1032, 528] width 148 height 39
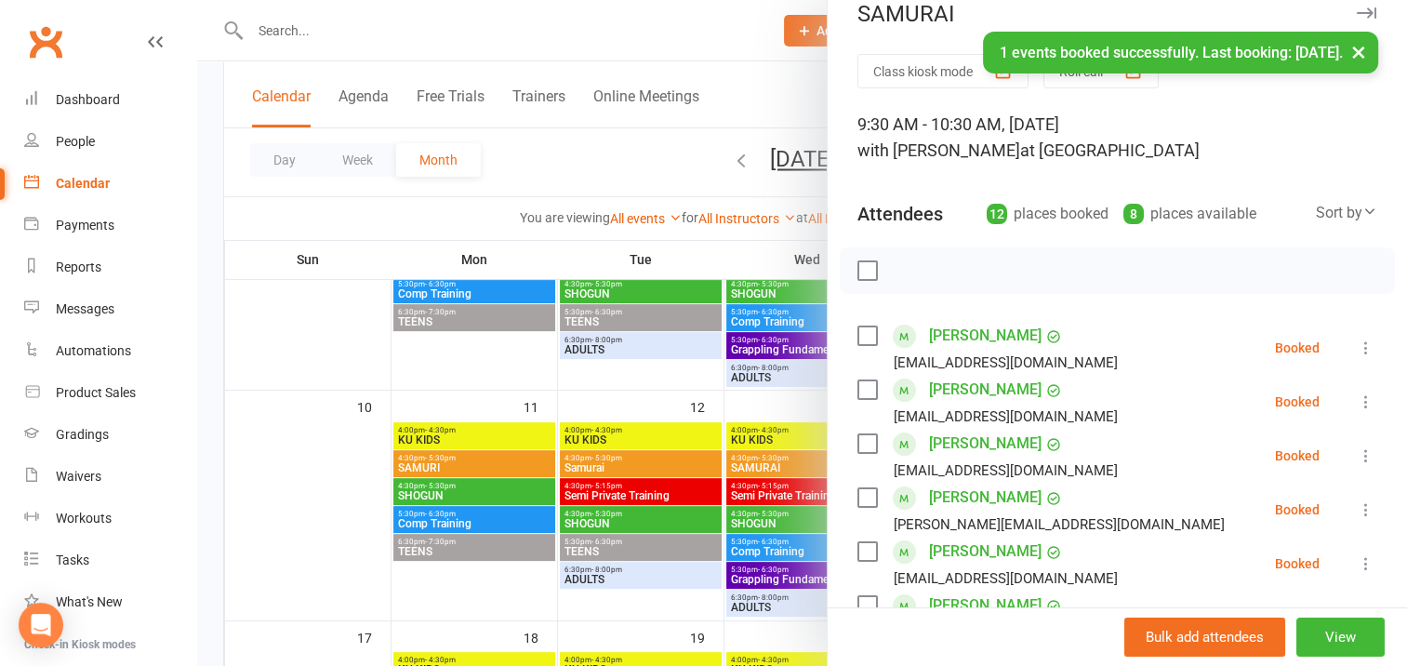
scroll to position [13, 0]
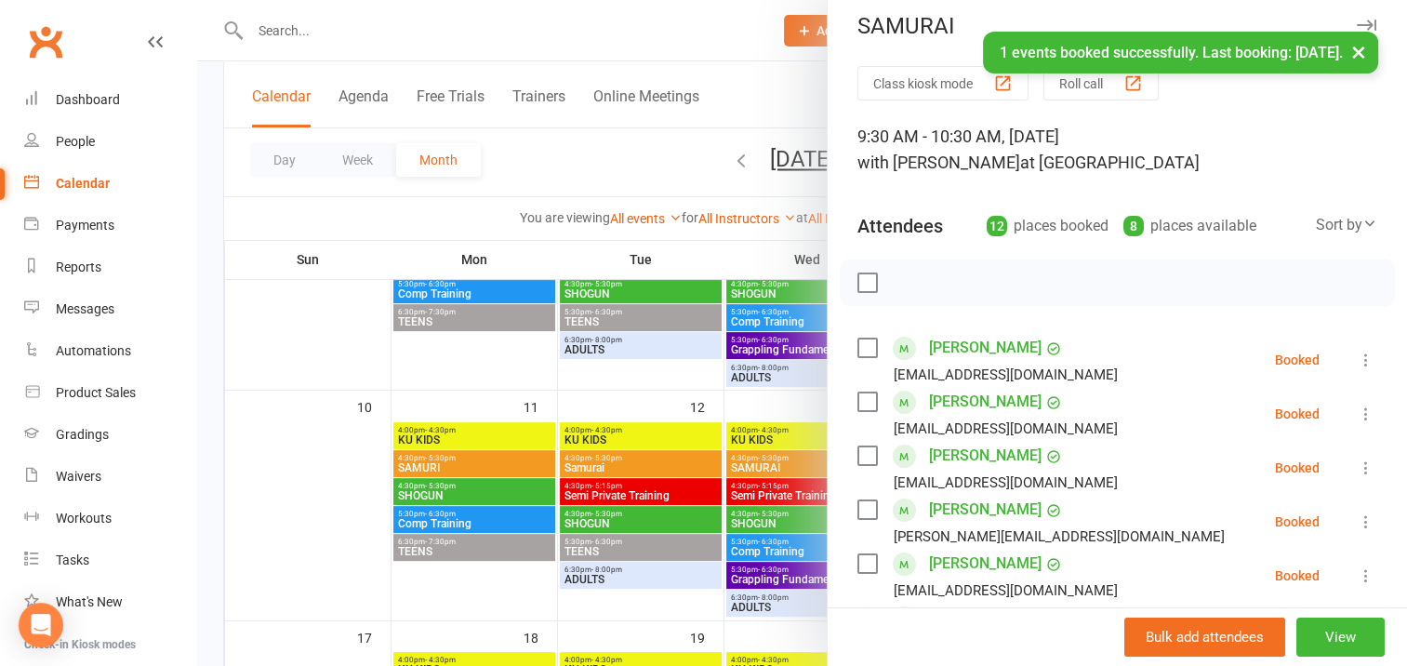
click at [862, 282] on label at bounding box center [866, 282] width 19 height 19
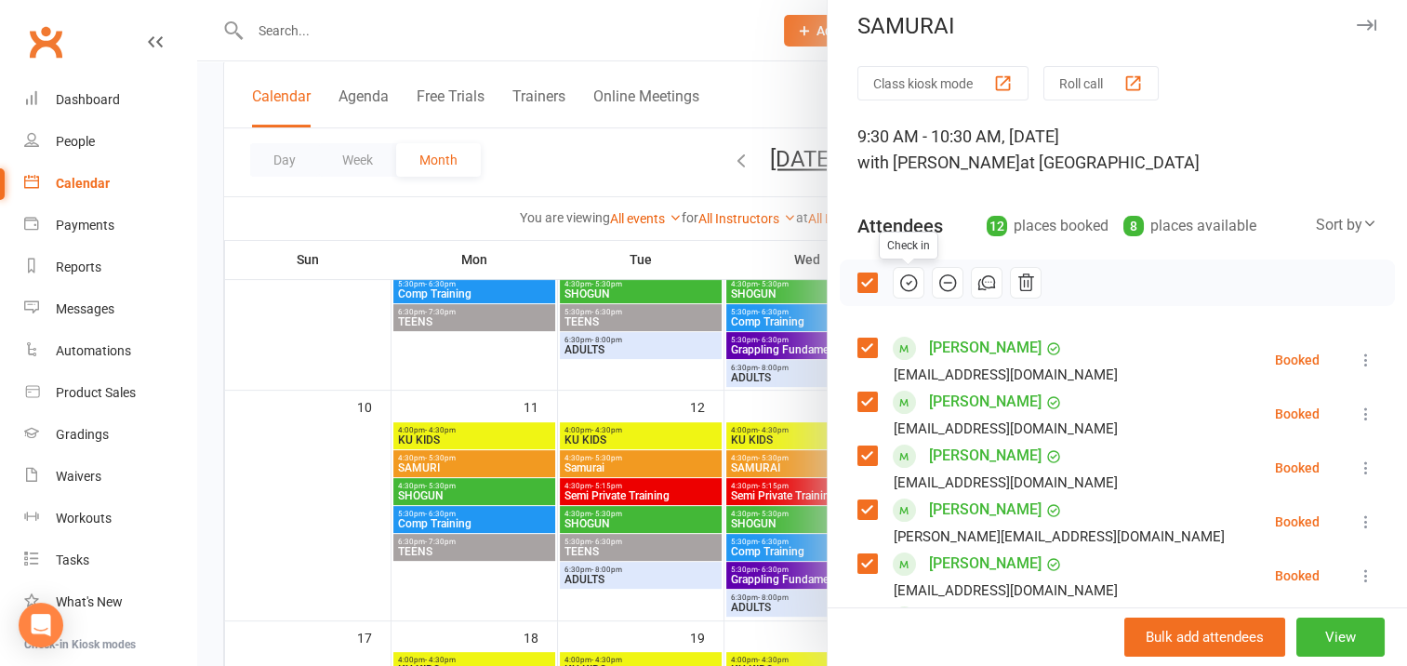
click at [898, 284] on icon "button" at bounding box center [908, 282] width 20 height 20
click at [1356, 28] on icon "button" at bounding box center [1366, 25] width 20 height 11
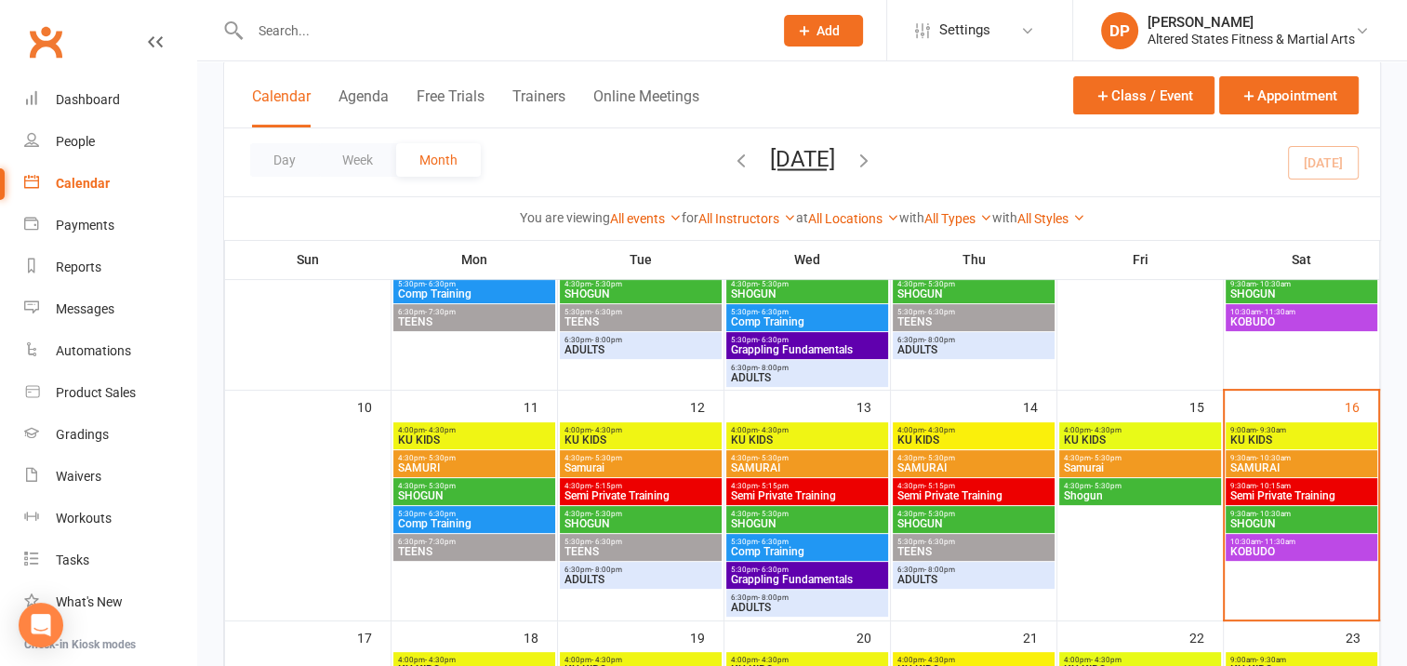
click at [1166, 487] on span "4:30pm - 5:30pm" at bounding box center [1140, 486] width 154 height 8
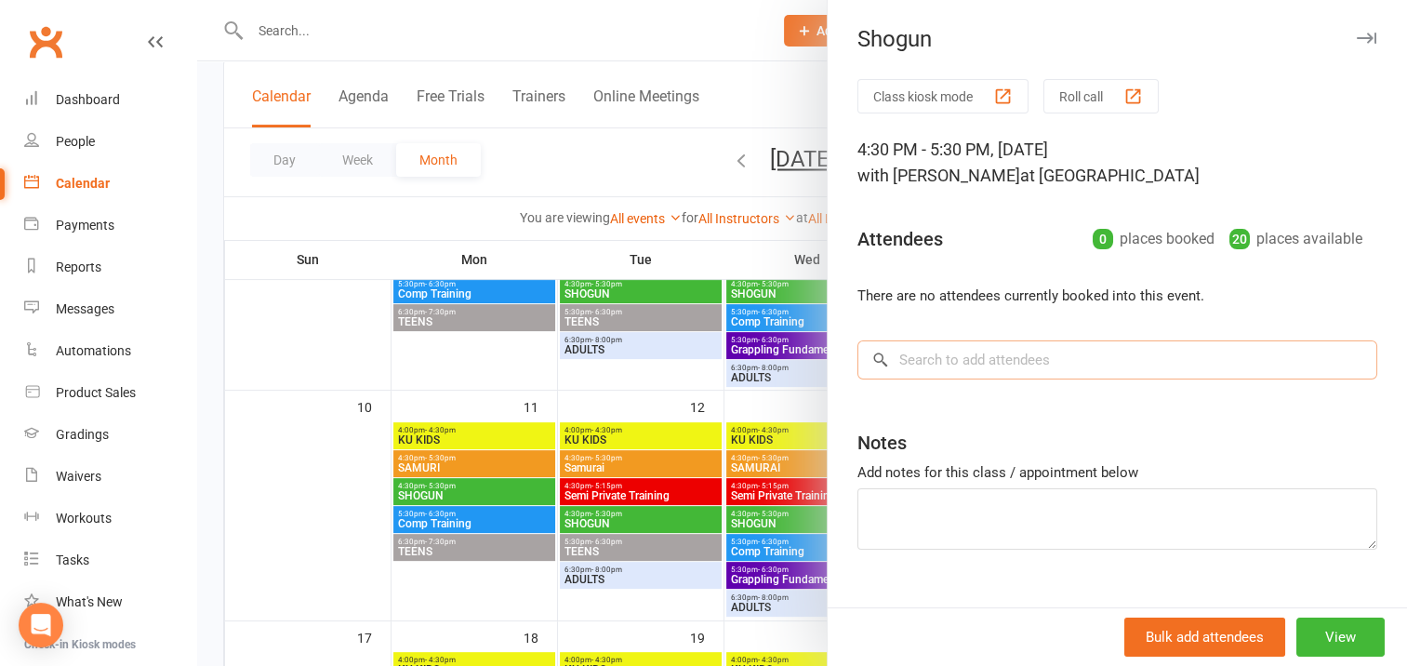
click at [927, 362] on input "search" at bounding box center [1117, 359] width 520 height 39
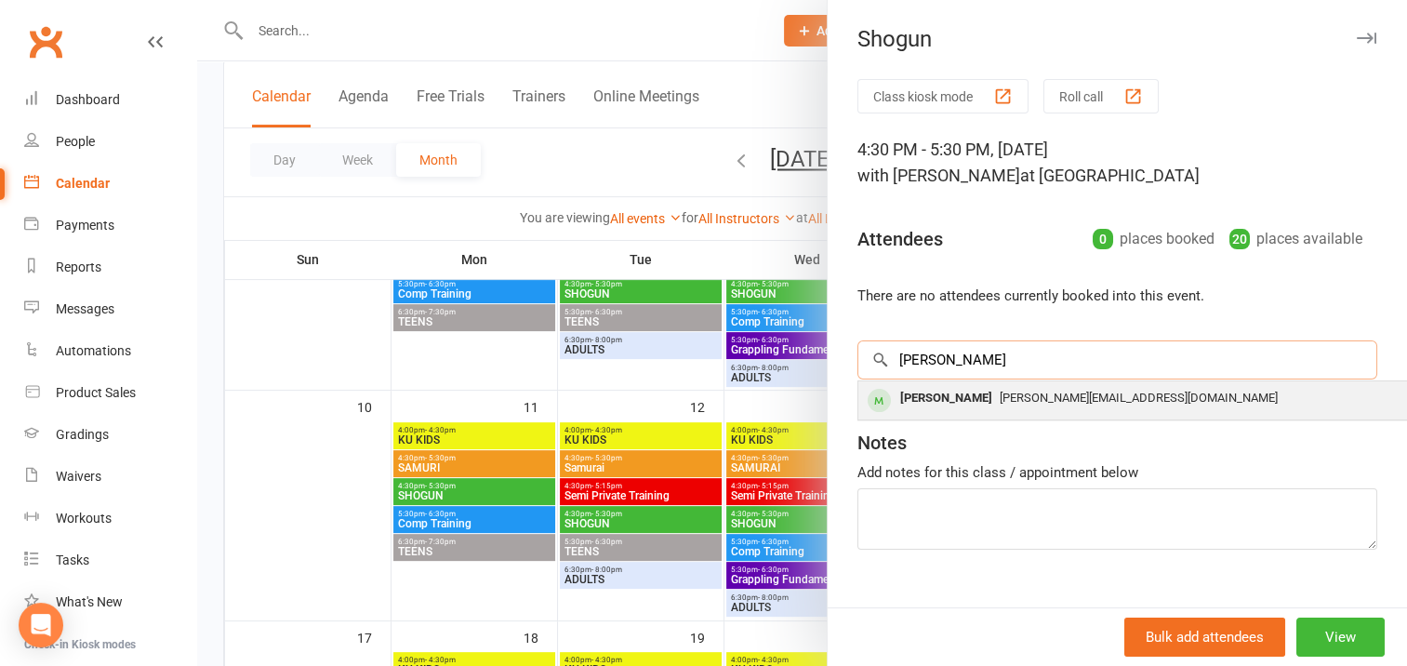
type input "[PERSON_NAME]"
click at [938, 398] on div "[PERSON_NAME]" at bounding box center [945, 398] width 107 height 27
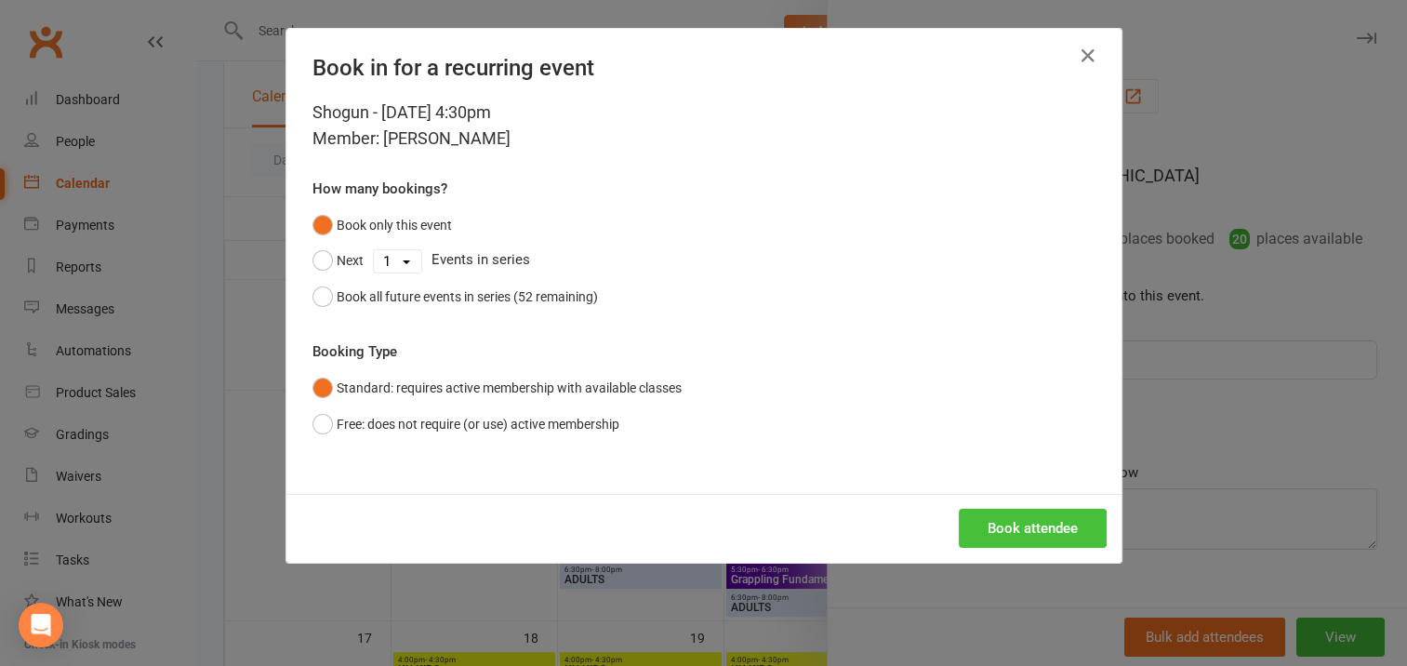
click at [989, 525] on button "Book attendee" at bounding box center [1032, 528] width 148 height 39
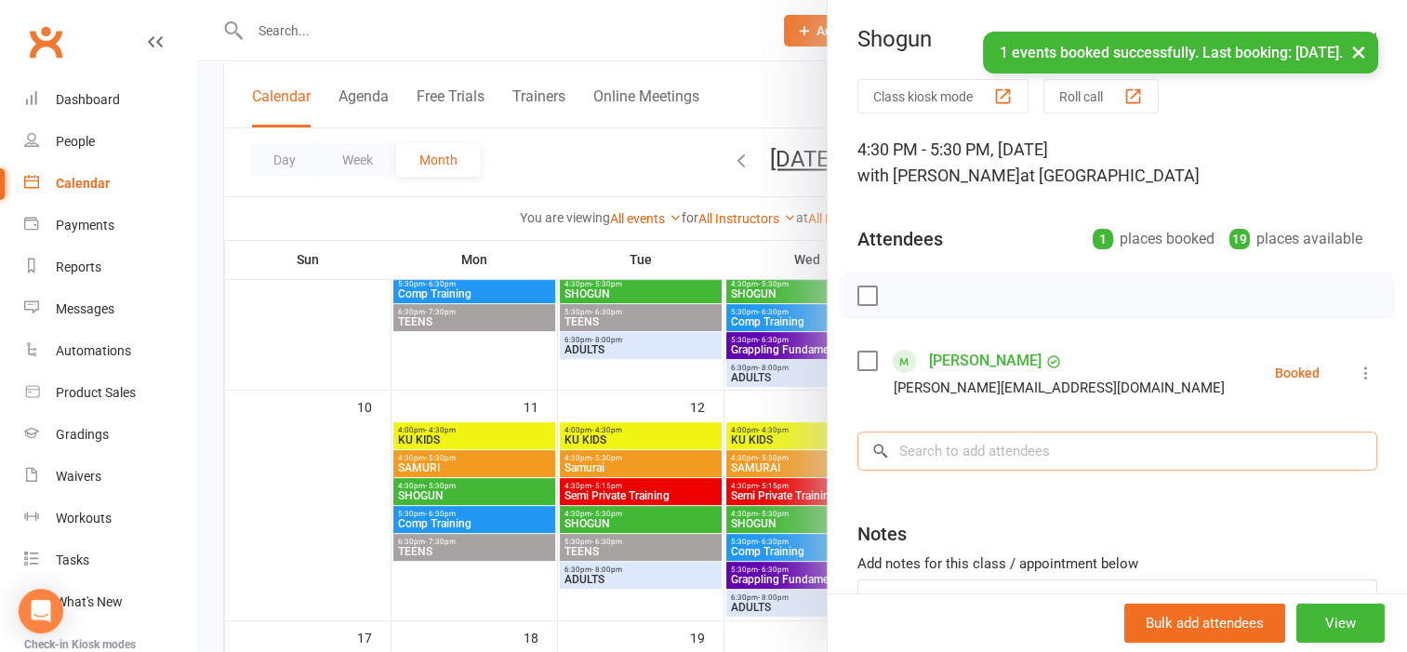
click at [910, 440] on input "search" at bounding box center [1117, 450] width 520 height 39
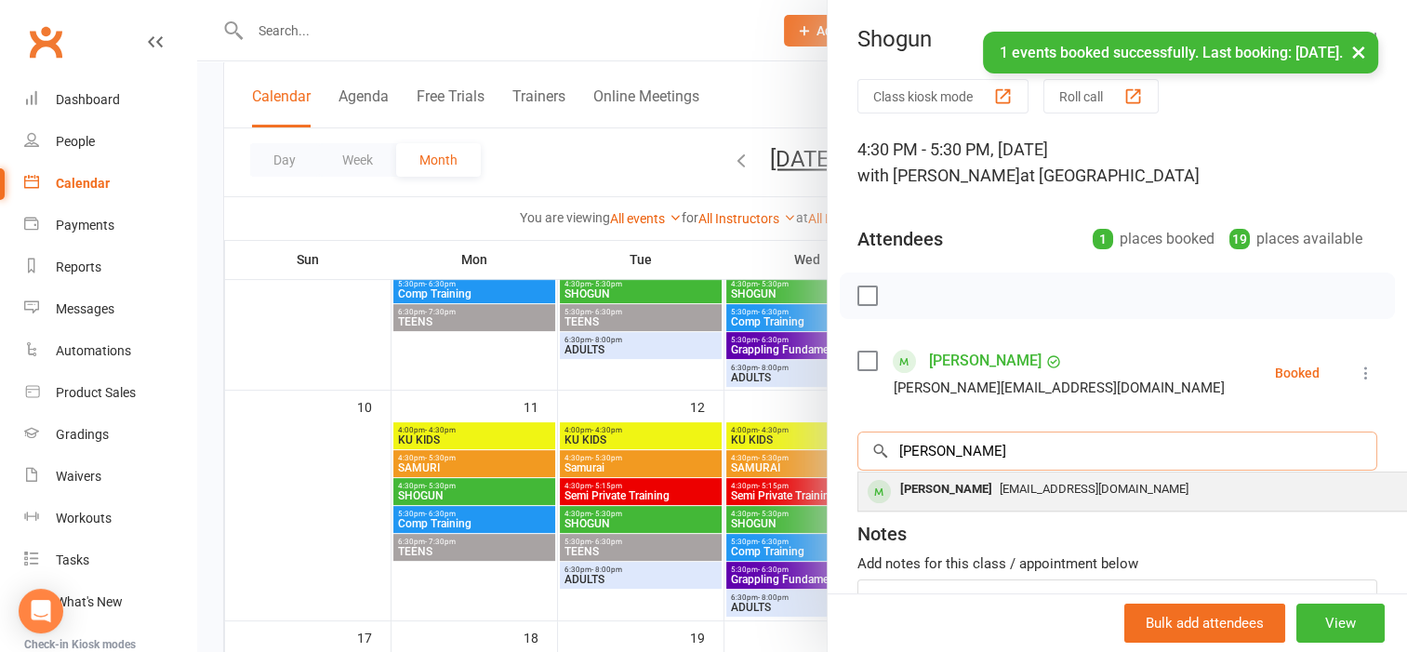
type input "[PERSON_NAME]"
click at [937, 491] on div "[PERSON_NAME]" at bounding box center [945, 489] width 107 height 27
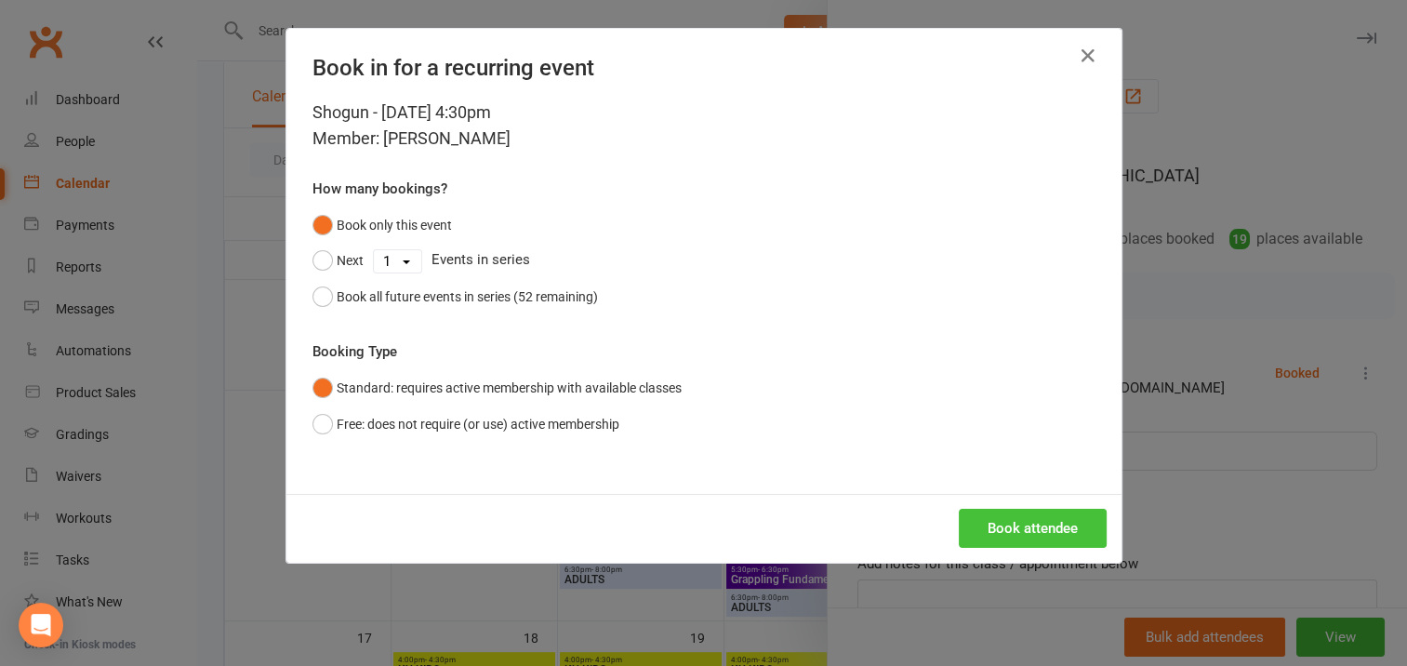
click at [1008, 524] on button "Book attendee" at bounding box center [1032, 528] width 148 height 39
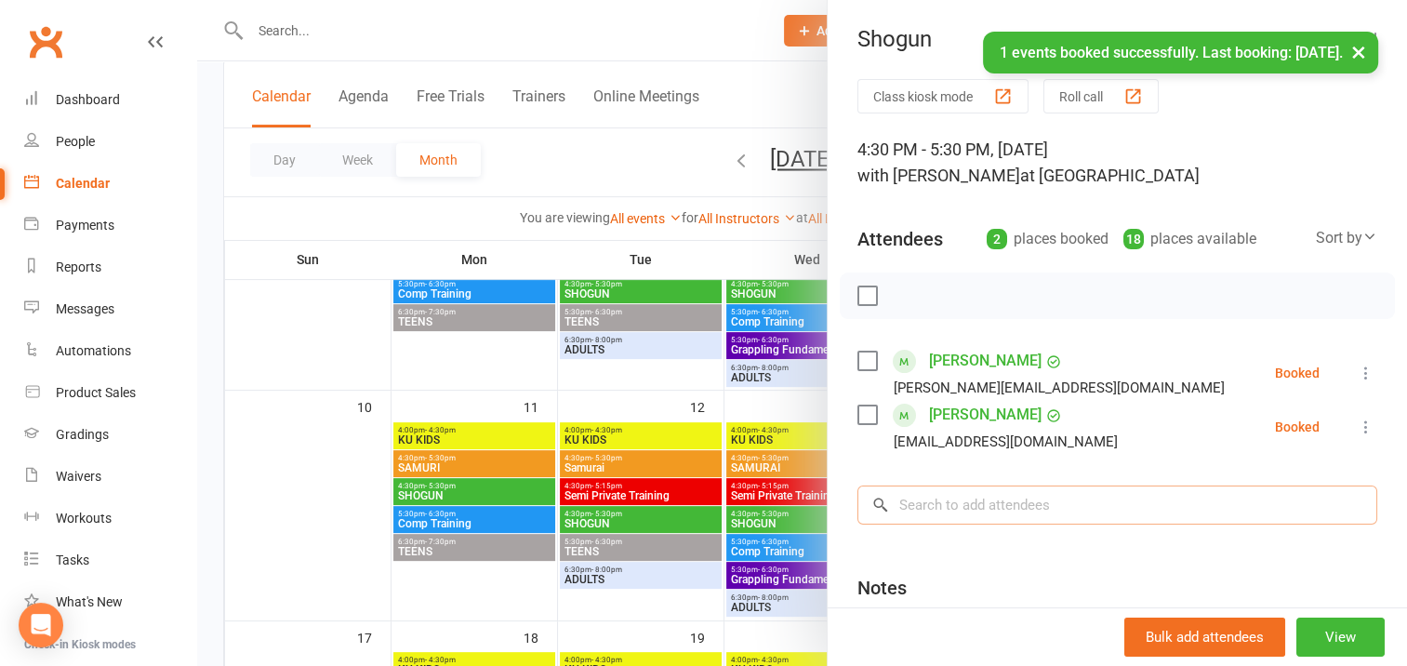
click at [903, 506] on input "search" at bounding box center [1117, 504] width 520 height 39
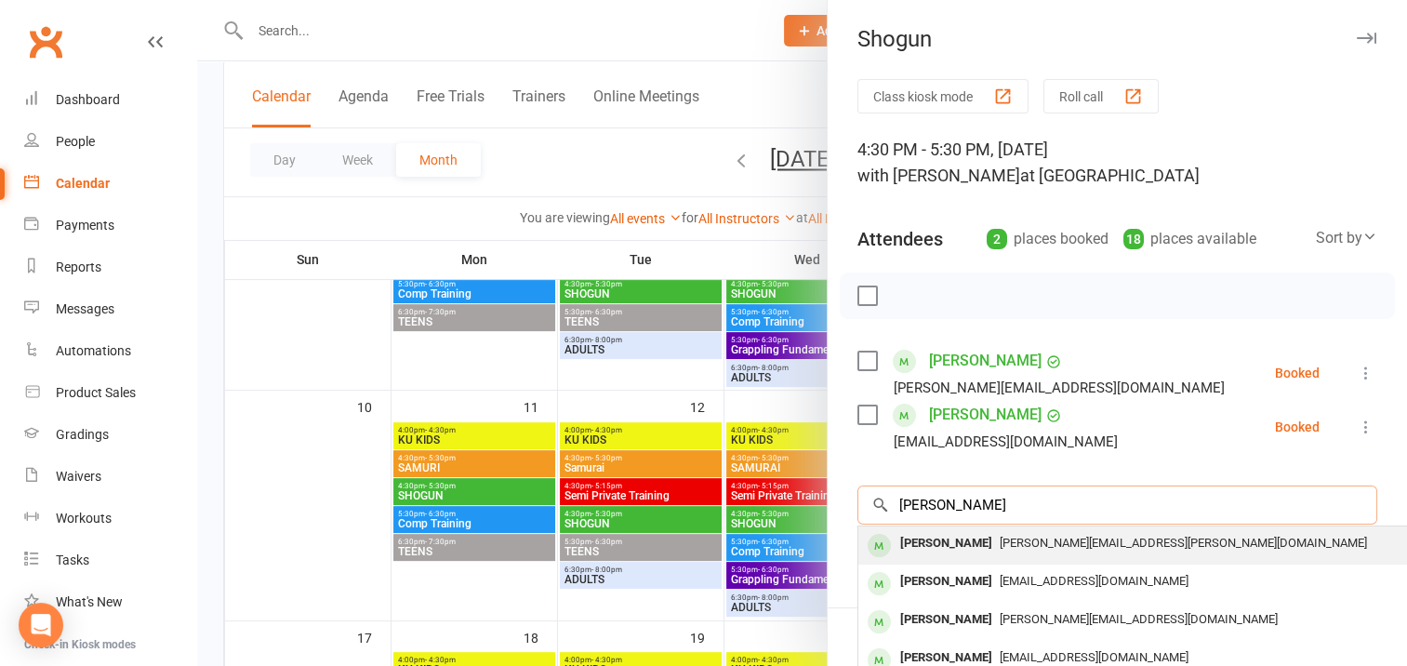
type input "[PERSON_NAME]"
click at [941, 545] on div "[PERSON_NAME]" at bounding box center [945, 543] width 107 height 27
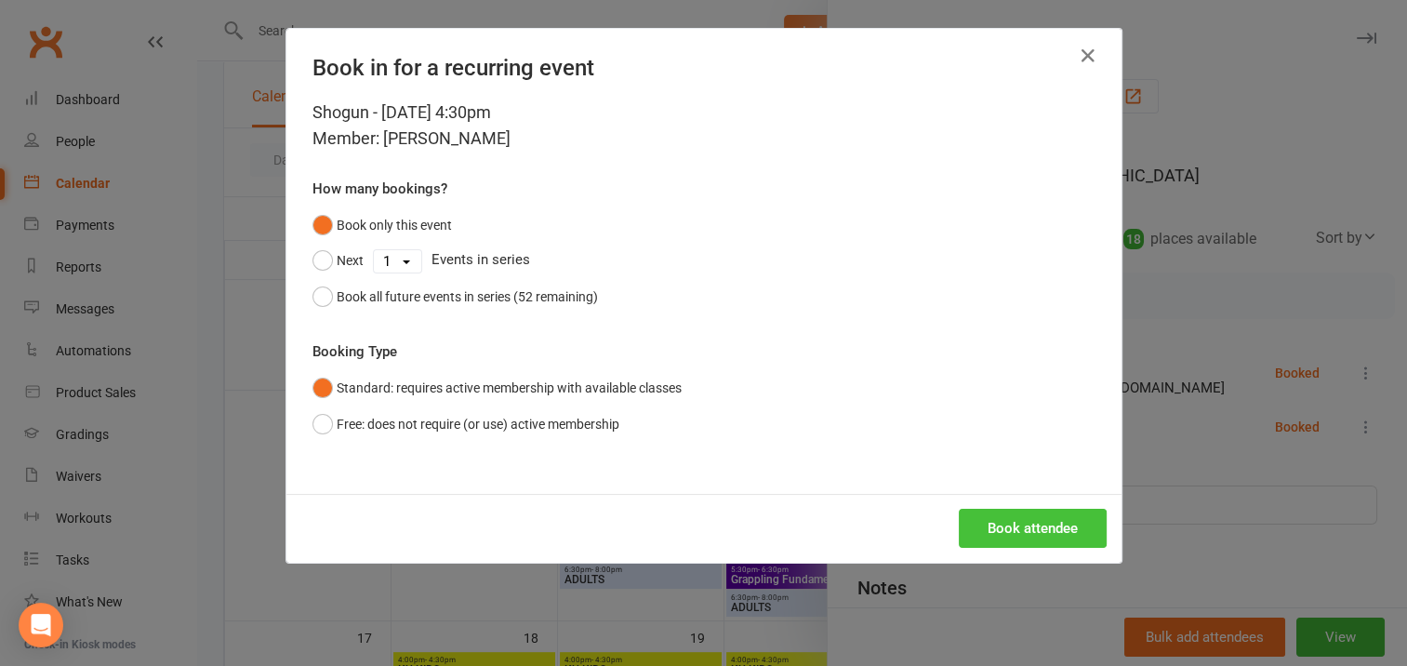
click at [996, 532] on button "Book attendee" at bounding box center [1032, 528] width 148 height 39
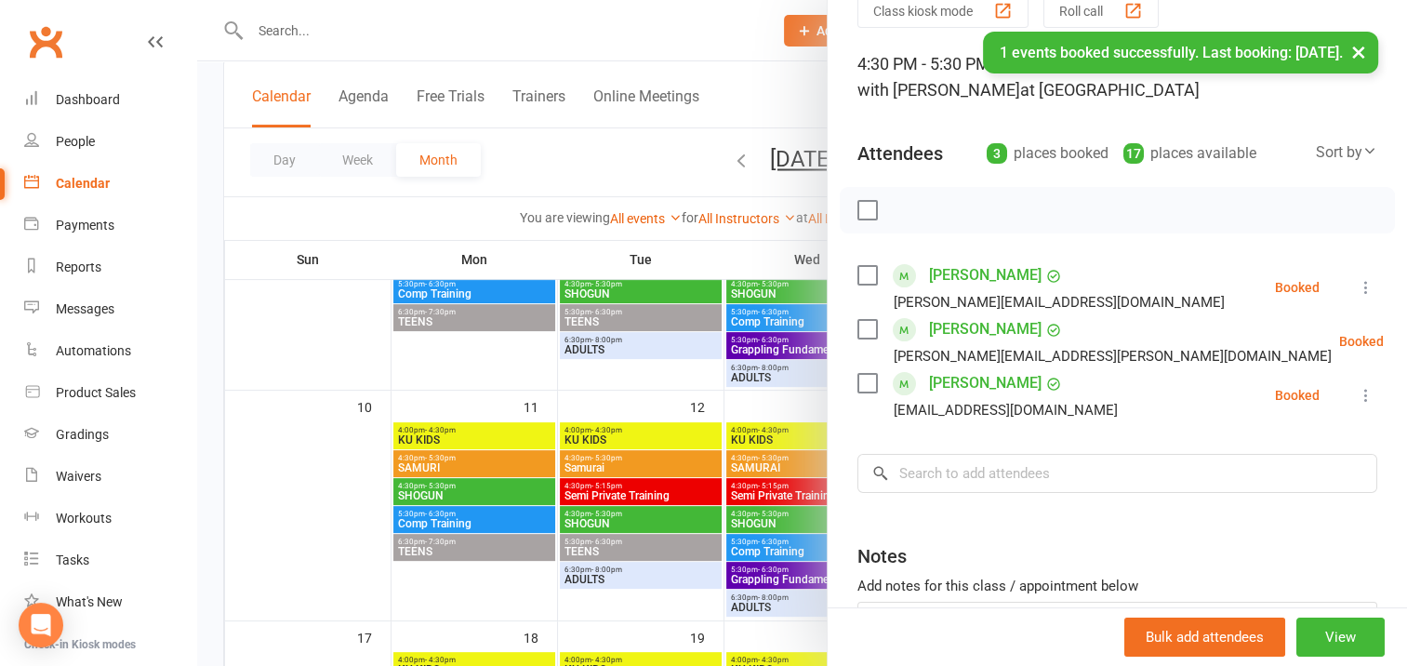
scroll to position [186, 0]
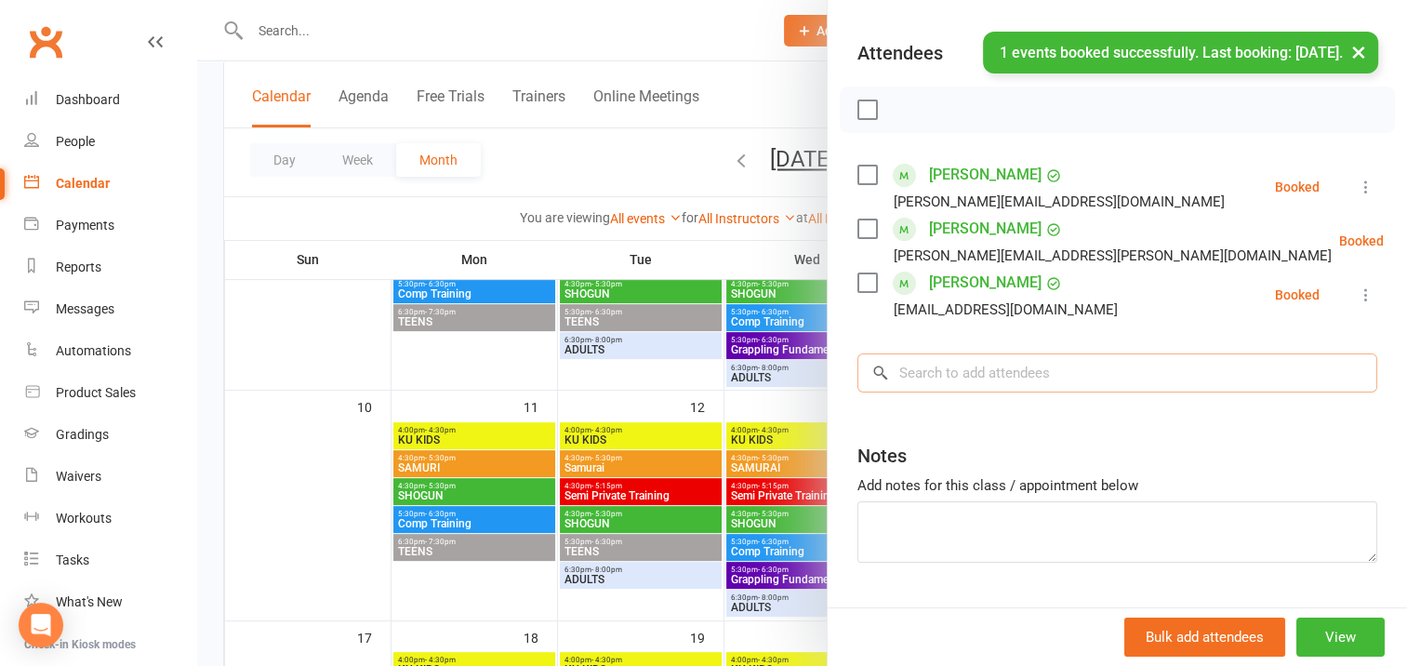
click at [905, 372] on input "search" at bounding box center [1117, 372] width 520 height 39
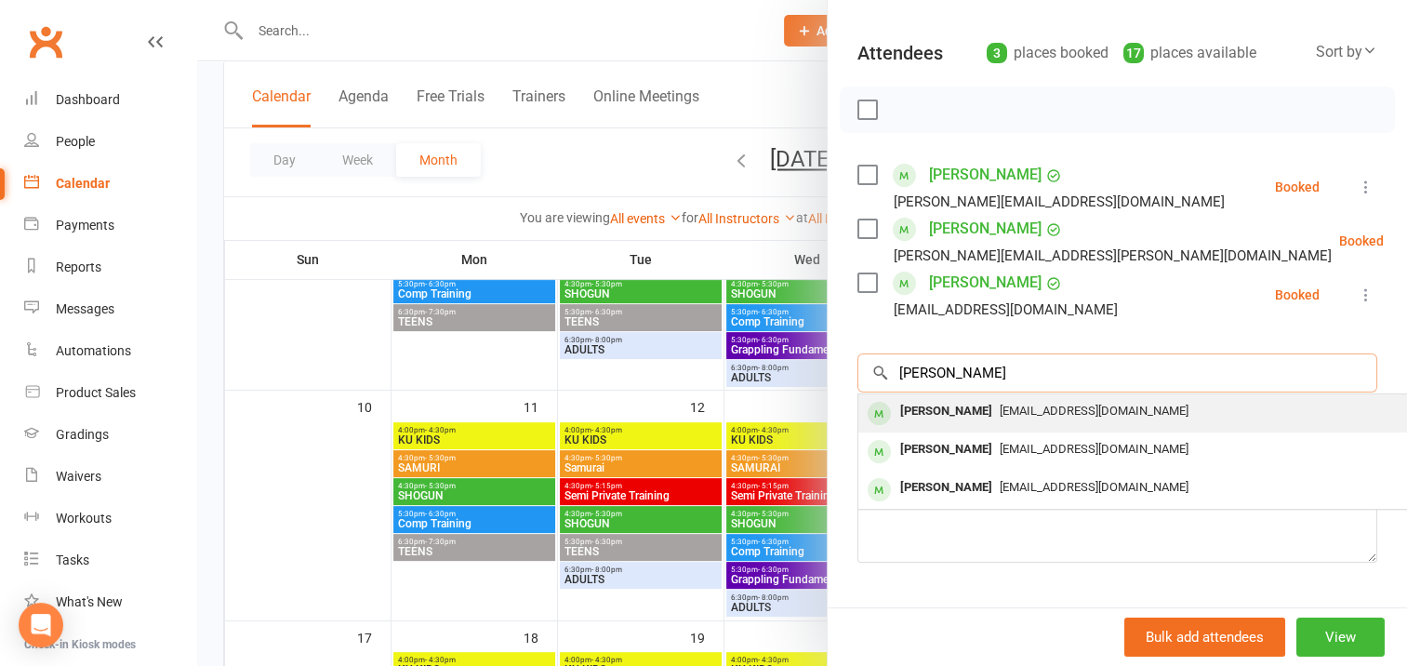
type input "[PERSON_NAME]"
click at [925, 413] on div "[PERSON_NAME]" at bounding box center [945, 411] width 107 height 27
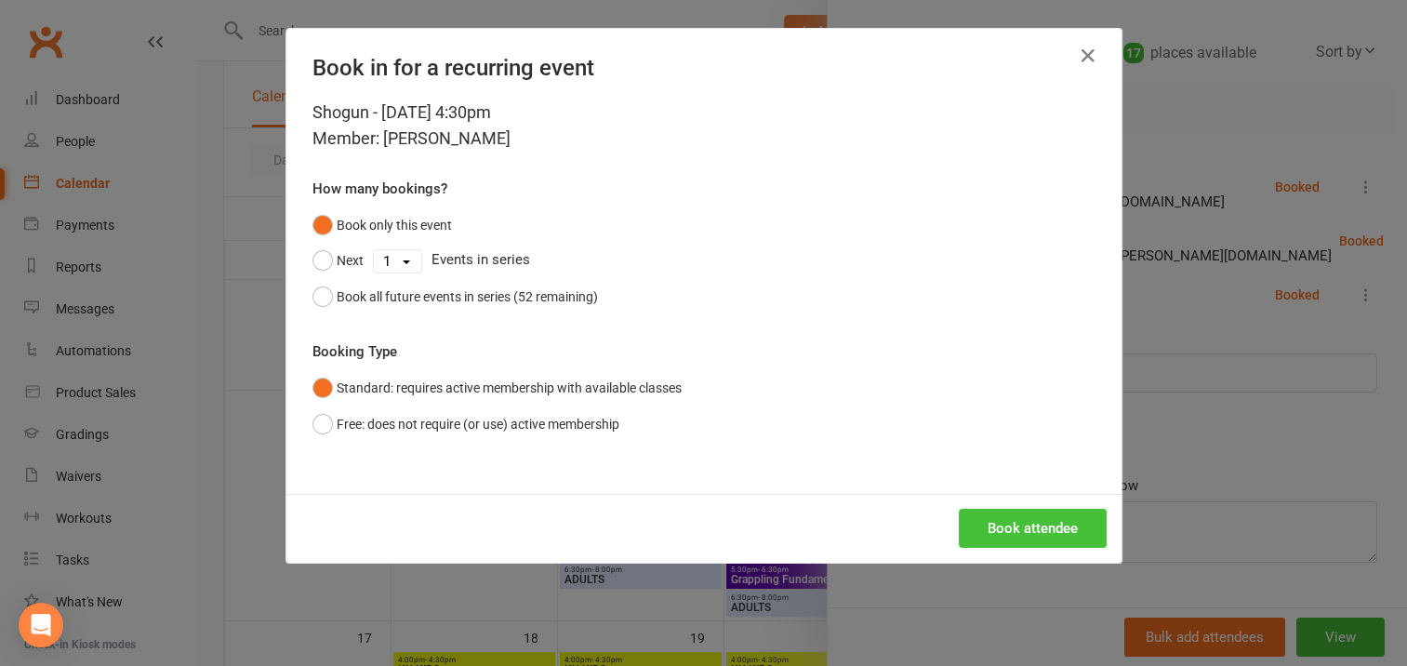
click at [1017, 521] on button "Book attendee" at bounding box center [1032, 528] width 148 height 39
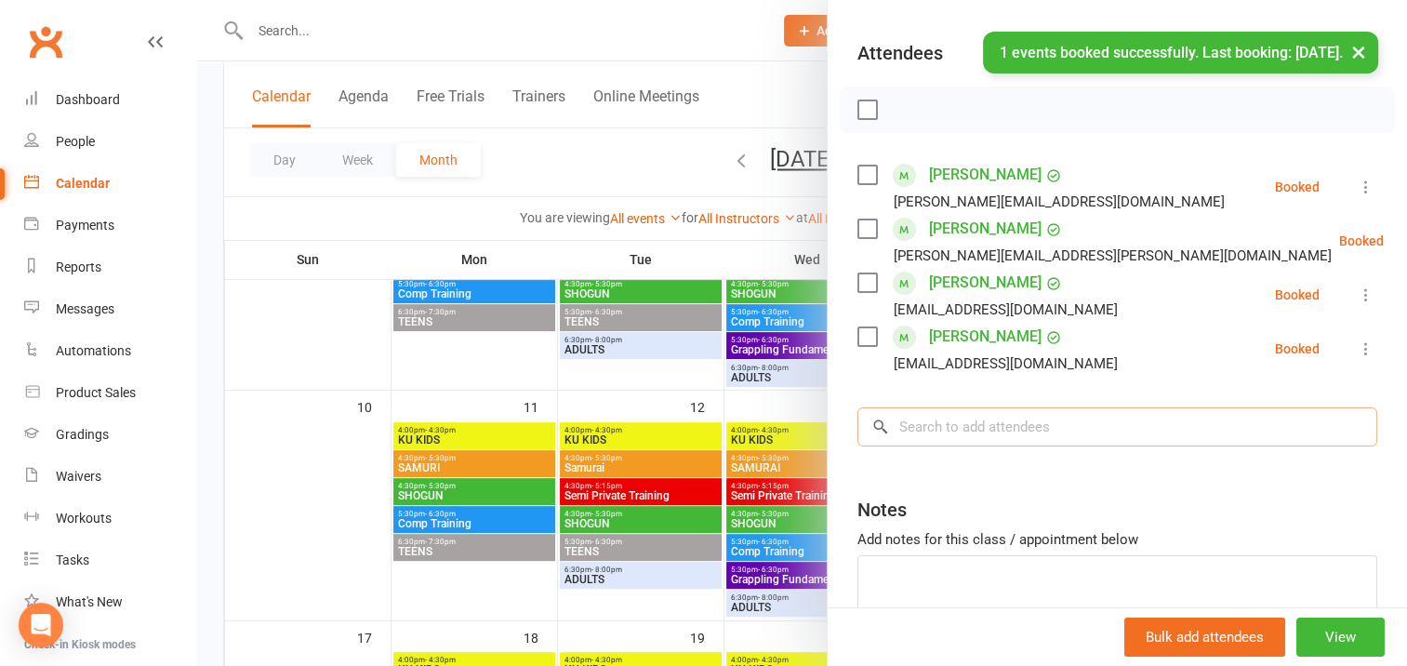
click at [926, 424] on input "search" at bounding box center [1117, 426] width 520 height 39
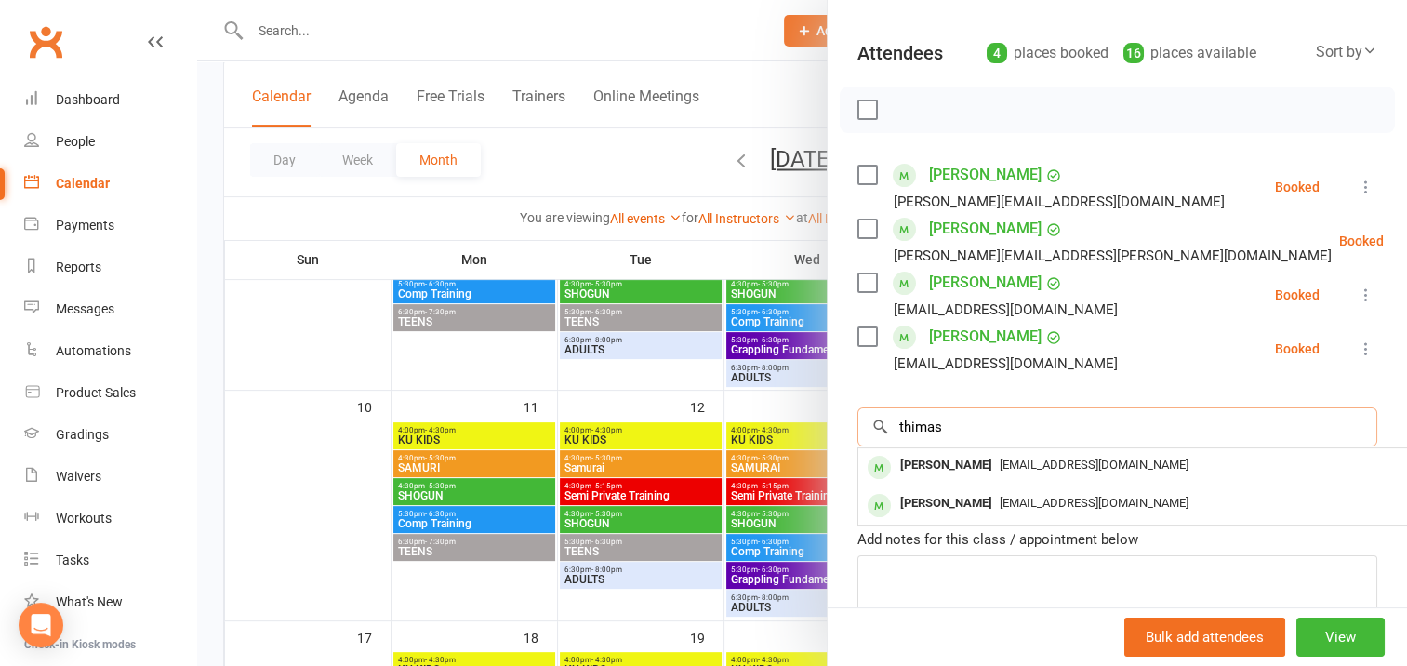
click at [905, 420] on input "thimas" at bounding box center [1117, 426] width 520 height 39
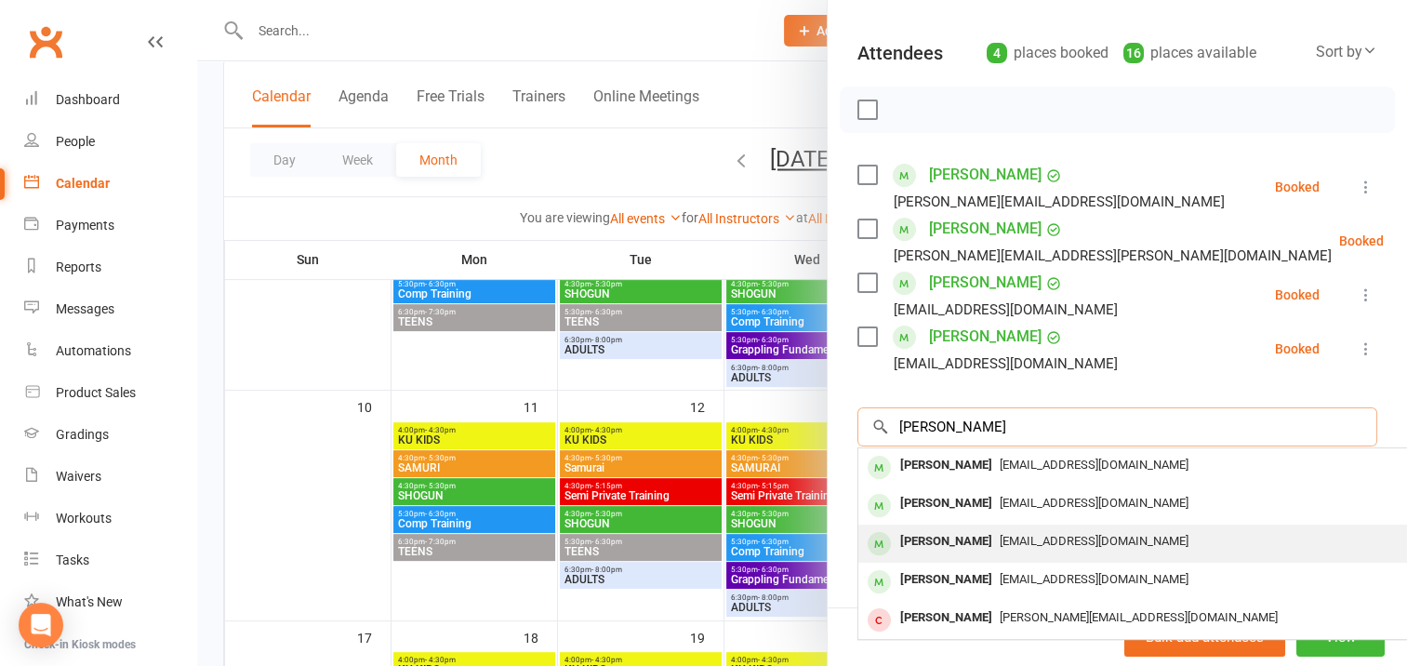
type input "[PERSON_NAME]"
click at [948, 537] on div "[PERSON_NAME]" at bounding box center [945, 541] width 107 height 27
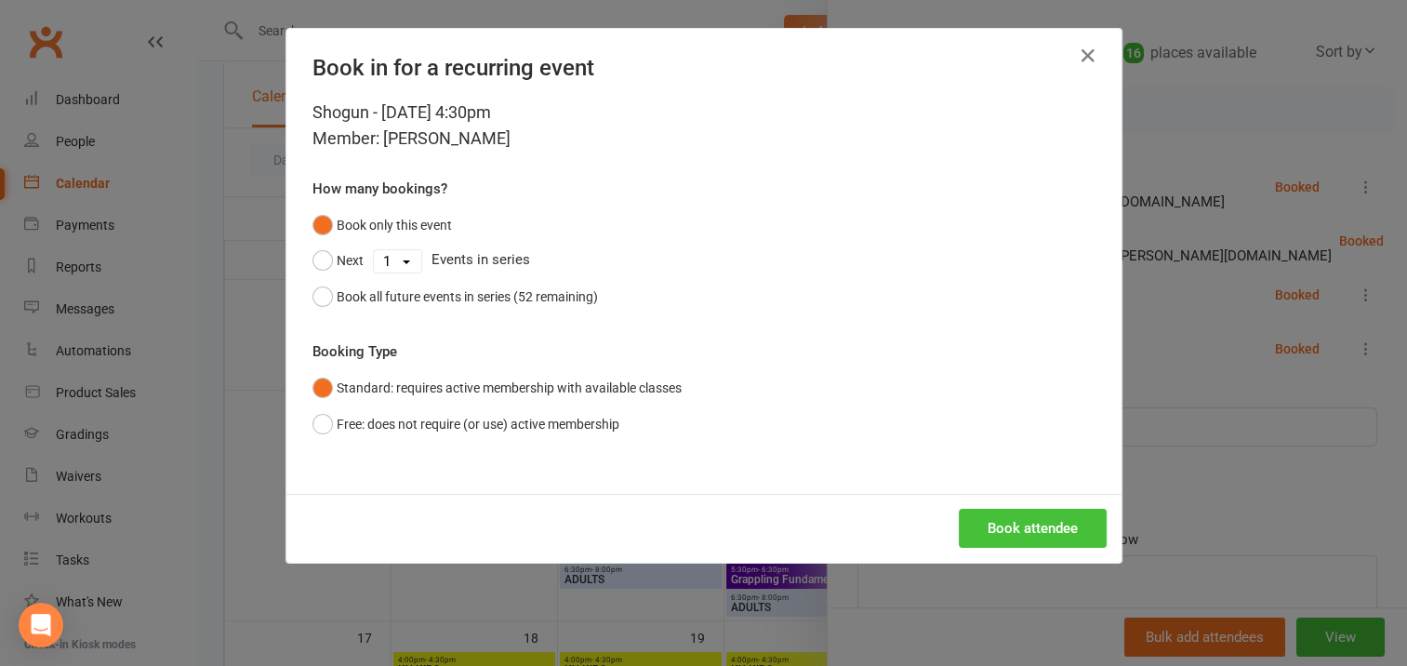
click at [984, 524] on button "Book attendee" at bounding box center [1032, 528] width 148 height 39
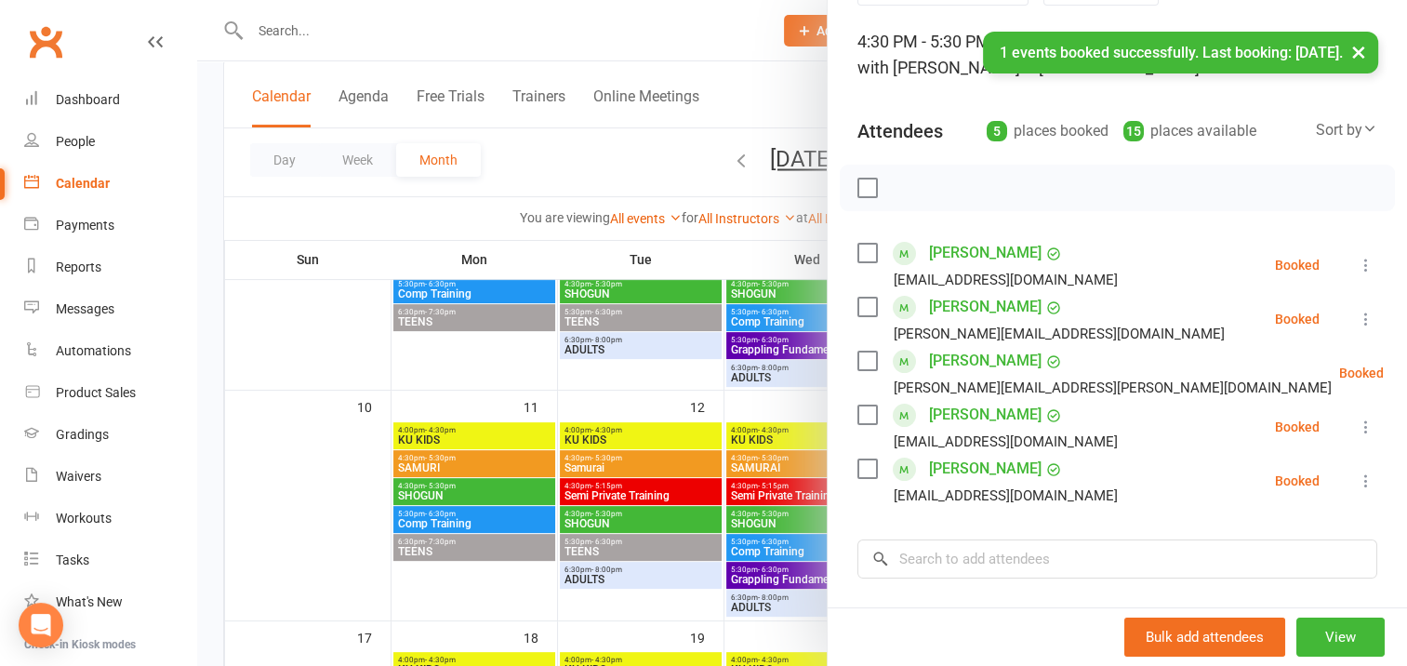
scroll to position [0, 0]
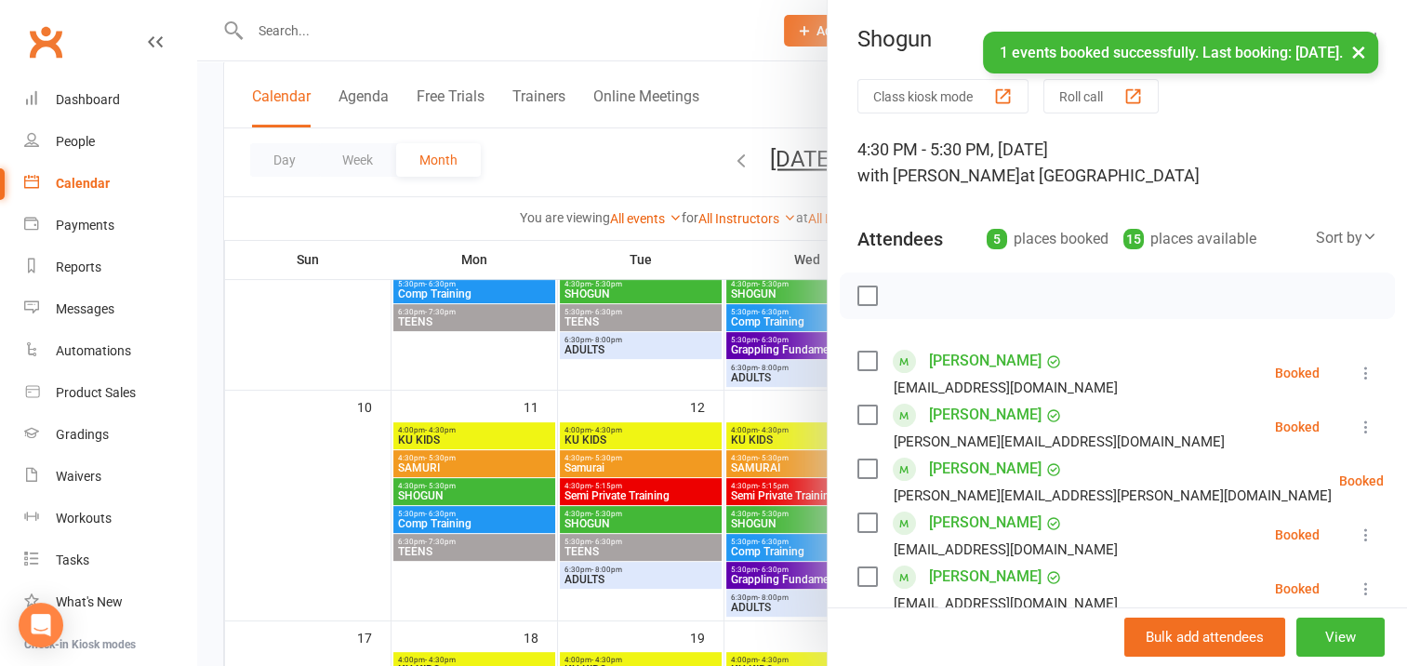
click at [859, 294] on label at bounding box center [866, 295] width 19 height 19
click at [906, 297] on icon "button" at bounding box center [907, 297] width 2 height 2
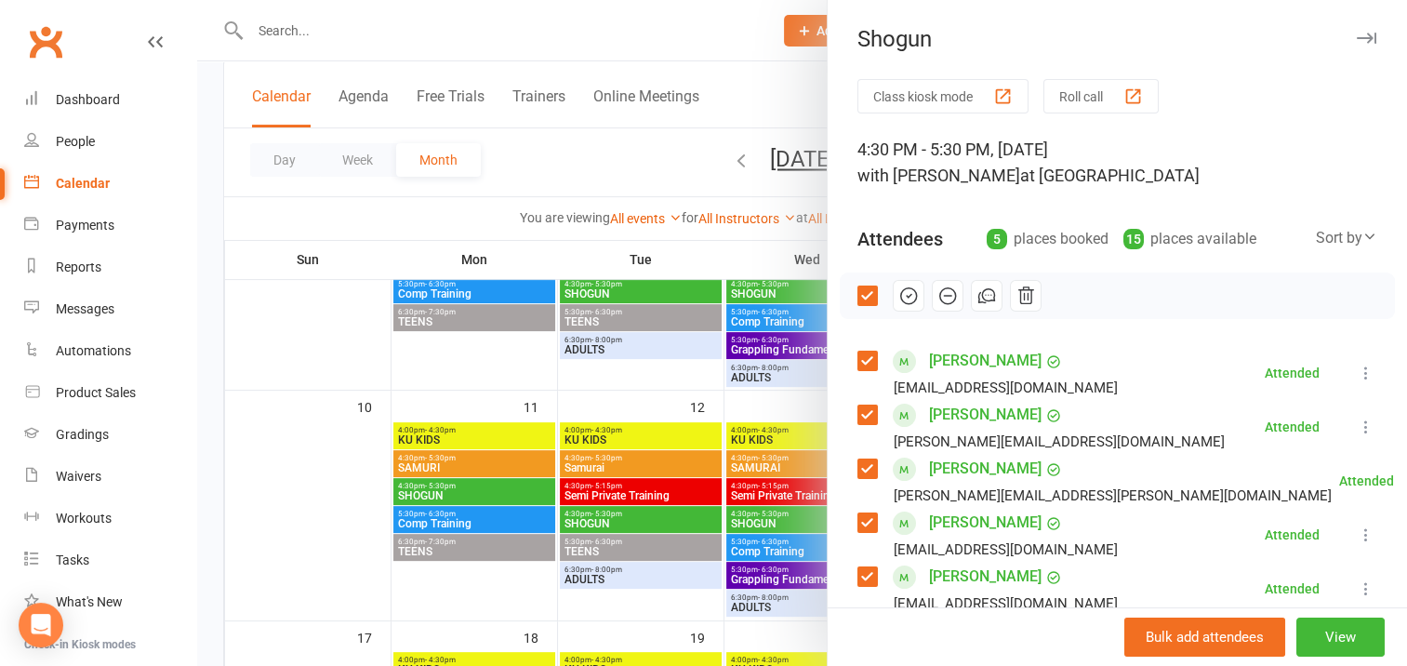
click at [1356, 41] on icon "button" at bounding box center [1366, 38] width 20 height 11
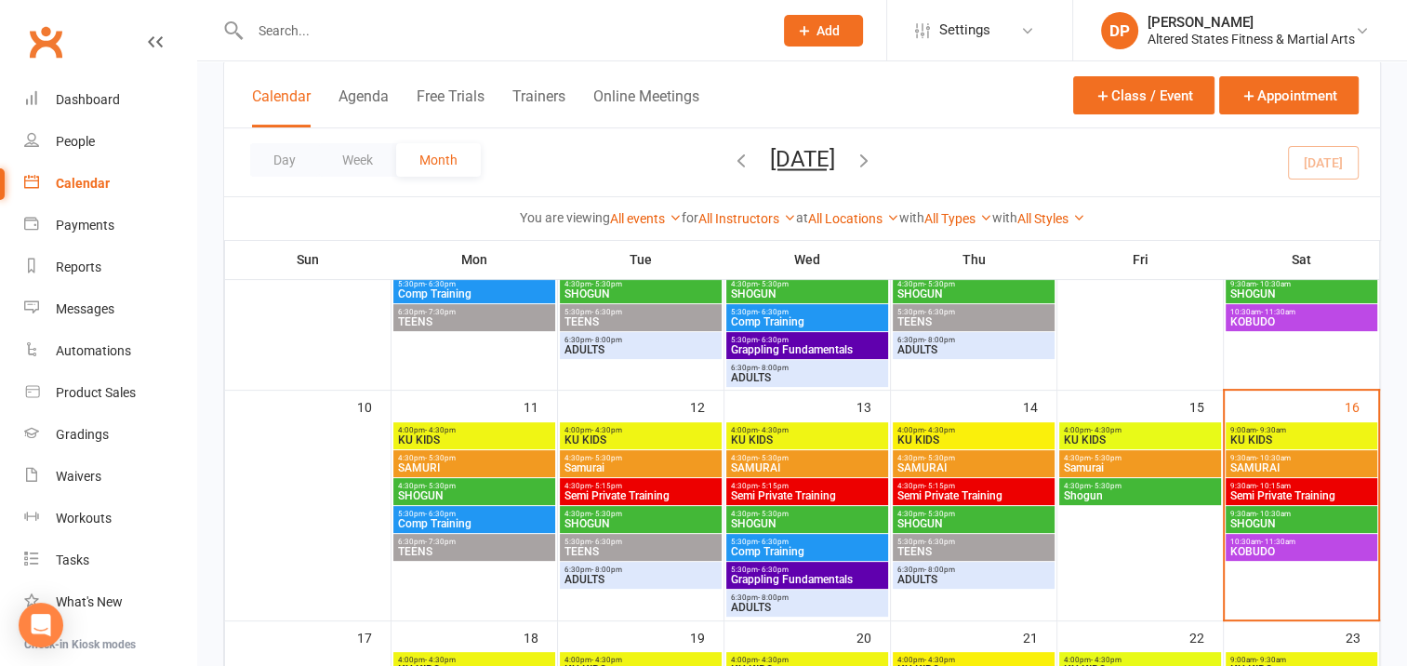
click at [1301, 513] on span "9:30am - 10:30am" at bounding box center [1301, 513] width 144 height 8
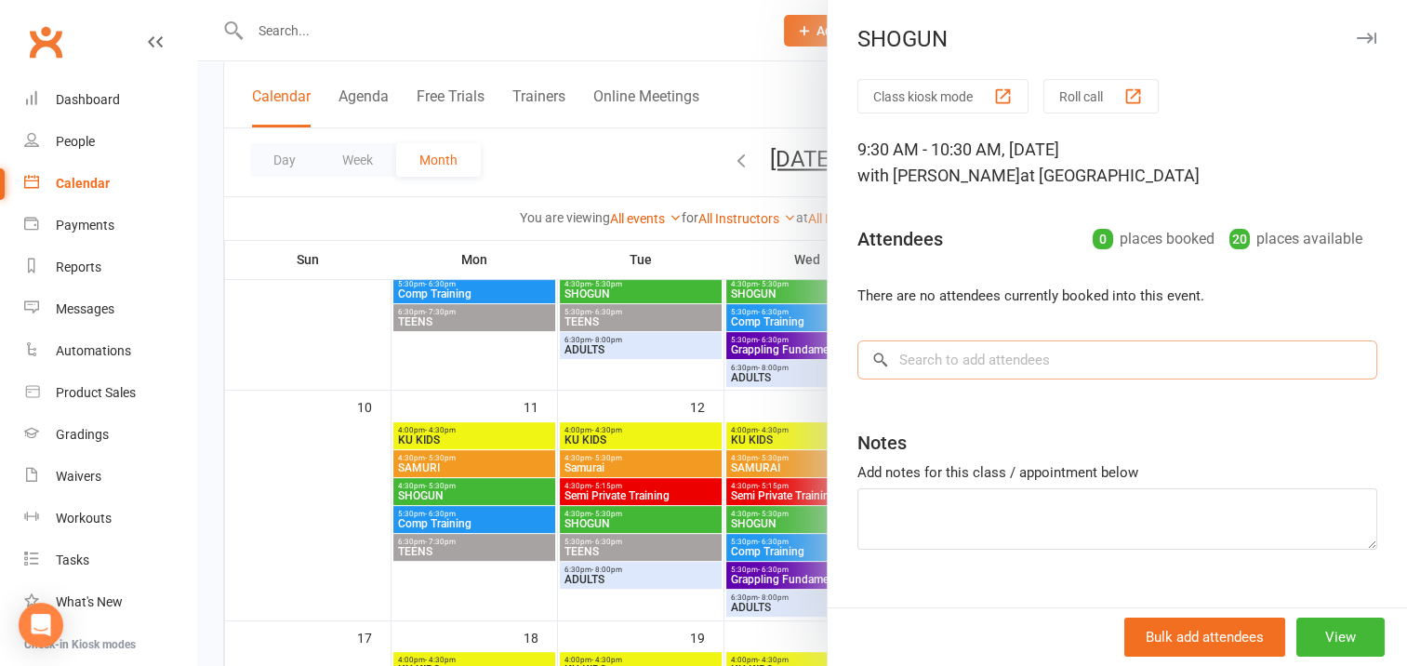
click at [903, 364] on input "search" at bounding box center [1117, 359] width 520 height 39
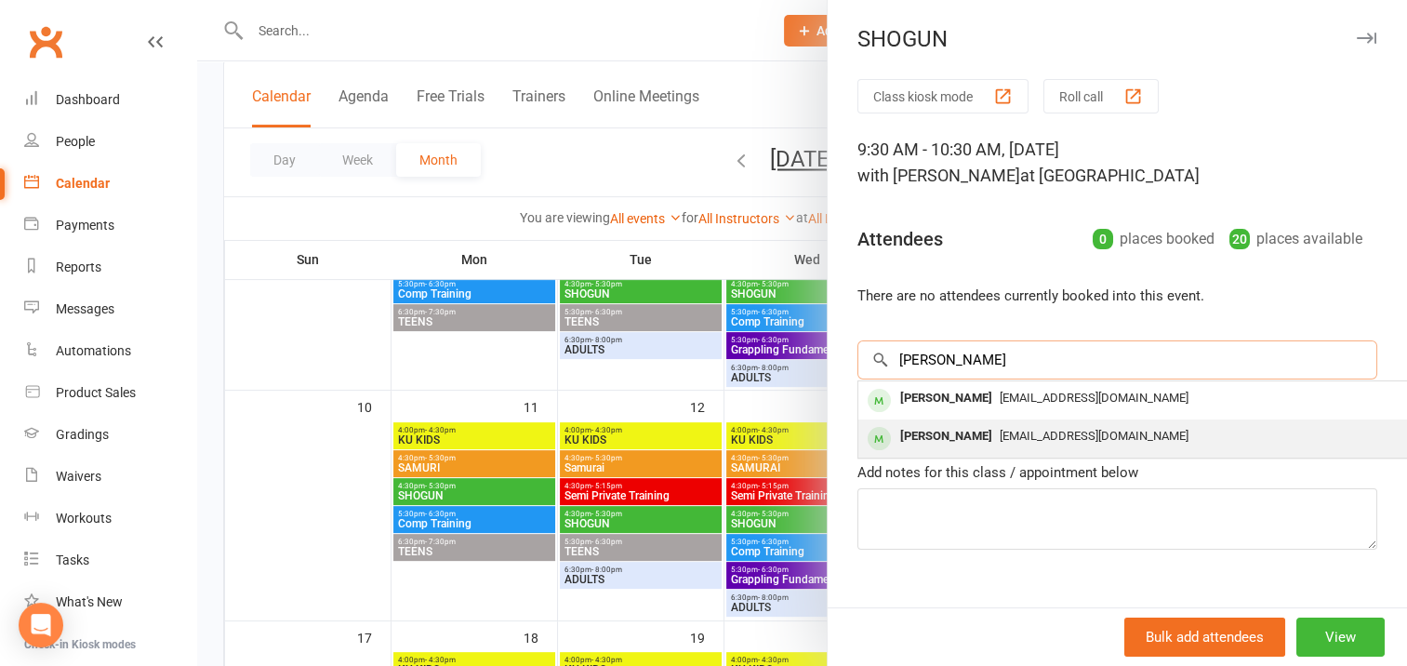
type input "[PERSON_NAME]"
click at [939, 435] on div "[PERSON_NAME]" at bounding box center [945, 436] width 107 height 27
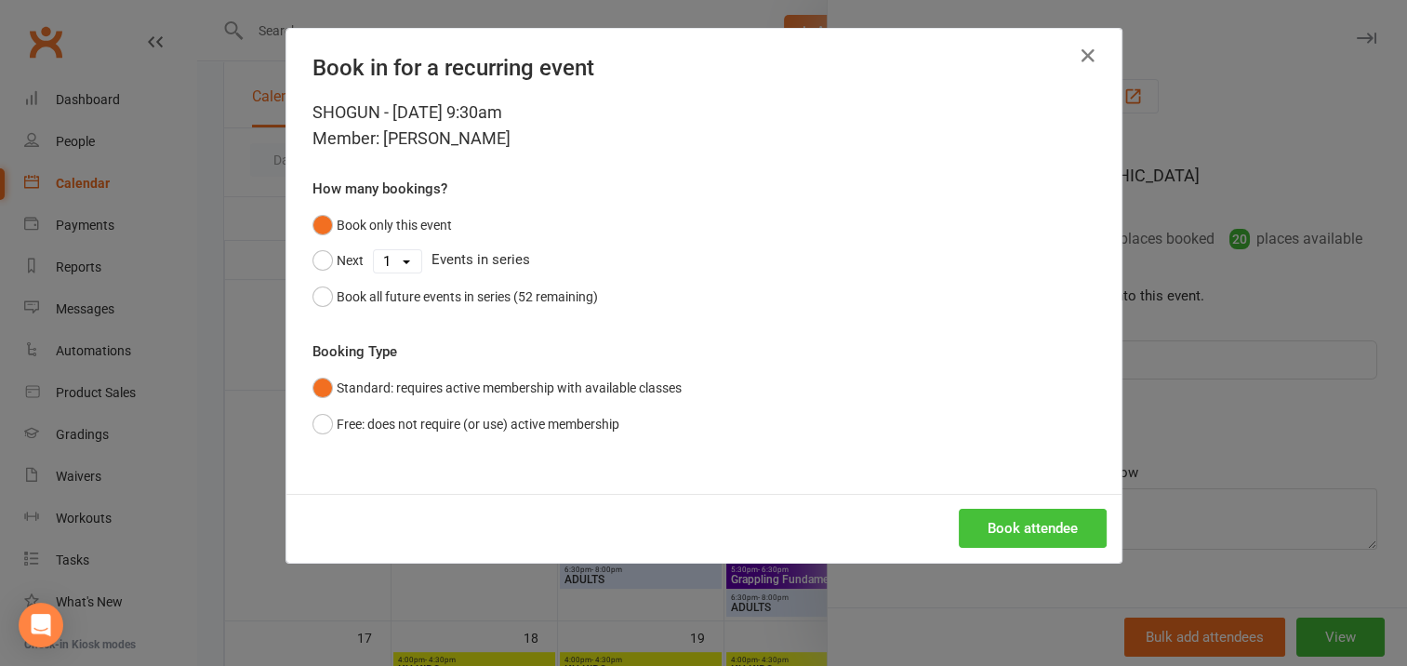
click at [1010, 521] on button "Book attendee" at bounding box center [1032, 528] width 148 height 39
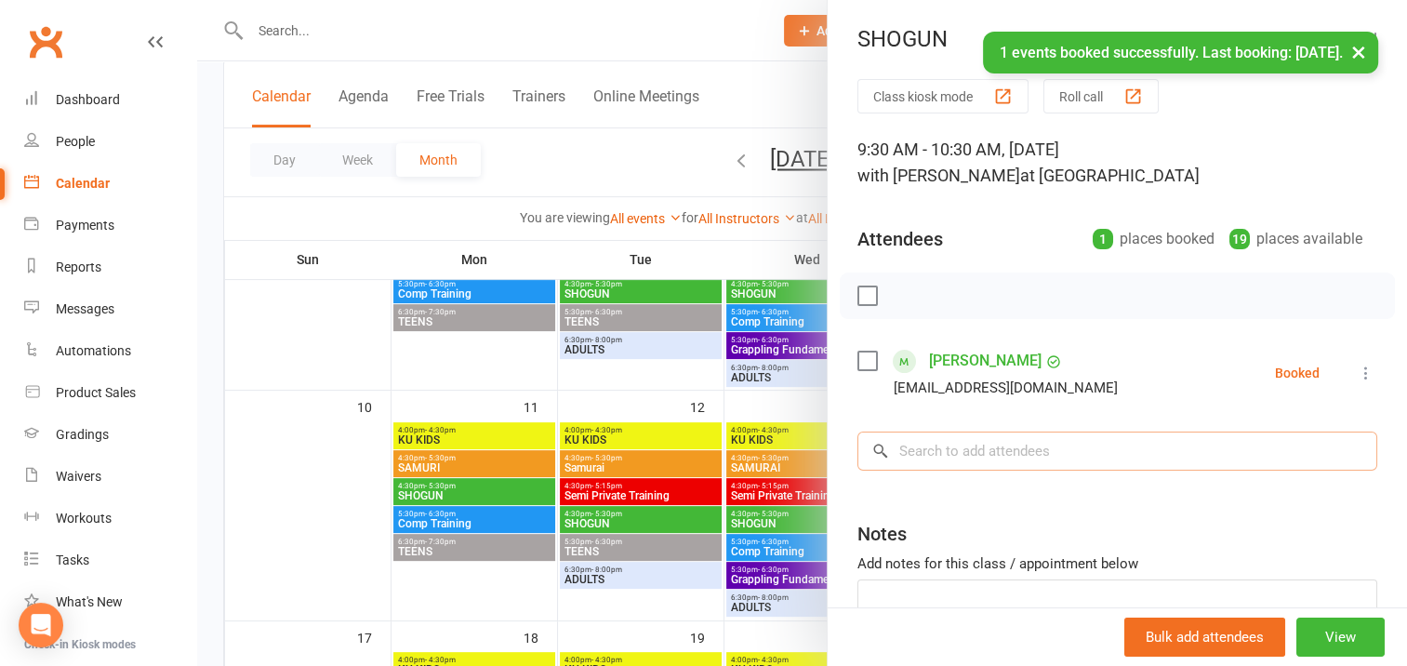
click at [925, 454] on input "search" at bounding box center [1117, 450] width 520 height 39
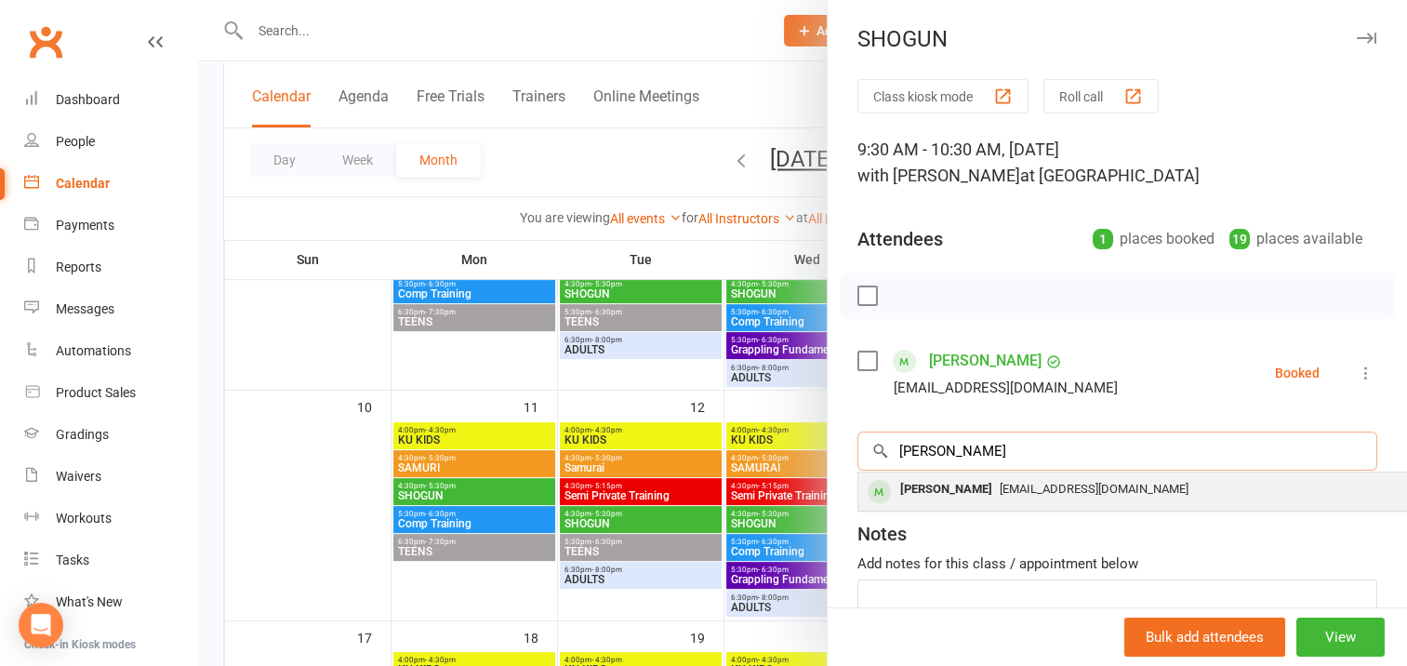
type input "[PERSON_NAME]"
click at [953, 493] on div "[PERSON_NAME]" at bounding box center [945, 489] width 107 height 27
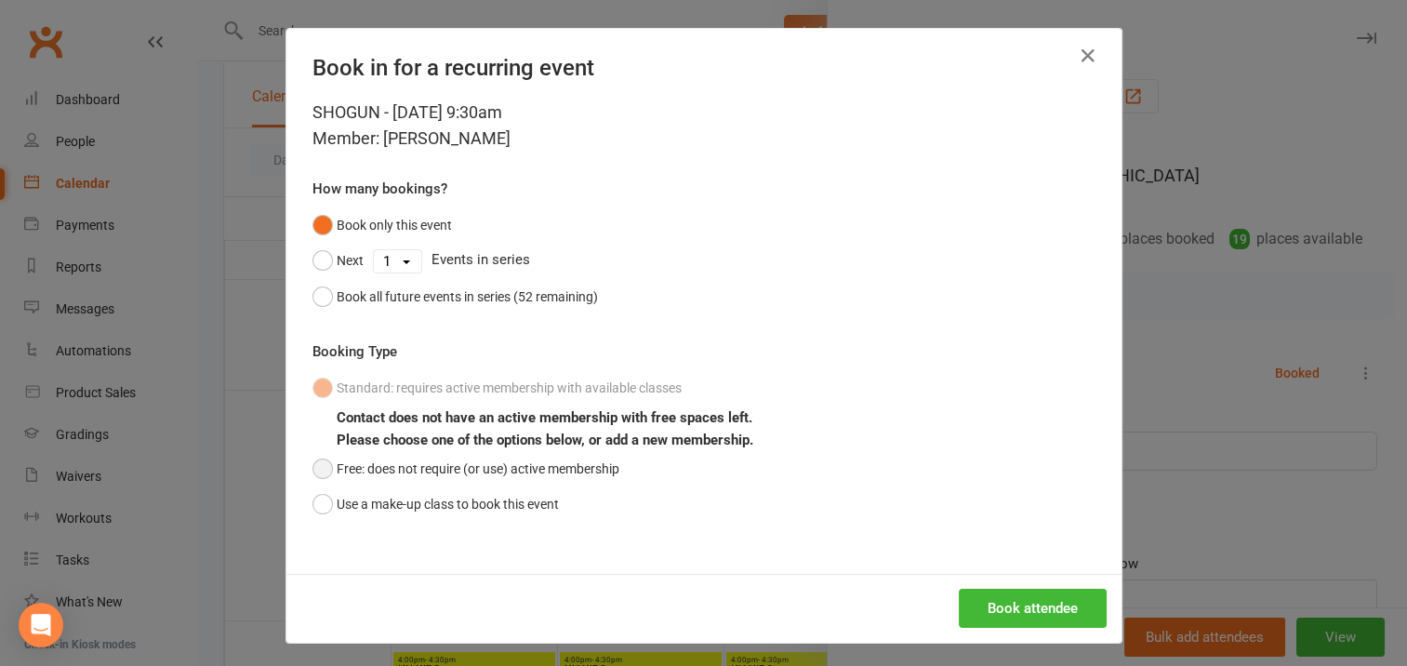
drag, startPoint x: 317, startPoint y: 465, endPoint x: 432, endPoint y: 495, distance: 119.3
click at [317, 467] on button "Free: does not require (or use) active membership" at bounding box center [465, 468] width 307 height 35
click at [980, 597] on button "Book attendee" at bounding box center [1032, 607] width 148 height 39
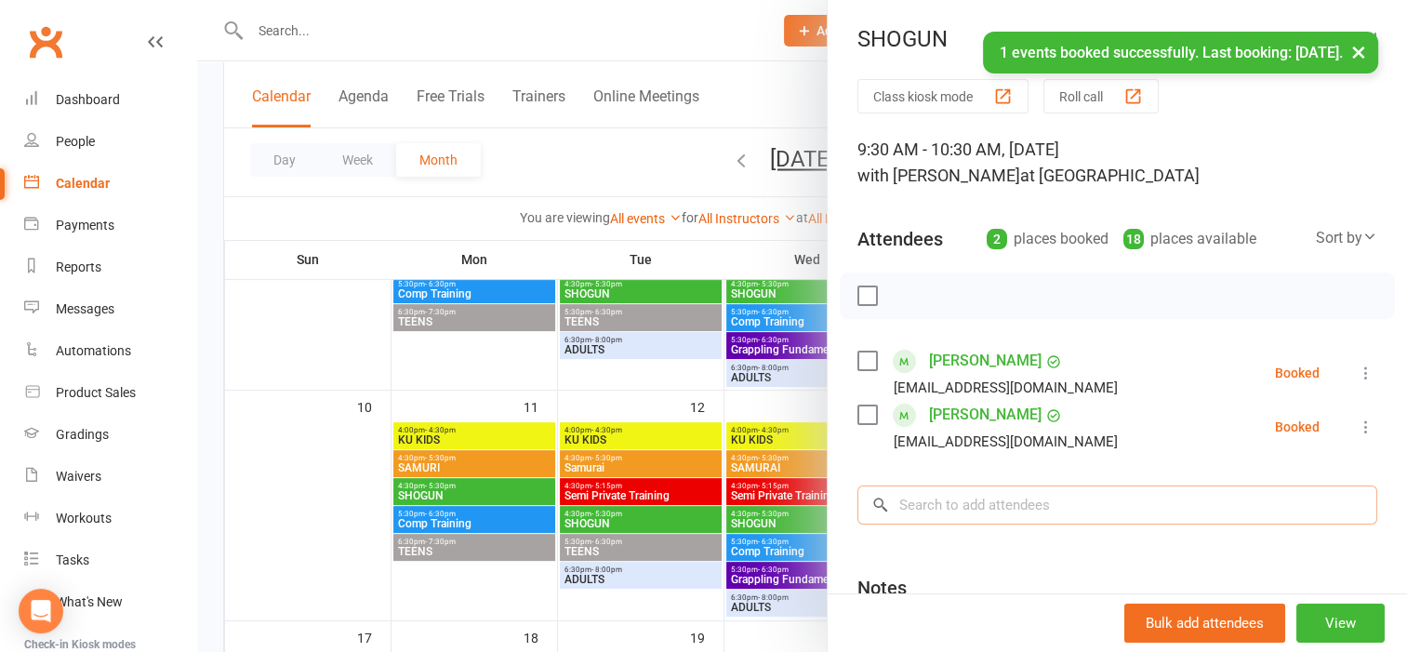
click at [907, 502] on input "search" at bounding box center [1117, 504] width 520 height 39
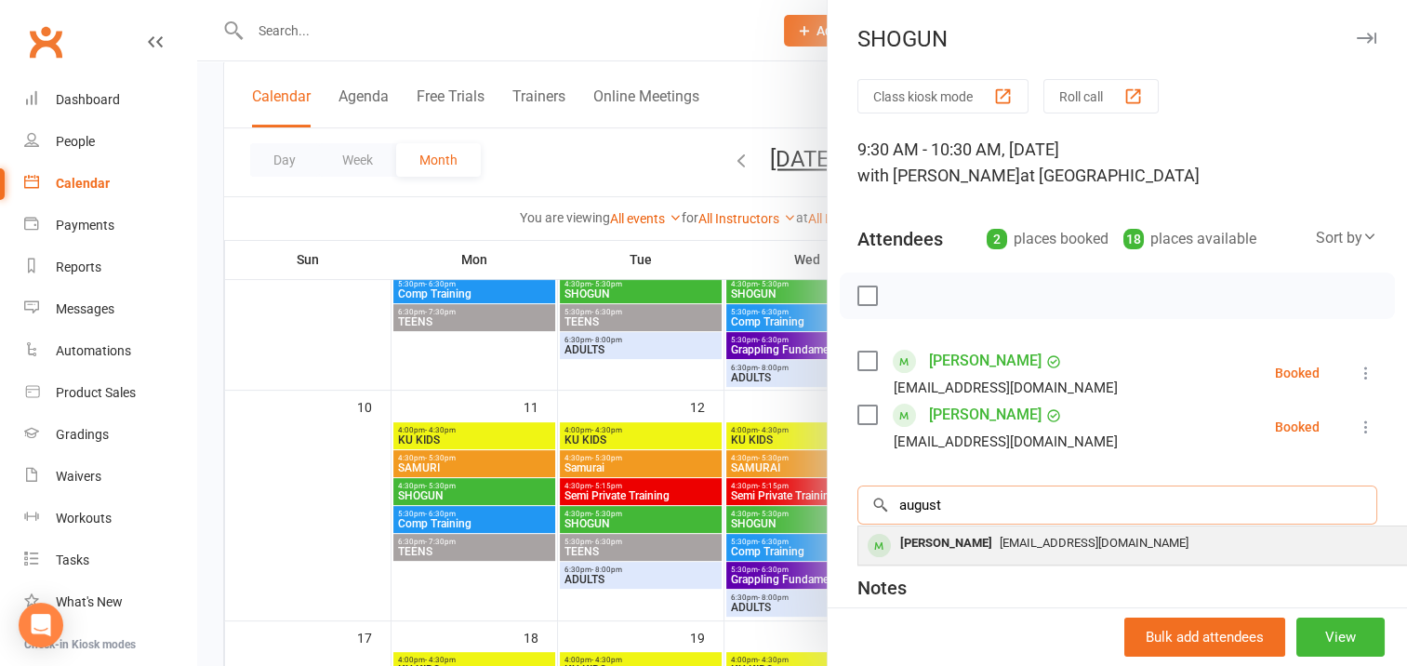
type input "august"
click at [926, 547] on div "[PERSON_NAME]" at bounding box center [945, 543] width 107 height 27
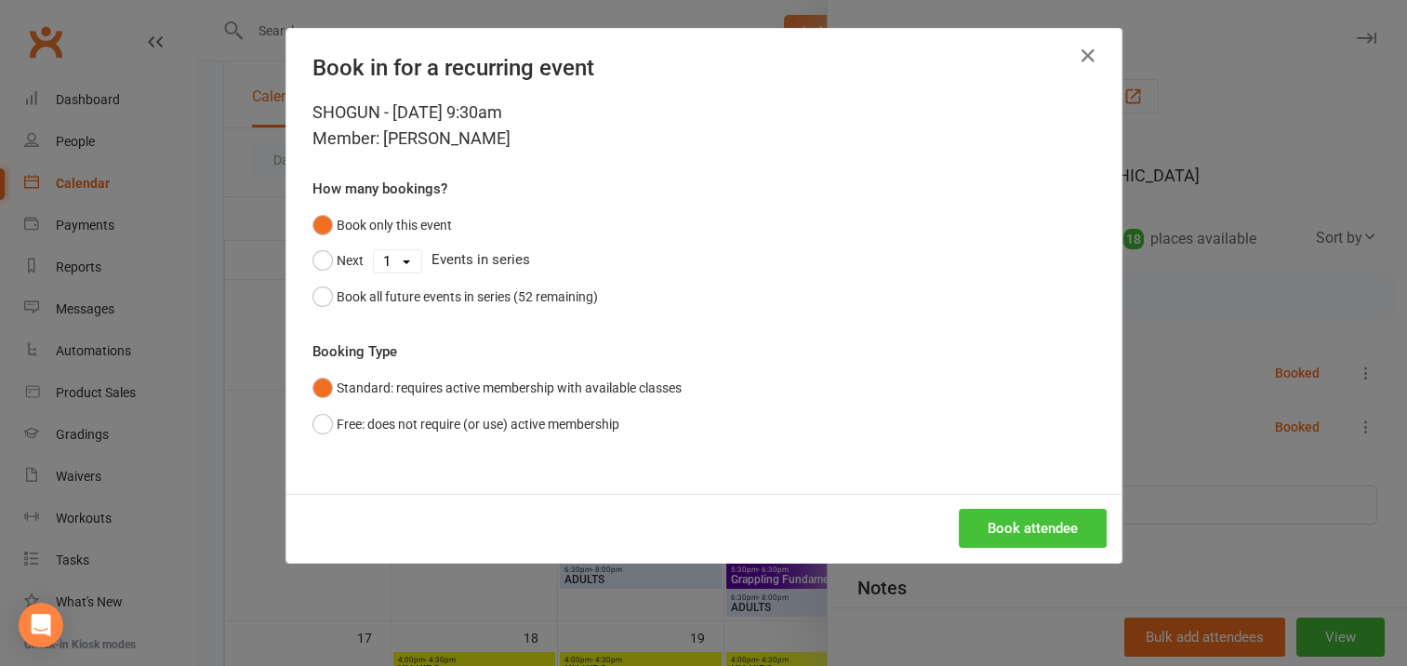
click at [1011, 527] on button "Book attendee" at bounding box center [1032, 528] width 148 height 39
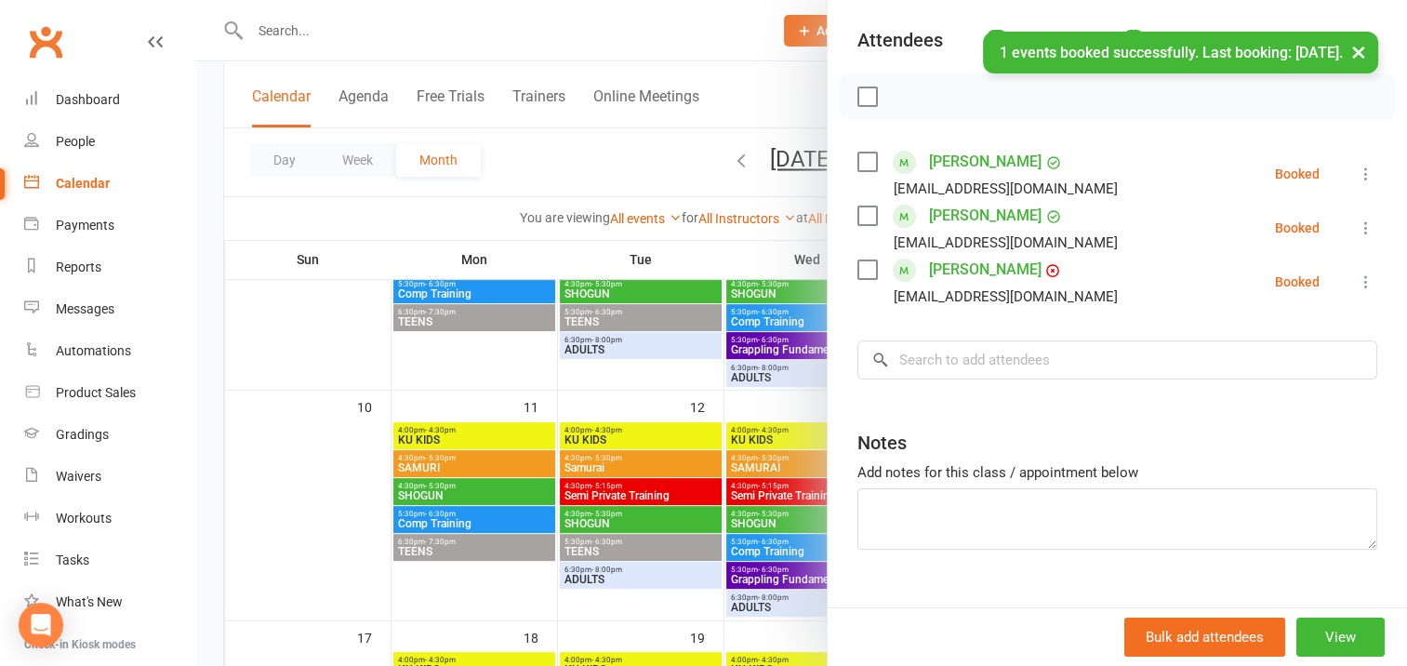
scroll to position [232, 0]
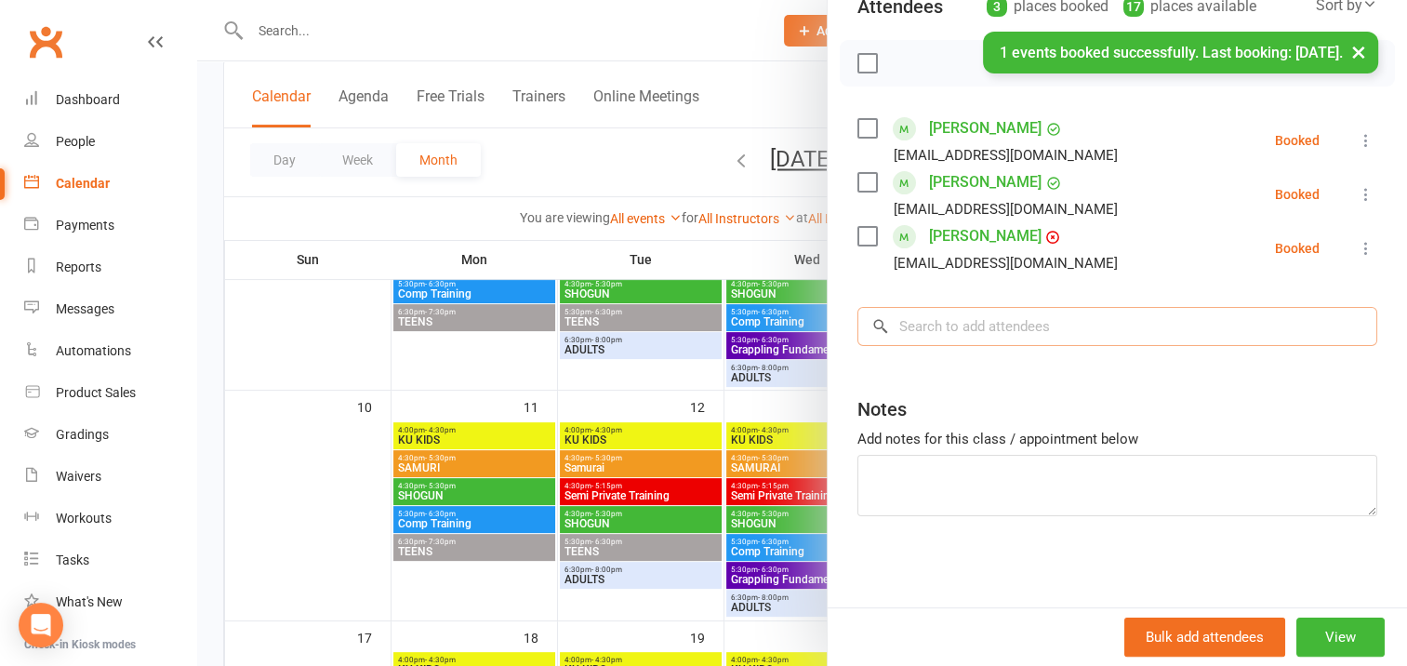
click at [913, 323] on input "search" at bounding box center [1117, 326] width 520 height 39
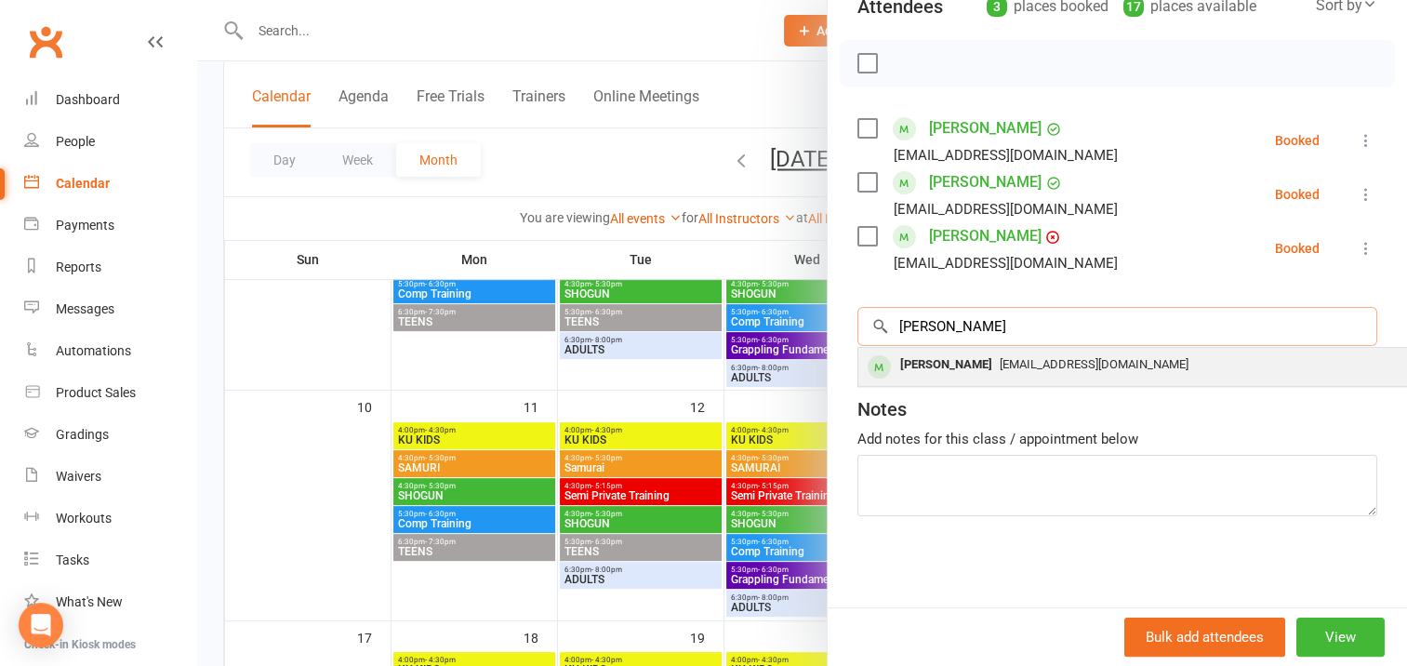
type input "[PERSON_NAME]"
click at [909, 364] on div "[PERSON_NAME]" at bounding box center [945, 364] width 107 height 27
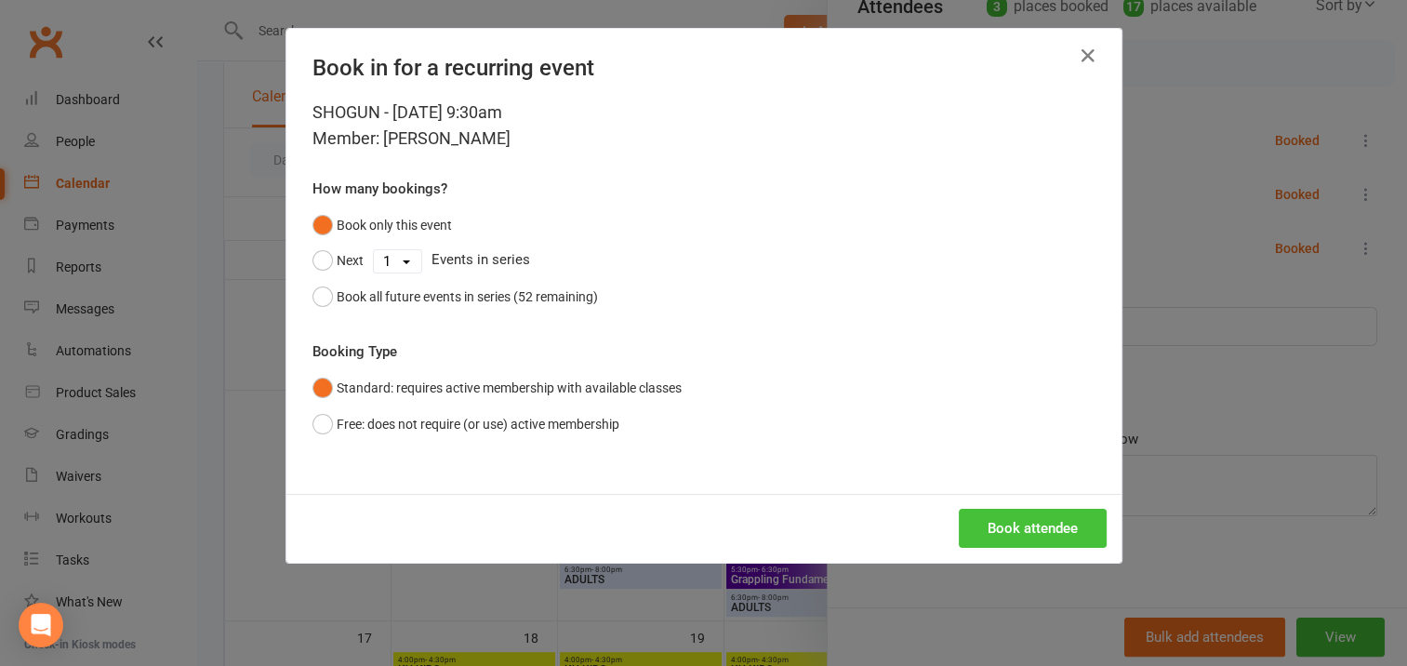
click at [1043, 529] on button "Book attendee" at bounding box center [1032, 528] width 148 height 39
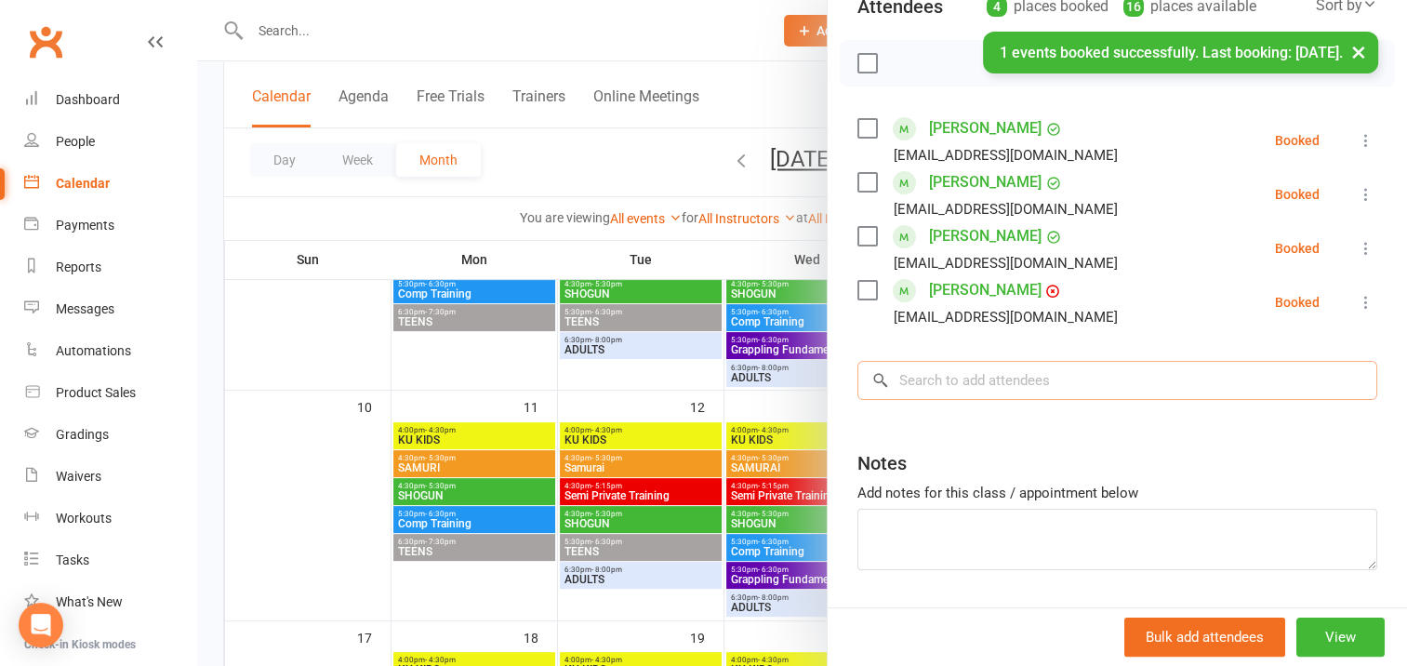
click at [917, 376] on input "search" at bounding box center [1117, 380] width 520 height 39
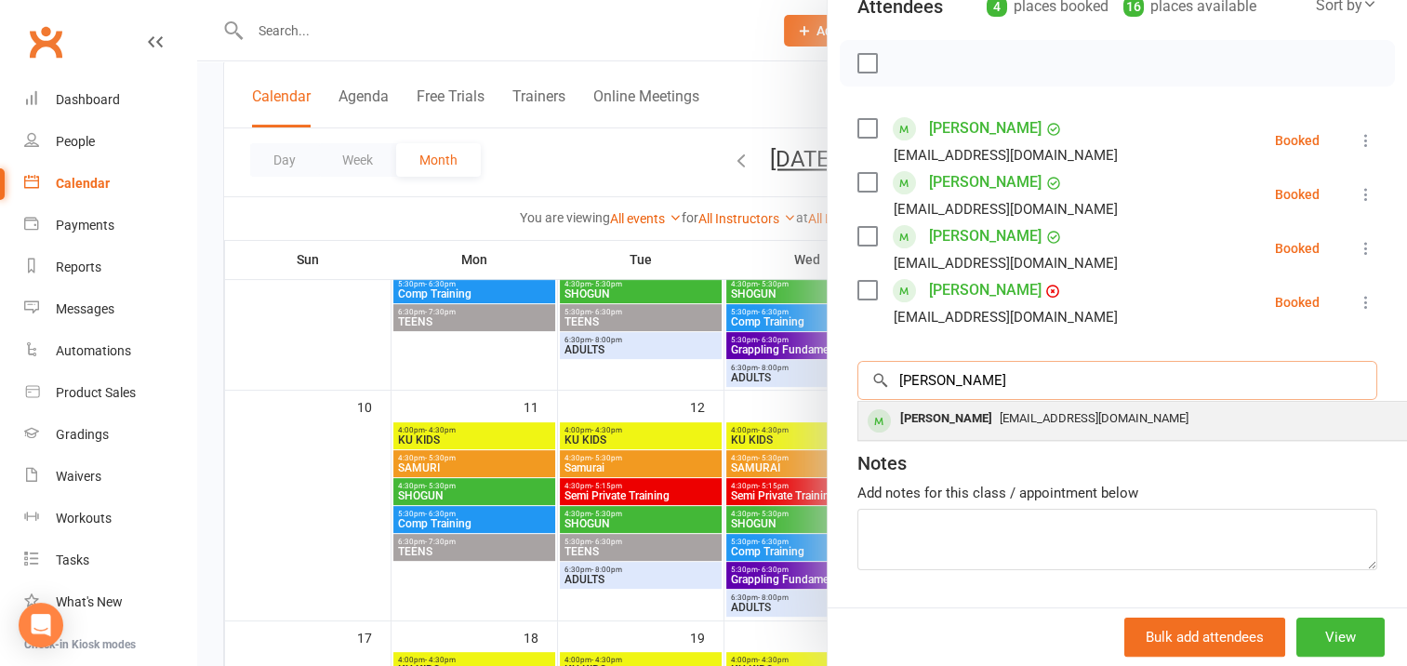
type input "[PERSON_NAME]"
click at [926, 414] on div "[PERSON_NAME]" at bounding box center [945, 418] width 107 height 27
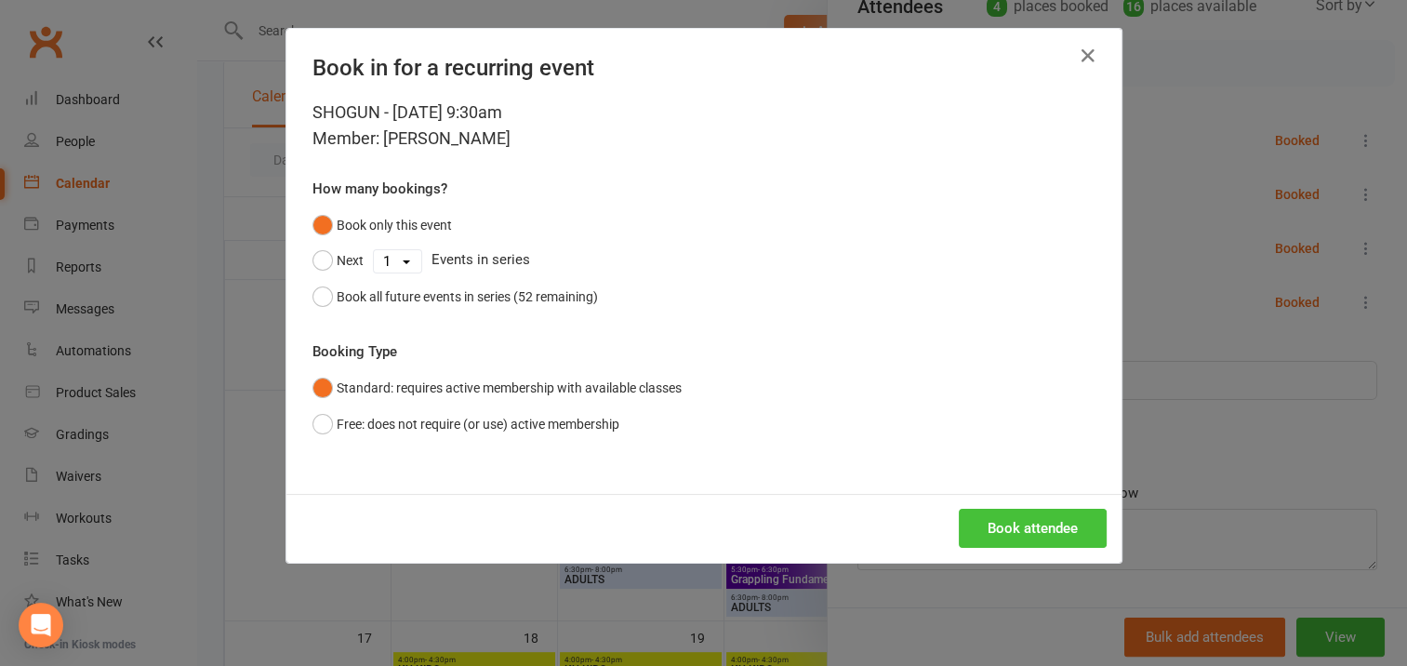
click at [994, 526] on button "Book attendee" at bounding box center [1032, 528] width 148 height 39
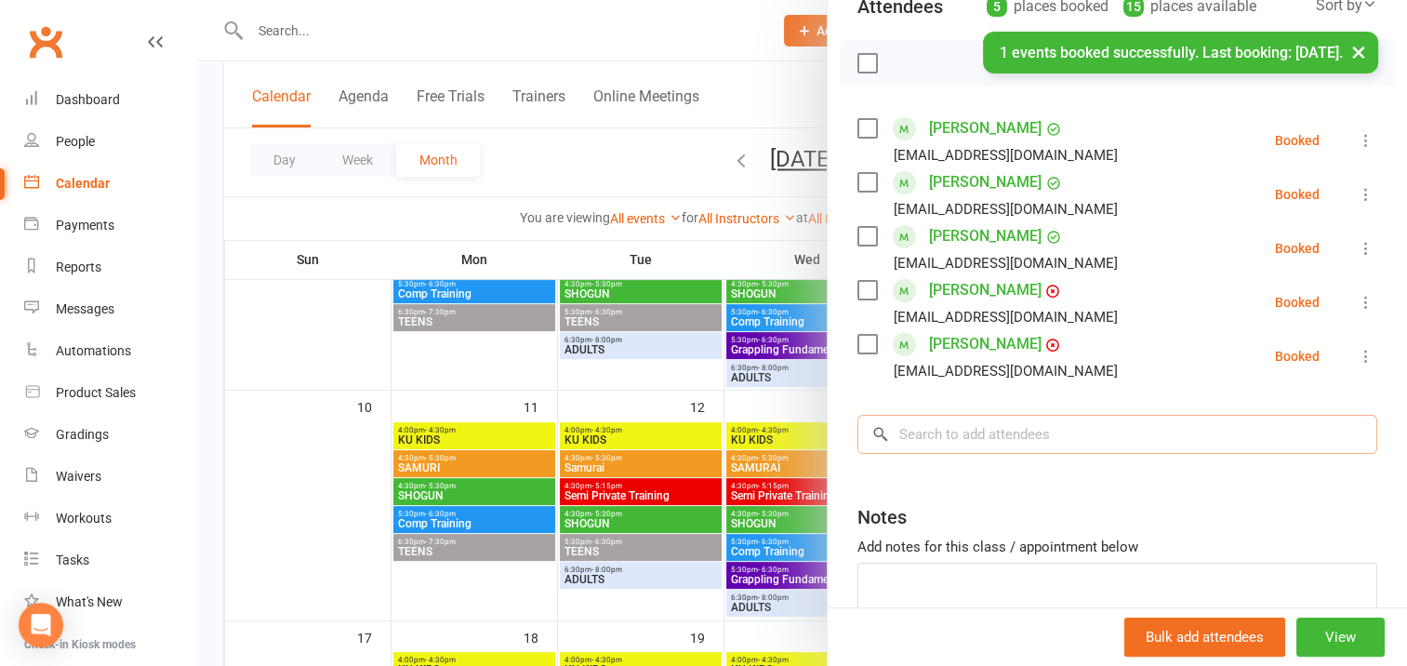
click at [927, 431] on input "search" at bounding box center [1117, 434] width 520 height 39
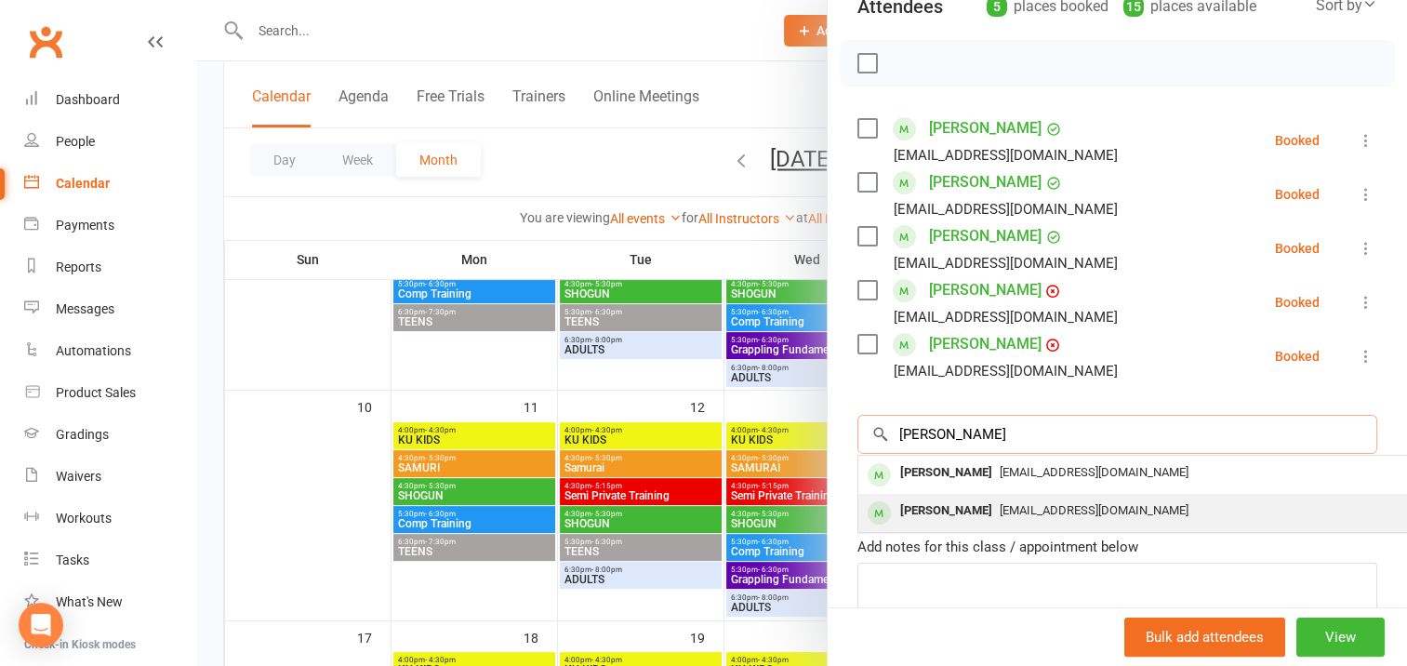
type input "[PERSON_NAME]"
click at [987, 510] on div "[PERSON_NAME]" at bounding box center [945, 510] width 107 height 27
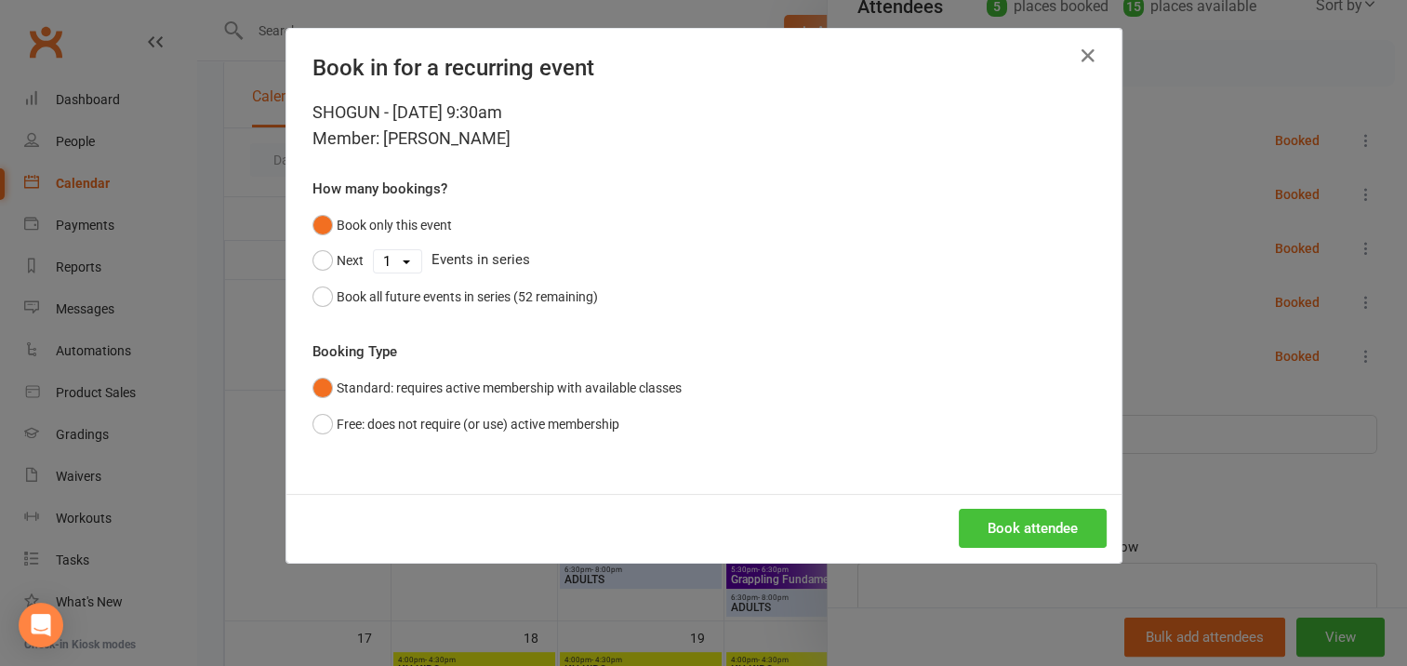
click at [1008, 517] on button "Book attendee" at bounding box center [1032, 528] width 148 height 39
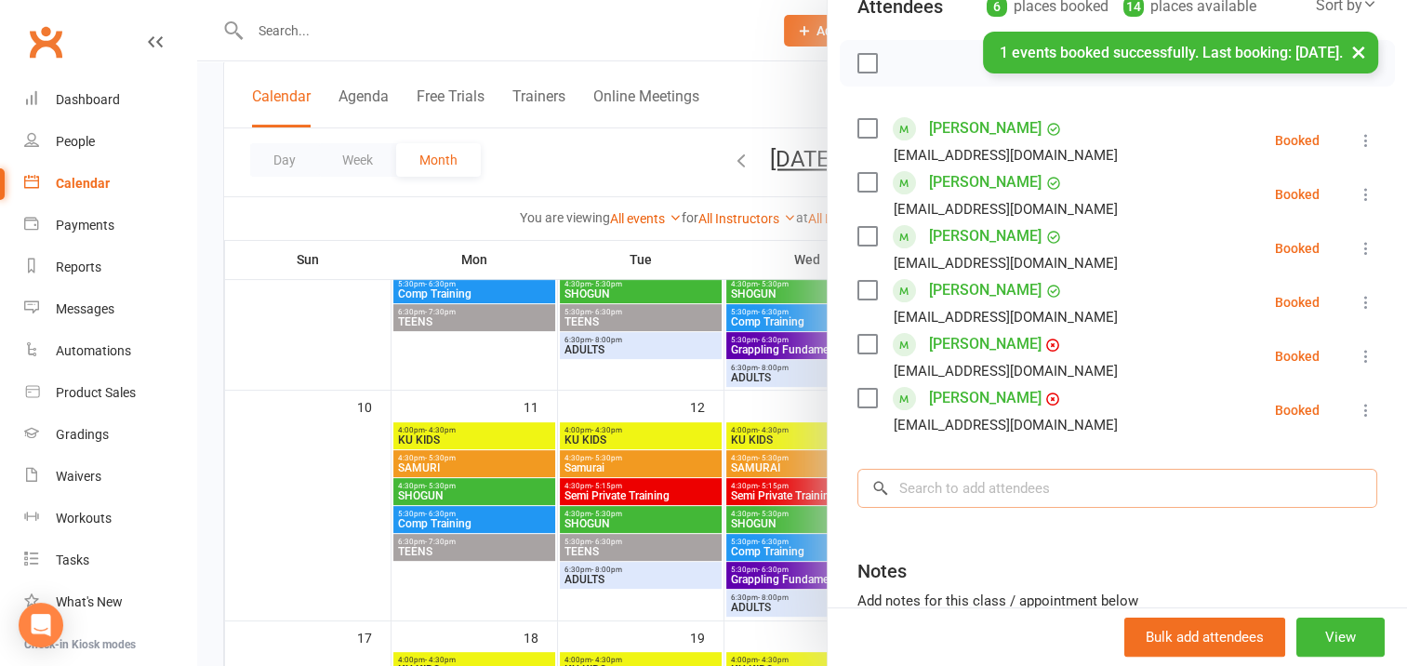
click at [914, 480] on input "search" at bounding box center [1117, 488] width 520 height 39
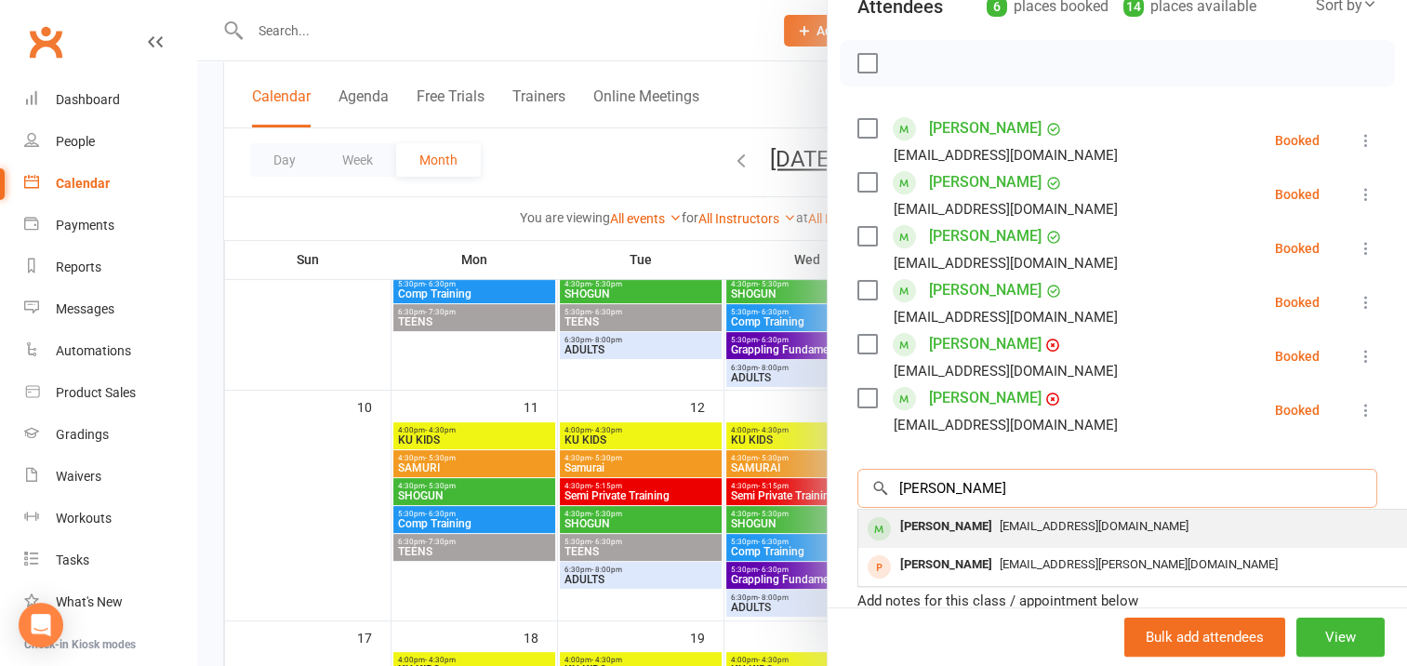
type input "[PERSON_NAME]"
click at [962, 523] on div "[PERSON_NAME]" at bounding box center [945, 526] width 107 height 27
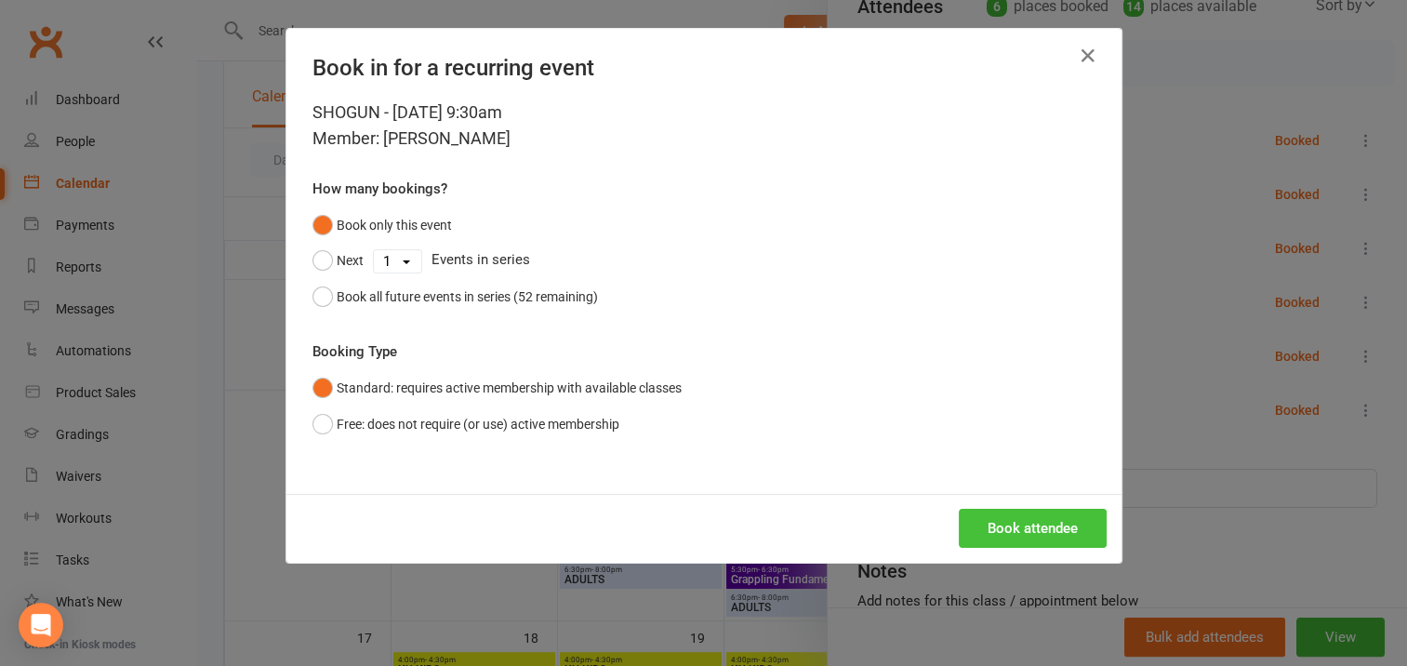
click at [1006, 529] on button "Book attendee" at bounding box center [1032, 528] width 148 height 39
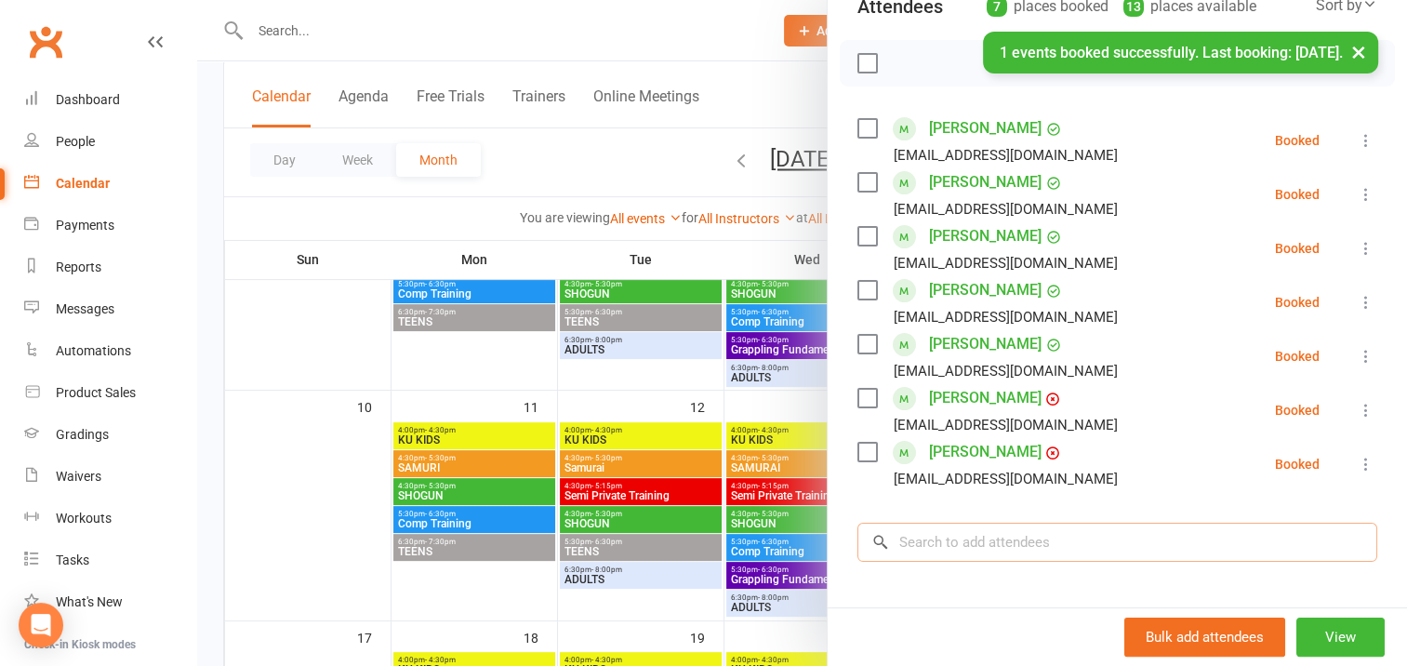
click at [918, 535] on input "search" at bounding box center [1117, 541] width 520 height 39
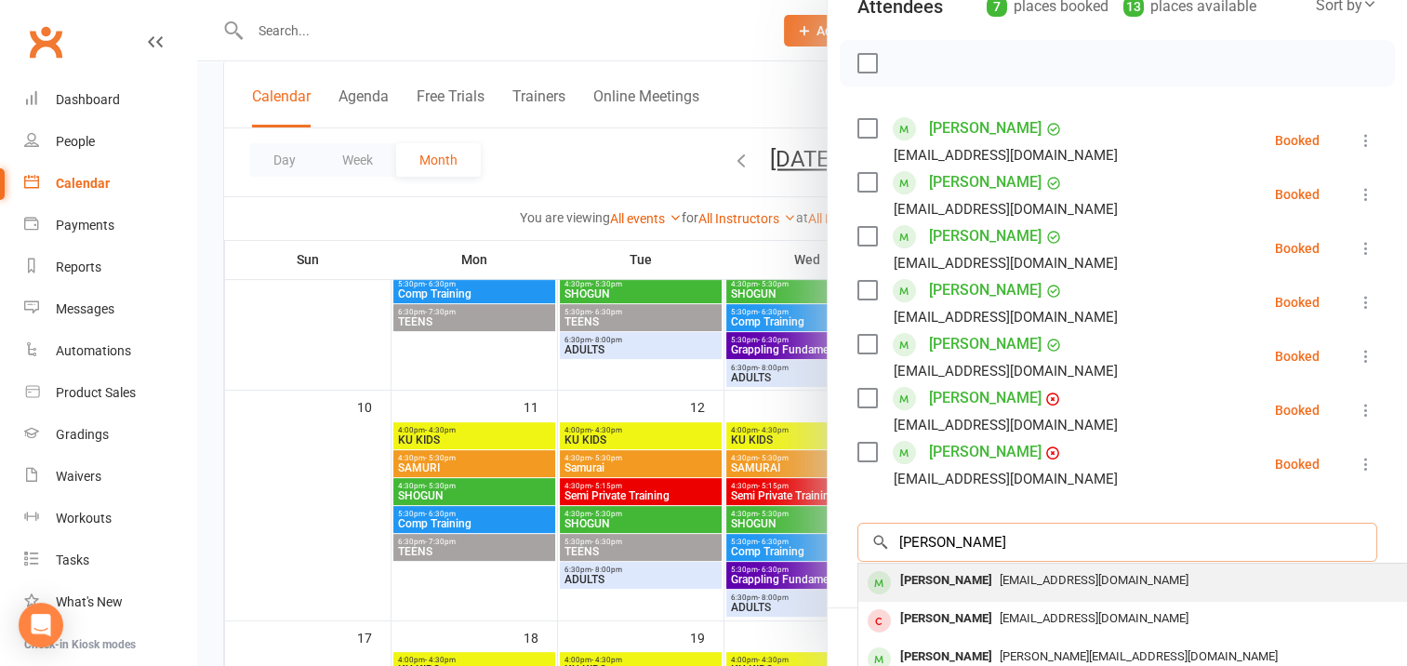
type input "[PERSON_NAME]"
click at [946, 583] on div "[PERSON_NAME]" at bounding box center [945, 580] width 107 height 27
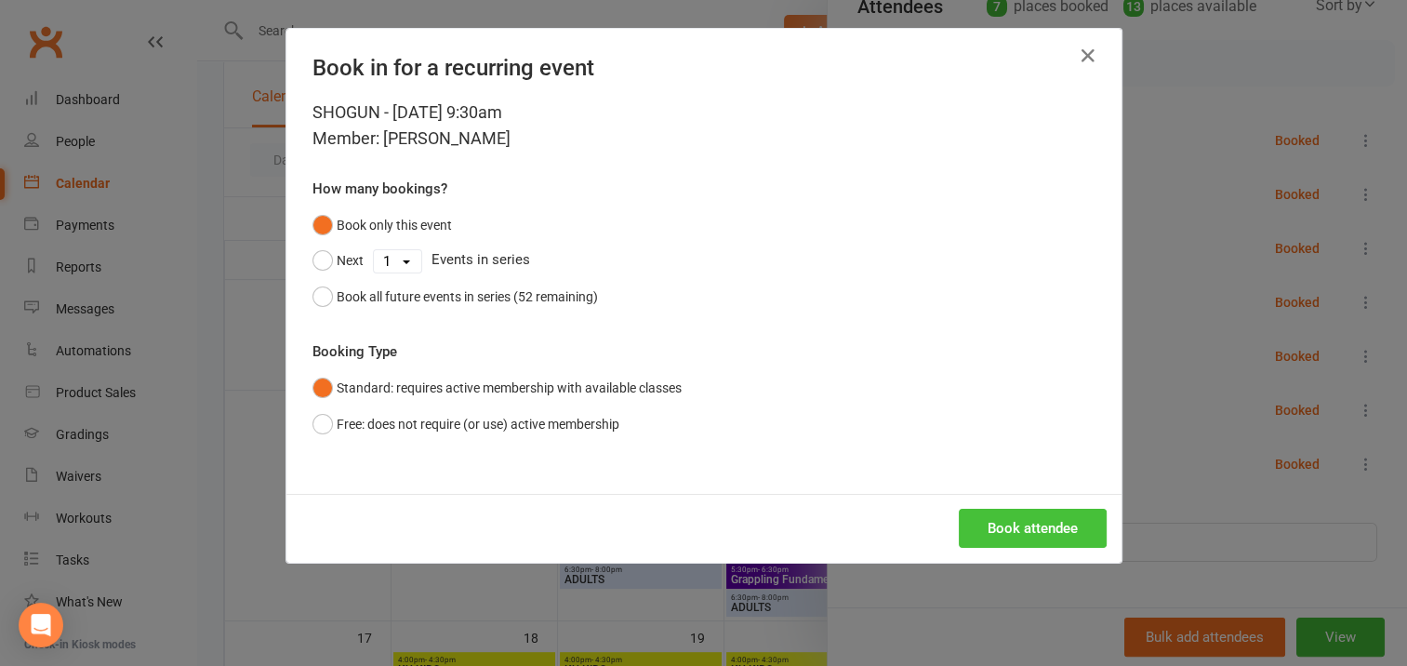
click at [995, 522] on button "Book attendee" at bounding box center [1032, 528] width 148 height 39
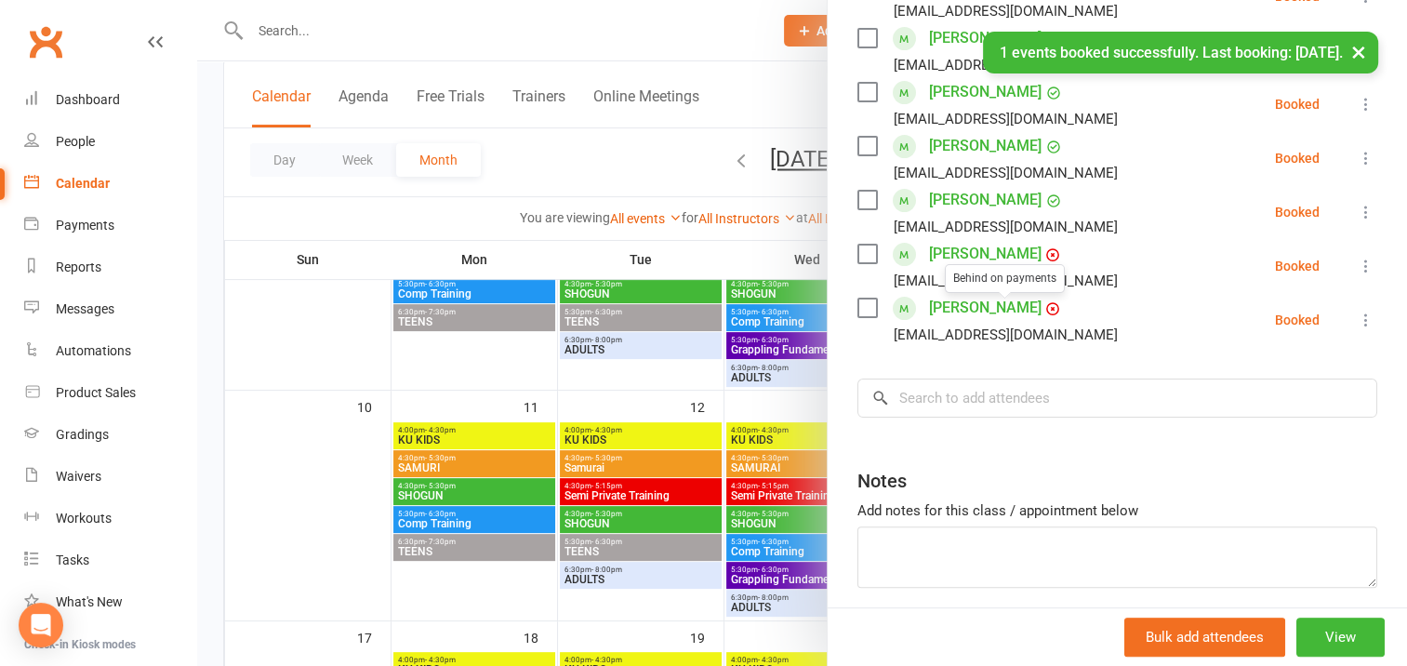
scroll to position [502, 0]
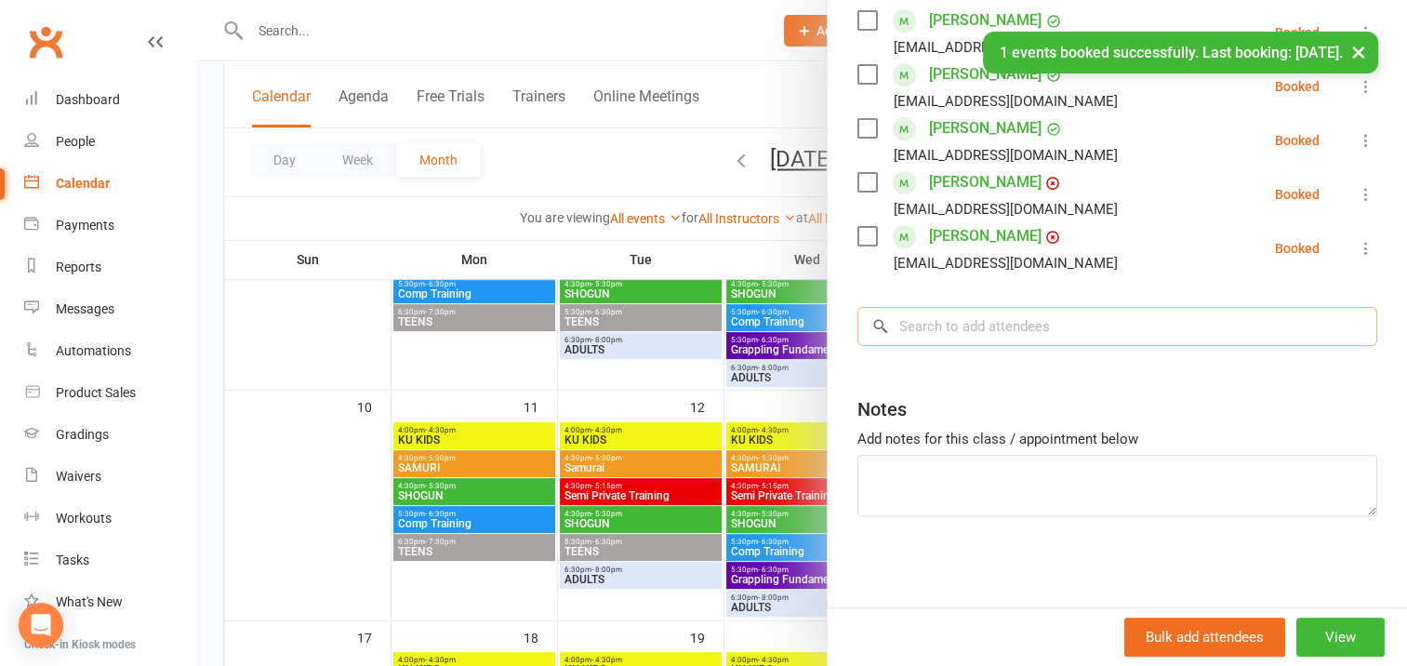
click at [911, 324] on input "search" at bounding box center [1117, 326] width 520 height 39
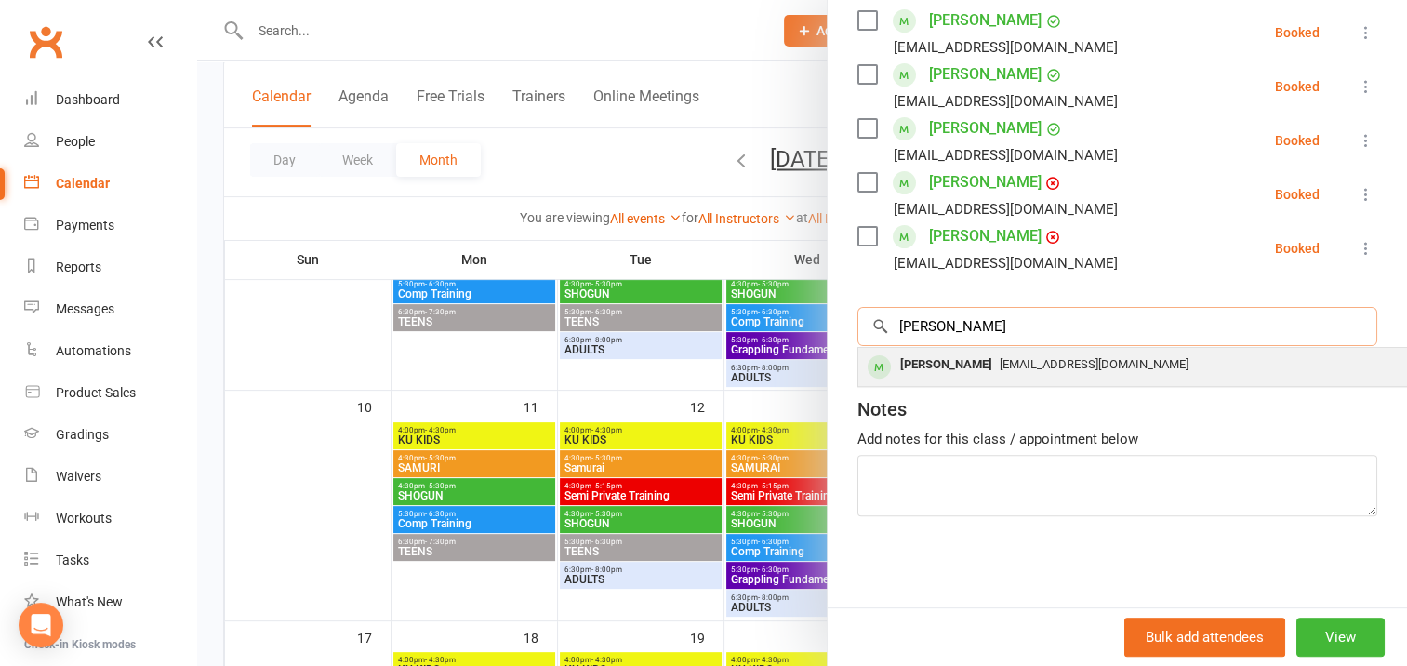
type input "[PERSON_NAME]"
click at [928, 364] on div "[PERSON_NAME]" at bounding box center [945, 364] width 107 height 27
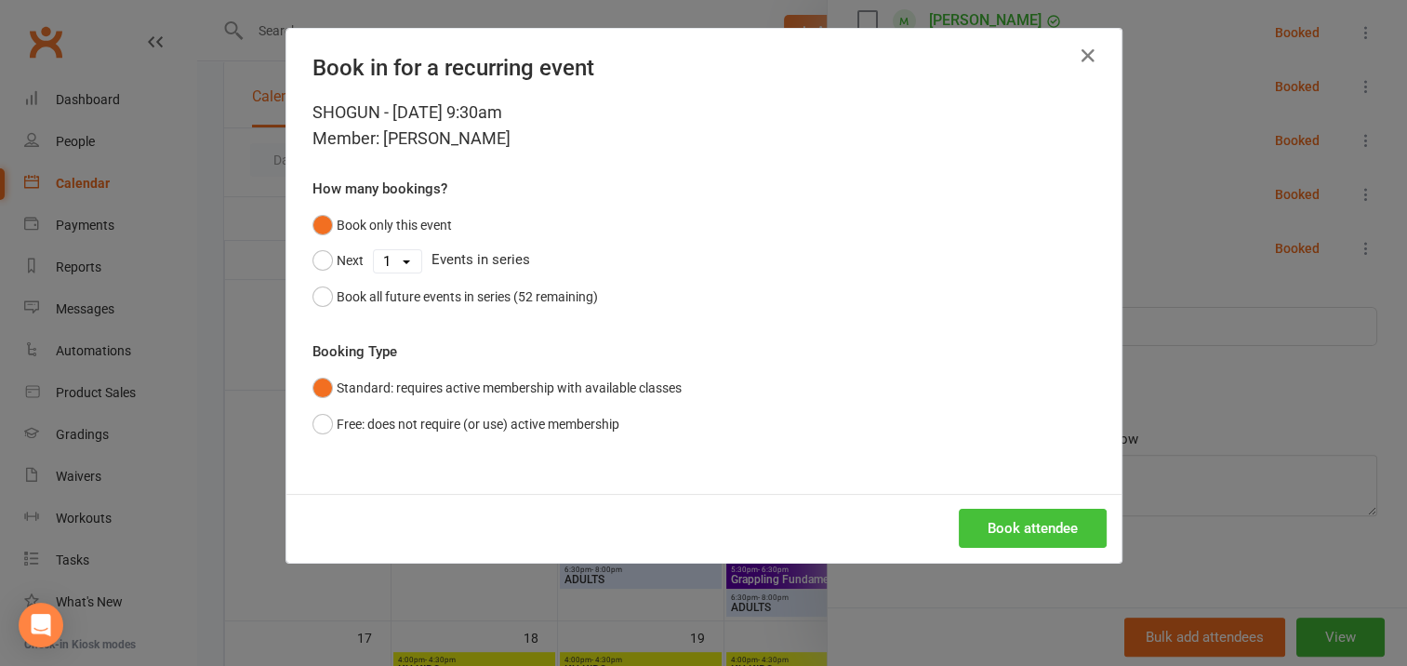
click at [1024, 522] on button "Book attendee" at bounding box center [1032, 528] width 148 height 39
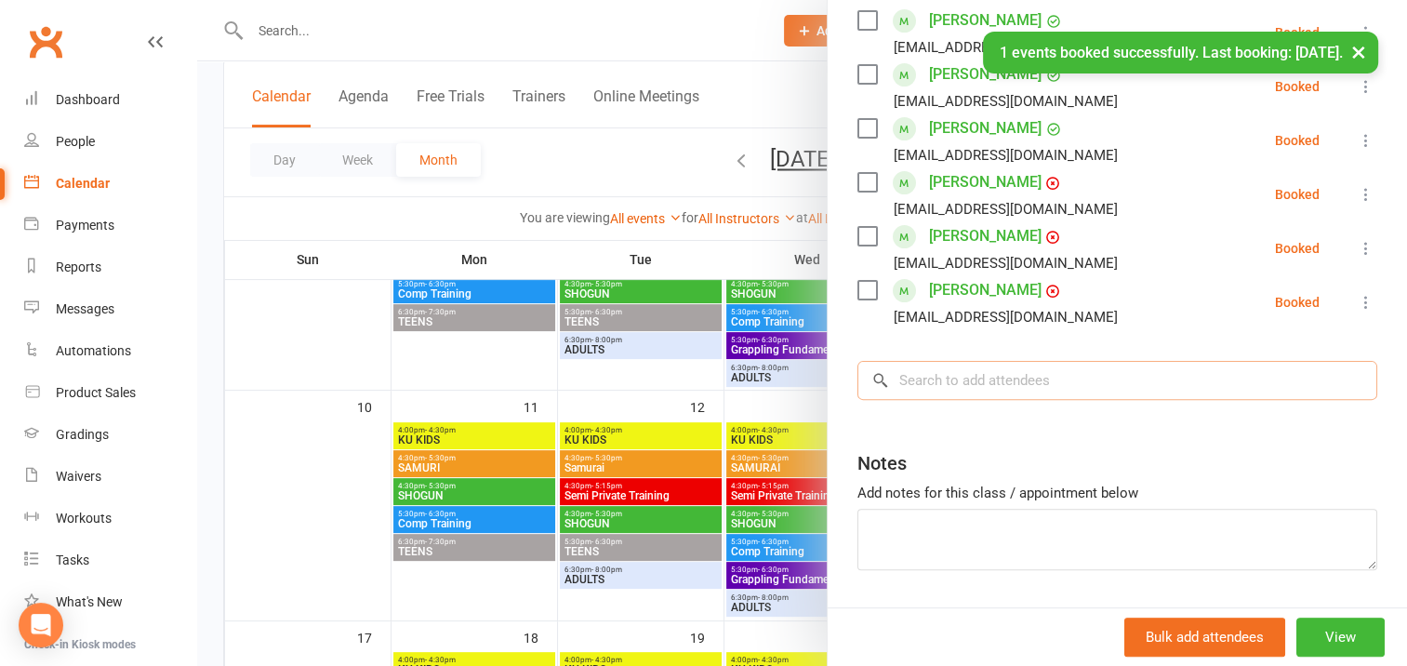
click at [923, 372] on input "search" at bounding box center [1117, 380] width 520 height 39
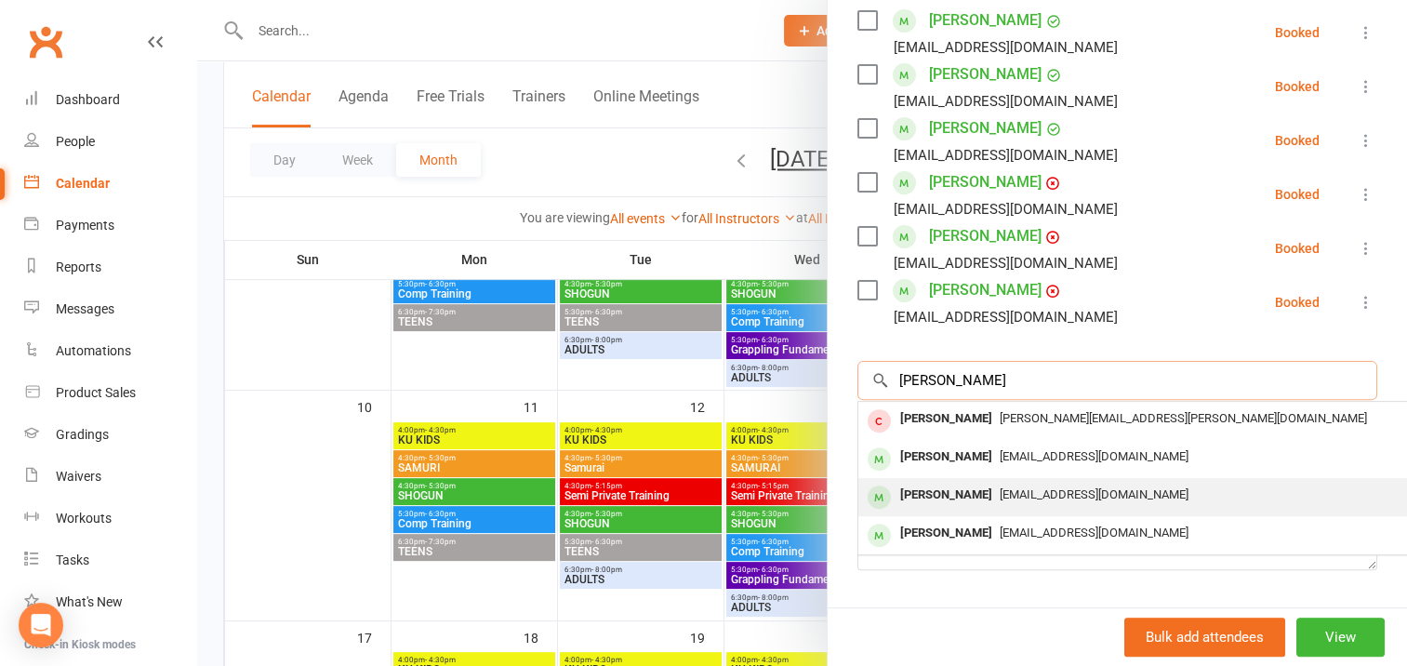
type input "[PERSON_NAME]"
click at [956, 495] on div "[PERSON_NAME]" at bounding box center [945, 495] width 107 height 27
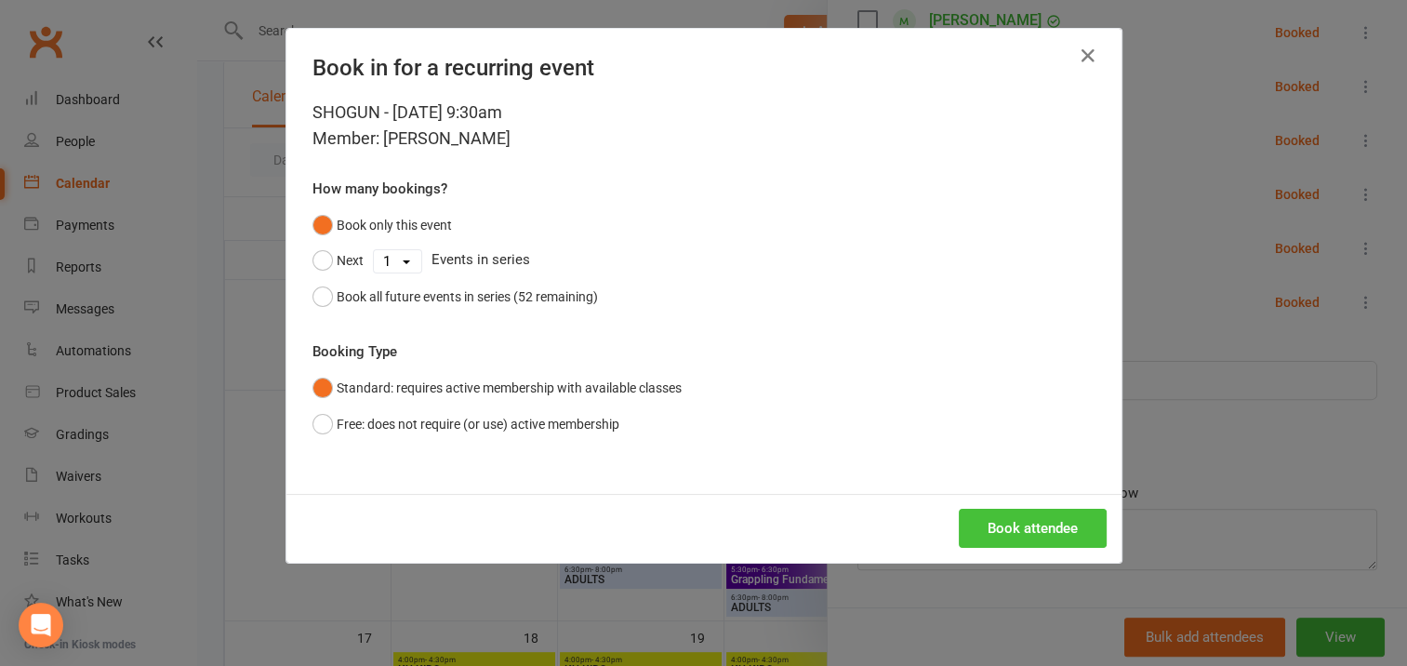
click at [1004, 523] on button "Book attendee" at bounding box center [1032, 528] width 148 height 39
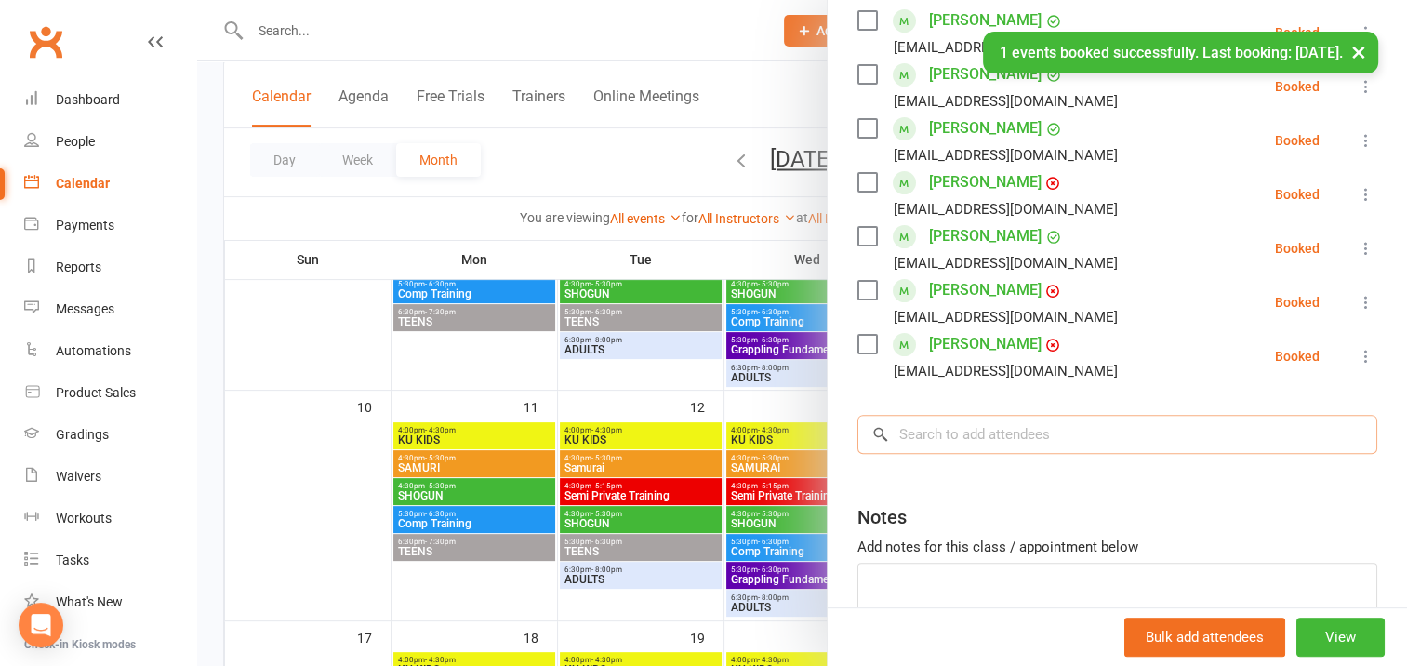
click at [926, 434] on input "search" at bounding box center [1117, 434] width 520 height 39
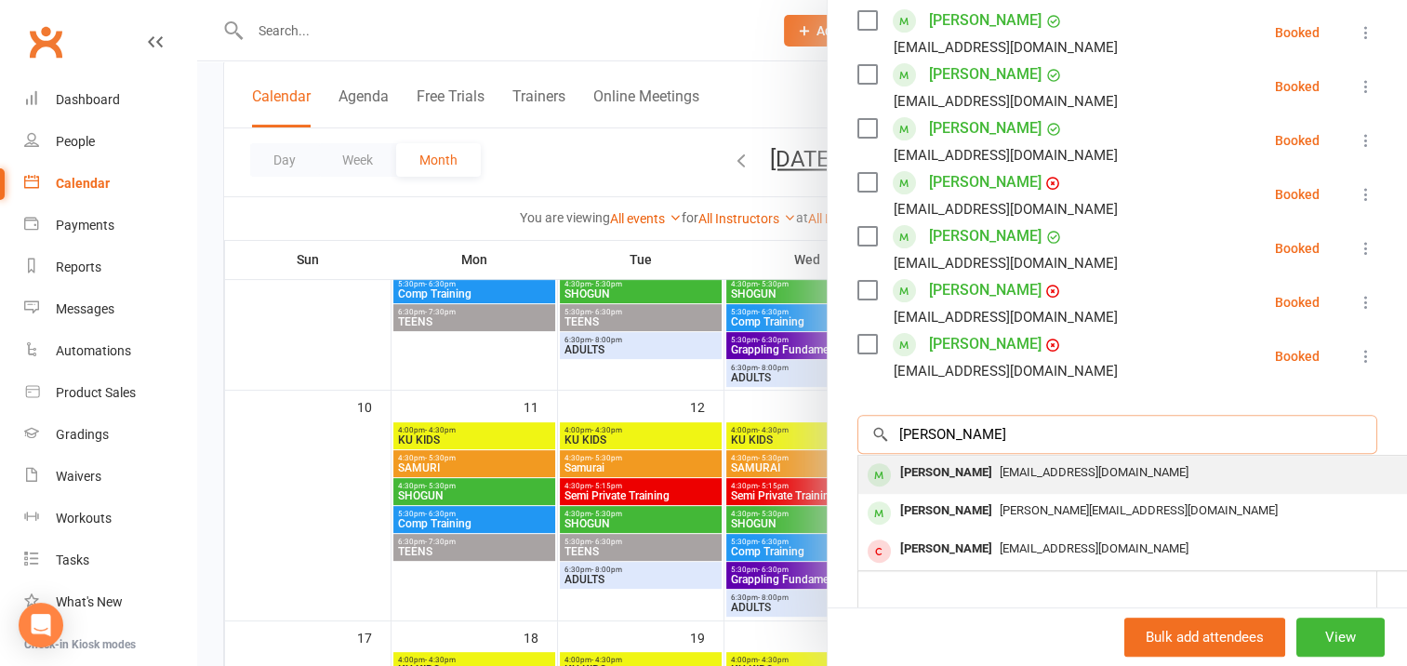
type input "[PERSON_NAME]"
click at [953, 473] on div "[PERSON_NAME]" at bounding box center [945, 472] width 107 height 27
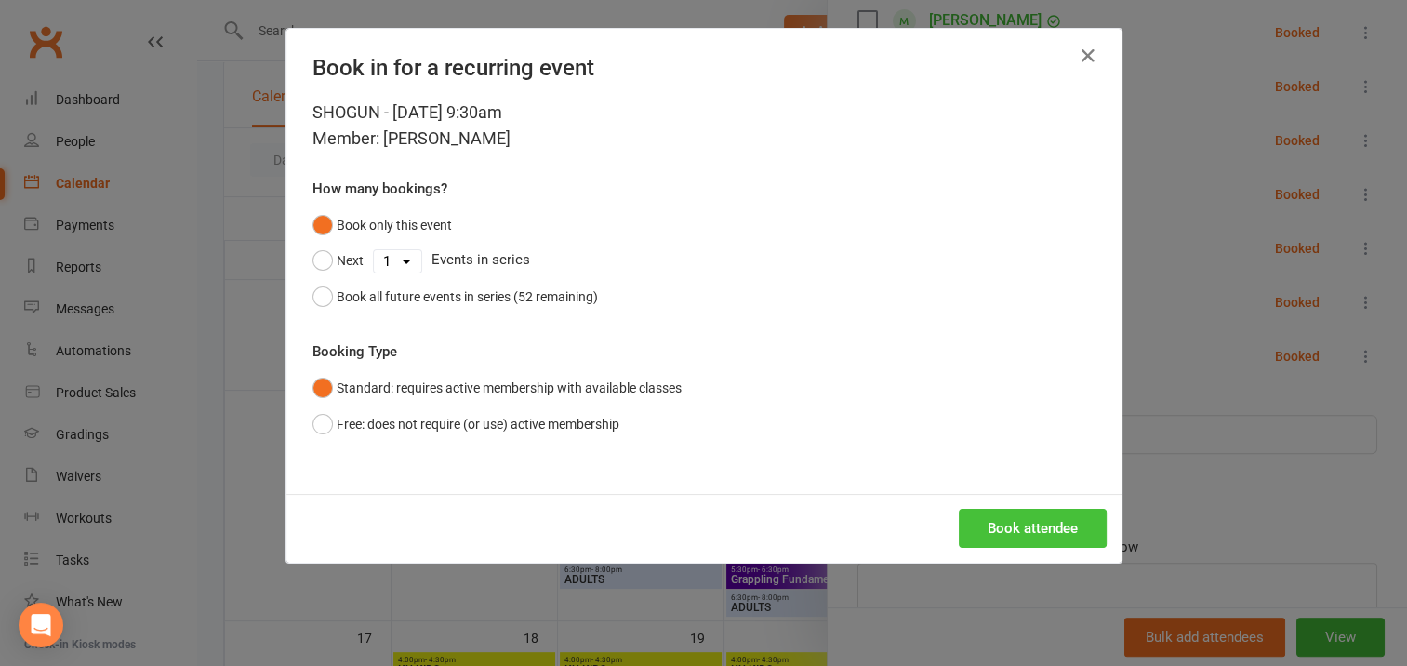
click at [989, 520] on button "Book attendee" at bounding box center [1032, 528] width 148 height 39
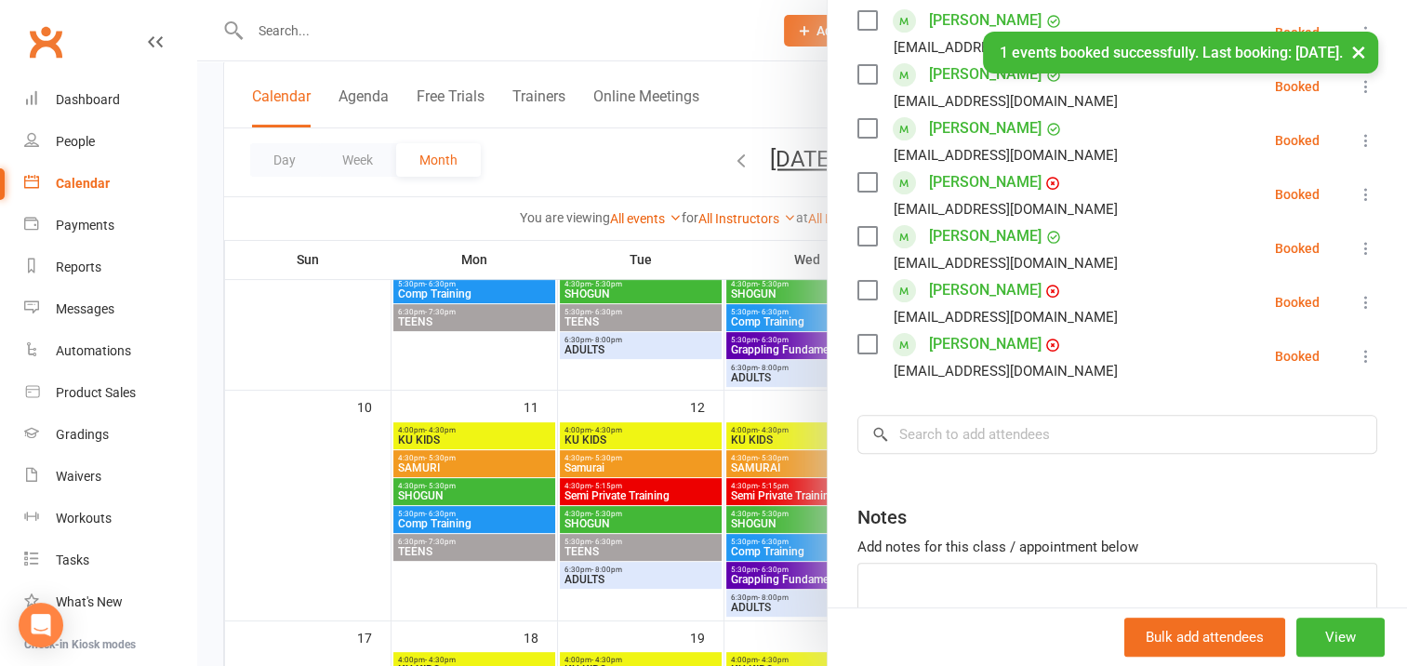
scroll to position [556, 0]
click at [914, 427] on input "search" at bounding box center [1117, 434] width 520 height 39
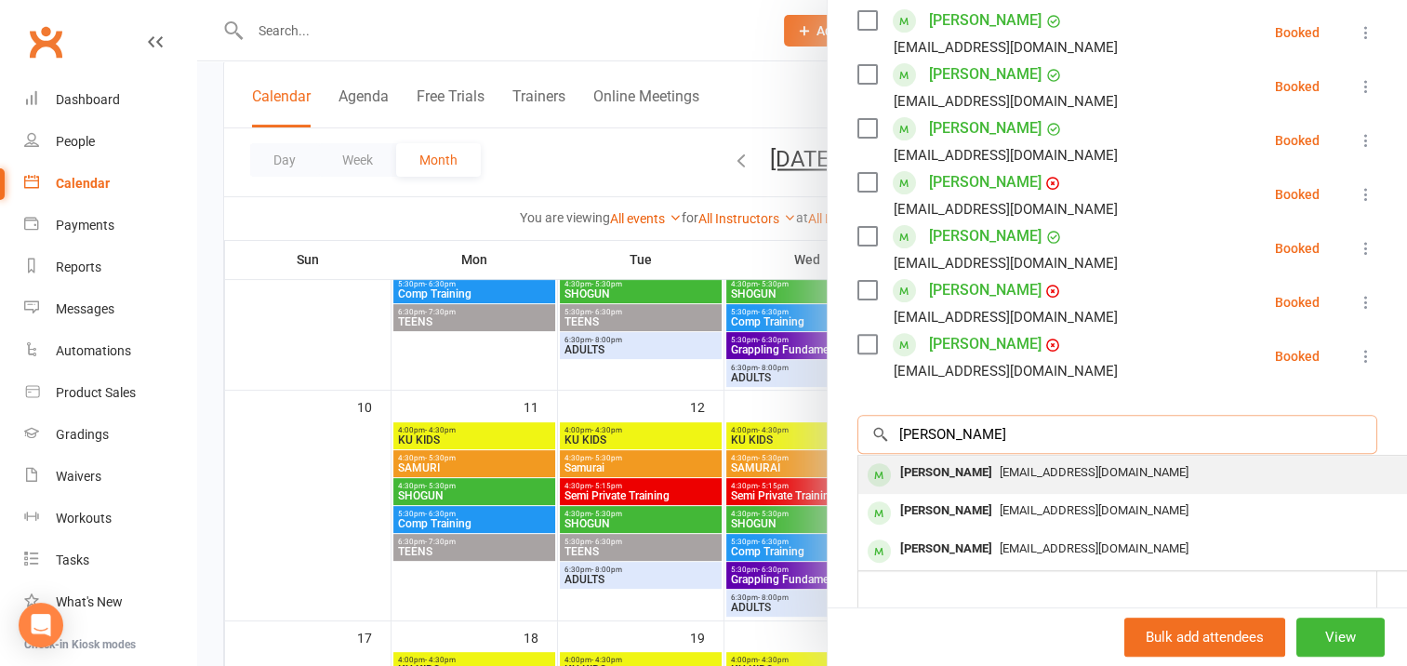
type input "[PERSON_NAME]"
click at [930, 471] on div "[PERSON_NAME]" at bounding box center [945, 472] width 107 height 27
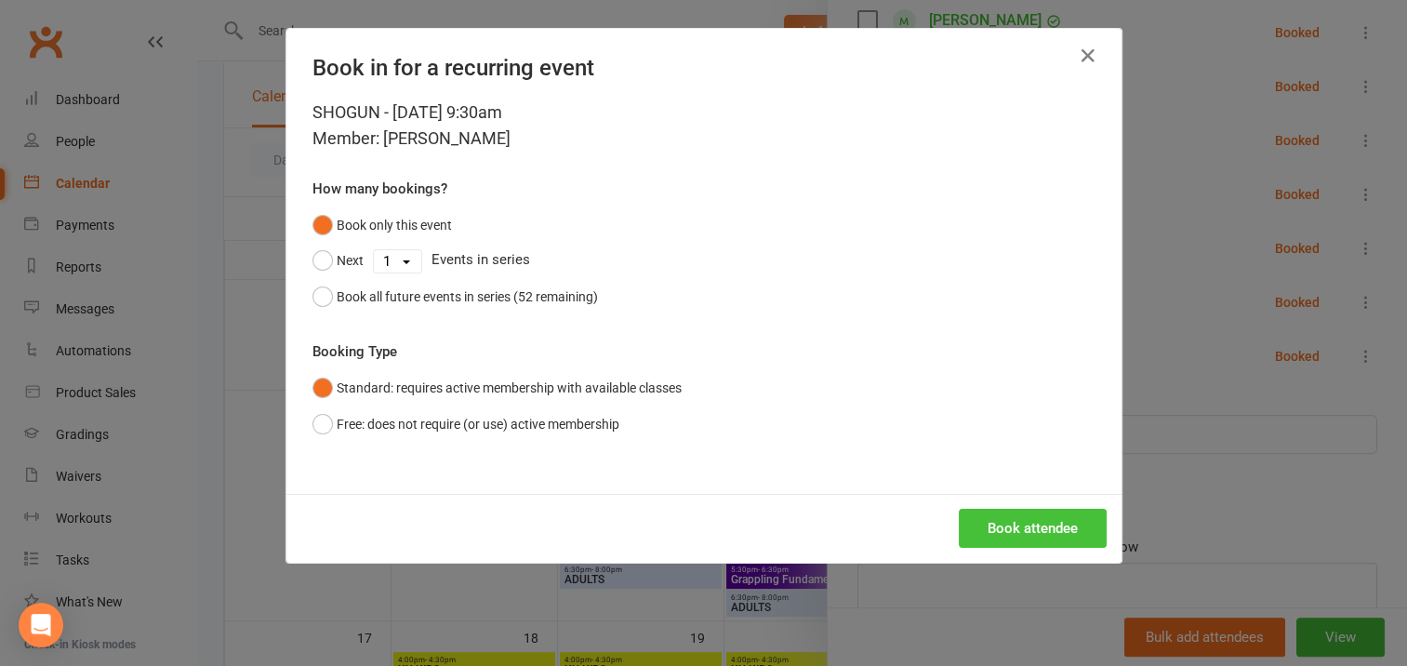
click at [1003, 519] on button "Book attendee" at bounding box center [1032, 528] width 148 height 39
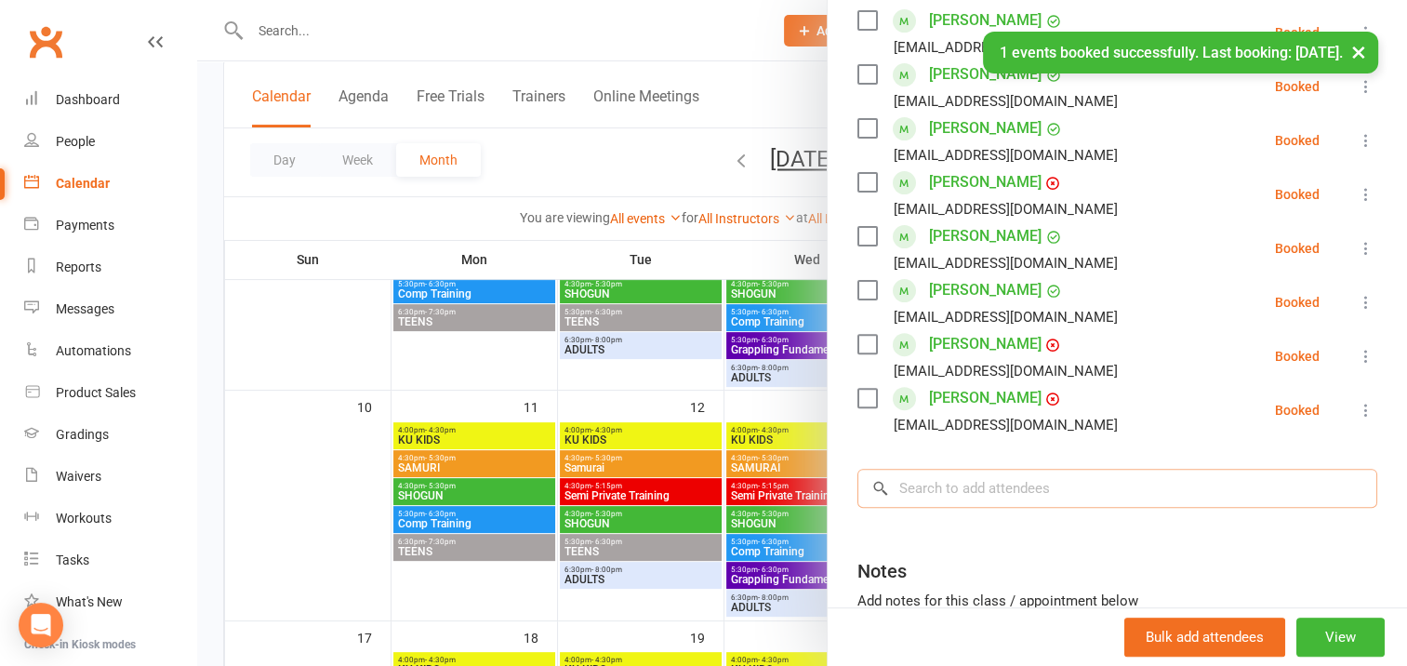
click at [928, 487] on input "search" at bounding box center [1117, 488] width 520 height 39
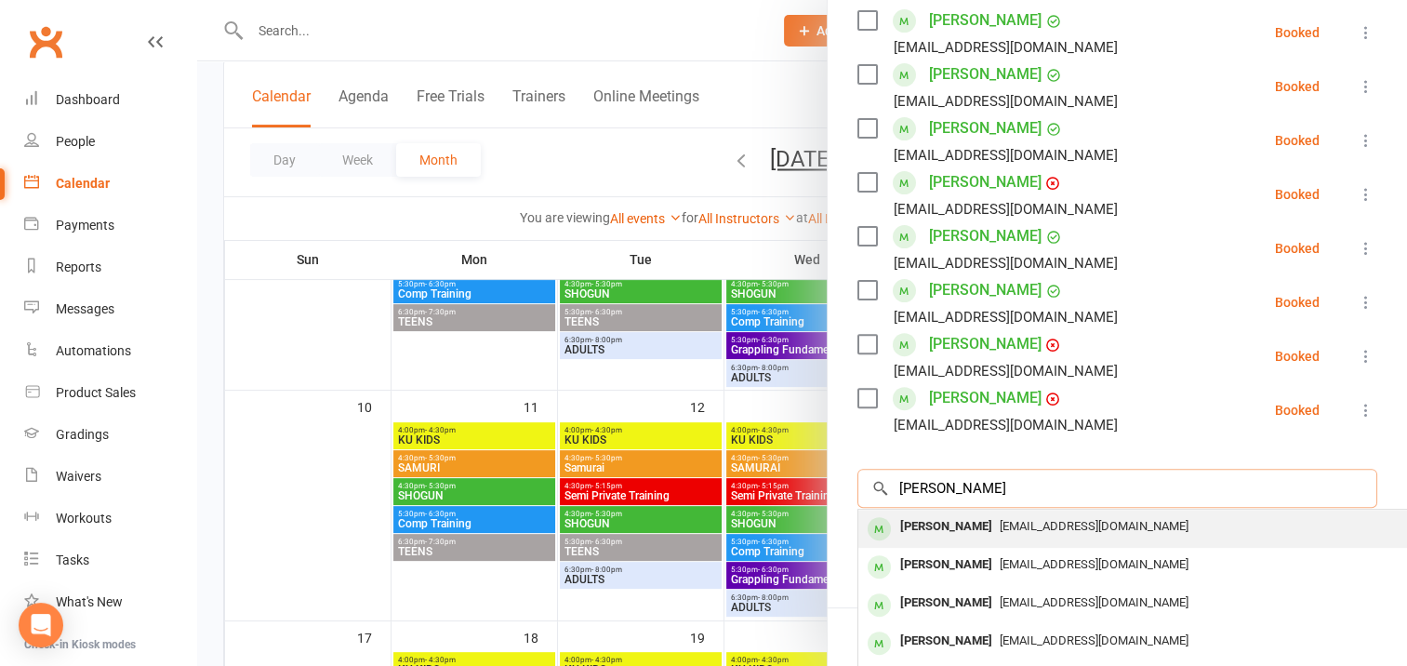
type input "[PERSON_NAME]"
click at [974, 529] on div "[PERSON_NAME]" at bounding box center [945, 526] width 107 height 27
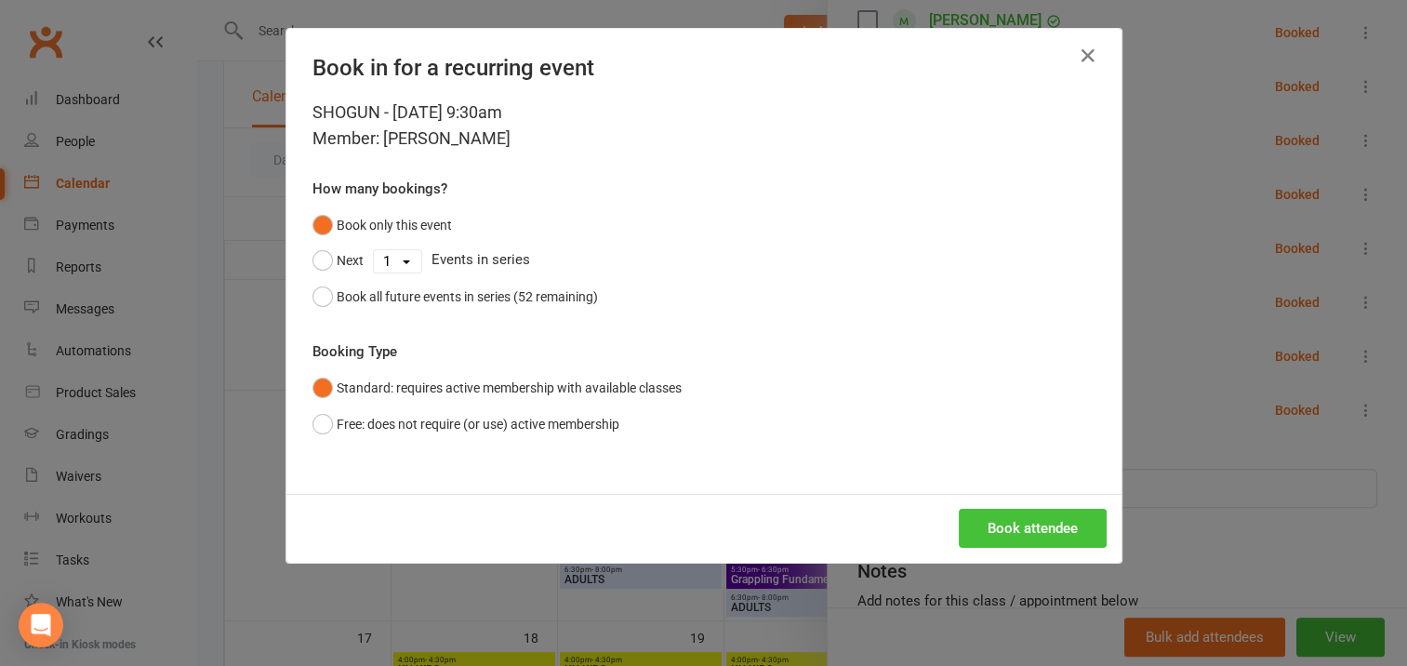
click at [994, 525] on button "Book attendee" at bounding box center [1032, 528] width 148 height 39
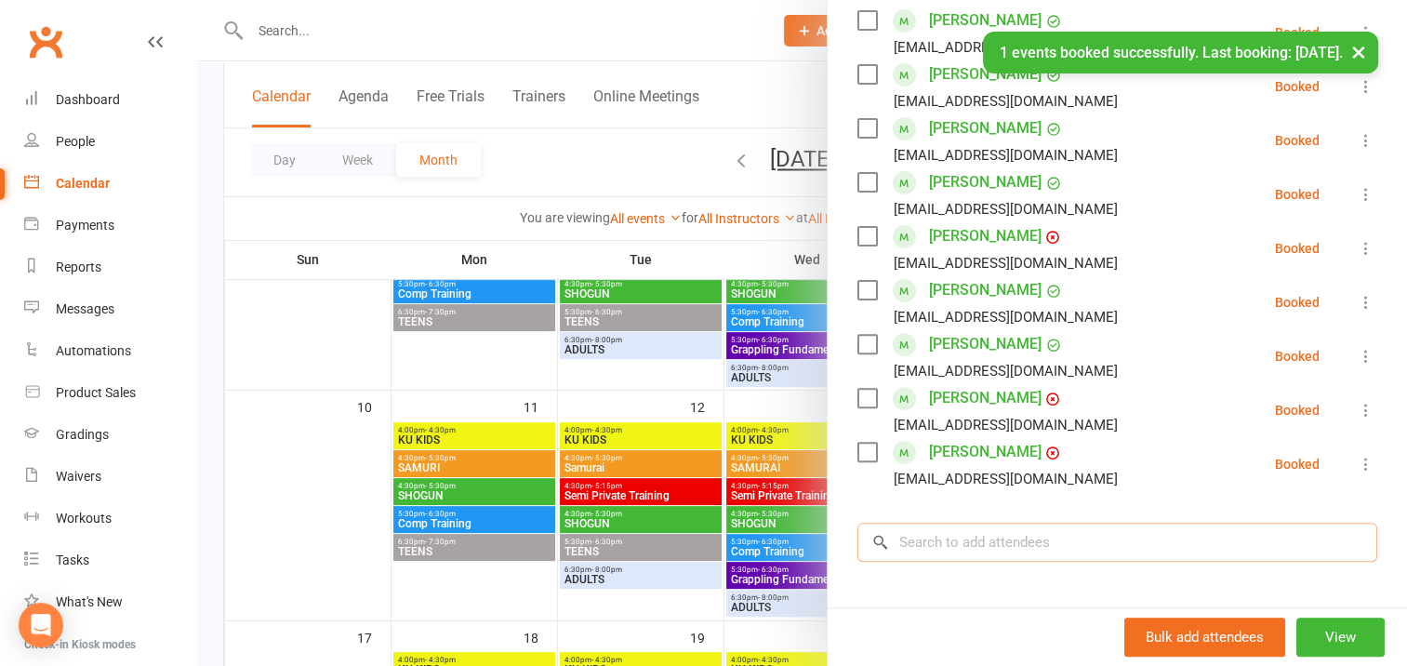
click at [906, 543] on input "search" at bounding box center [1117, 541] width 520 height 39
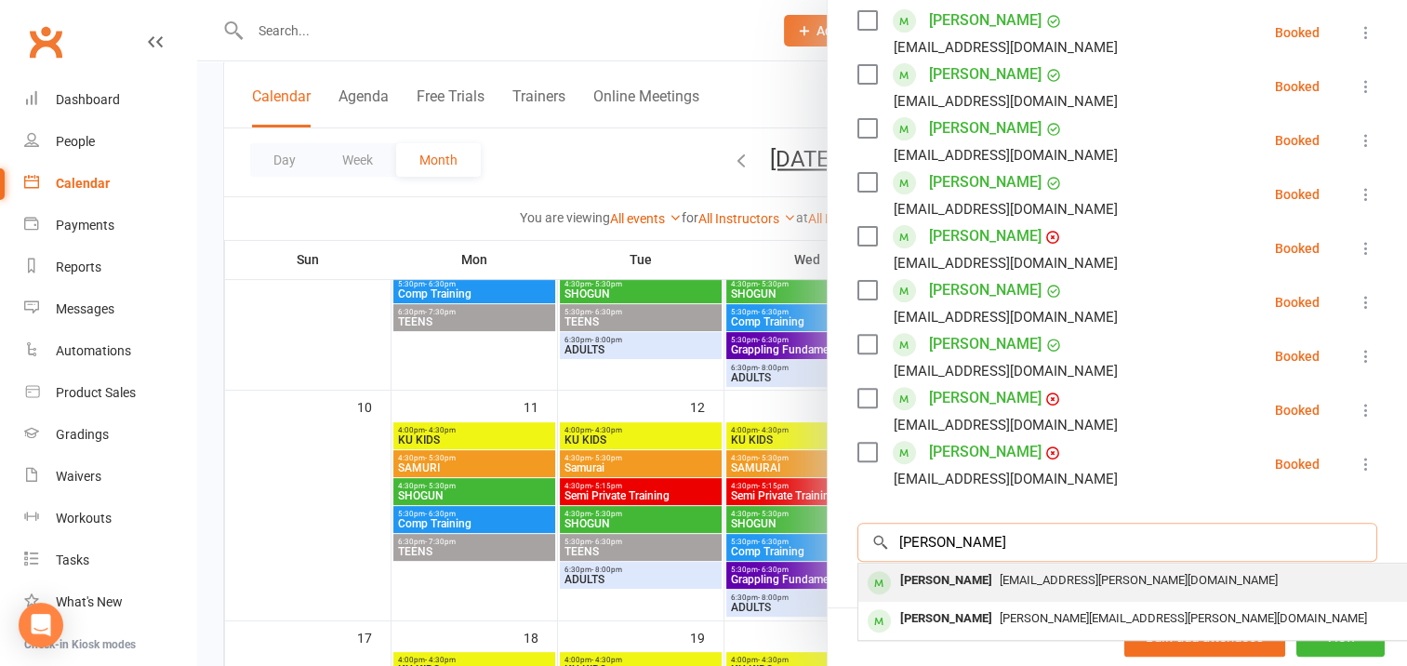
type input "[PERSON_NAME]"
click at [933, 576] on div "[PERSON_NAME]" at bounding box center [945, 580] width 107 height 27
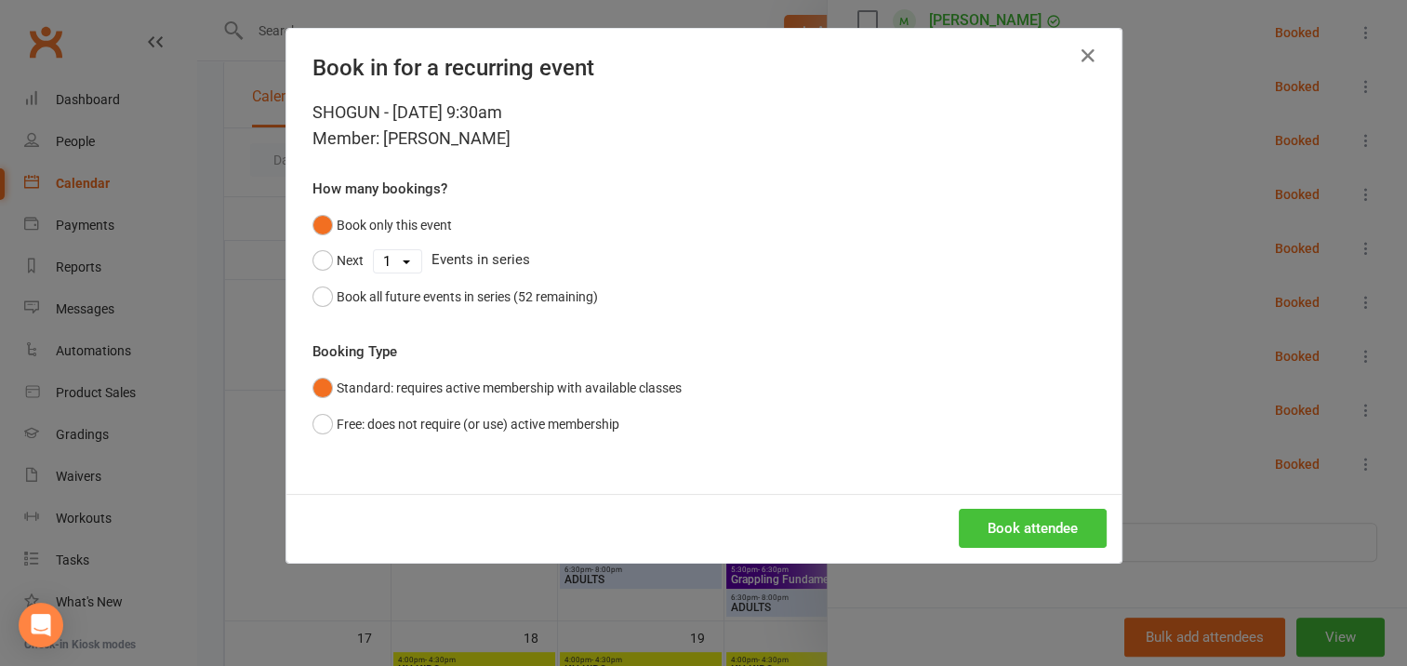
click at [995, 533] on button "Book attendee" at bounding box center [1032, 528] width 148 height 39
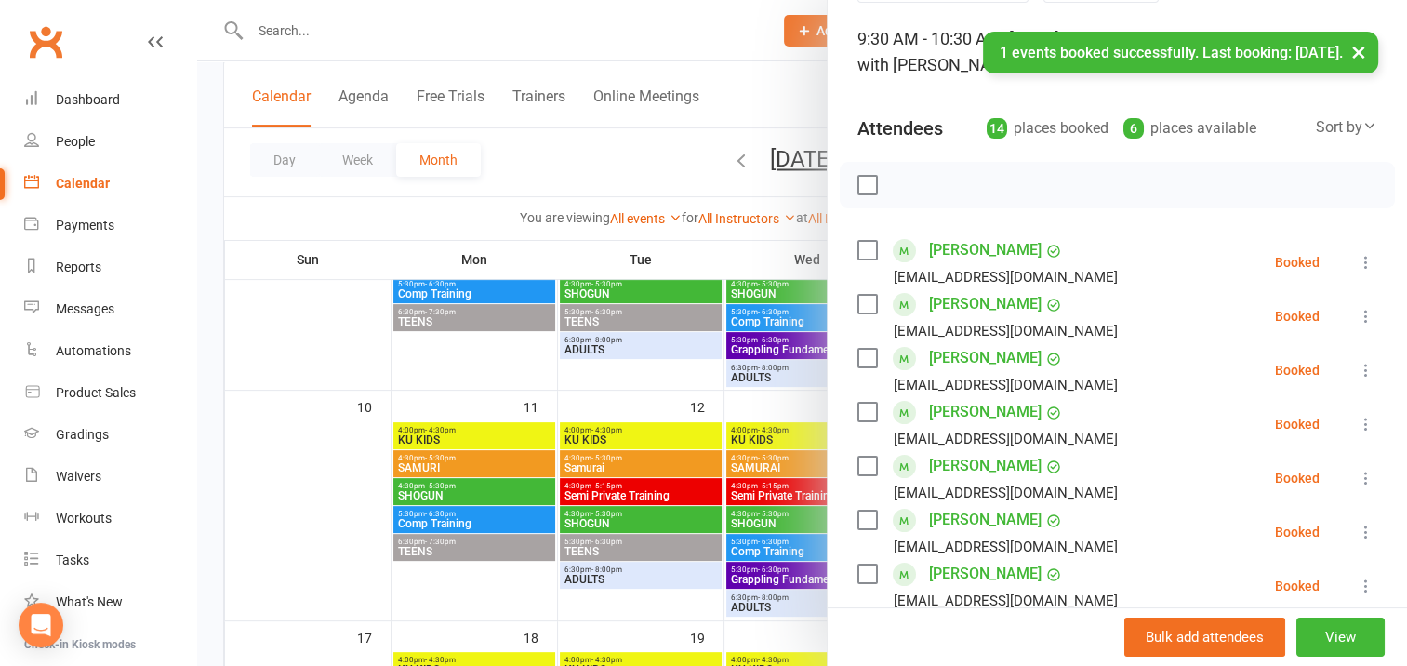
scroll to position [91, 0]
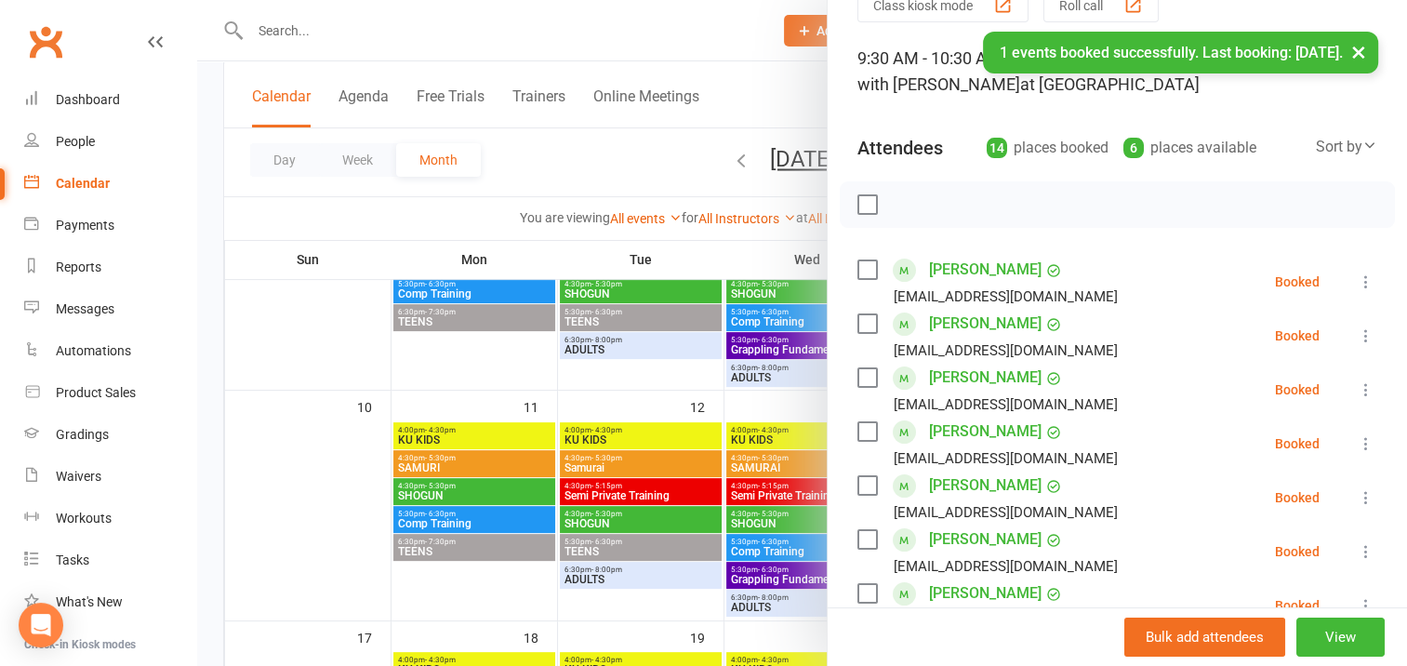
click at [858, 205] on label at bounding box center [866, 204] width 19 height 19
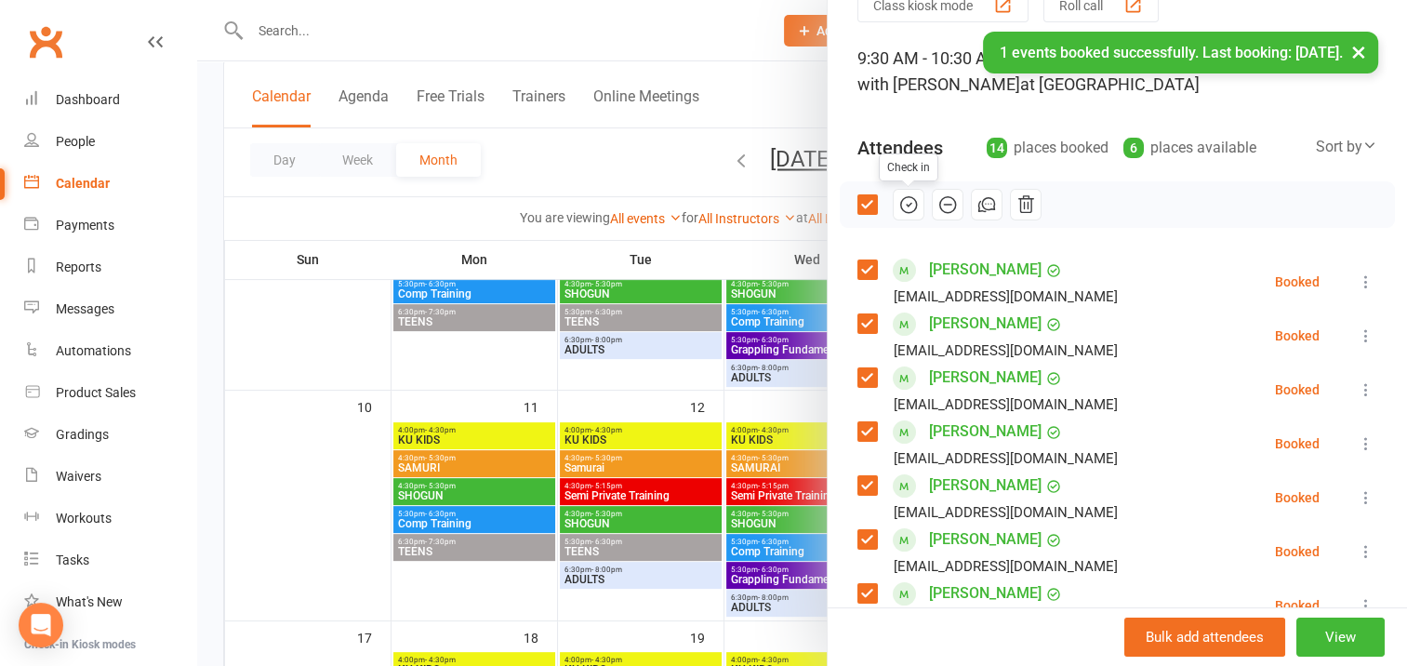
drag, startPoint x: 900, startPoint y: 205, endPoint x: 806, endPoint y: 64, distance: 168.9
click at [907, 205] on icon "button" at bounding box center [908, 204] width 3 height 3
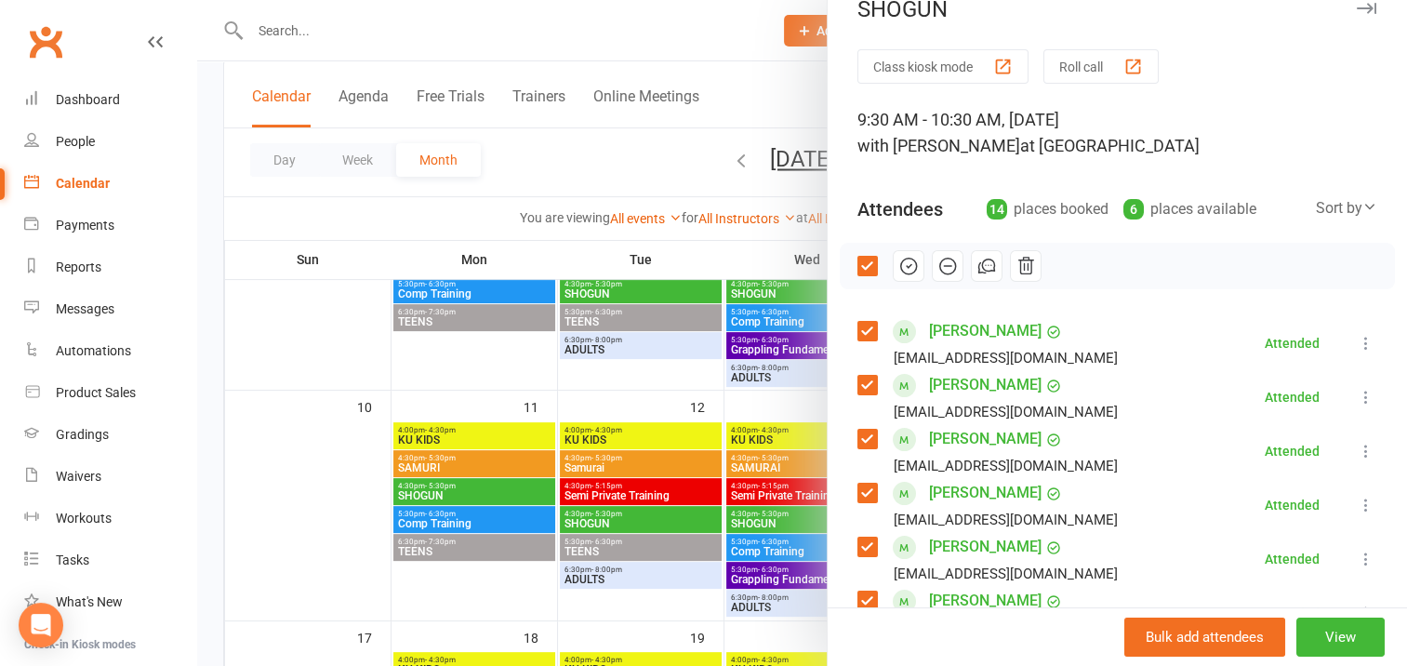
scroll to position [0, 0]
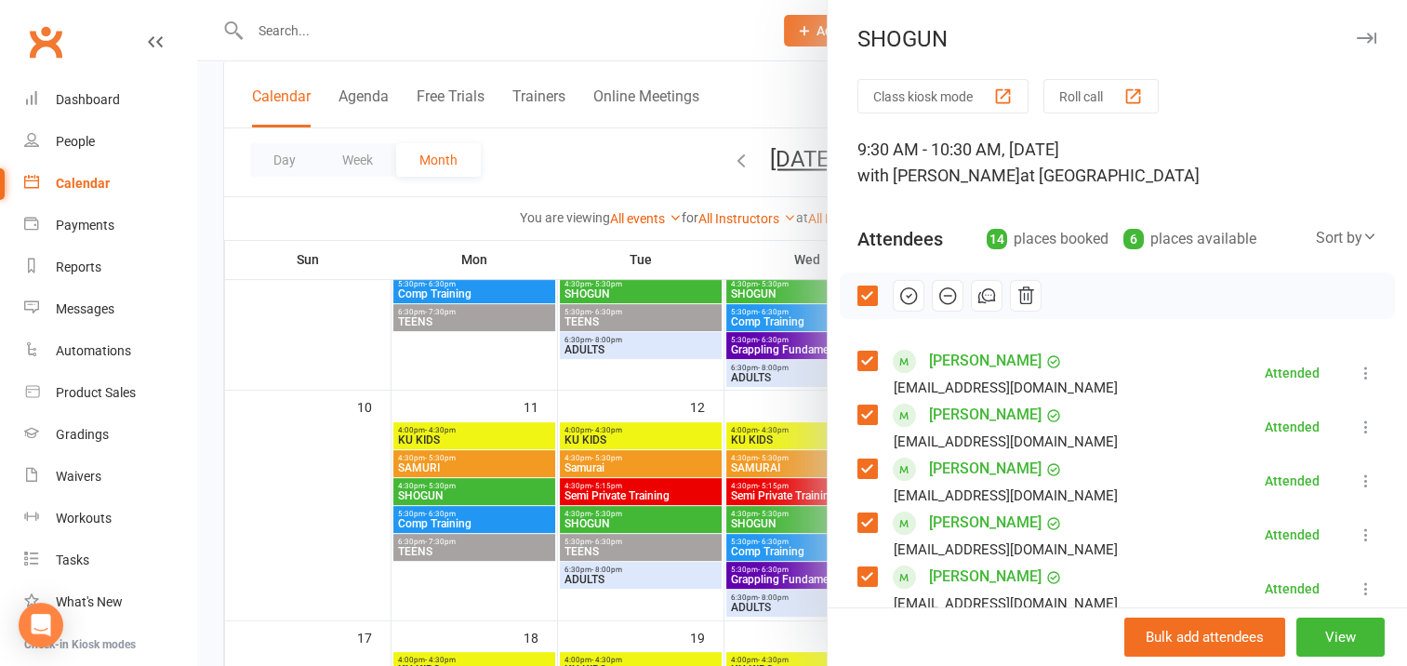
click at [1356, 35] on icon "button" at bounding box center [1366, 38] width 20 height 11
